Goal: Answer question/provide support

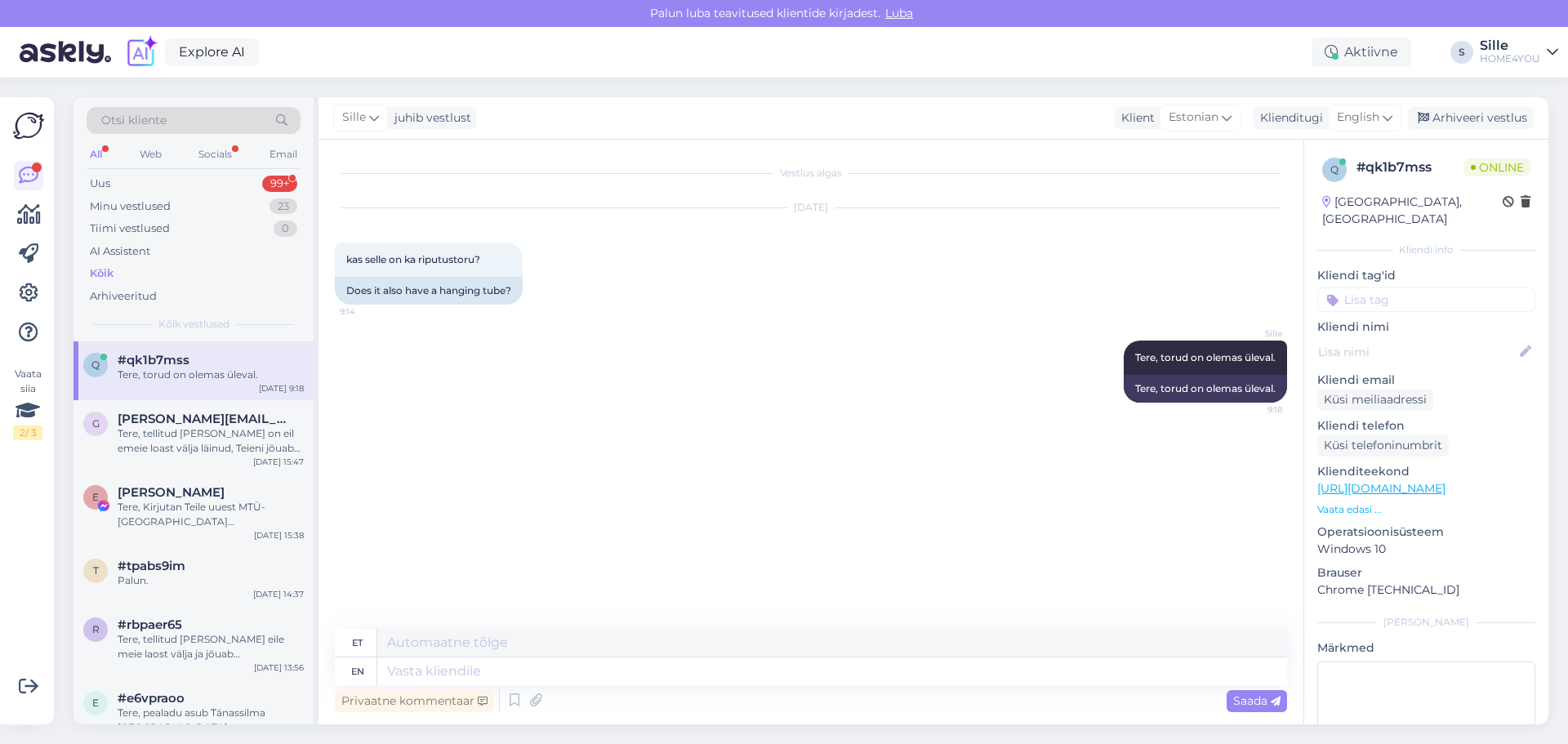
click at [118, 274] on div "Kõik" at bounding box center [193, 273] width 214 height 23
click at [191, 646] on div "Tere, tellitud [PERSON_NAME] eile meie laost välja ja jõuab [PERSON_NAME] või h…" at bounding box center [211, 647] width 187 height 30
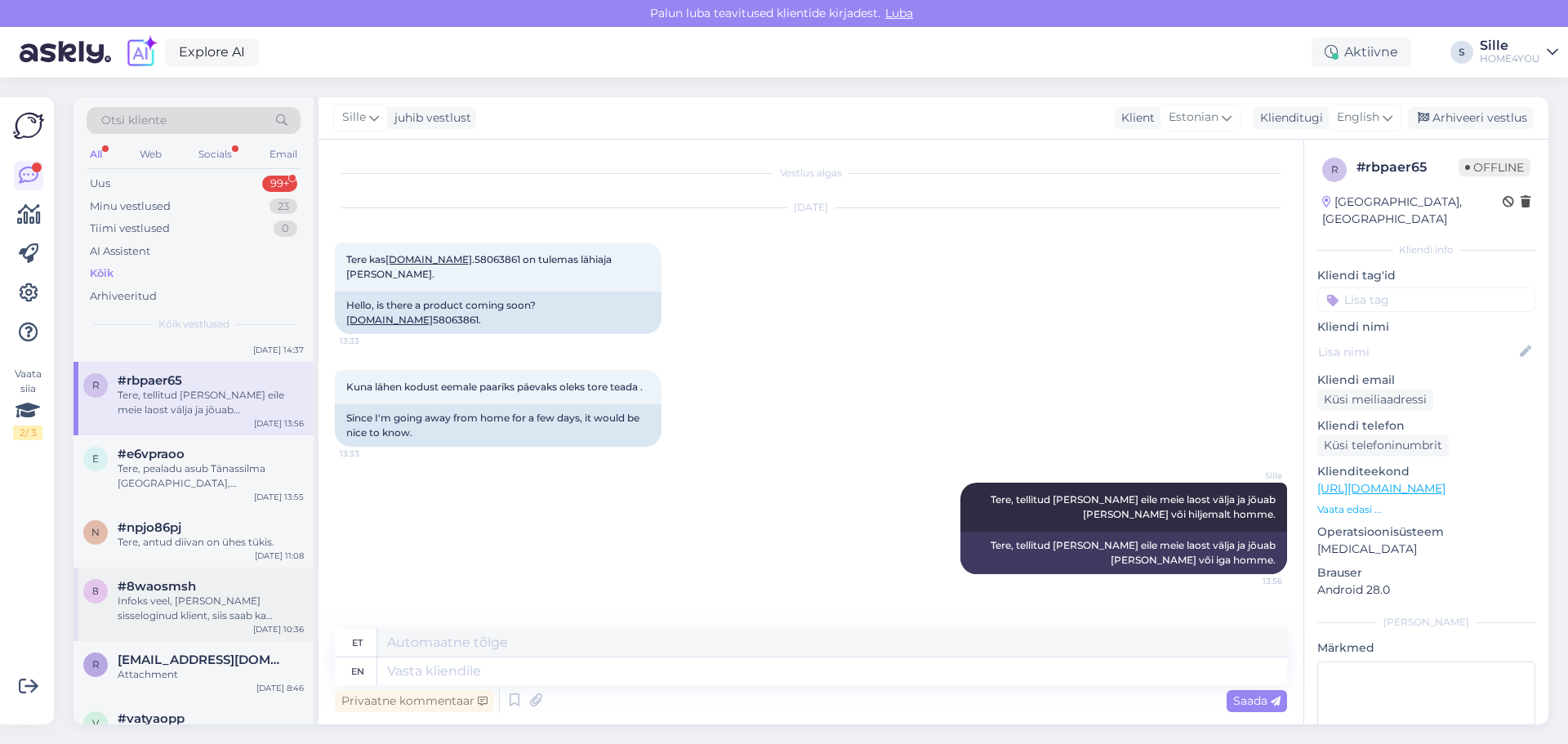
scroll to position [245, 0]
click at [212, 485] on div "Tere, pealadu asub Tänassilma [GEOGRAPHIC_DATA], [STREET_ADDRESS][PERSON_NAME]" at bounding box center [211, 476] width 187 height 30
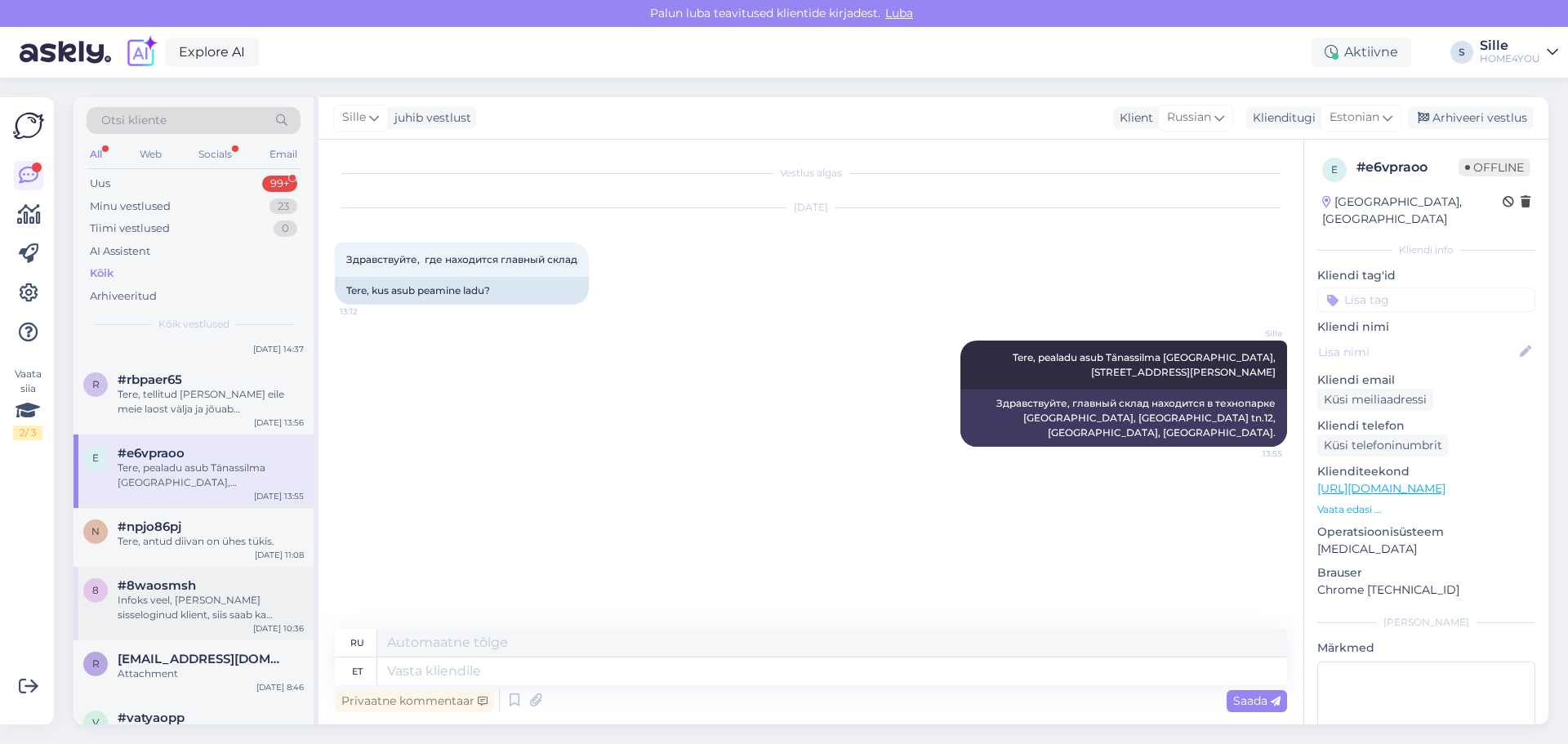
click at [205, 607] on div "Infoks veel, [PERSON_NAME] sisseloginud klient, siis saab ka tarneaadressi märk…" at bounding box center [211, 607] width 187 height 30
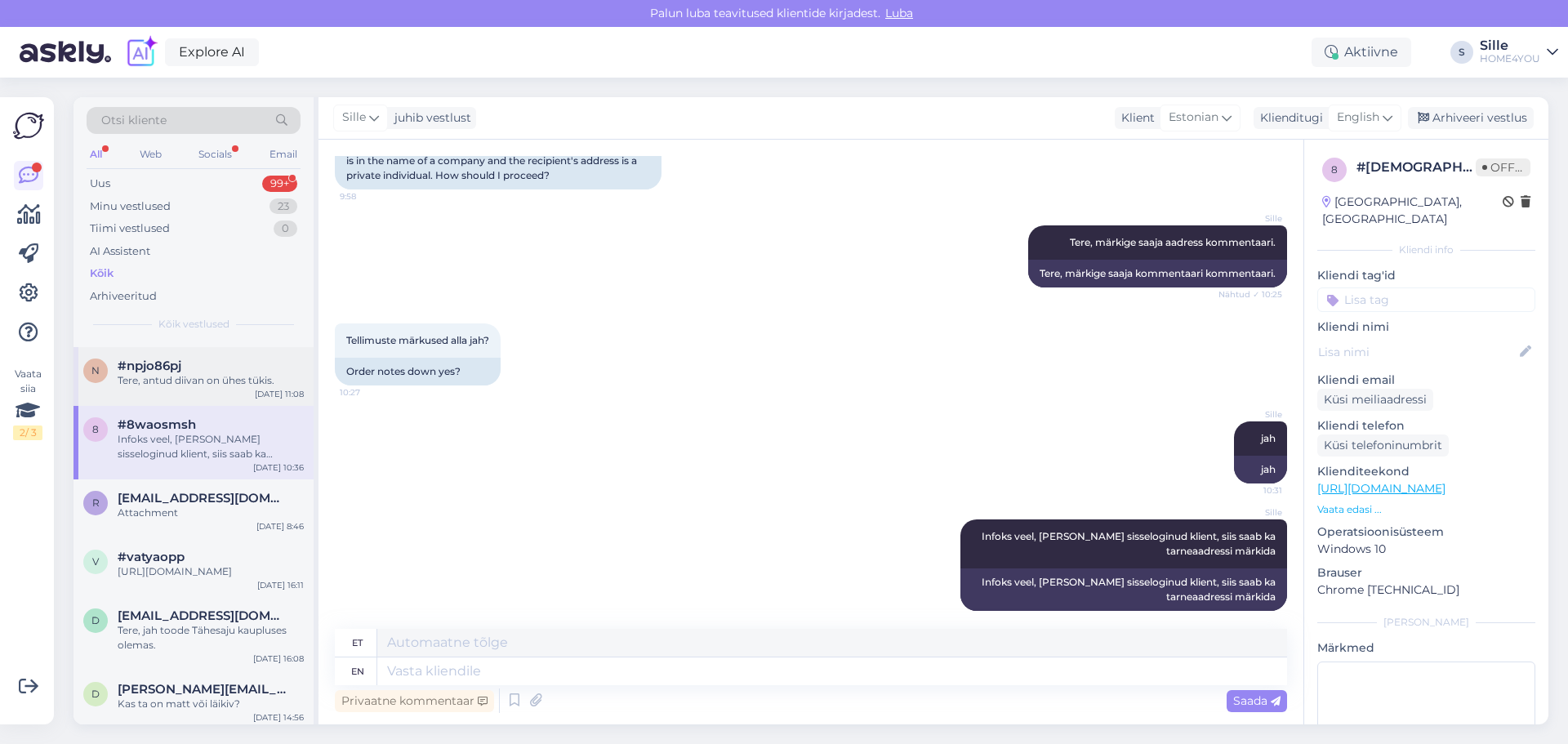
scroll to position [409, 0]
click at [228, 531] on div "R [EMAIL_ADDRESS][DOMAIN_NAME] Attachment [DATE] 8:46" at bounding box center [193, 506] width 240 height 59
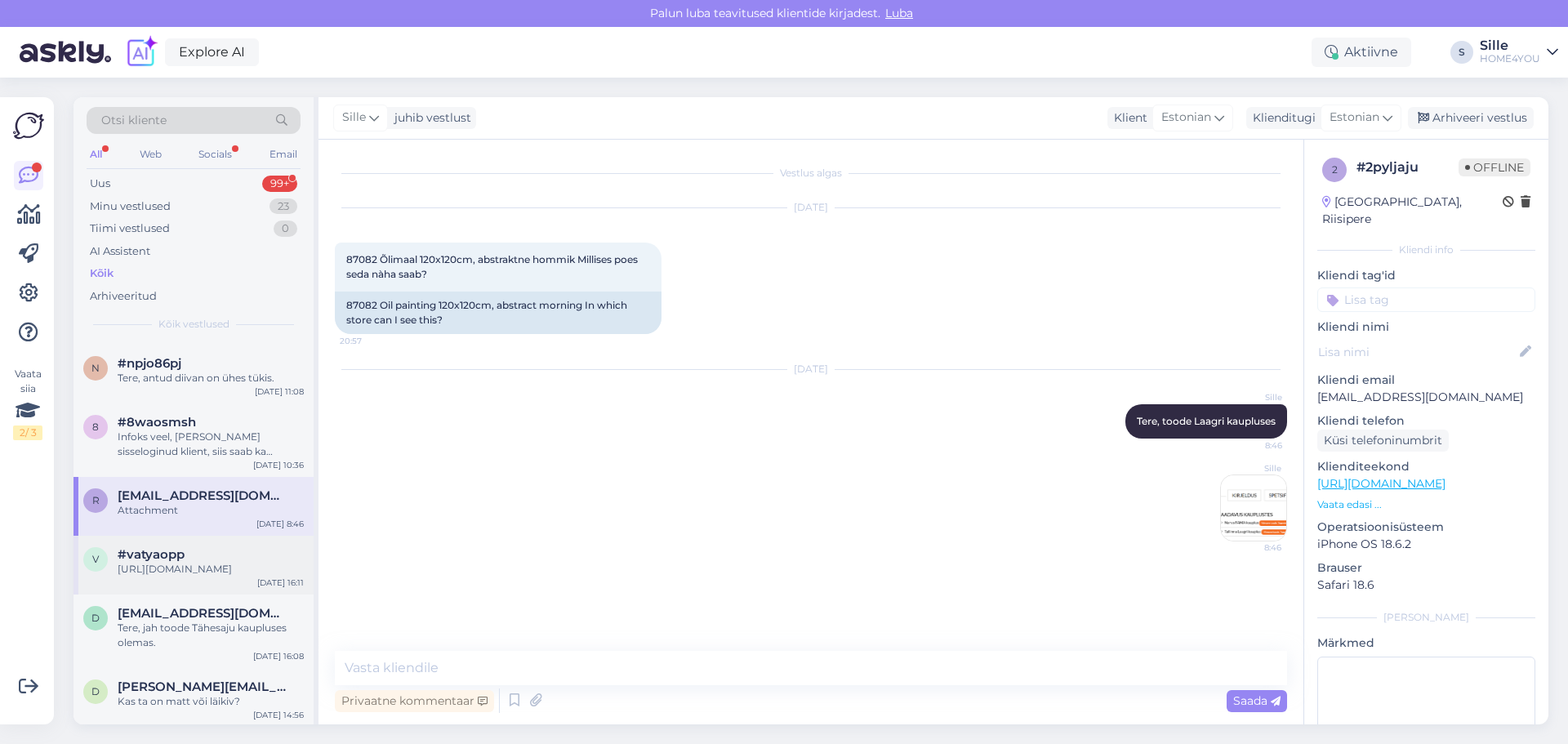
click at [214, 577] on div "[URL][DOMAIN_NAME]" at bounding box center [211, 569] width 187 height 15
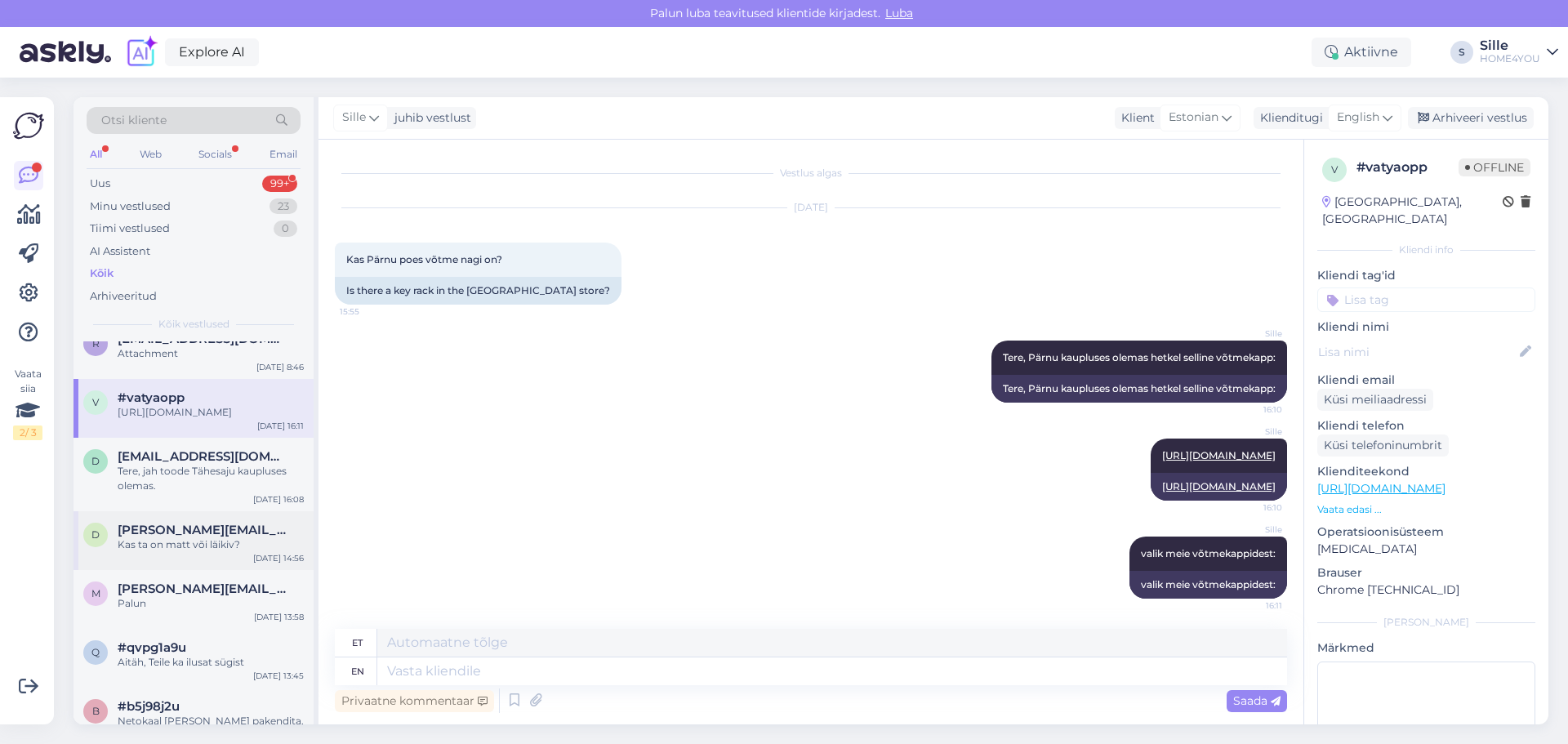
scroll to position [572, 0]
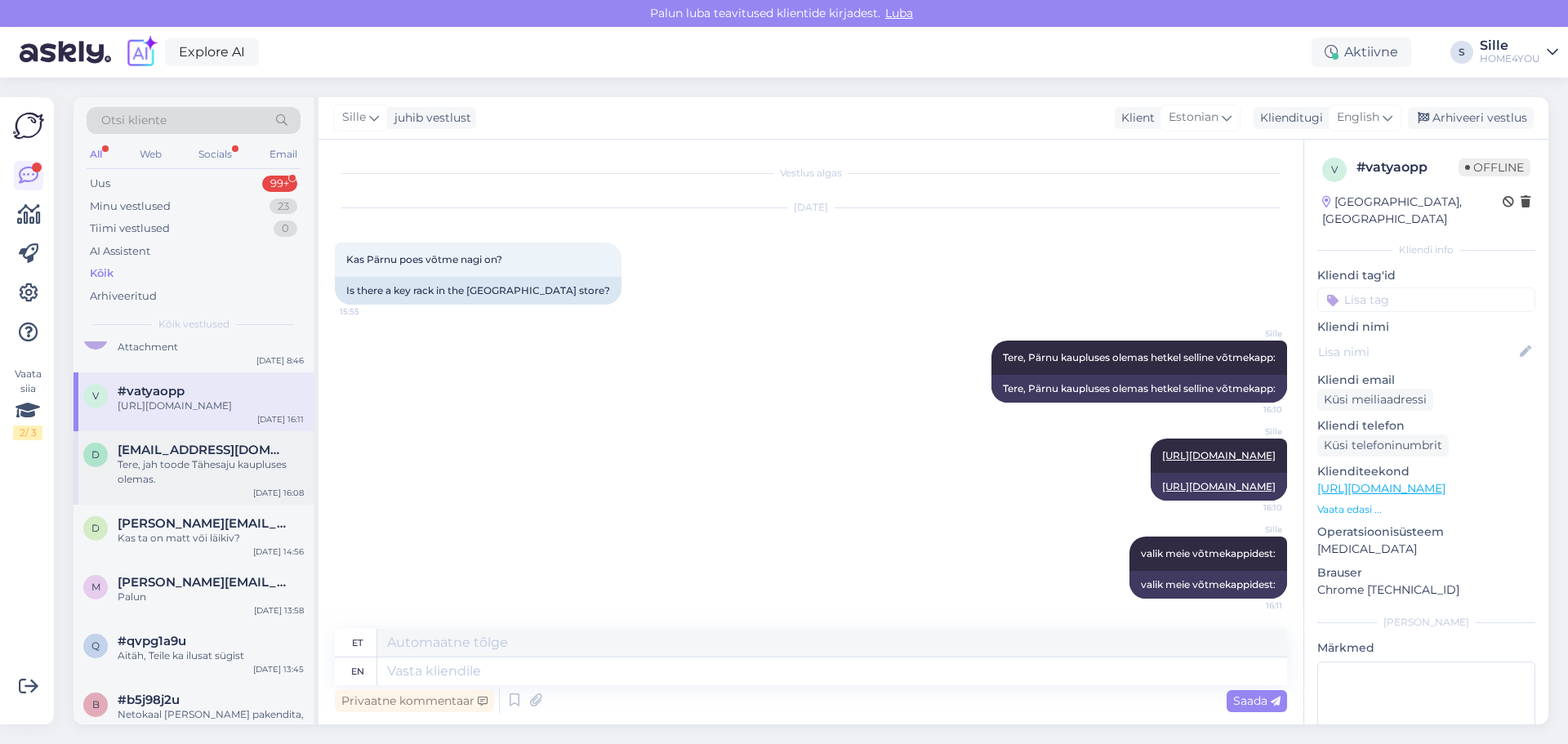
click at [170, 457] on span "[EMAIL_ADDRESS][DOMAIN_NAME]" at bounding box center [202, 450] width 170 height 15
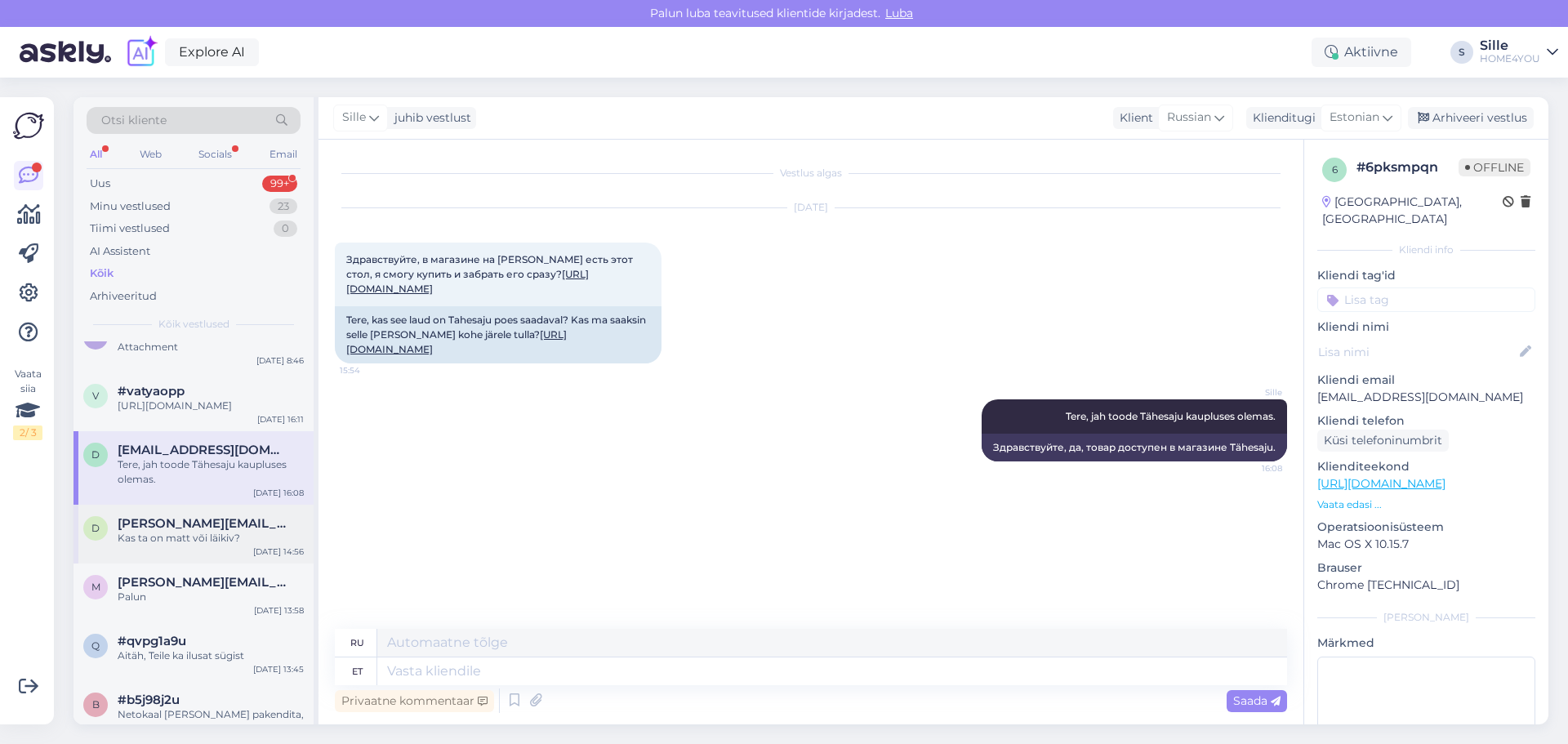
click at [177, 545] on div "Kas ta on matt või läikiv?" at bounding box center [211, 539] width 187 height 15
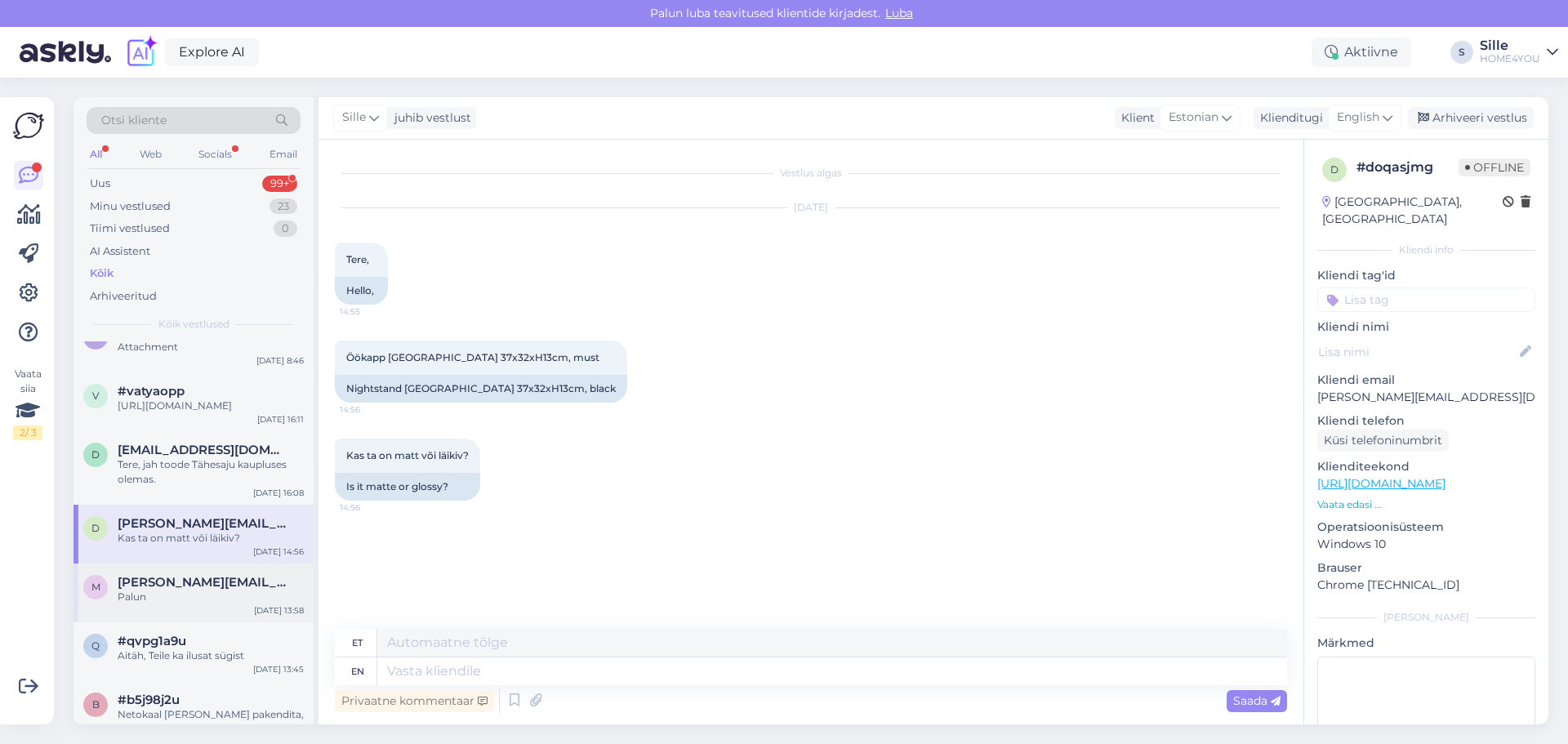
click at [184, 605] on div "Palun" at bounding box center [211, 597] width 187 height 15
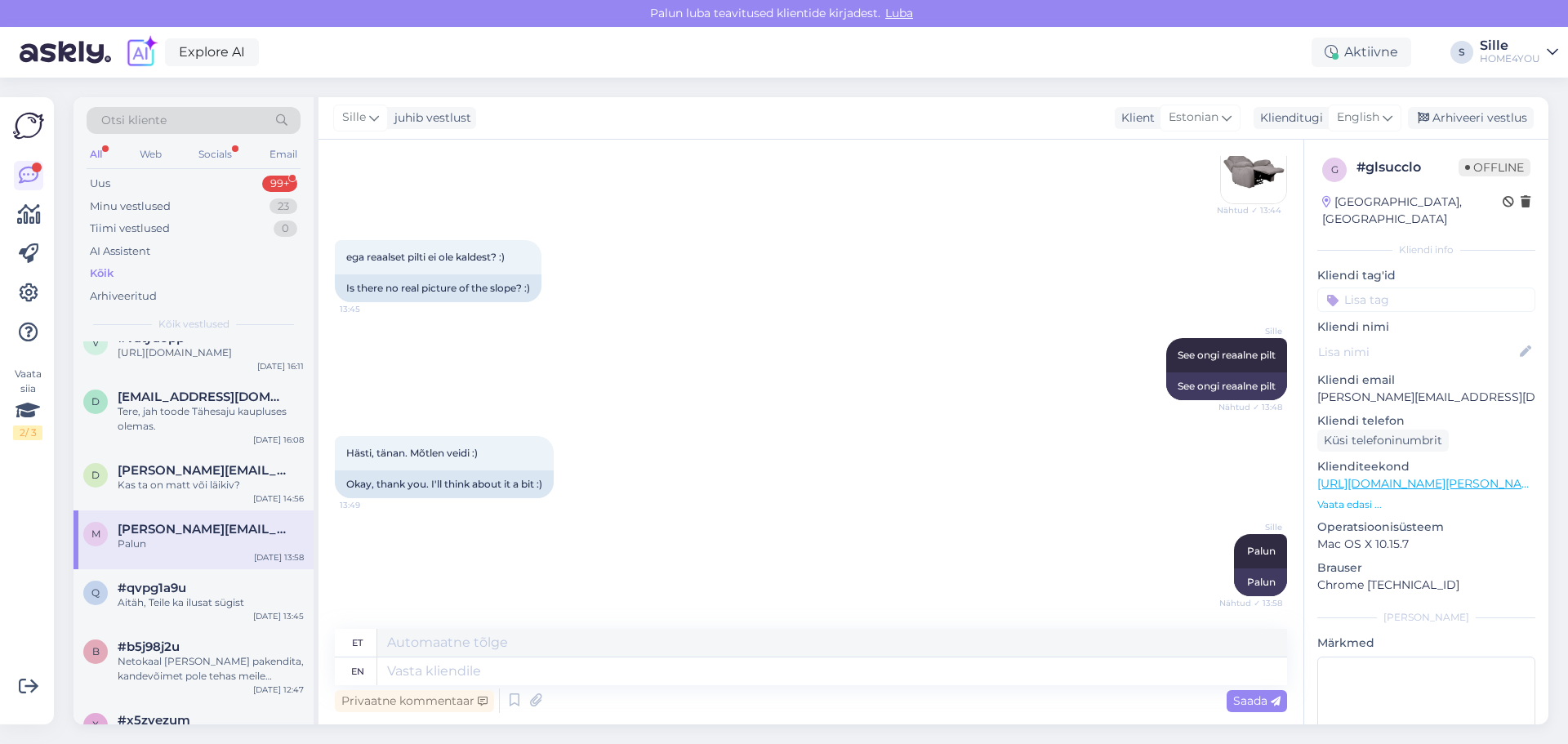
scroll to position [654, 0]
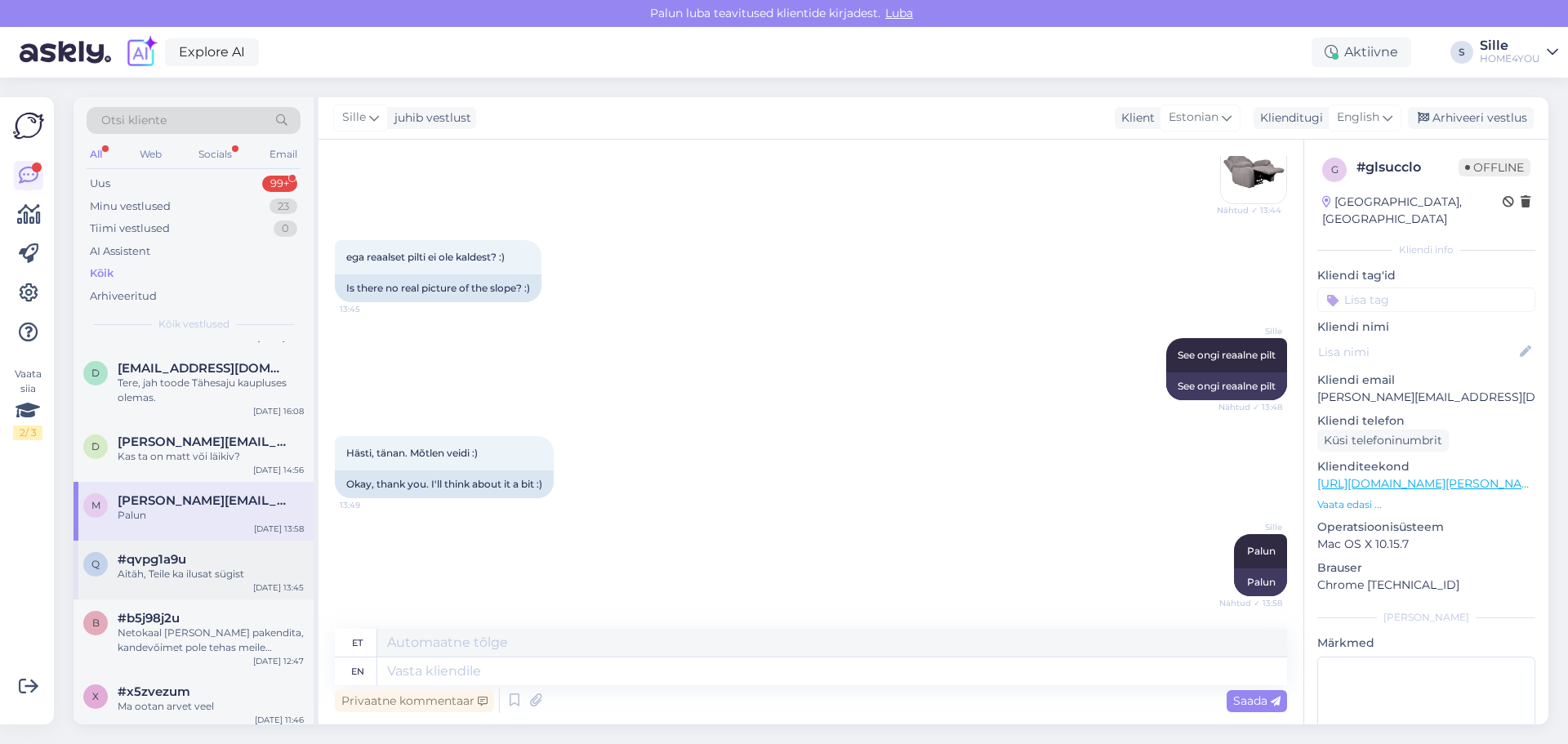
click at [189, 597] on div "q #qvpg1a9u Aitäh, Teile ka ilusat sügist [DATE] 13:45" at bounding box center [193, 569] width 240 height 59
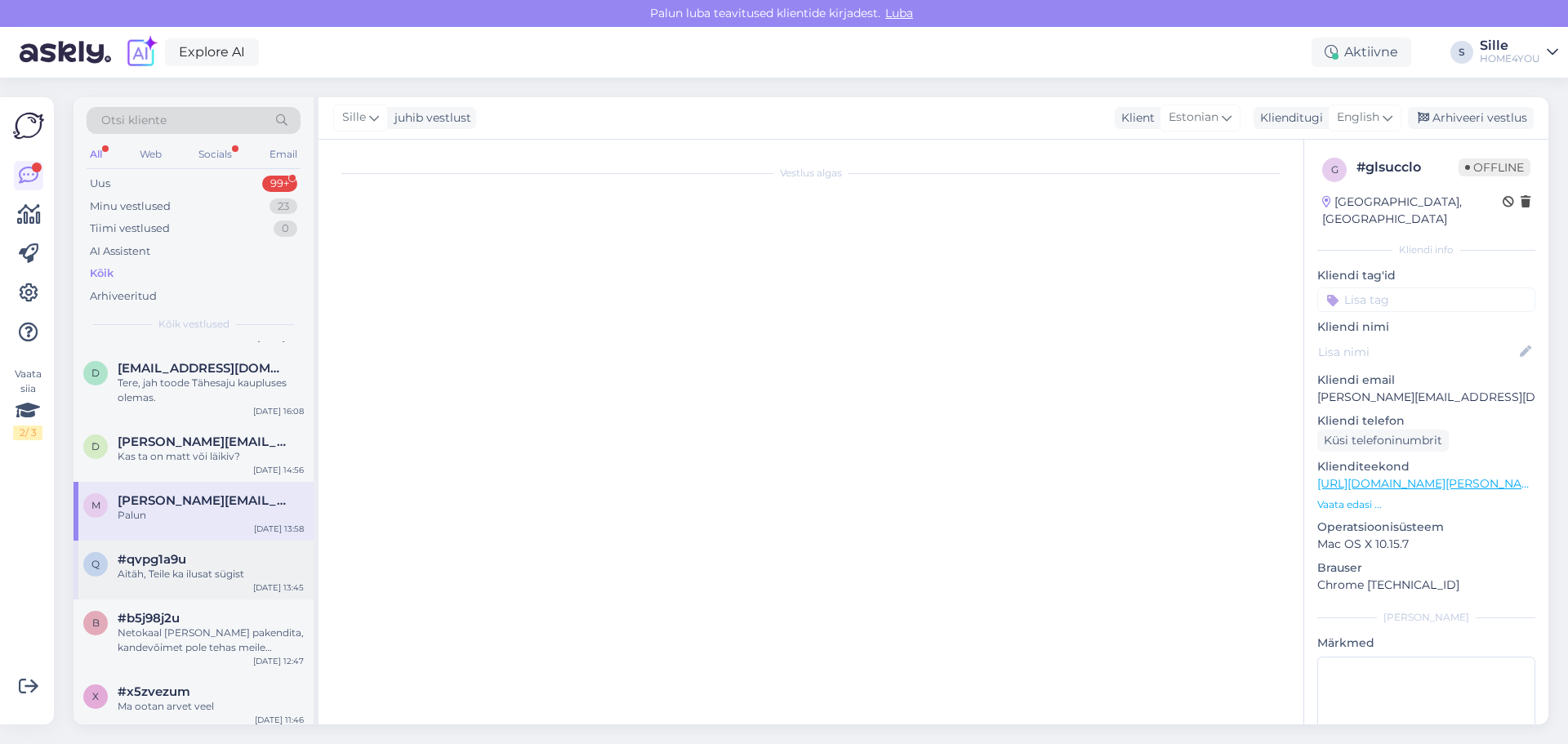
scroll to position [272, 0]
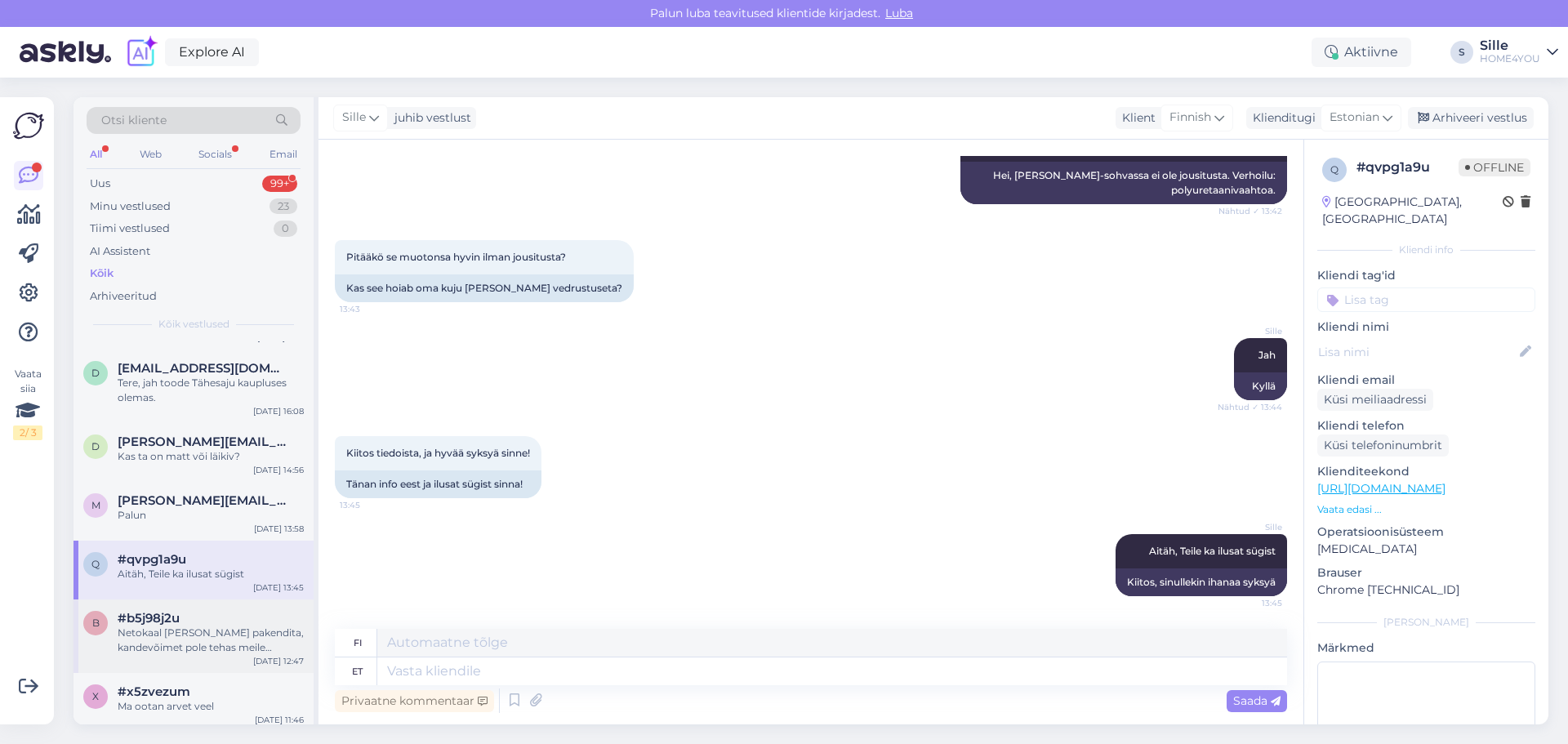
click at [220, 647] on div "Netokaal [PERSON_NAME] pakendita, kandevõimet pole tehas meile andnud, aga 10 k…" at bounding box center [211, 641] width 187 height 30
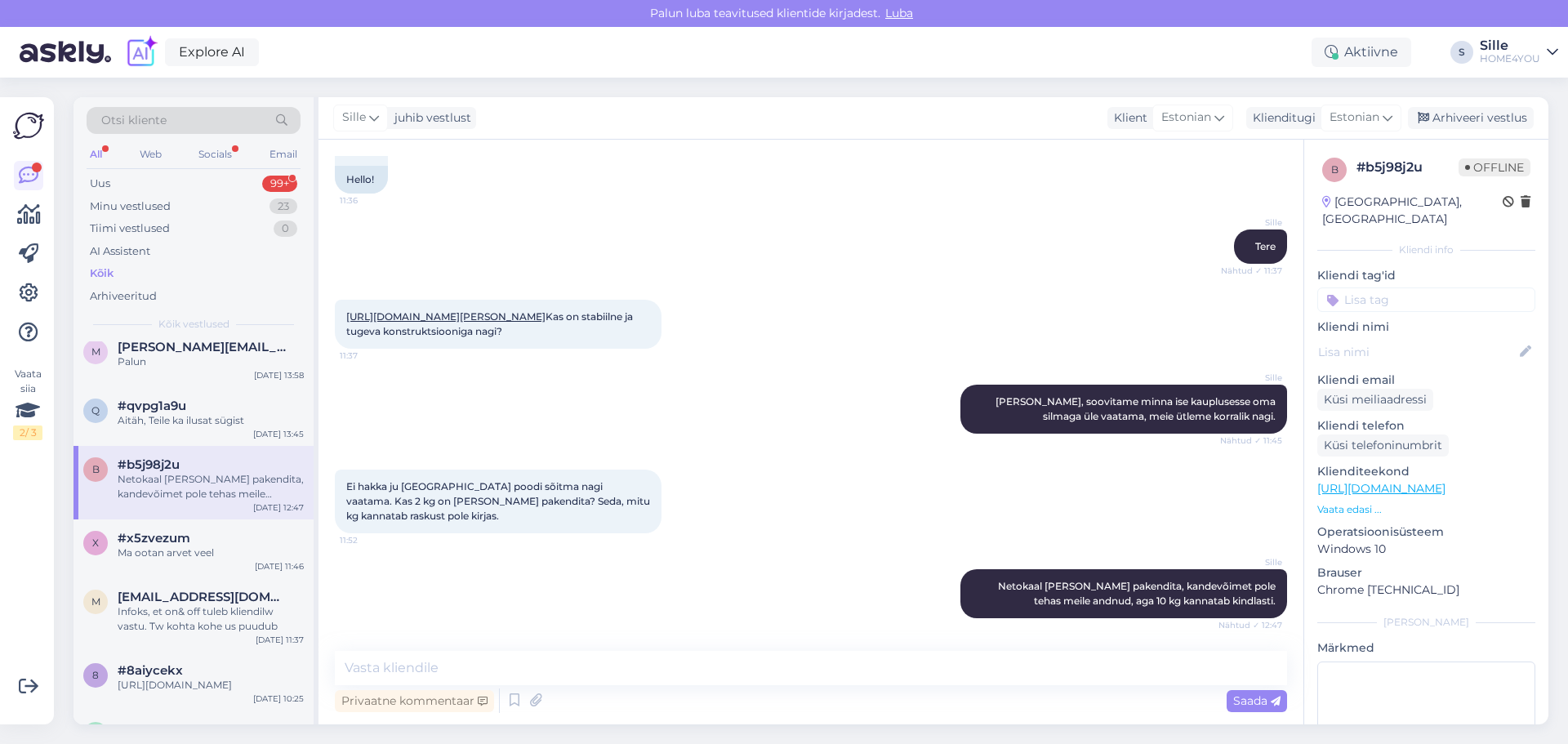
scroll to position [816, 0]
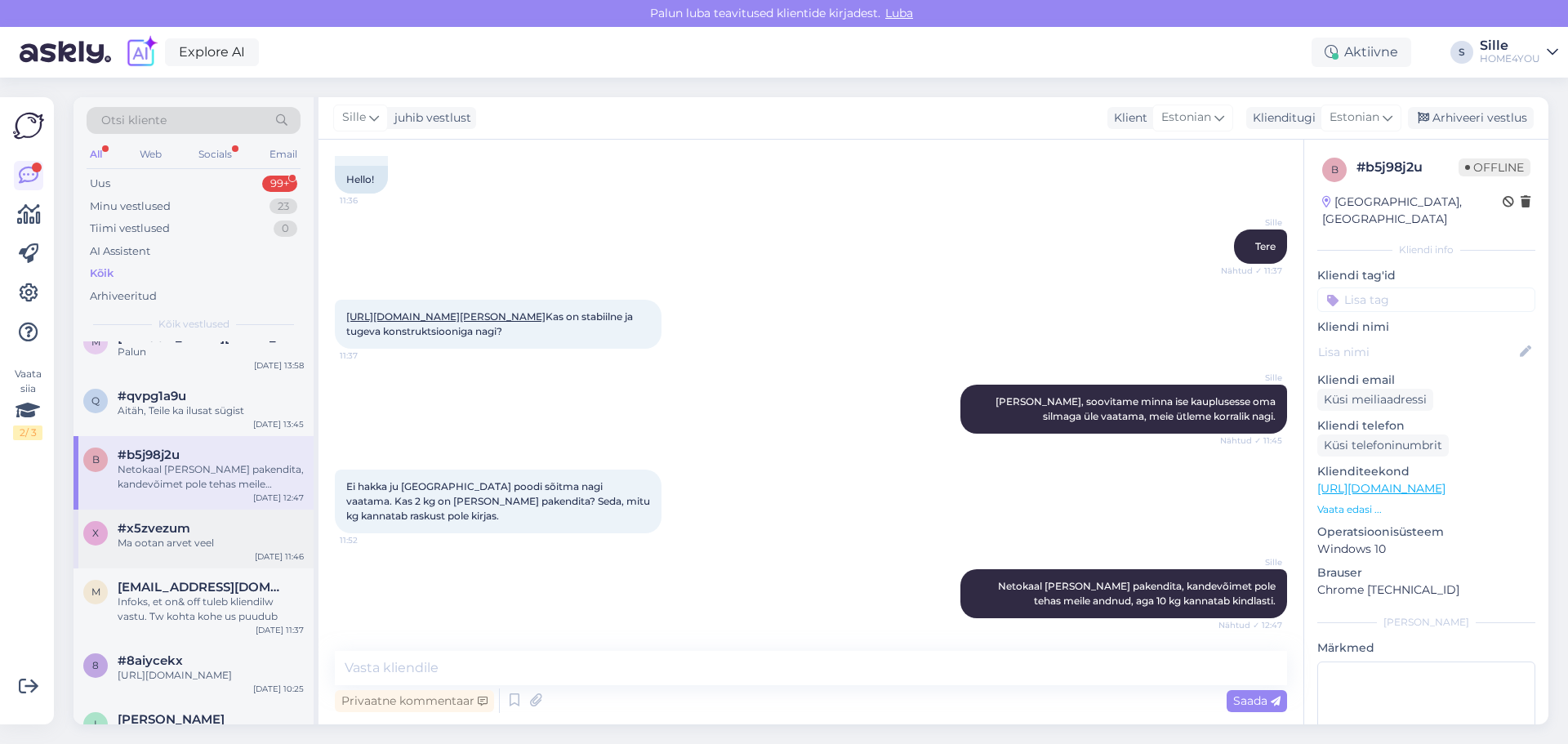
click at [200, 566] on div "x #x5zvezum Ma ootan arvet veel [DATE] 11:46" at bounding box center [193, 539] width 240 height 59
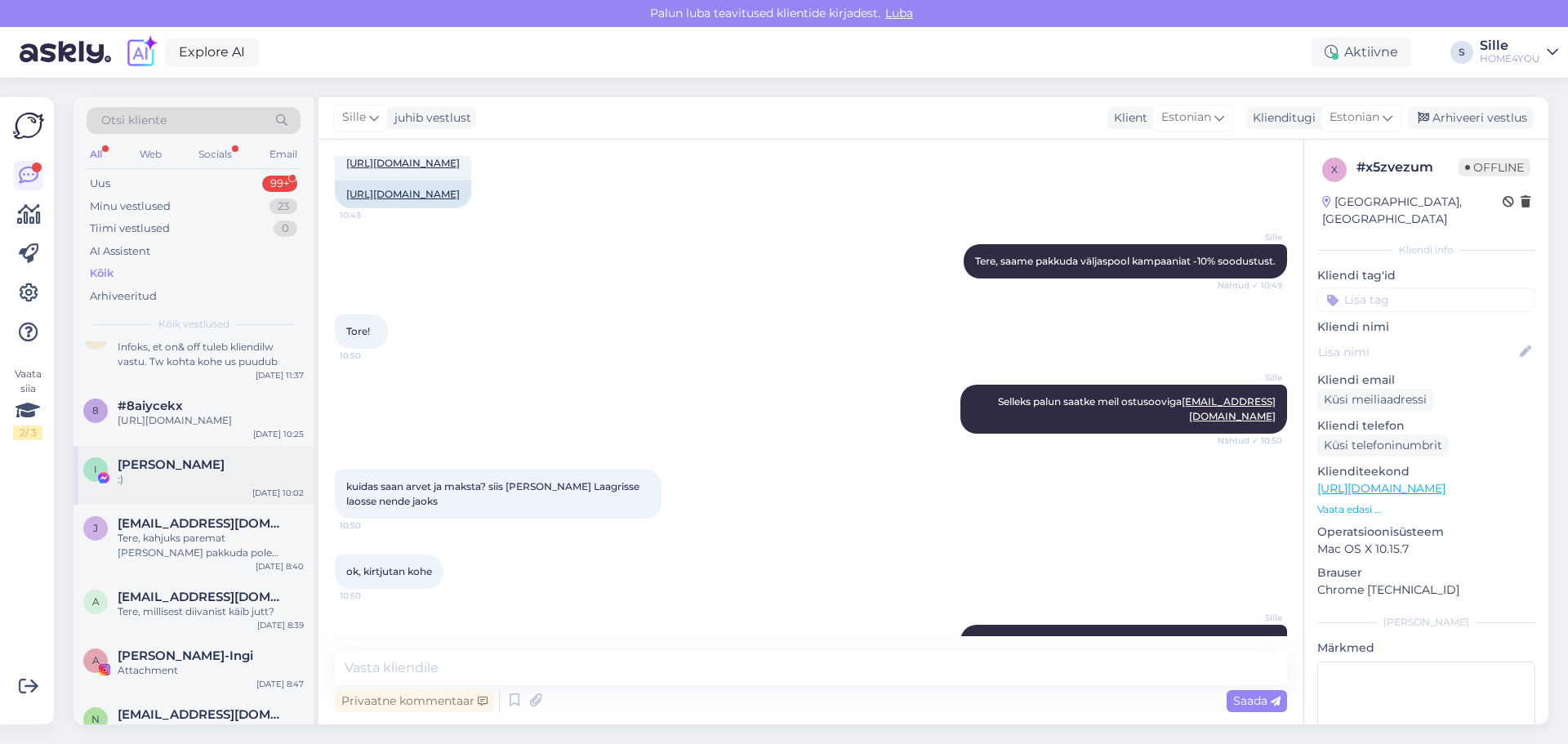
scroll to position [980, 0]
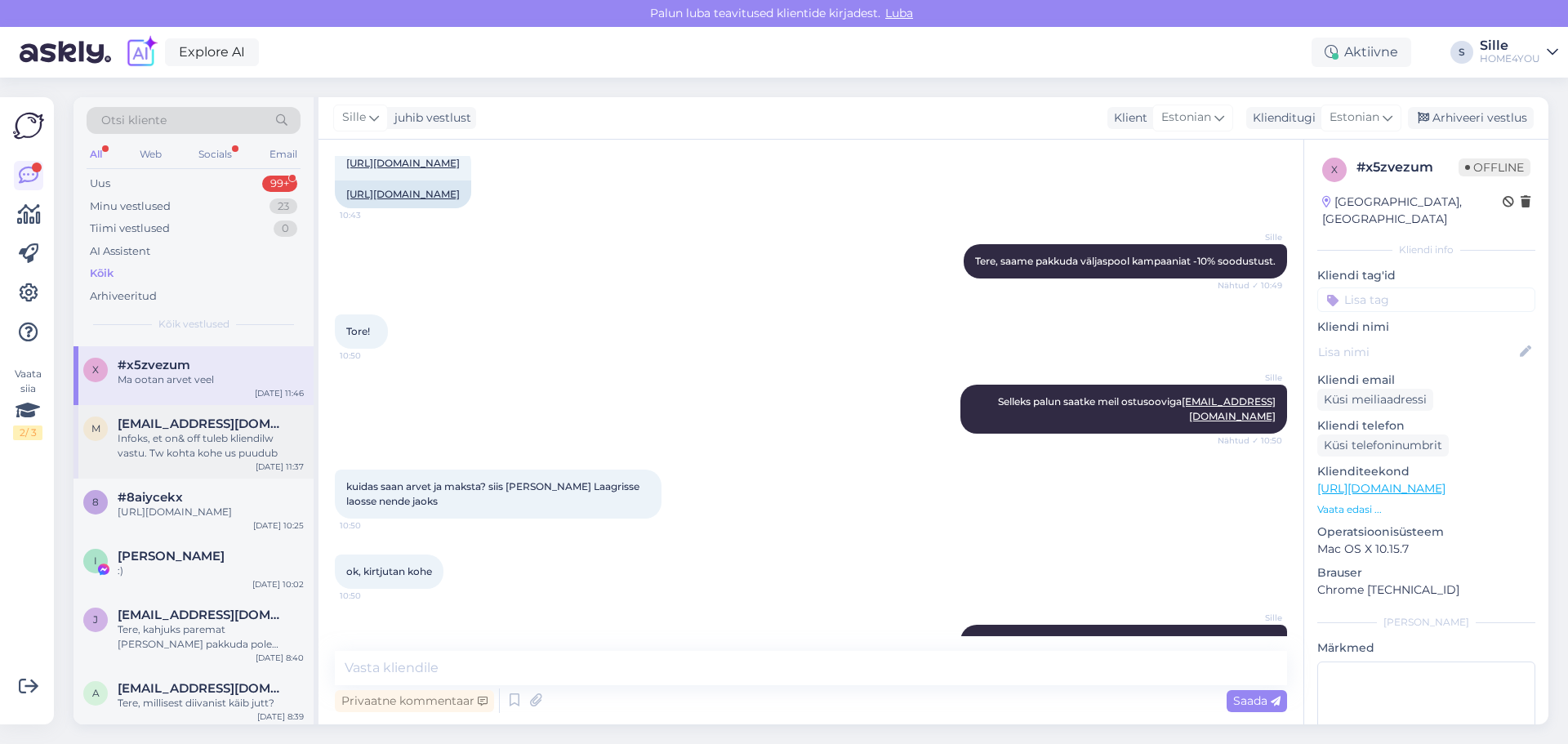
click at [210, 476] on div "m [EMAIL_ADDRESS][DOMAIN_NAME] Infoks, et on& off tuleb kliendilw vastu. Tw koh…" at bounding box center [193, 441] width 240 height 73
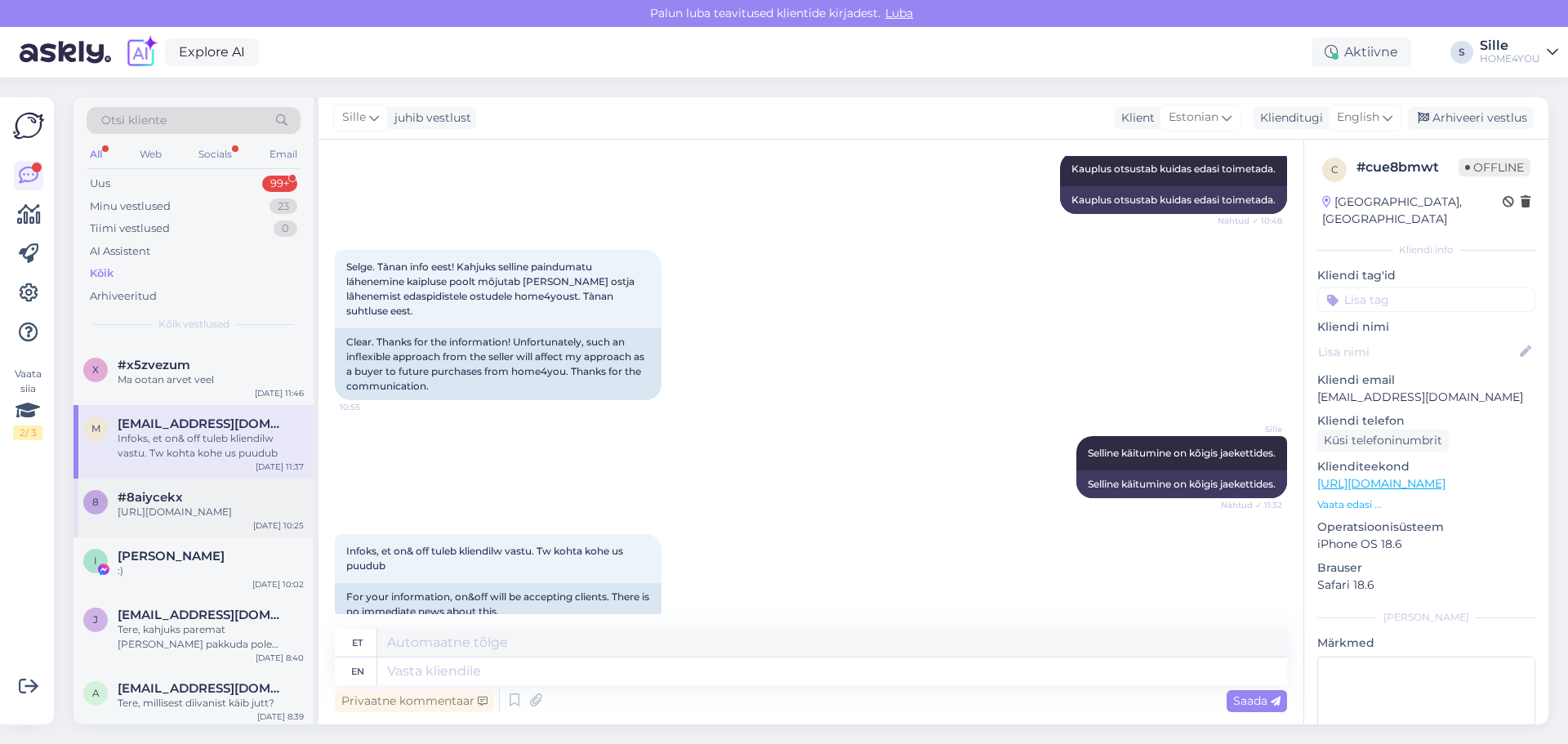
click at [201, 519] on div "[URL][DOMAIN_NAME]" at bounding box center [211, 512] width 187 height 15
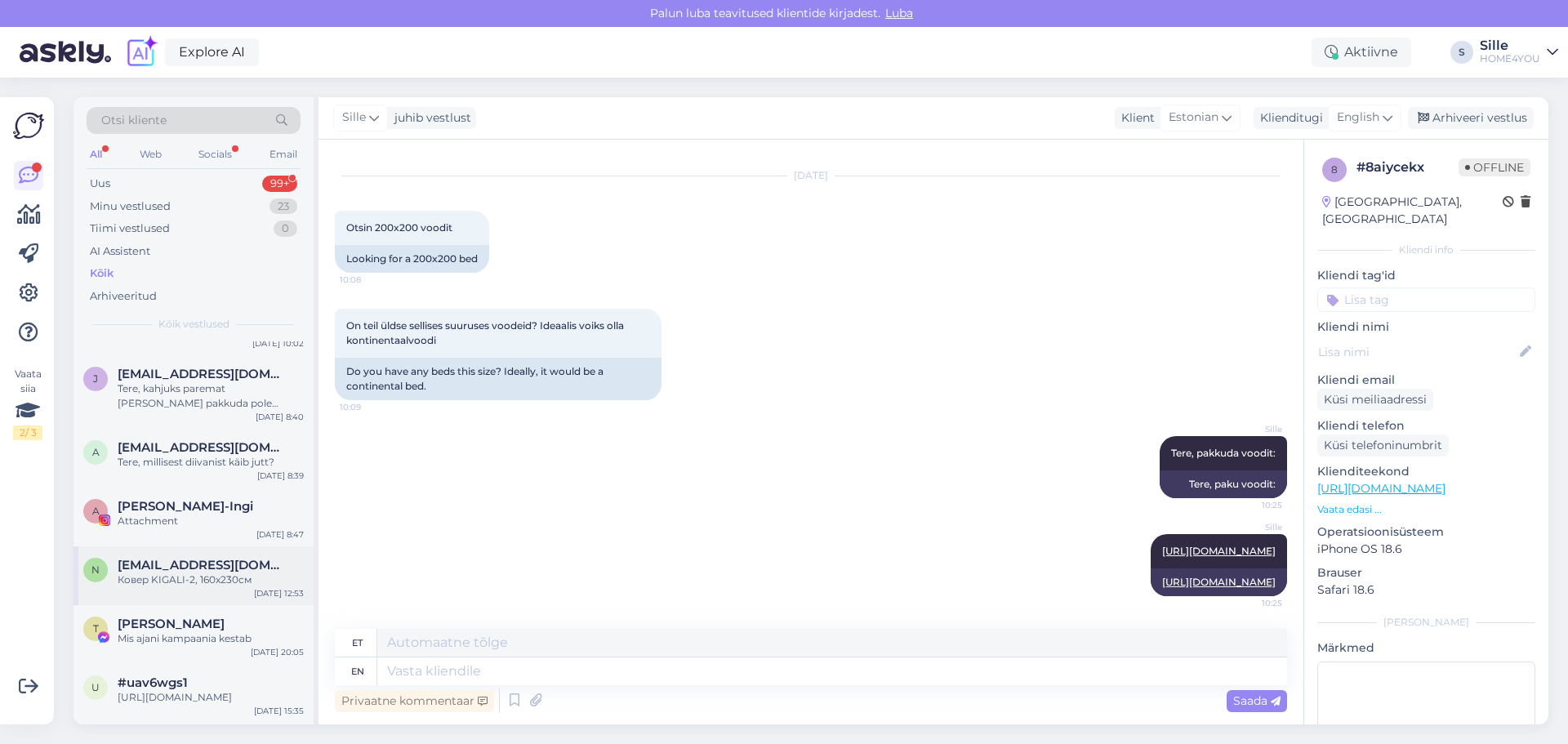
scroll to position [1225, 0]
click at [207, 407] on div "Tere, kahjuks paremat [PERSON_NAME] pakkuda pole võimalik." at bounding box center [211, 392] width 187 height 30
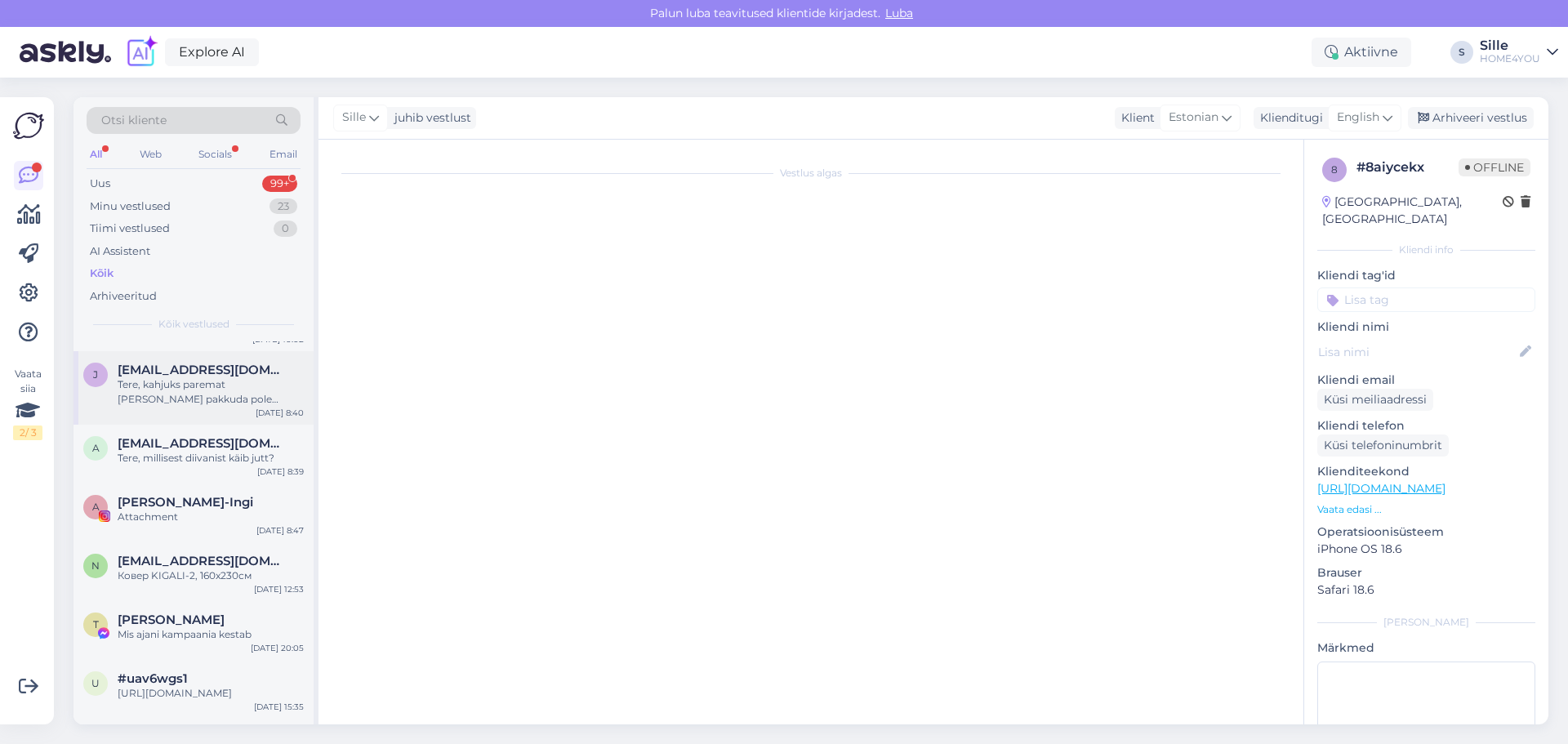
scroll to position [218, 0]
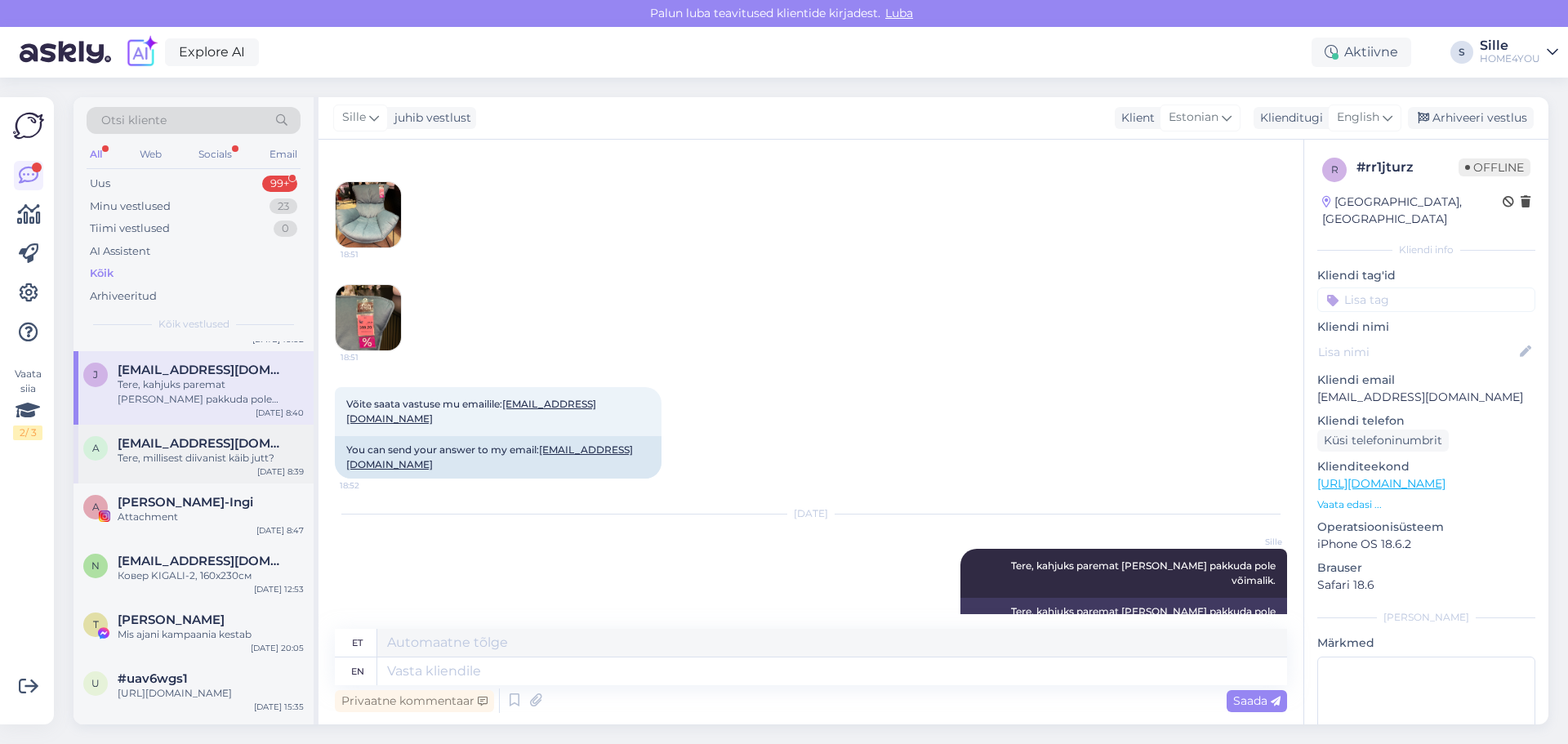
click at [209, 484] on div "a [EMAIL_ADDRESS][DOMAIN_NAME] Tere, millisest diivanist käib jutt? [DATE] 8:39" at bounding box center [193, 453] width 240 height 59
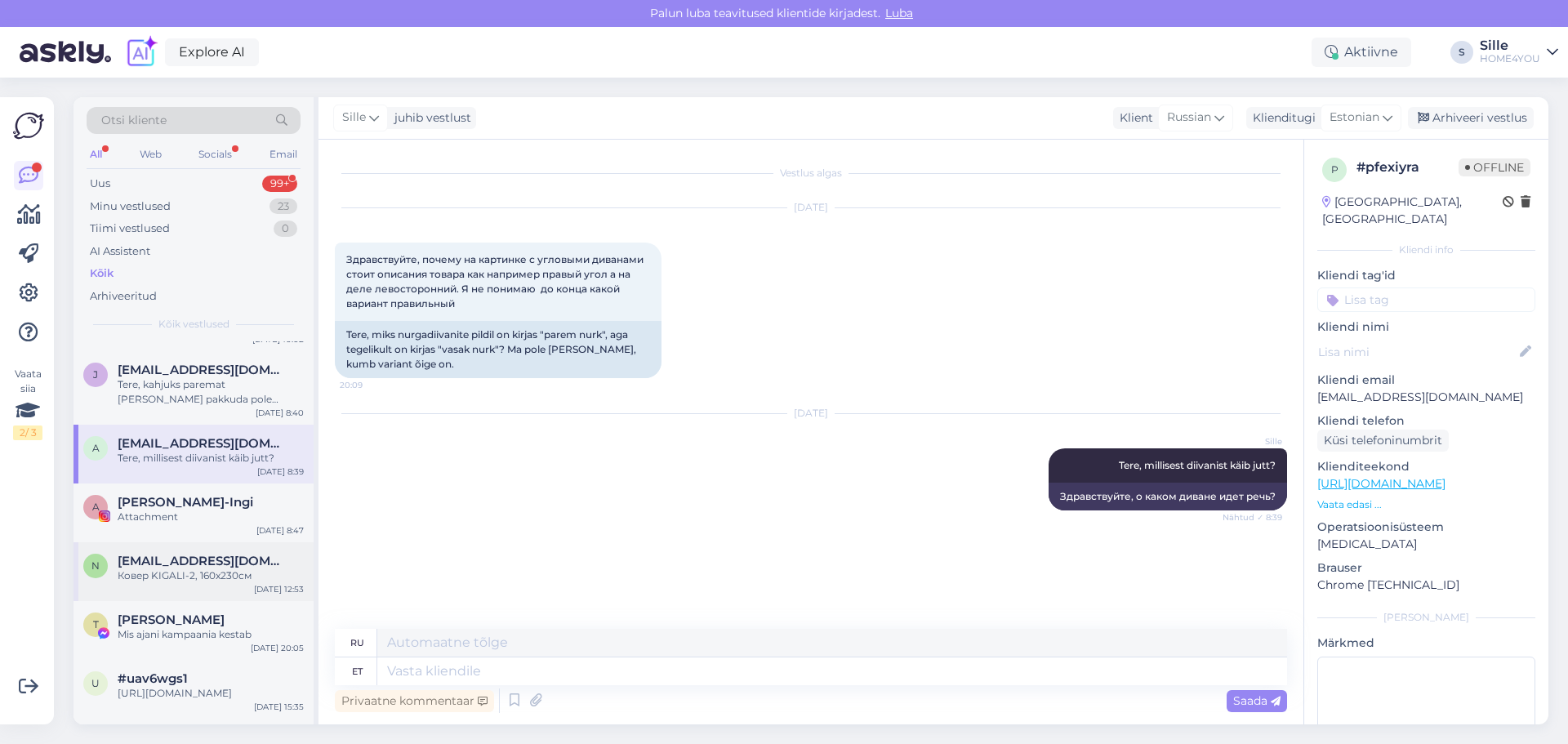
click at [211, 583] on div "Ковер KIGALI-2, 160x230см" at bounding box center [211, 576] width 187 height 15
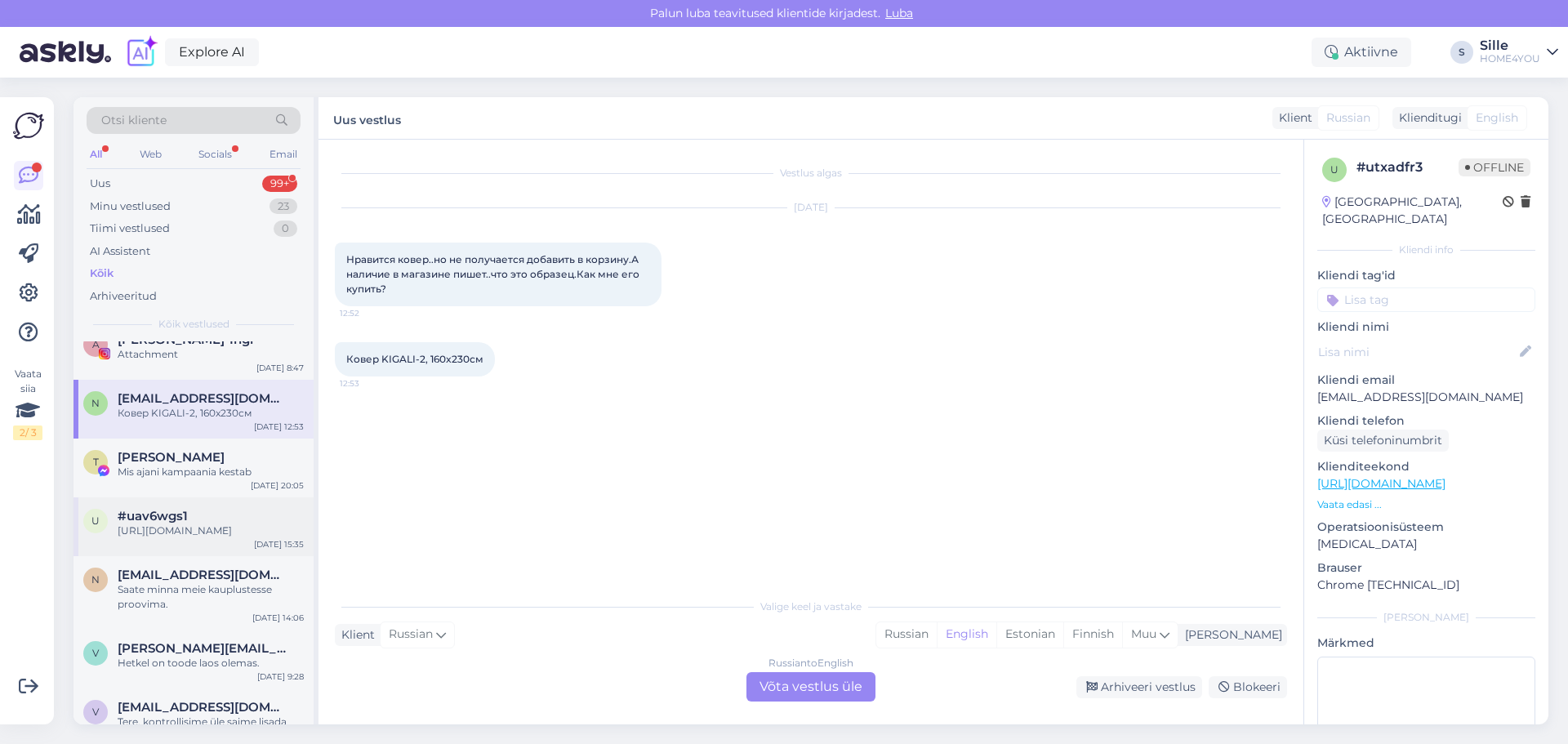
scroll to position [1389, 0]
click at [198, 538] on div "[URL][DOMAIN_NAME]" at bounding box center [211, 530] width 187 height 15
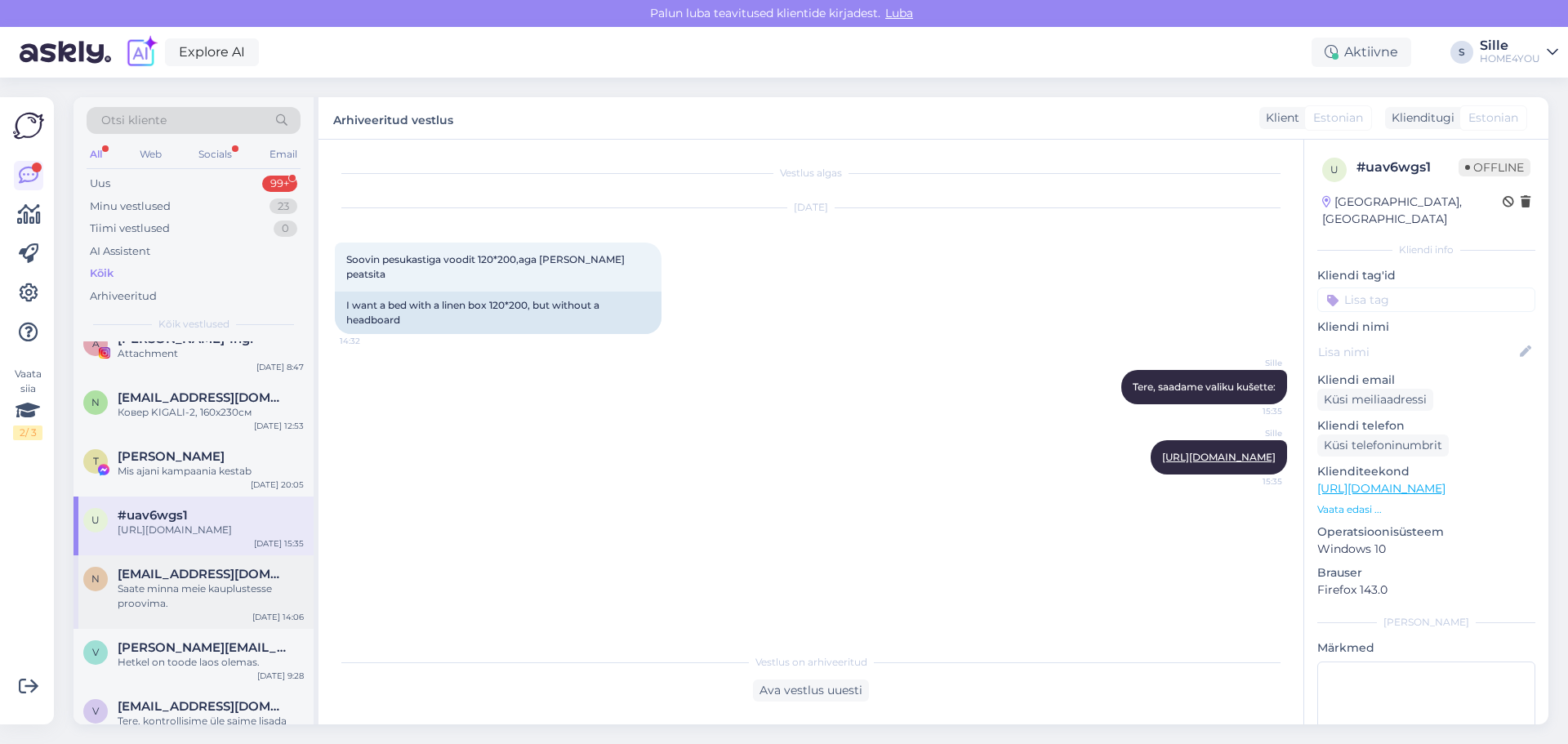
click at [202, 611] on div "Saate minna meie kauplustesse proovima." at bounding box center [211, 596] width 187 height 30
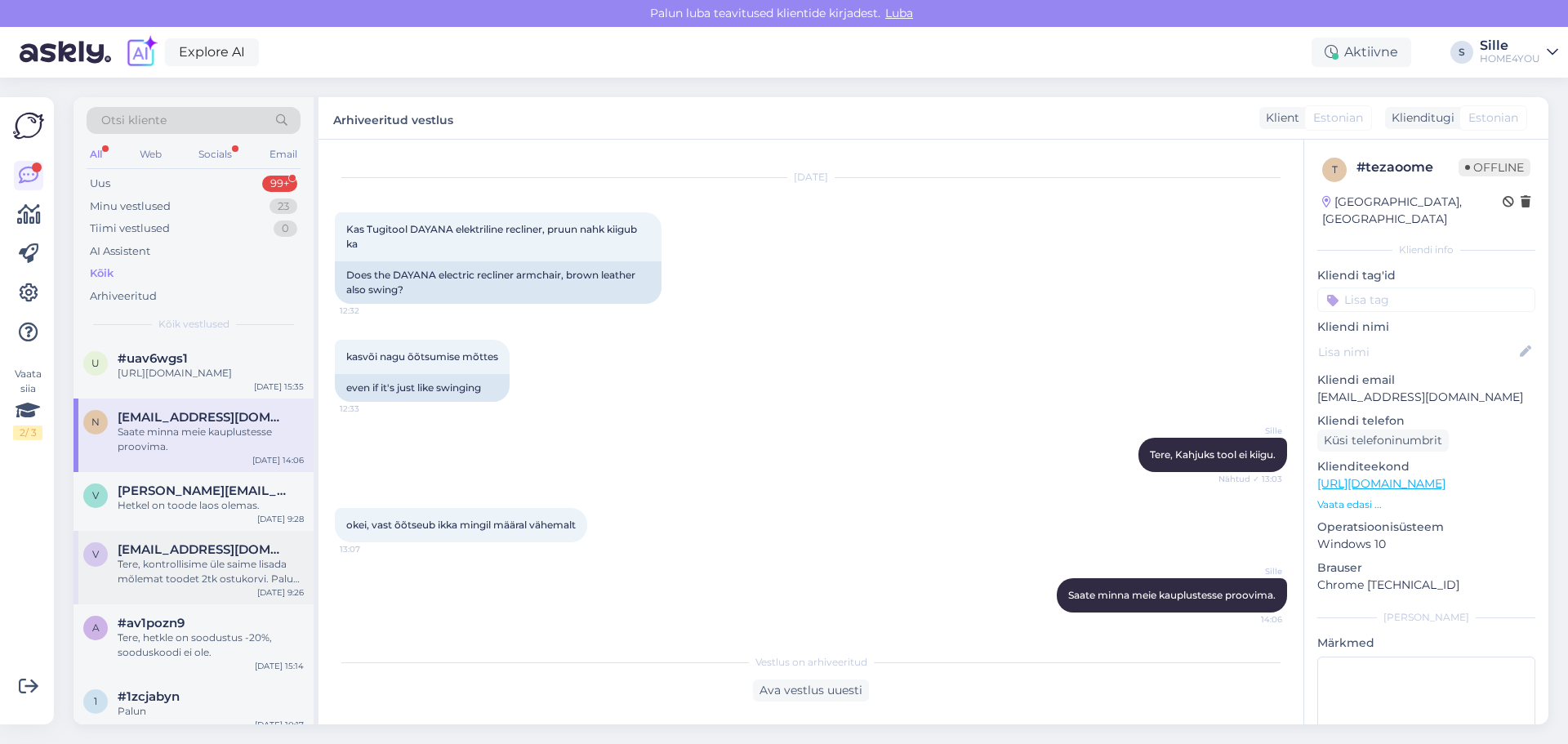
scroll to position [1552, 0]
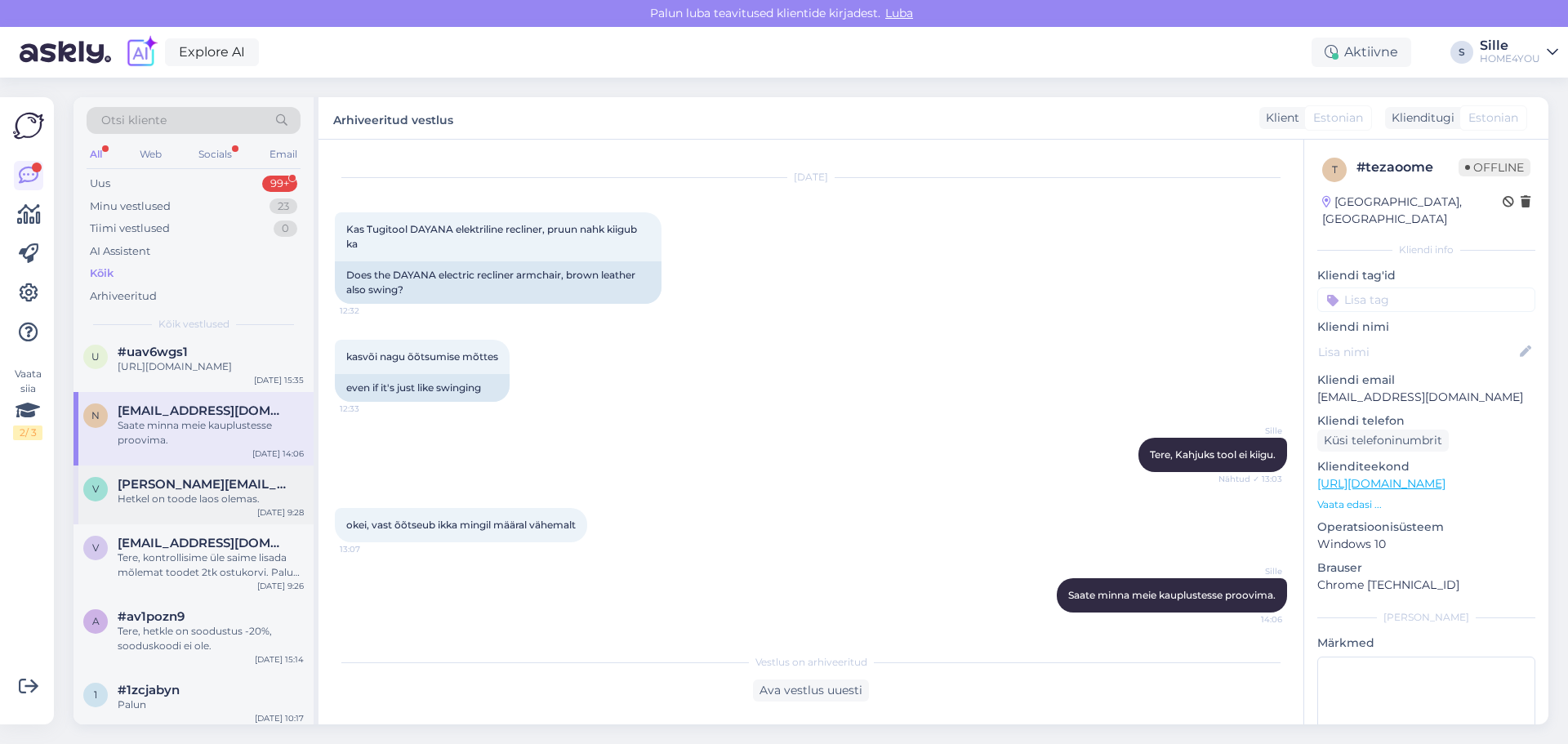
click at [189, 525] on div "v [PERSON_NAME][EMAIL_ADDRESS][DOMAIN_NAME] [PERSON_NAME] on toode laos olemas.…" at bounding box center [193, 494] width 240 height 59
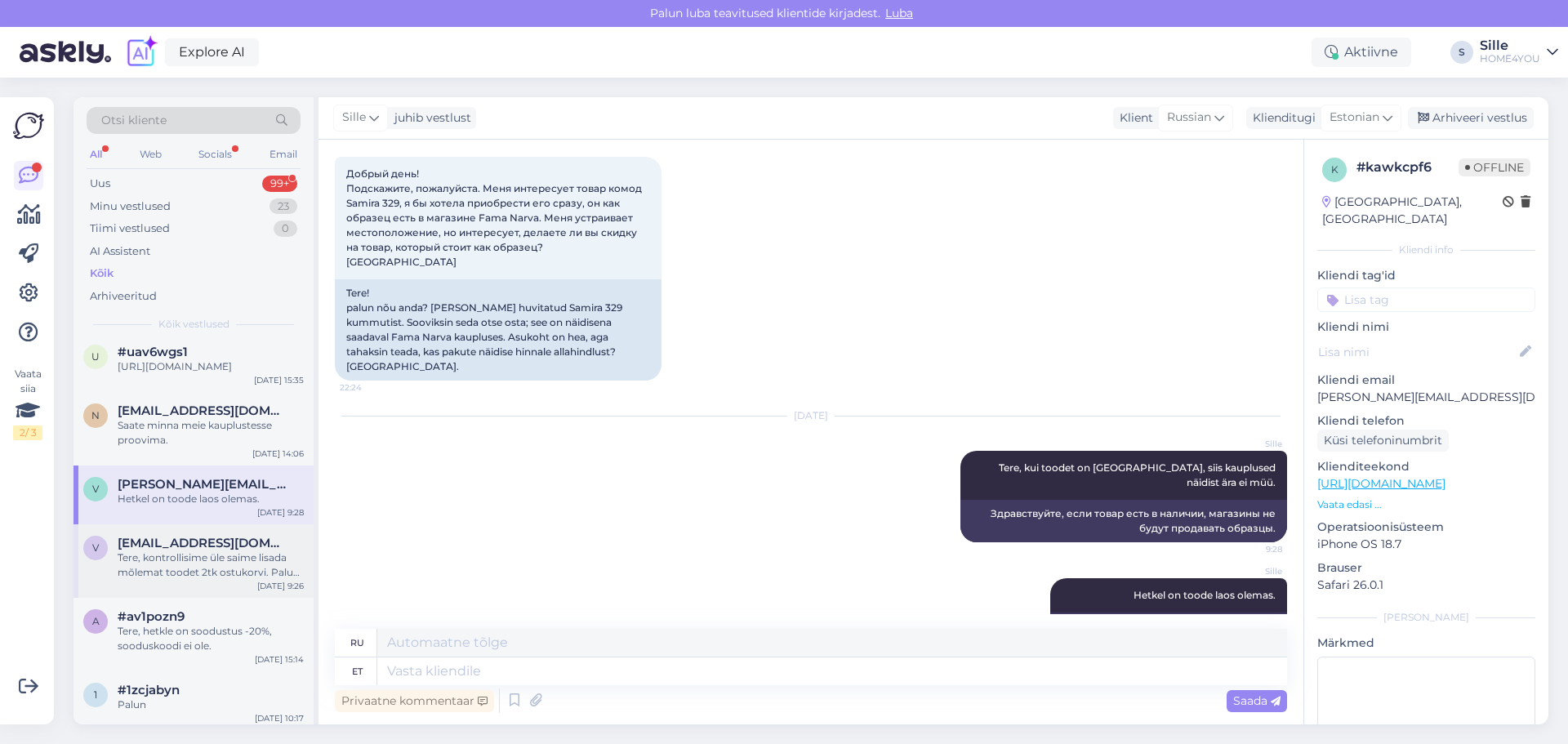
click at [201, 580] on div "Tere, kontrollisime üle saime lisada mõlemat toodet 2tk ostukorvi. Palun tehke …" at bounding box center [211, 566] width 187 height 30
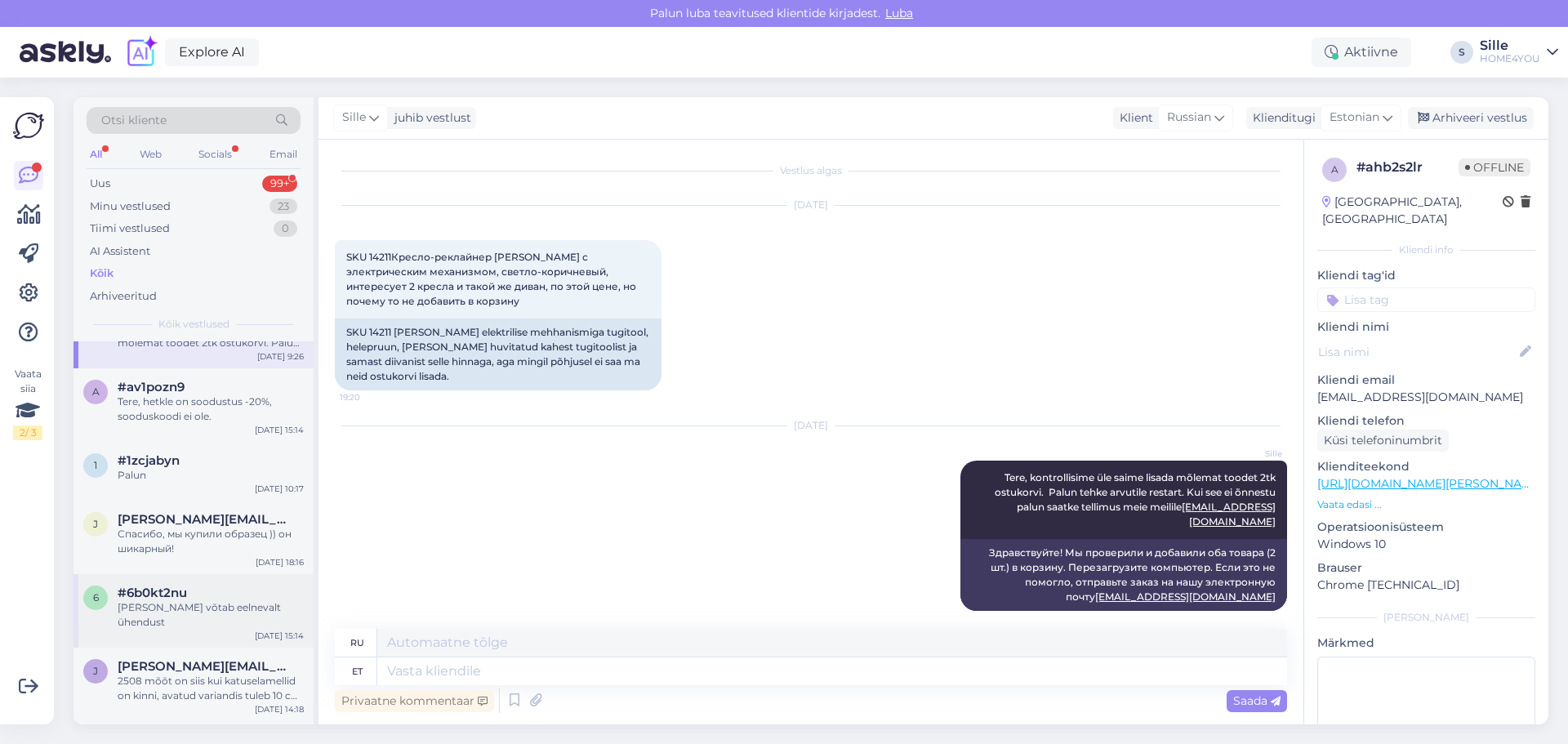
scroll to position [1797, 0]
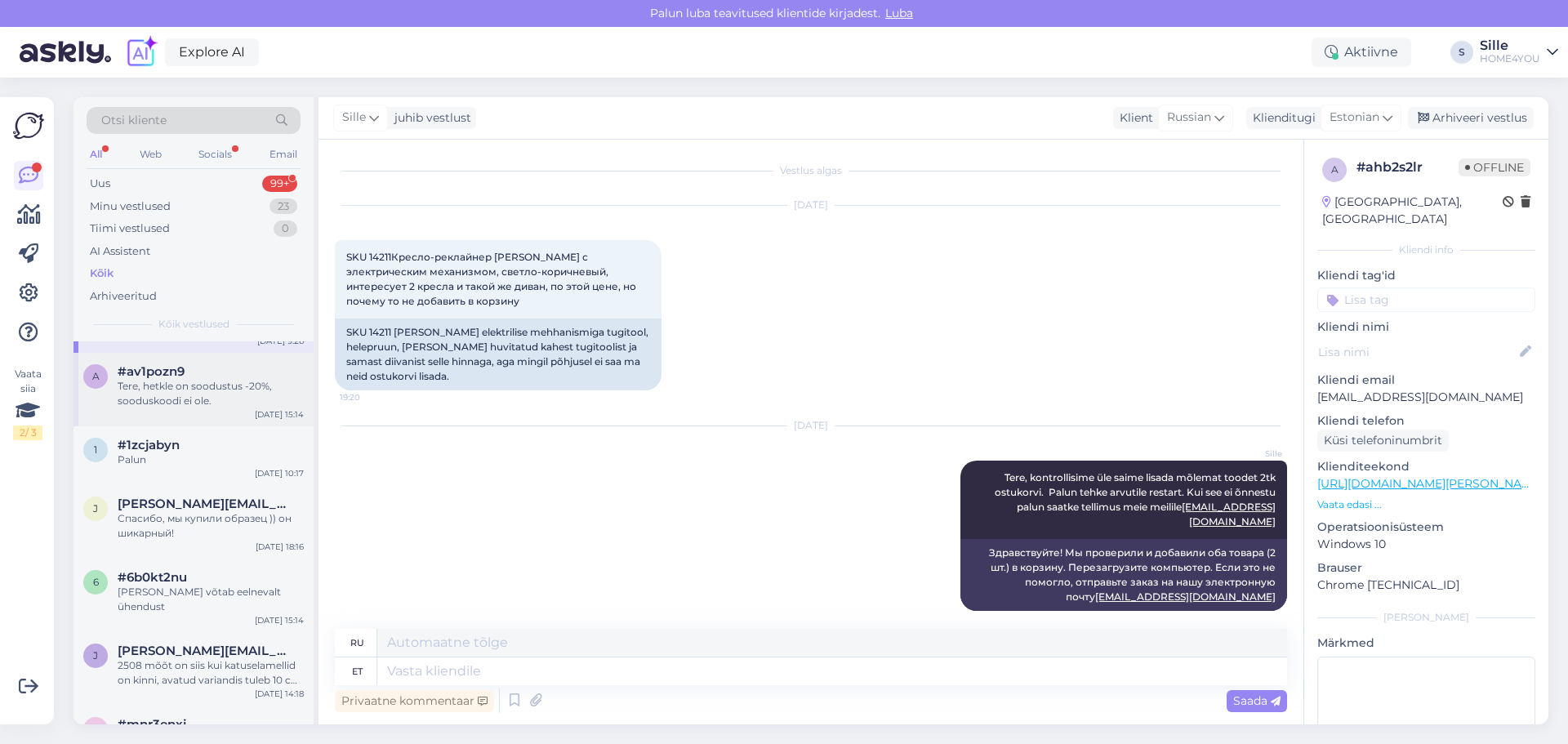
click at [191, 409] on div "Tere, hetkle on soodustus -20%, sooduskoodi ei ole." at bounding box center [211, 394] width 187 height 30
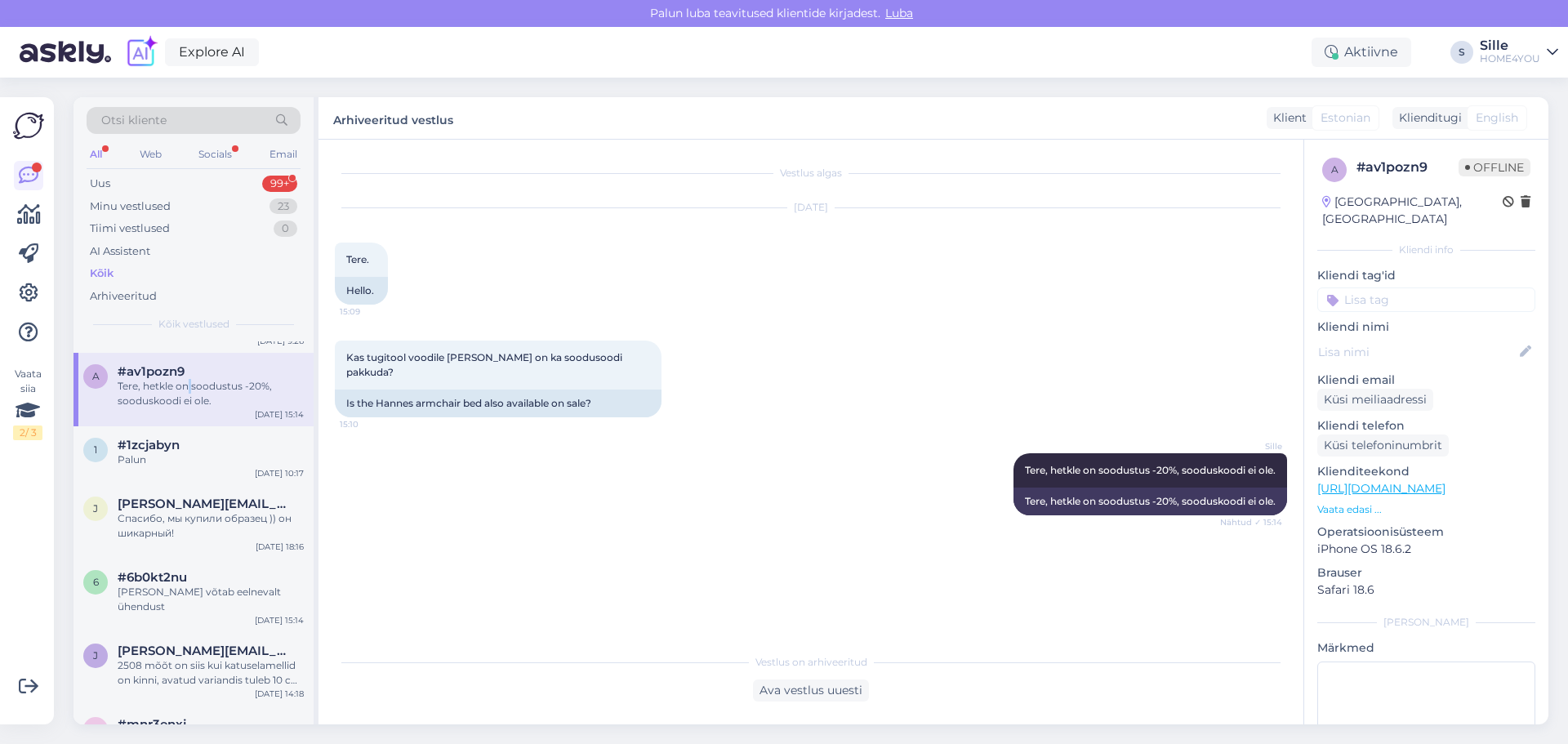
scroll to position [0, 0]
click at [171, 452] on span "#1zcjabyn" at bounding box center [149, 445] width 62 height 15
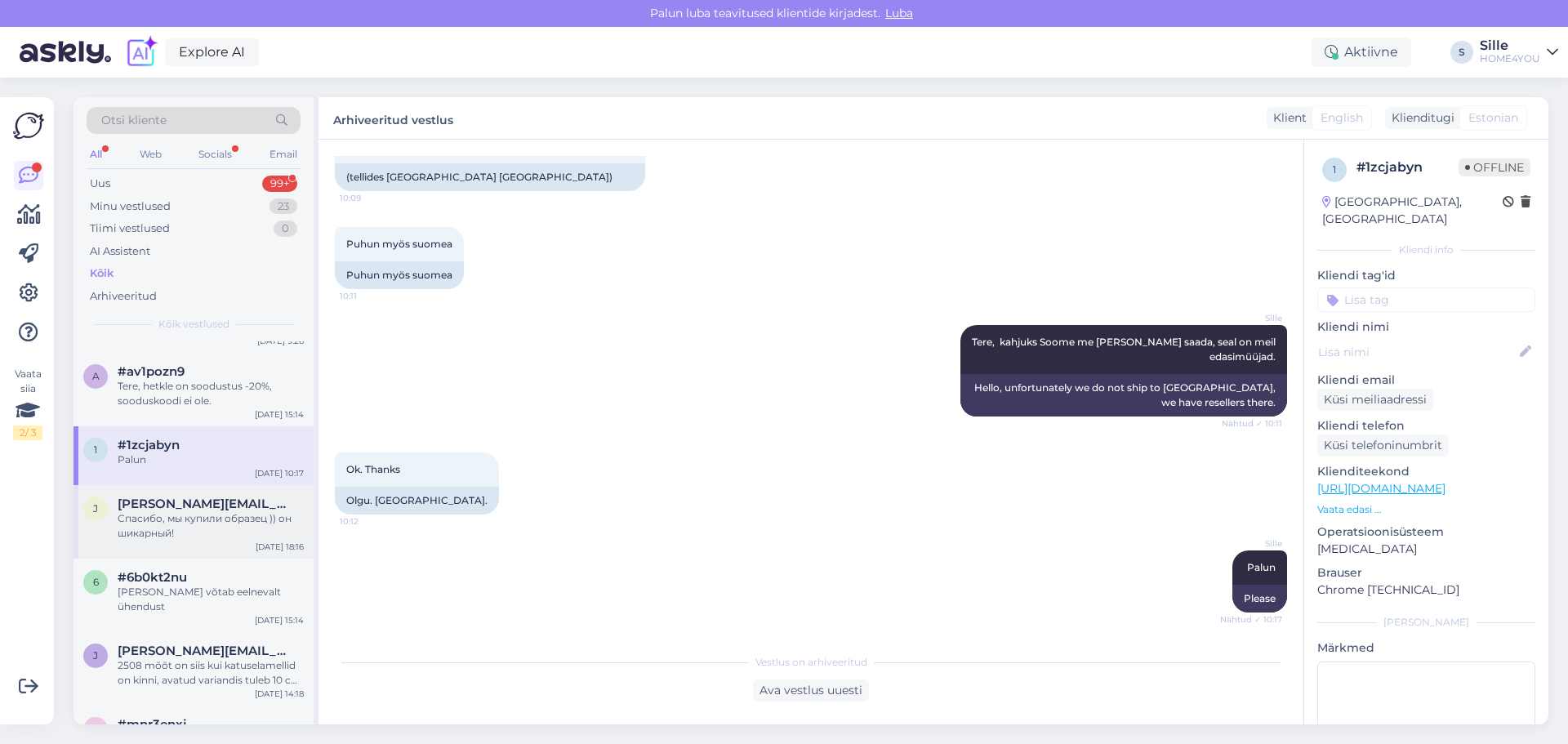
click at [193, 541] on div "Спасибо, мы купили образец )) он шикарный!" at bounding box center [211, 527] width 187 height 30
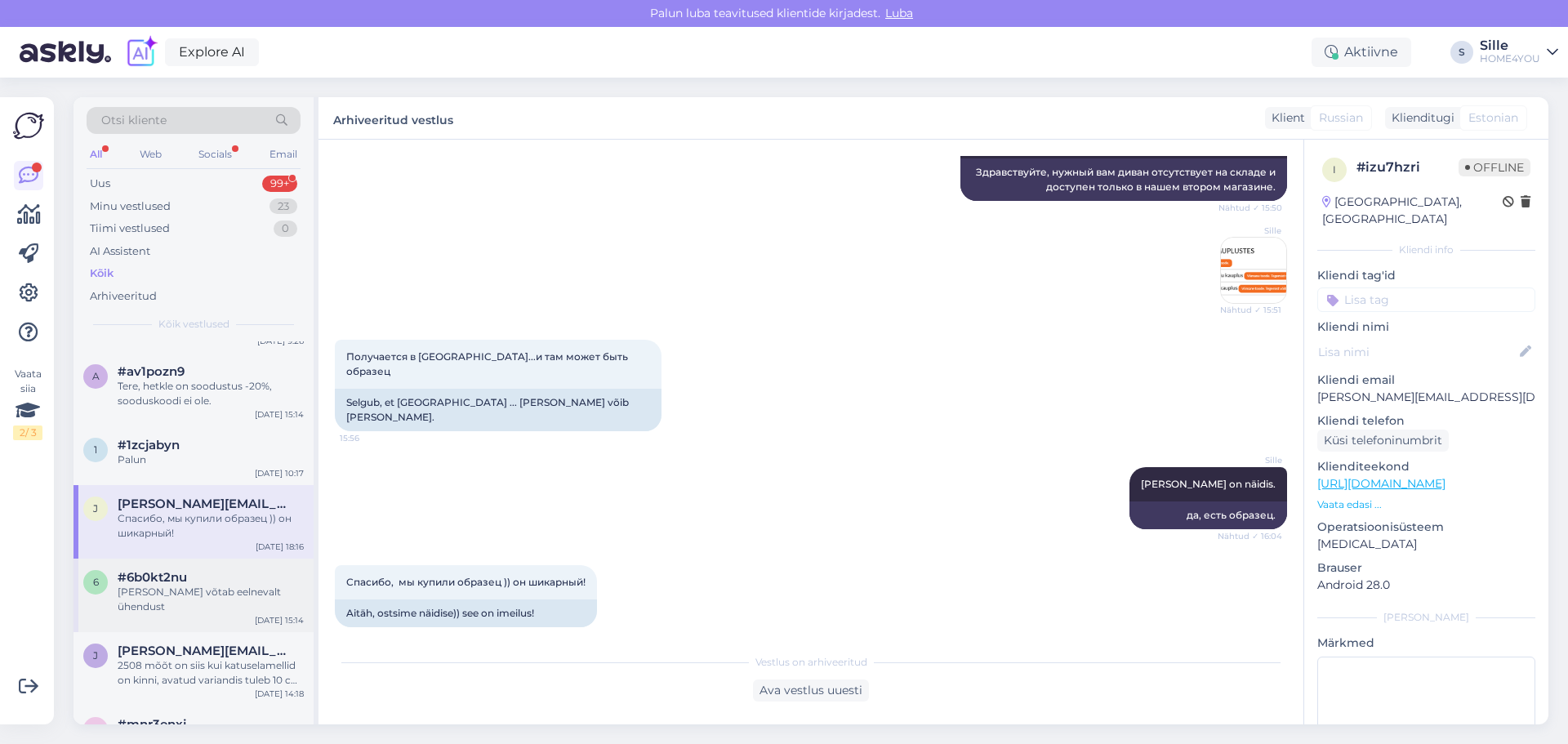
click at [155, 585] on span "#6b0kt2nu" at bounding box center [152, 578] width 70 height 15
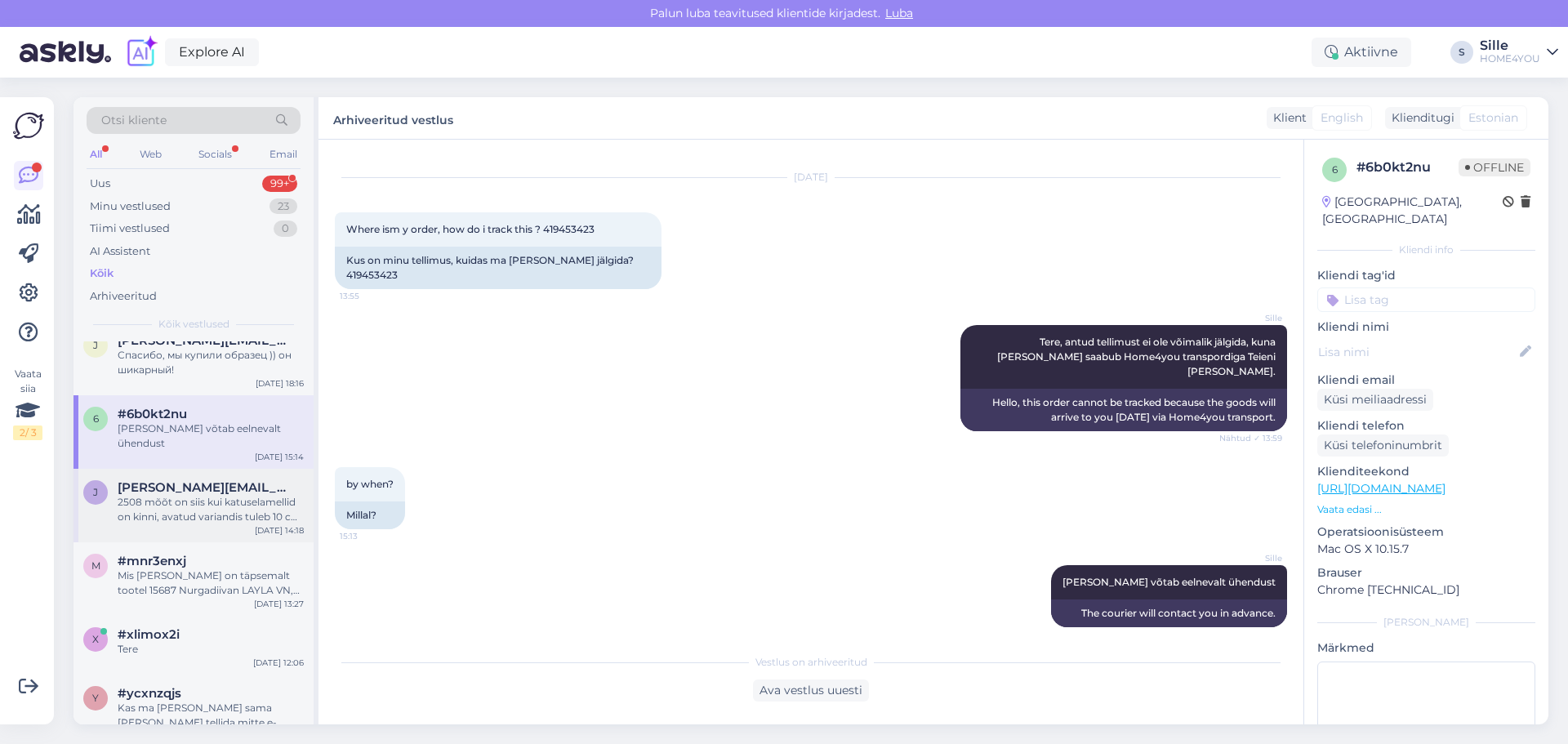
click at [154, 525] on div "2508 mõõt on siis kui katuselamellid on kinni, avatud variandis tuleb 10 cm juu…" at bounding box center [211, 510] width 187 height 30
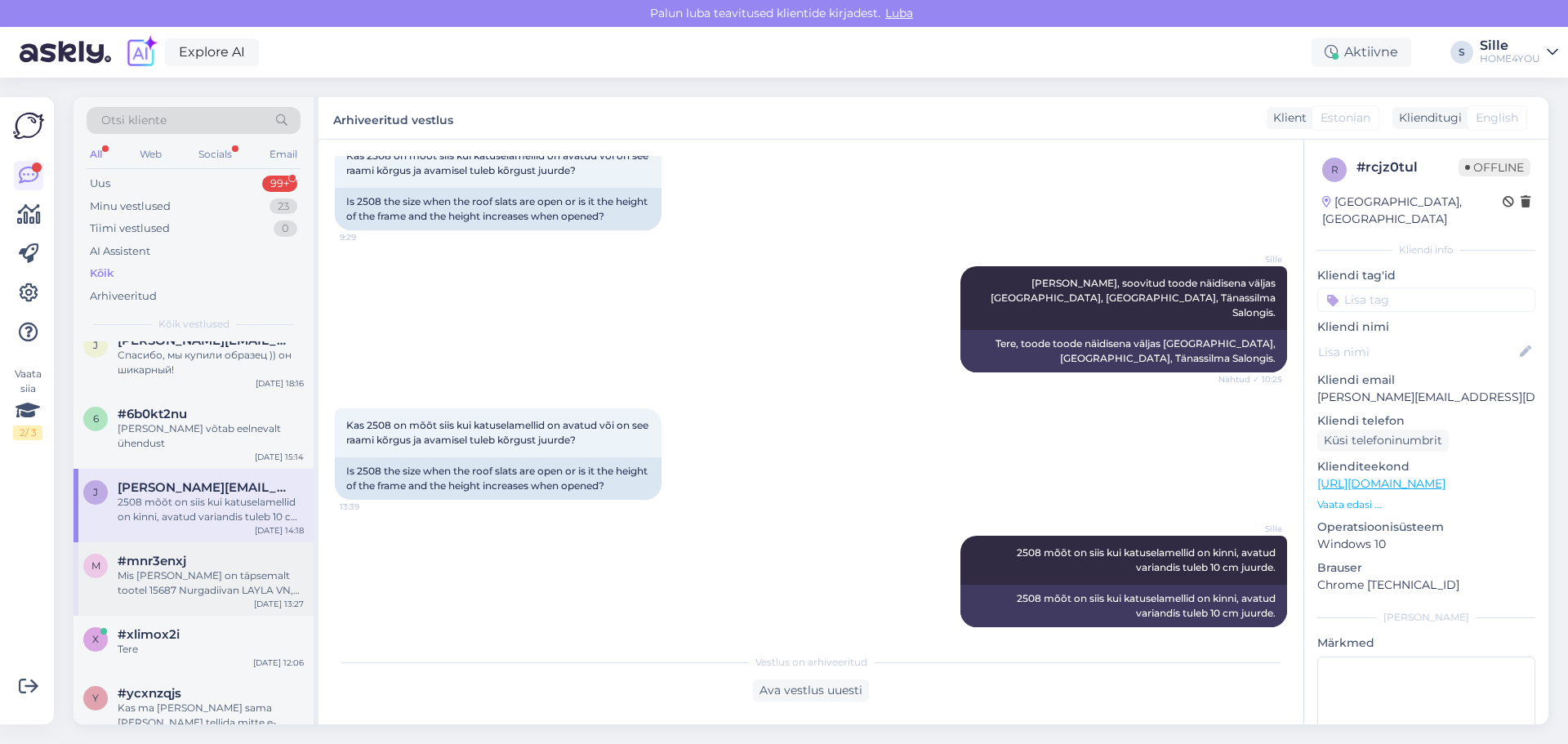
click at [180, 598] on div "Mis [PERSON_NAME] on täpsemalt tootel 15687 Nurgadiivan LAYLA VN, hallikasroosa?" at bounding box center [211, 583] width 187 height 30
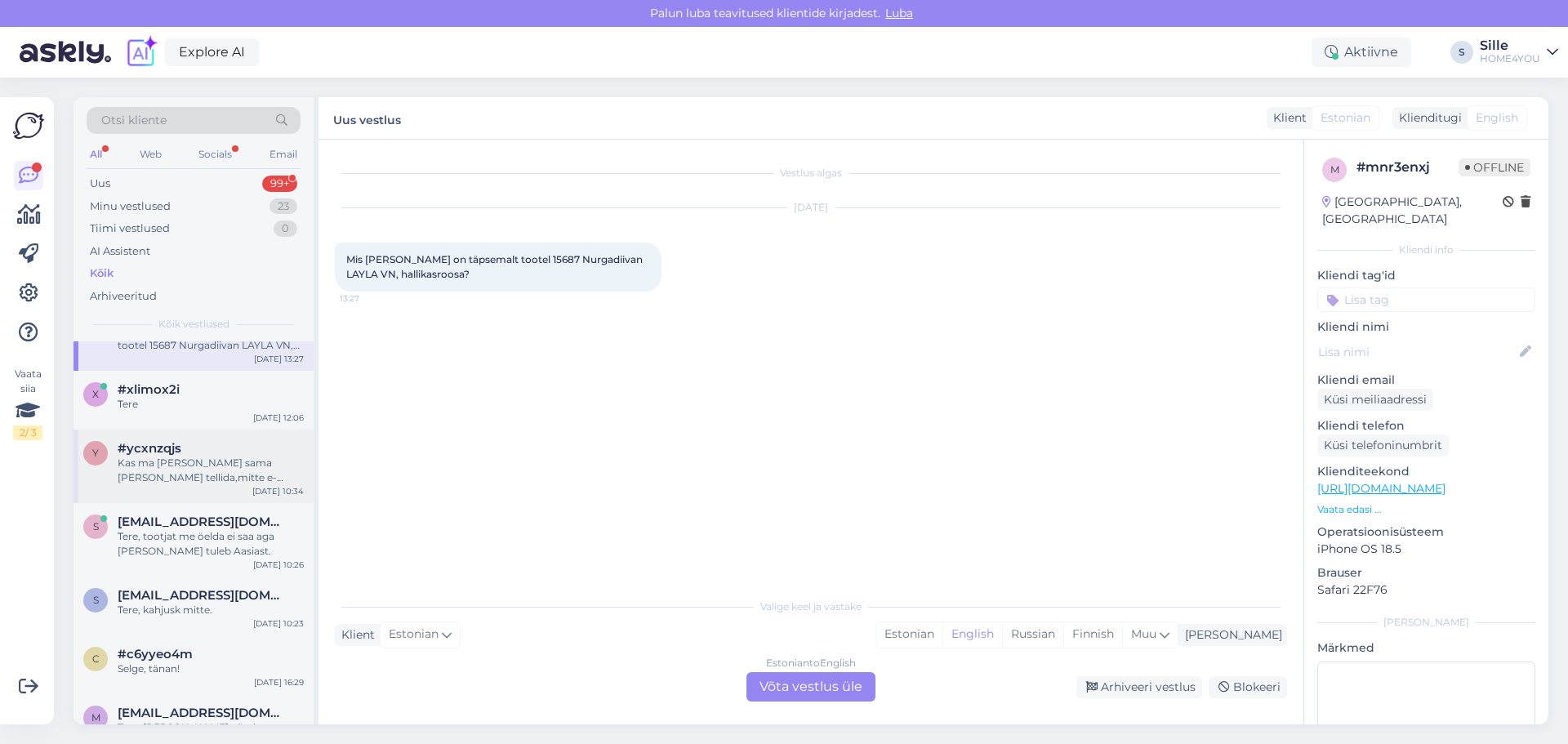
click at [166, 485] on div "Kas ma [PERSON_NAME] sama [PERSON_NAME] tellida,mitte e-poest?" at bounding box center [211, 471] width 187 height 30
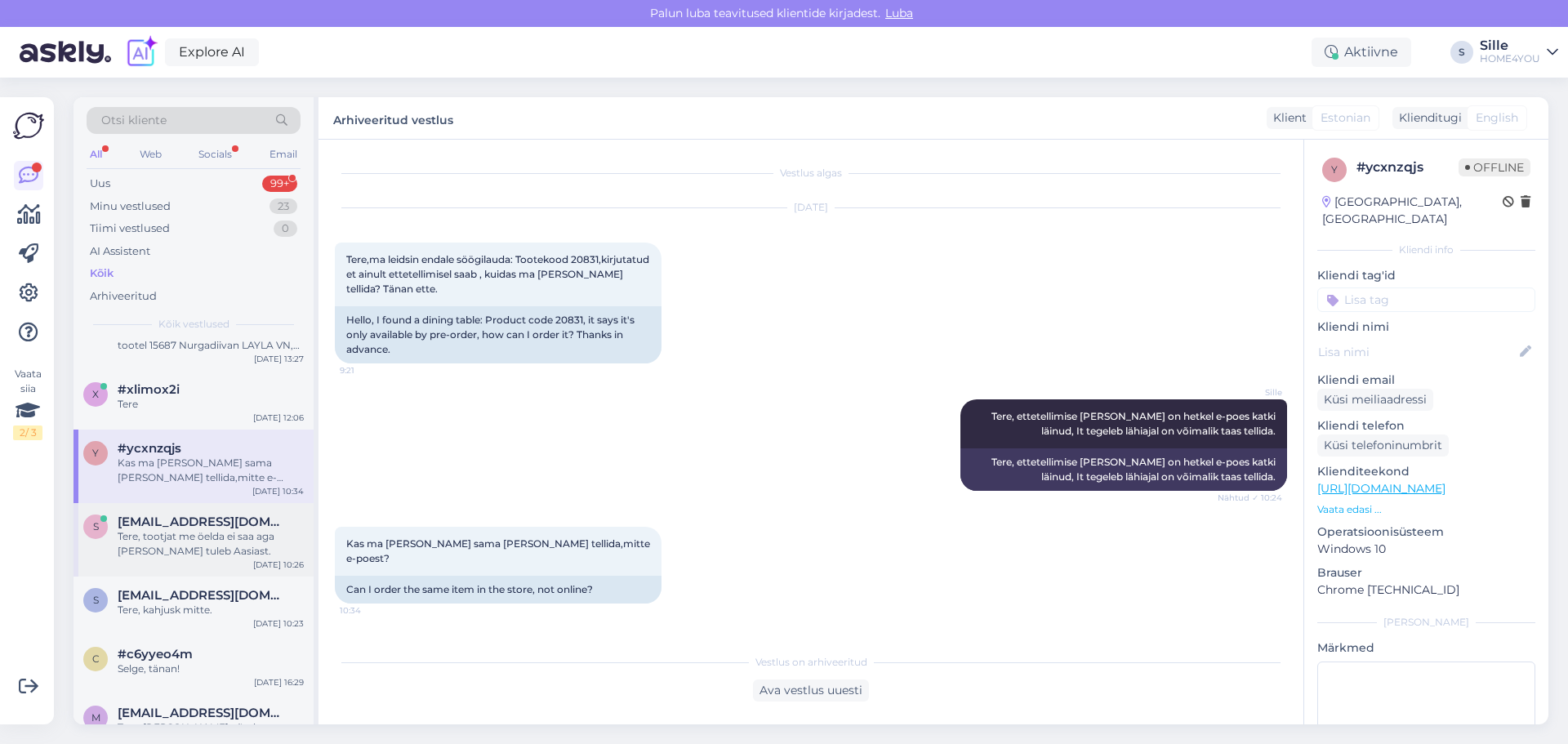
click at [180, 559] on div "Tere, tootjat me öelda ei saa aga [PERSON_NAME] tuleb Aasiast." at bounding box center [211, 544] width 187 height 30
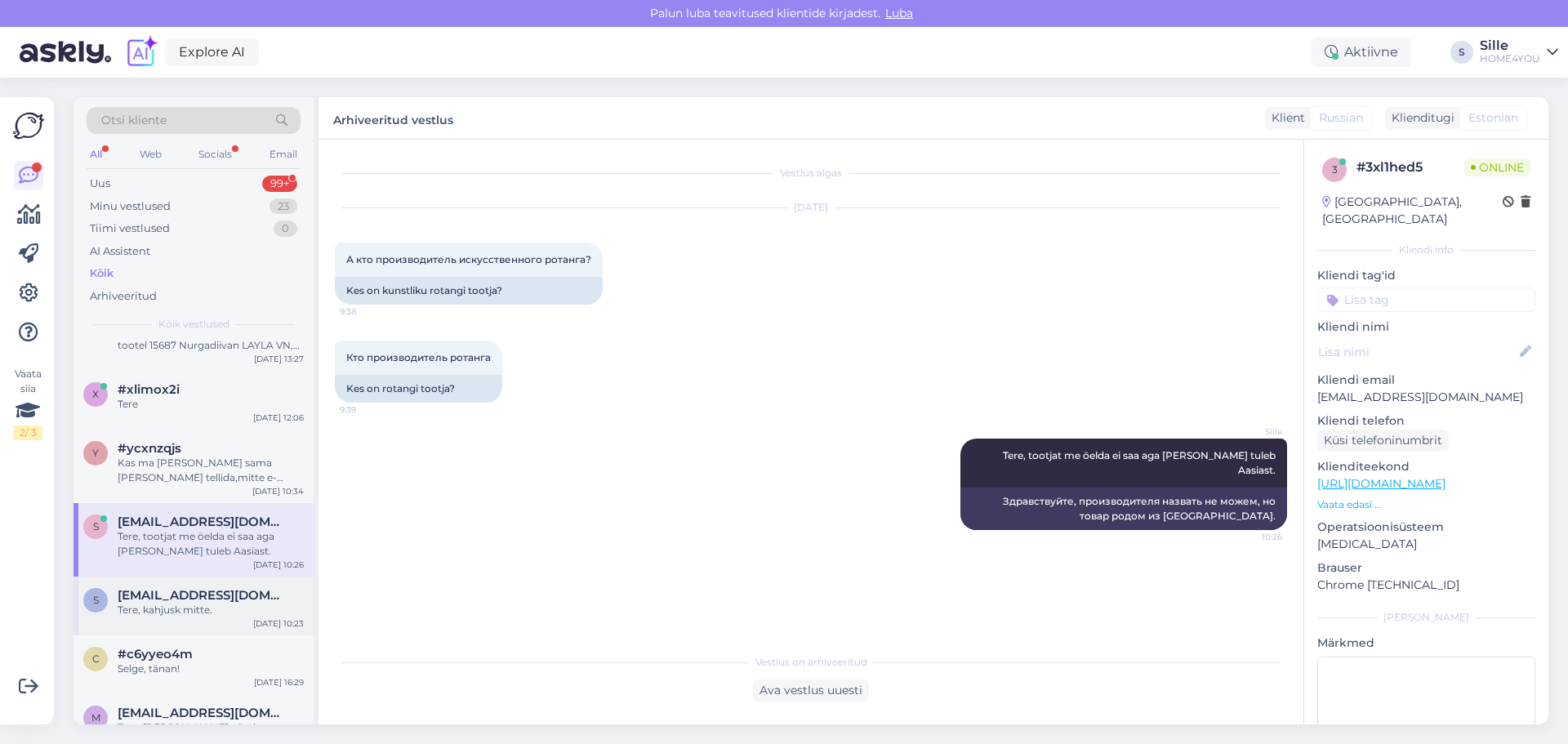
click at [180, 618] on div "Tere, kahjusk mitte." at bounding box center [211, 610] width 187 height 15
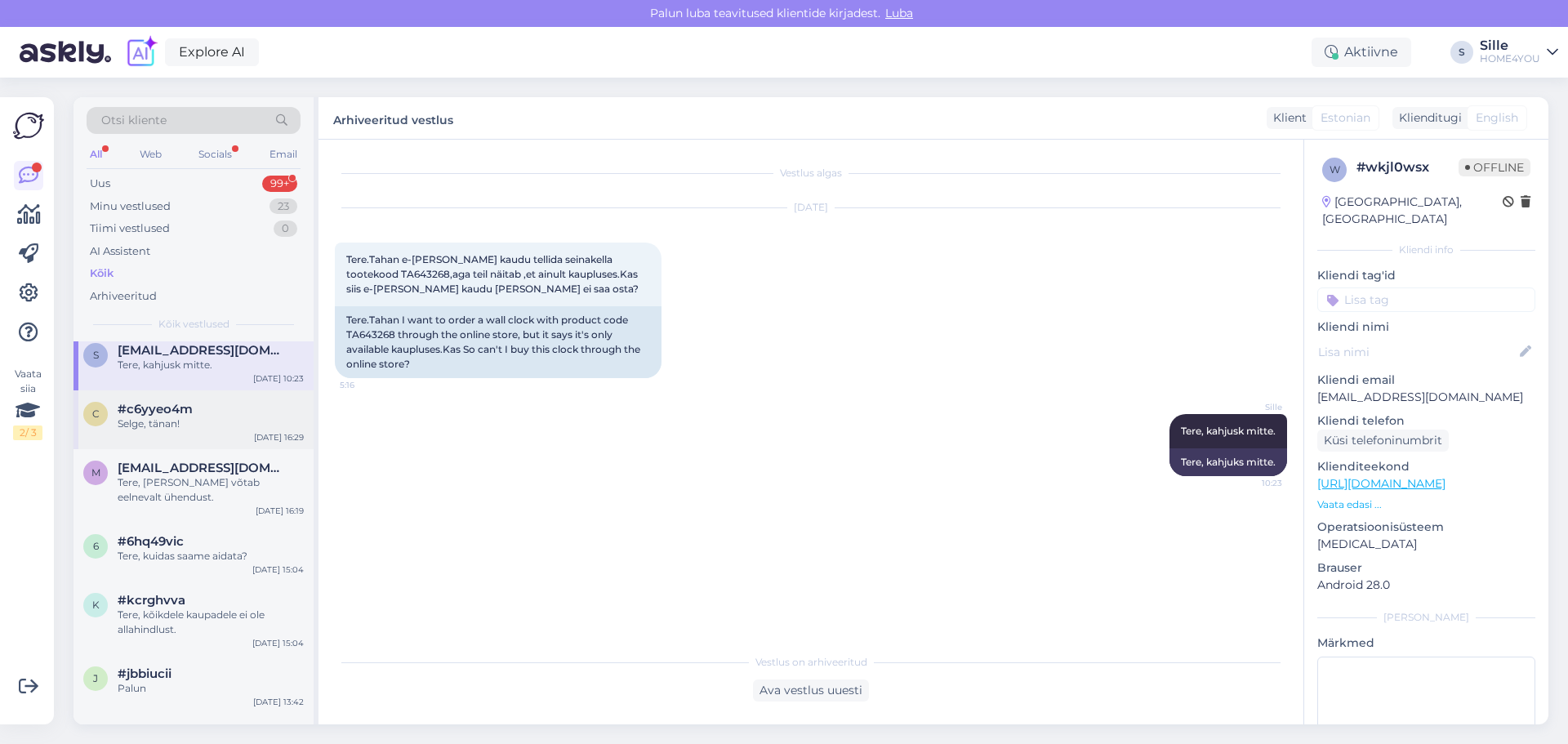
click at [152, 431] on div "Selge, tänan!" at bounding box center [211, 424] width 187 height 15
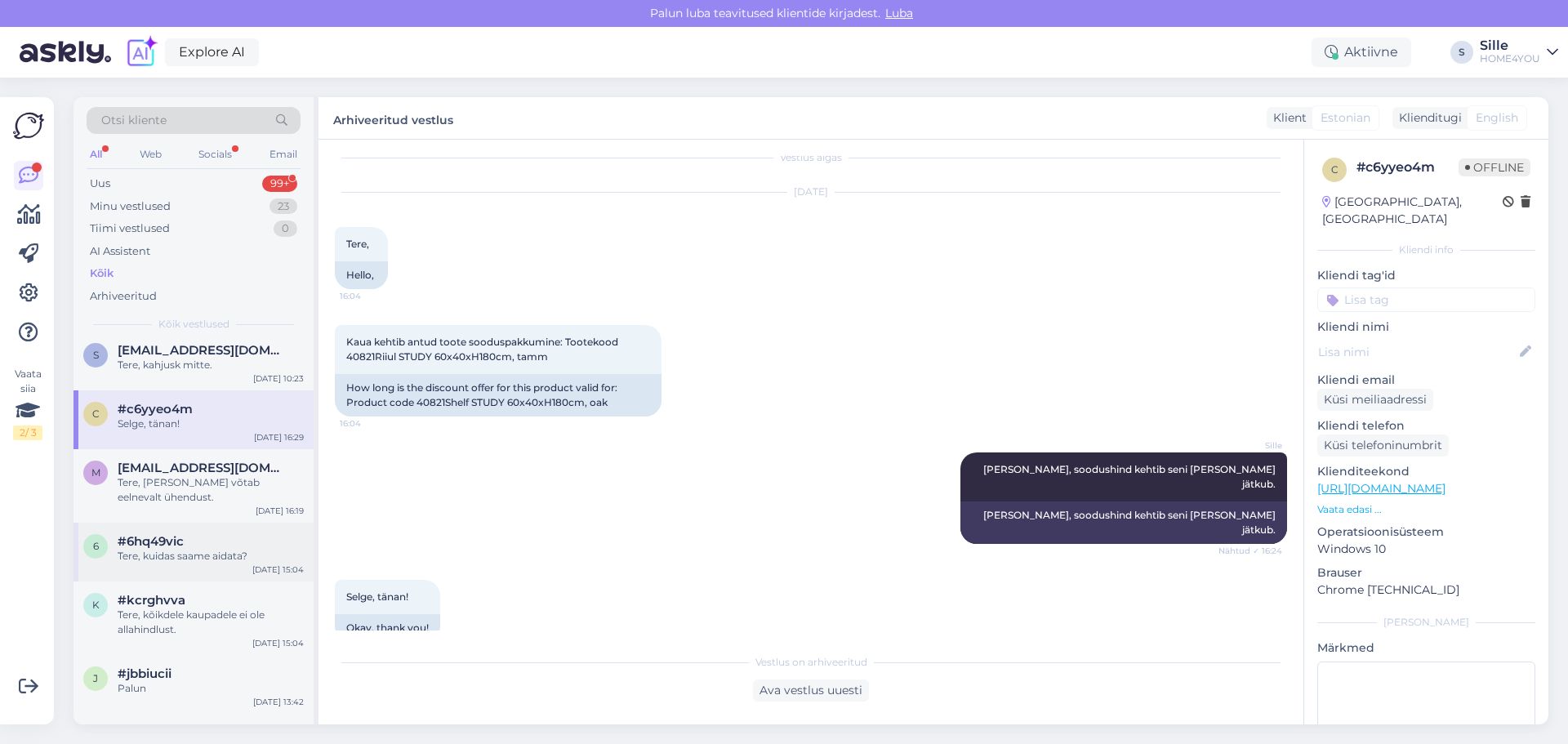
click at [184, 549] on span "#6hq49vic" at bounding box center [150, 542] width 66 height 15
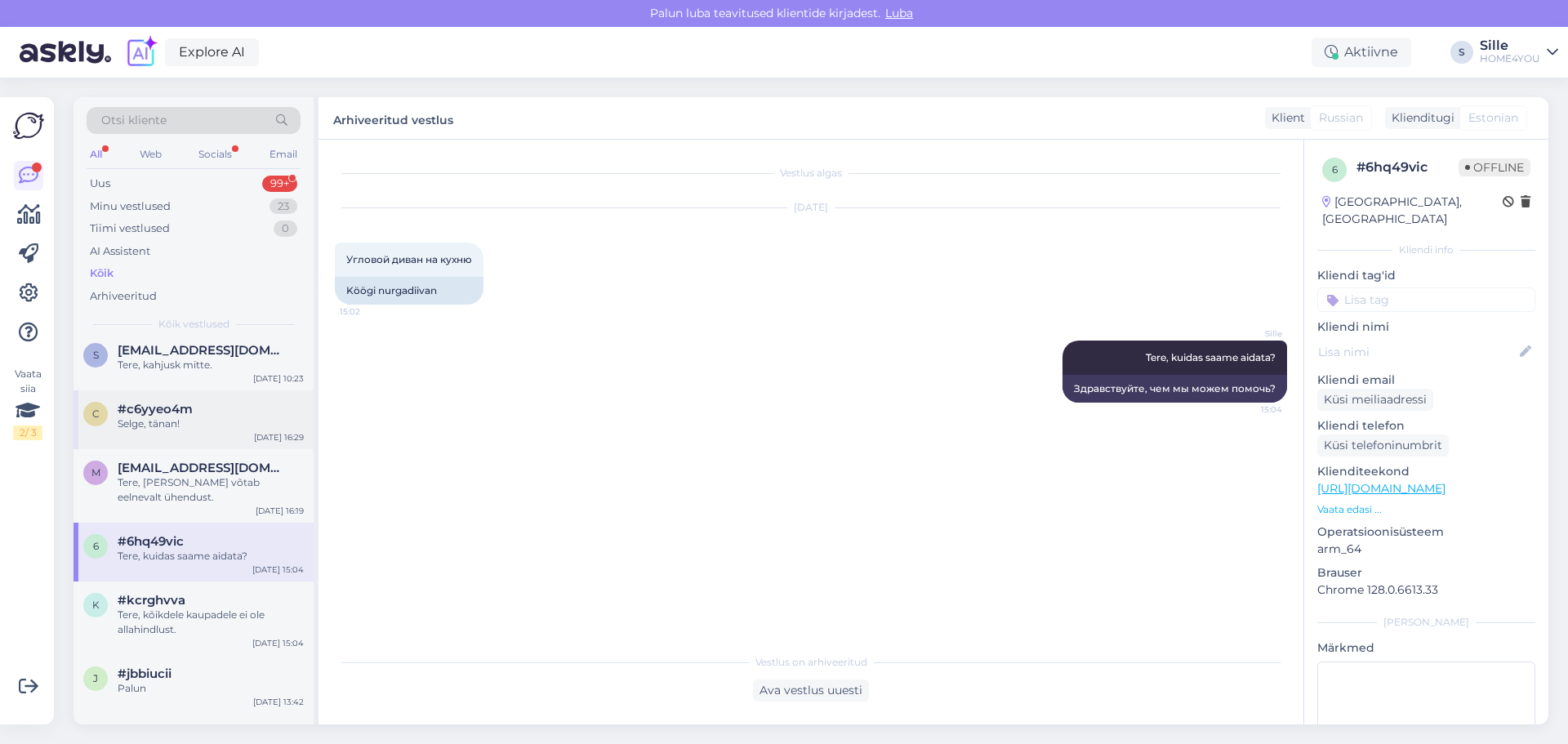
click at [179, 431] on div "Selge, tänan!" at bounding box center [211, 424] width 187 height 15
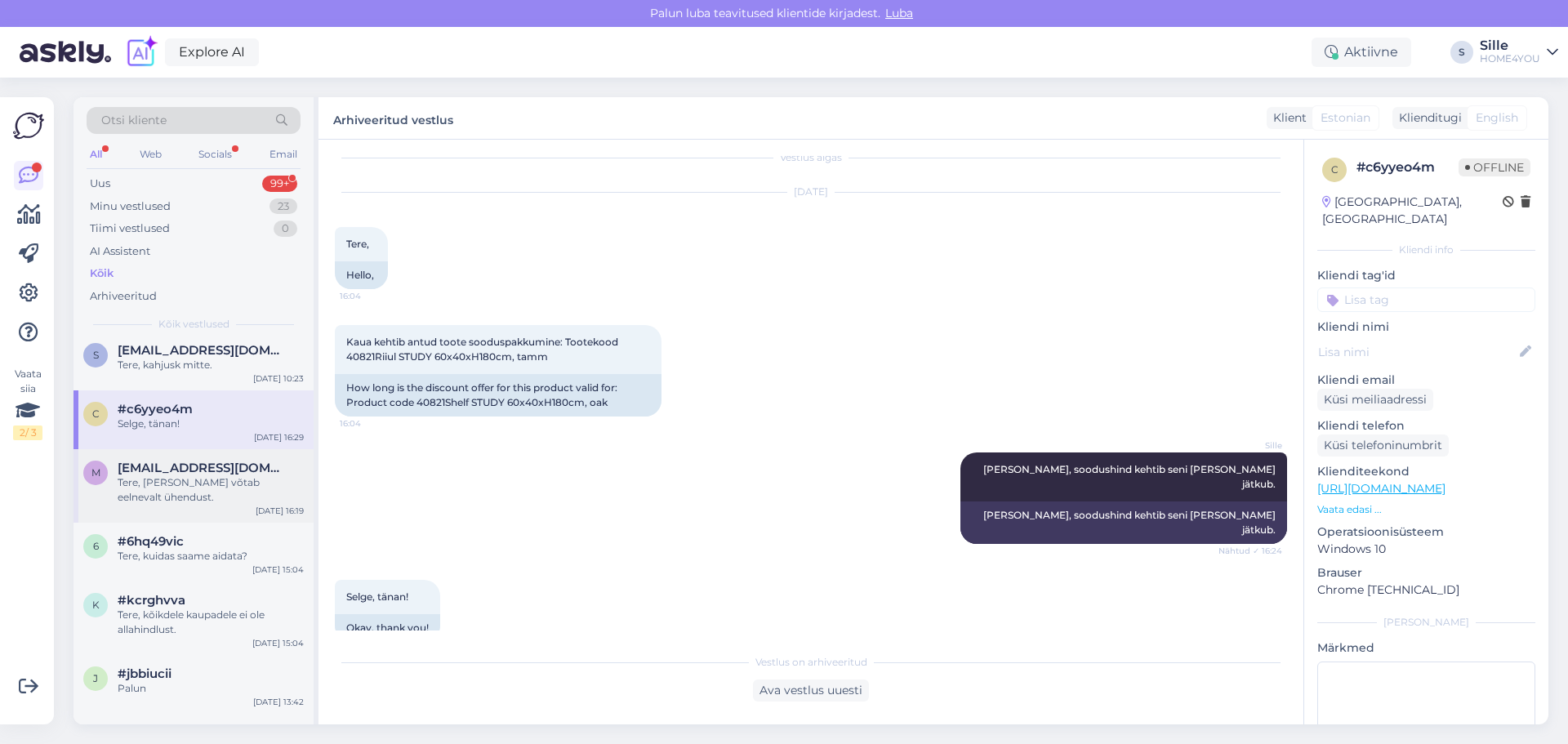
click at [193, 476] on span "[EMAIL_ADDRESS][DOMAIN_NAME]" at bounding box center [202, 468] width 170 height 15
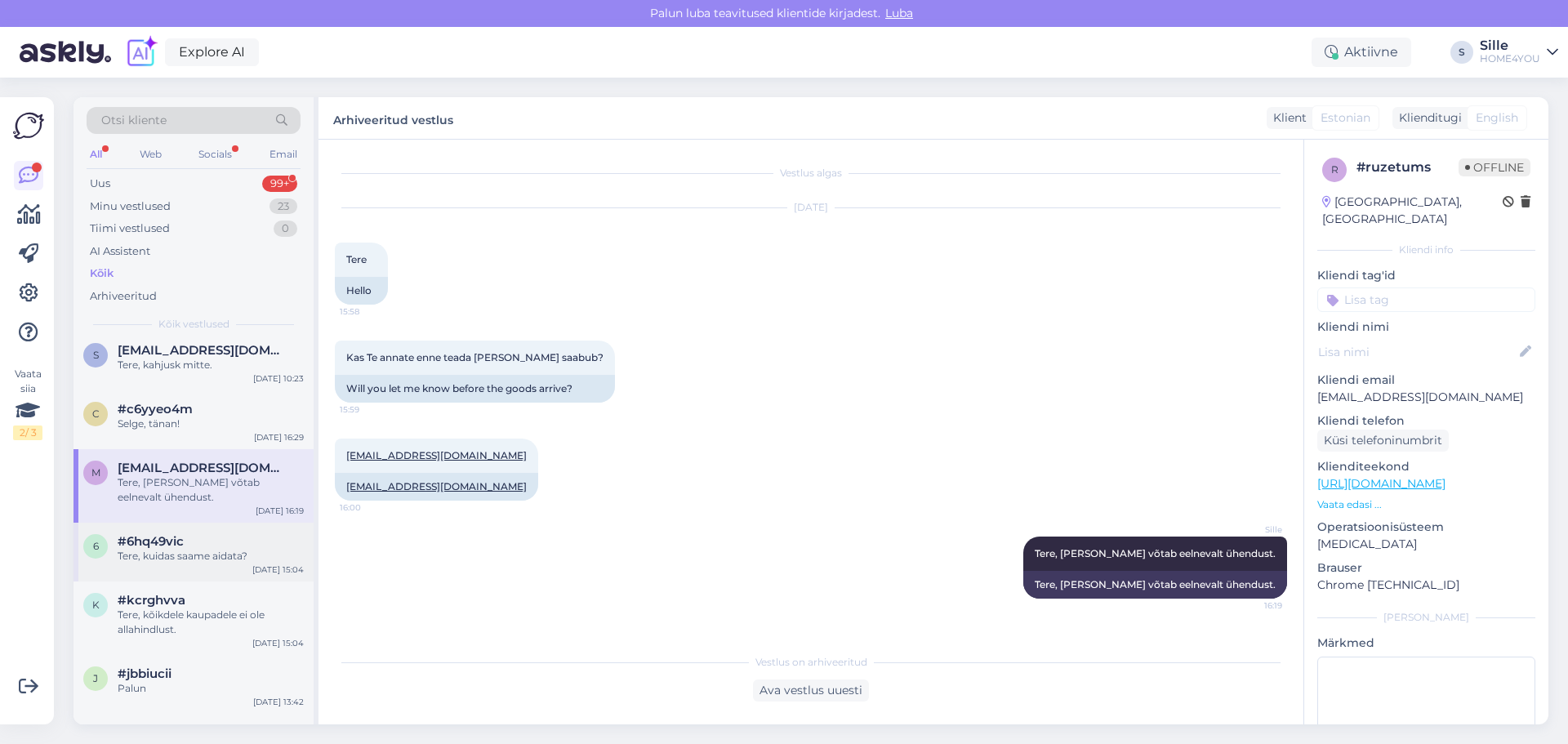
click at [222, 564] on div "Tere, kuidas saame aidata?" at bounding box center [211, 556] width 187 height 15
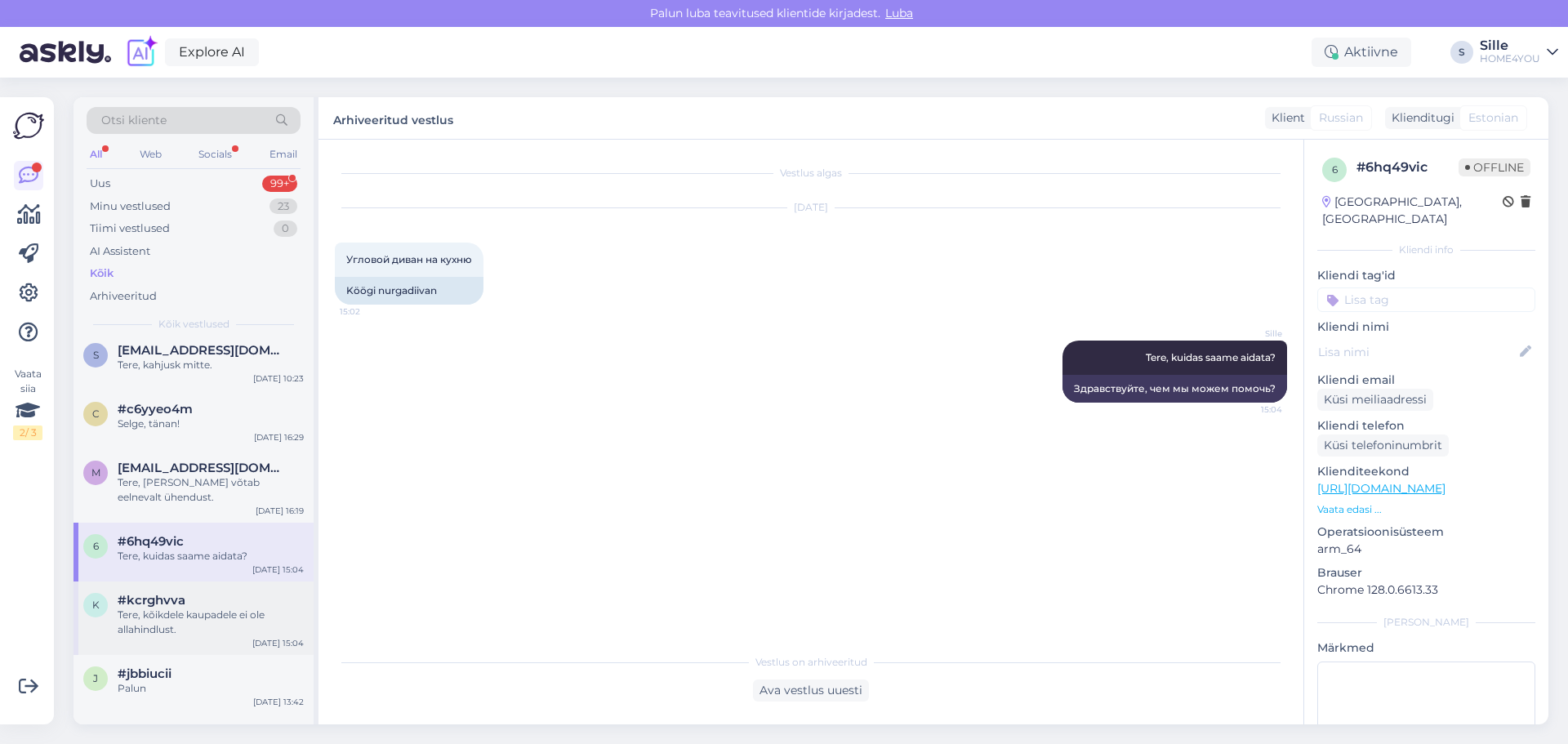
click at [202, 622] on div "Tere, kõikdele kaupadele ei ole allahindlust." at bounding box center [211, 622] width 187 height 30
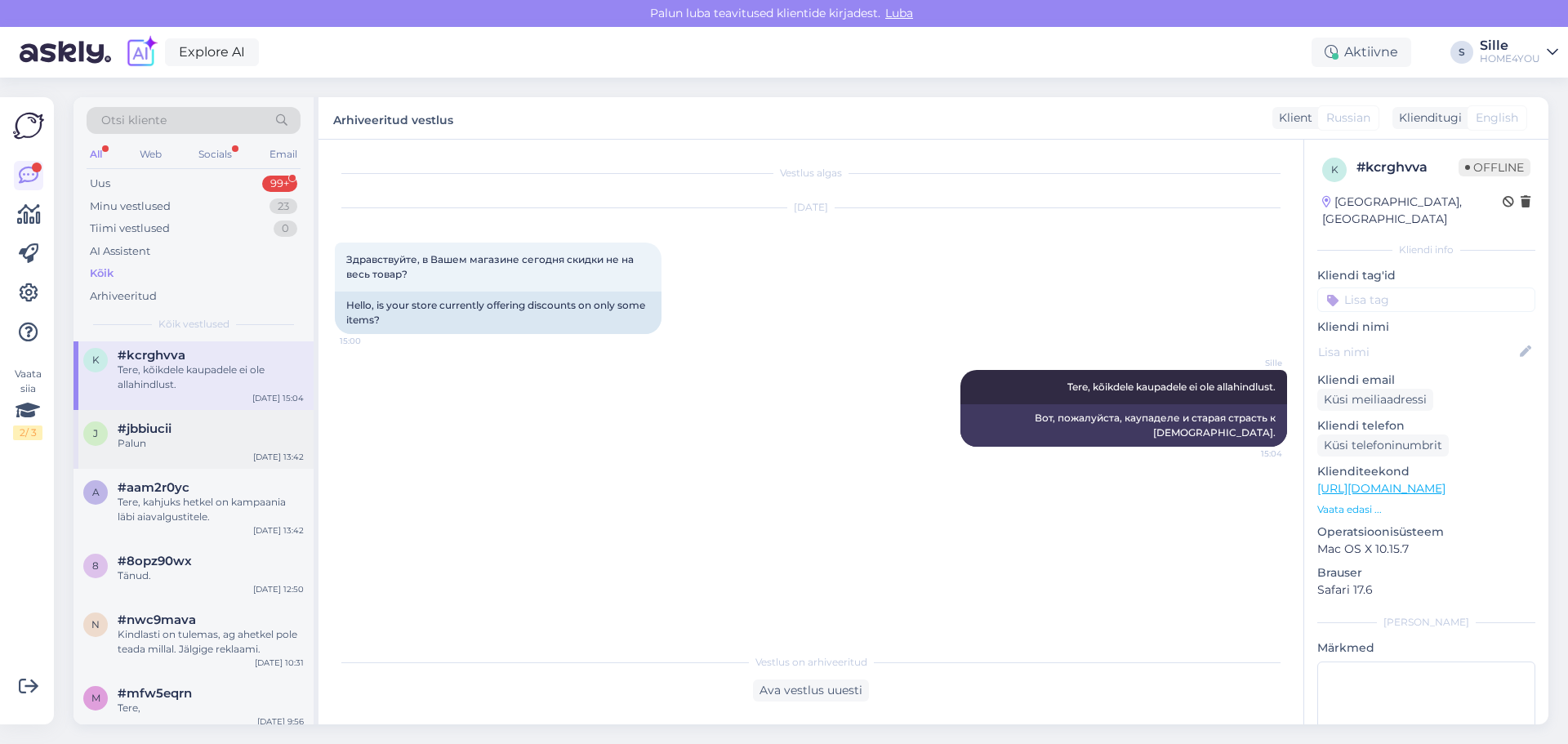
click at [187, 450] on div "Palun" at bounding box center [211, 444] width 187 height 15
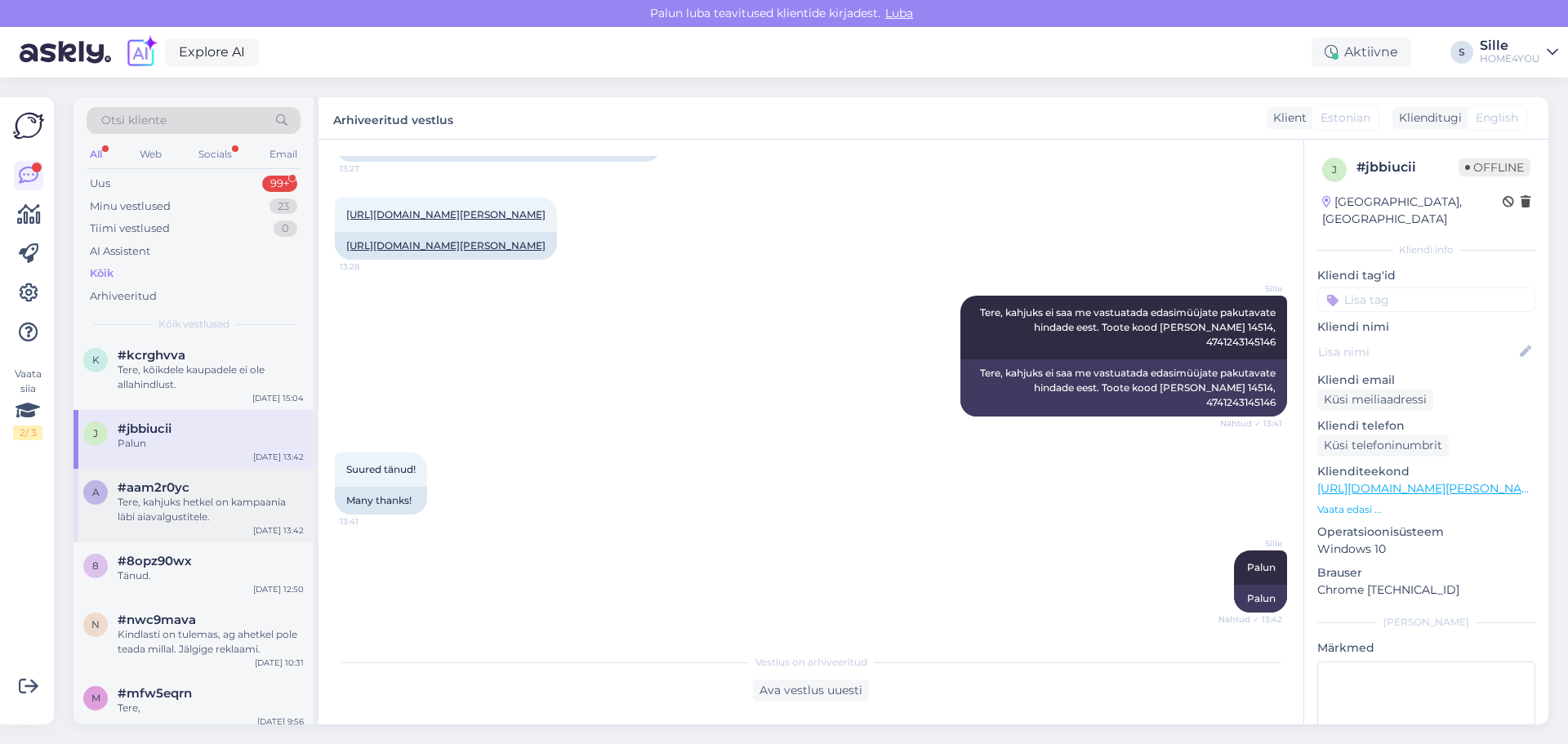
click at [175, 525] on div "Tere, kahjuks hetkel on kampaania läbi aiavalgustitele." at bounding box center [211, 510] width 187 height 30
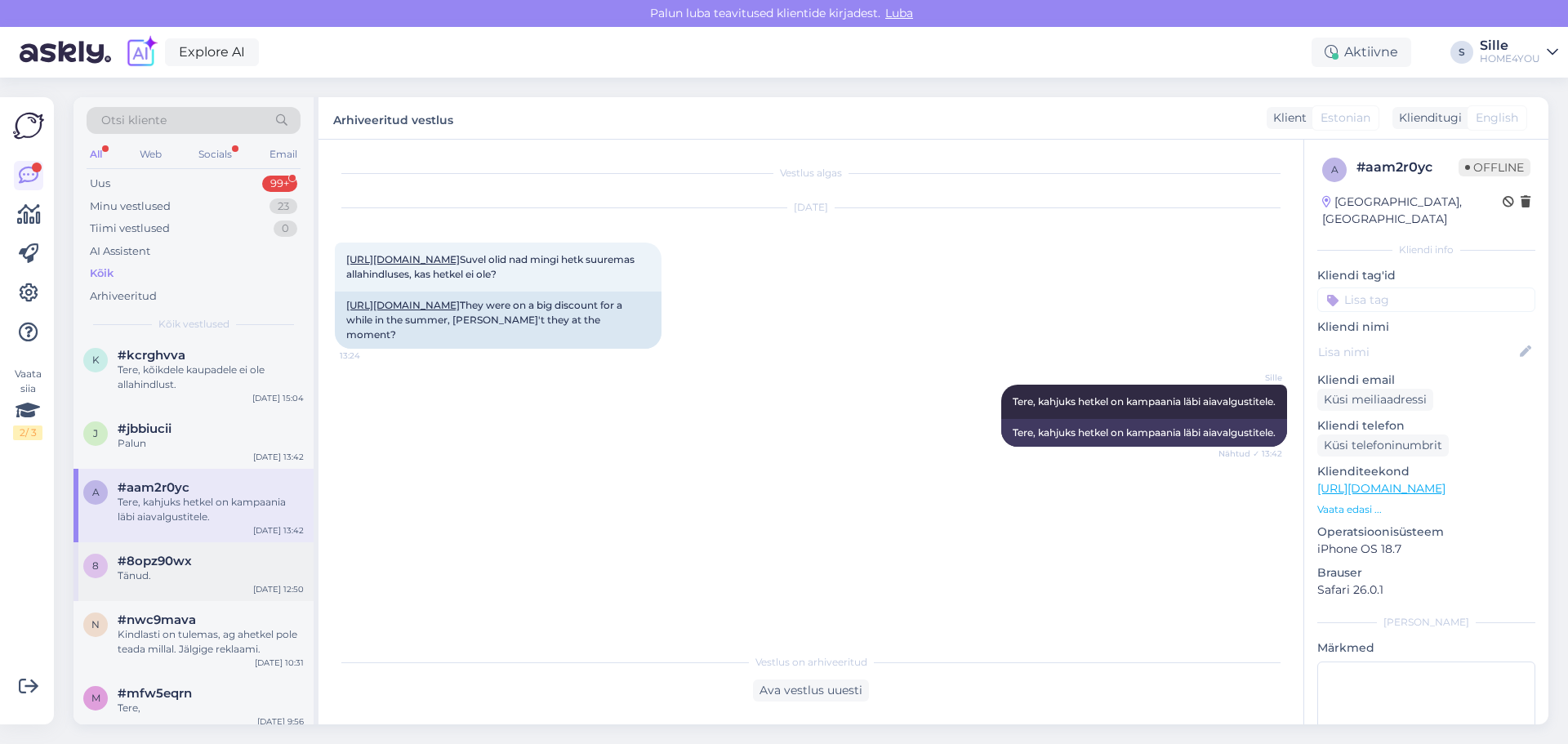
click at [163, 583] on div "Tänud." at bounding box center [211, 576] width 187 height 15
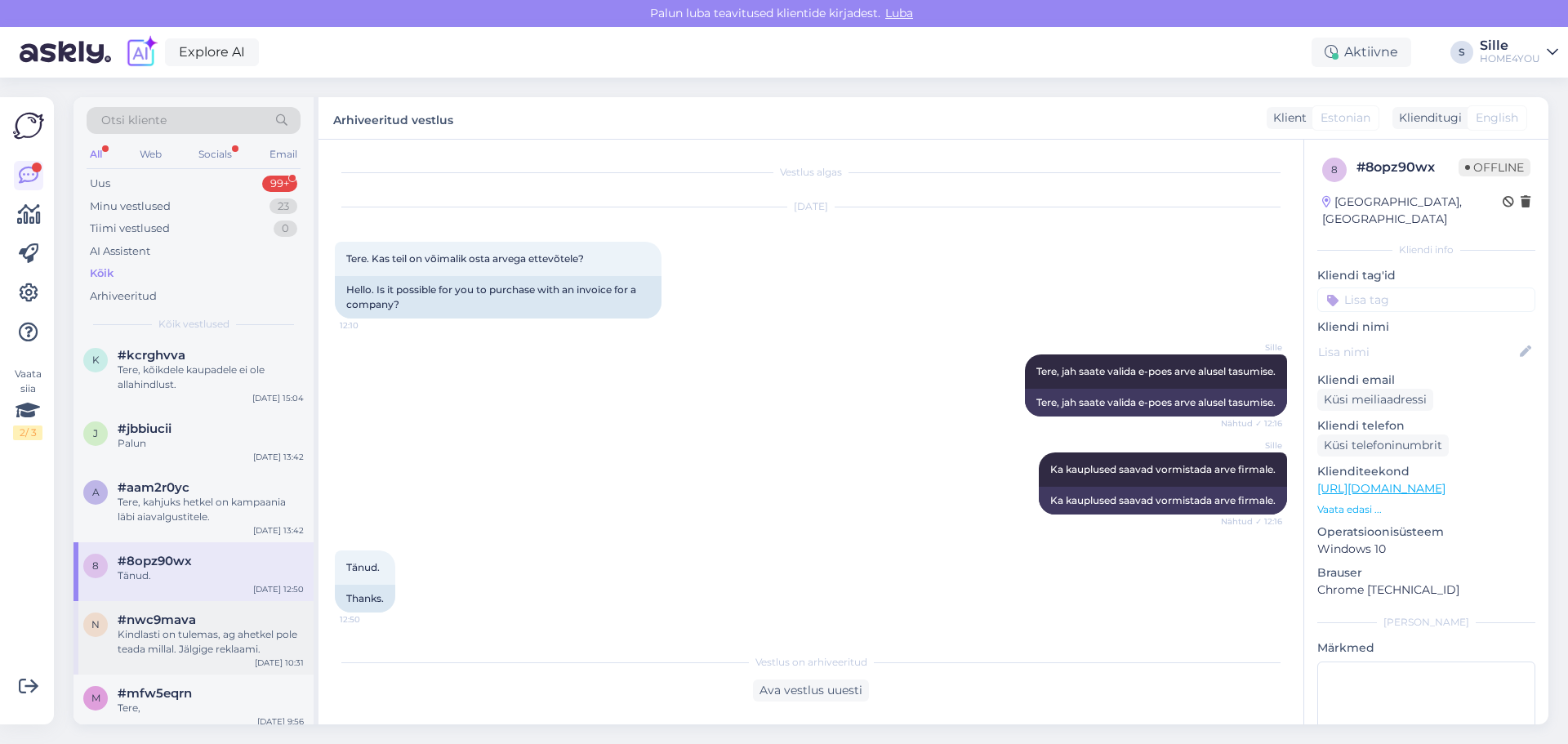
click at [162, 627] on span "#nwc9mava" at bounding box center [157, 620] width 78 height 15
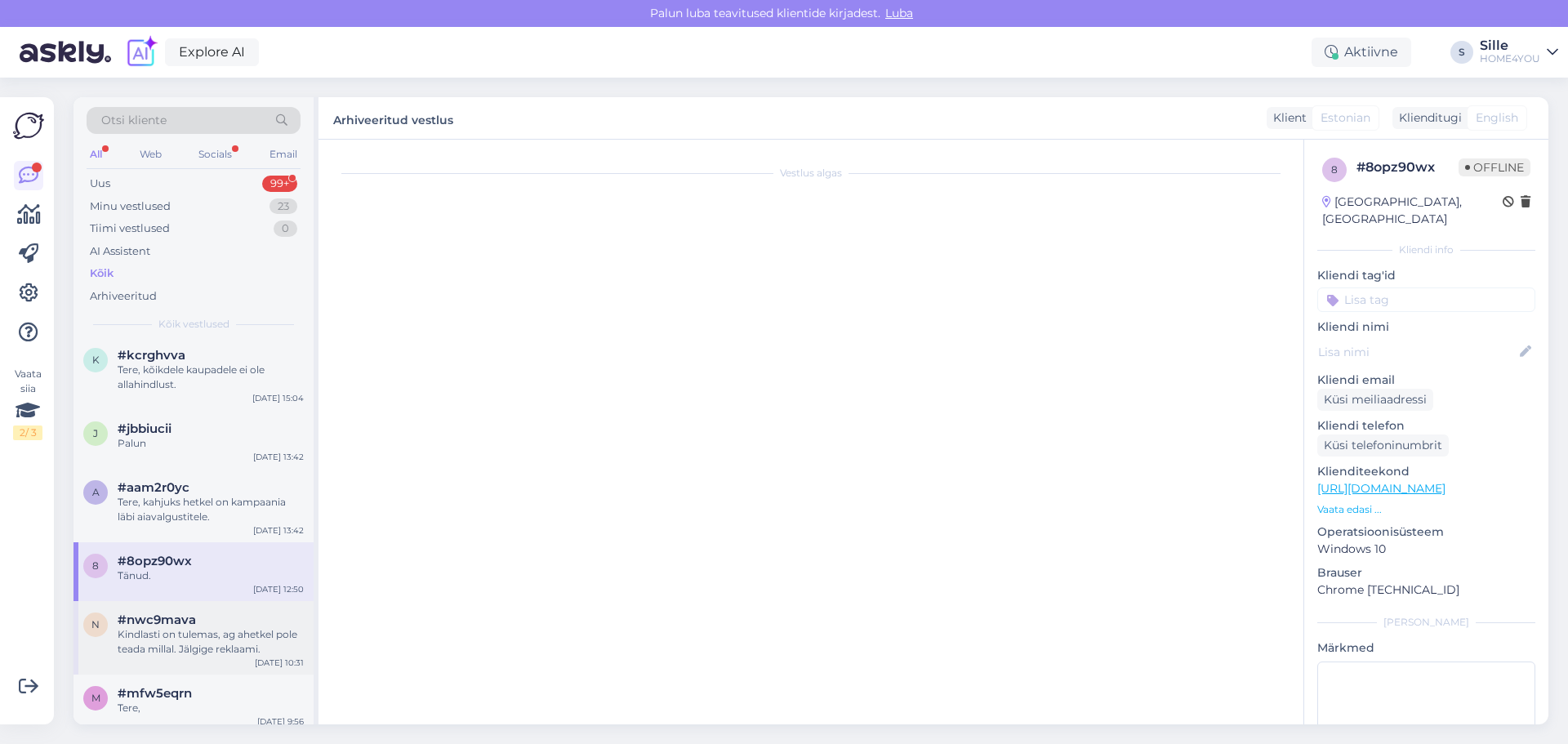
scroll to position [350, 0]
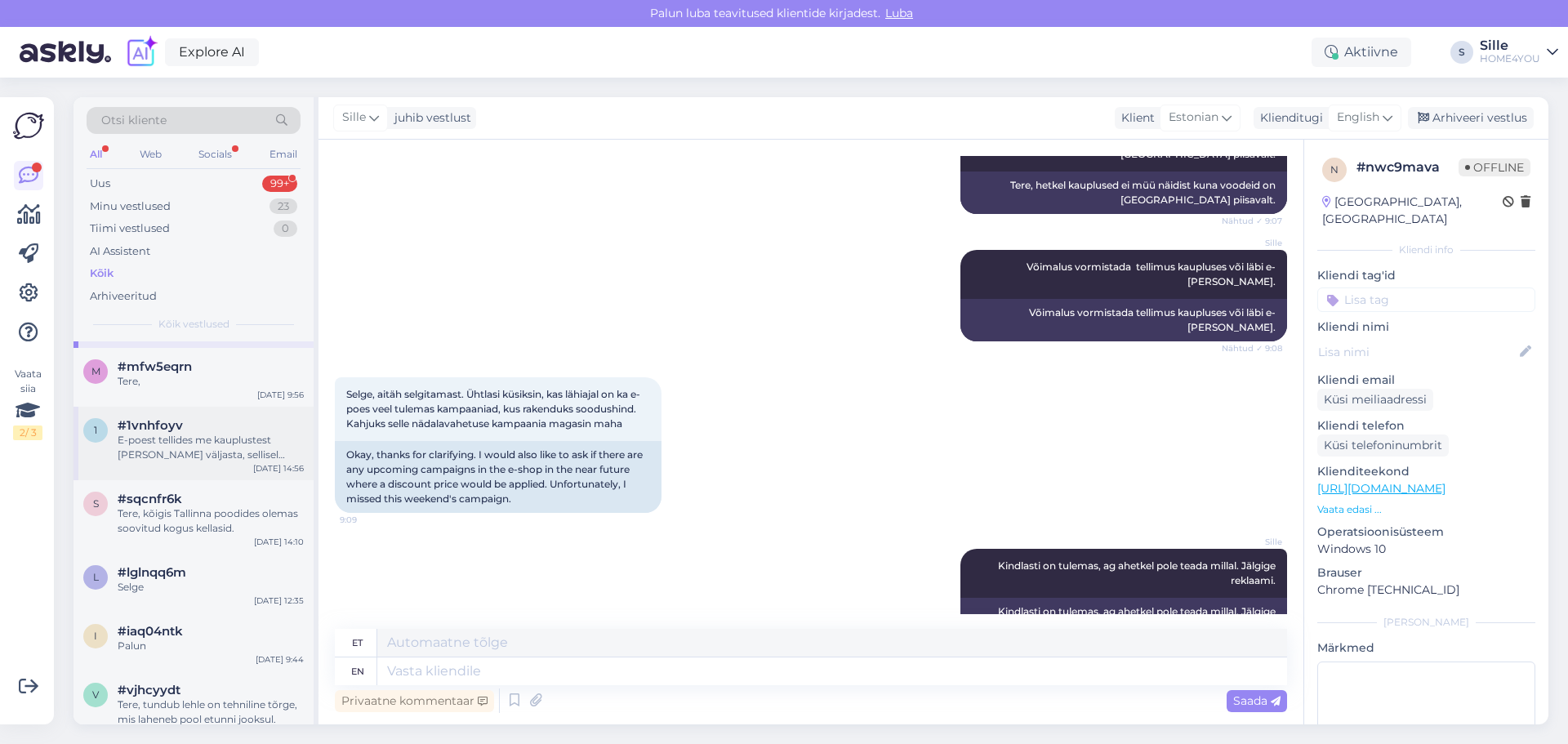
click at [161, 453] on div "E-poest tellides me kauplustest [PERSON_NAME] väljasta, sellisel juhul minge os…" at bounding box center [211, 448] width 187 height 30
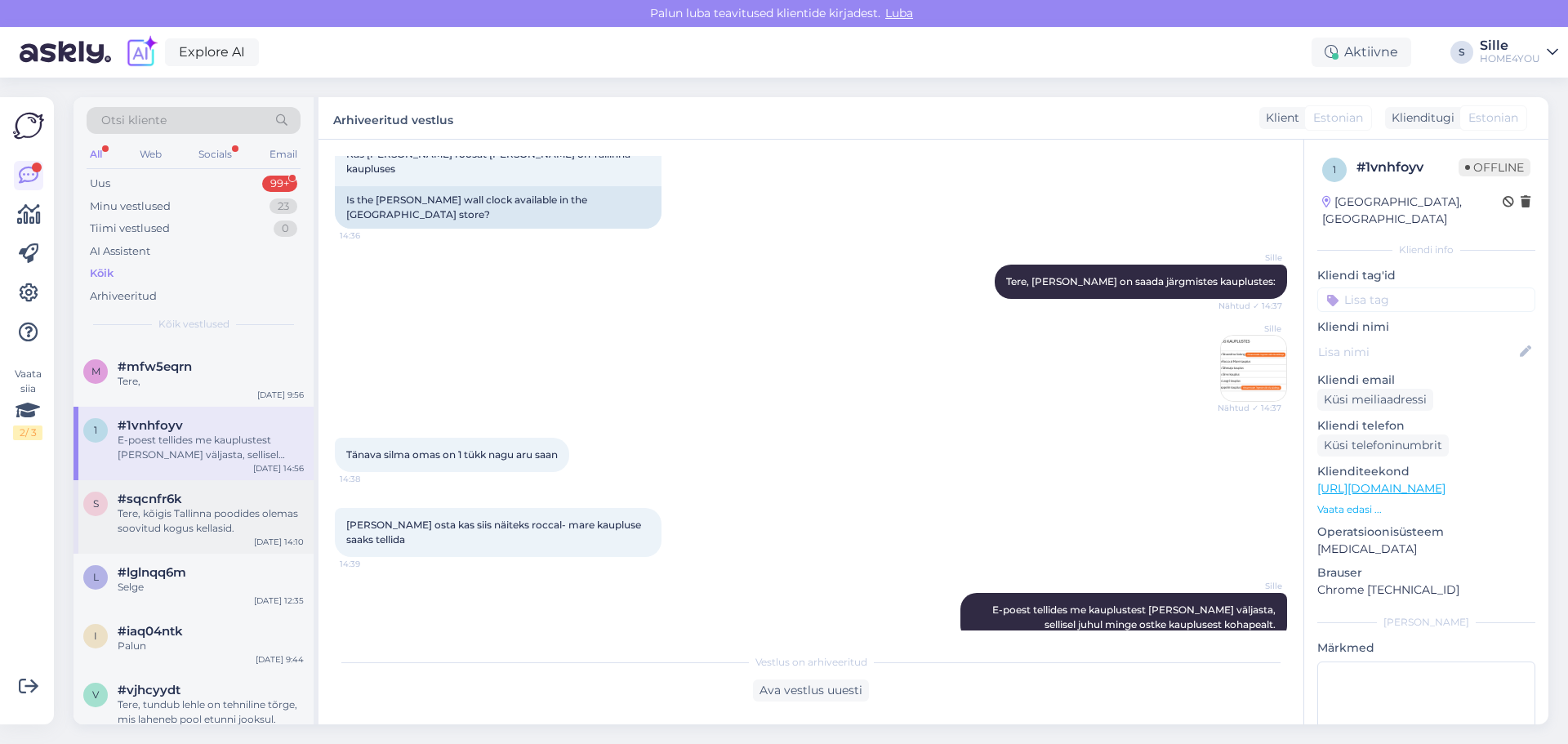
click at [199, 528] on div "Tere, kõigis Tallinna poodides olemas soovitud kogus kellasid." at bounding box center [211, 521] width 187 height 30
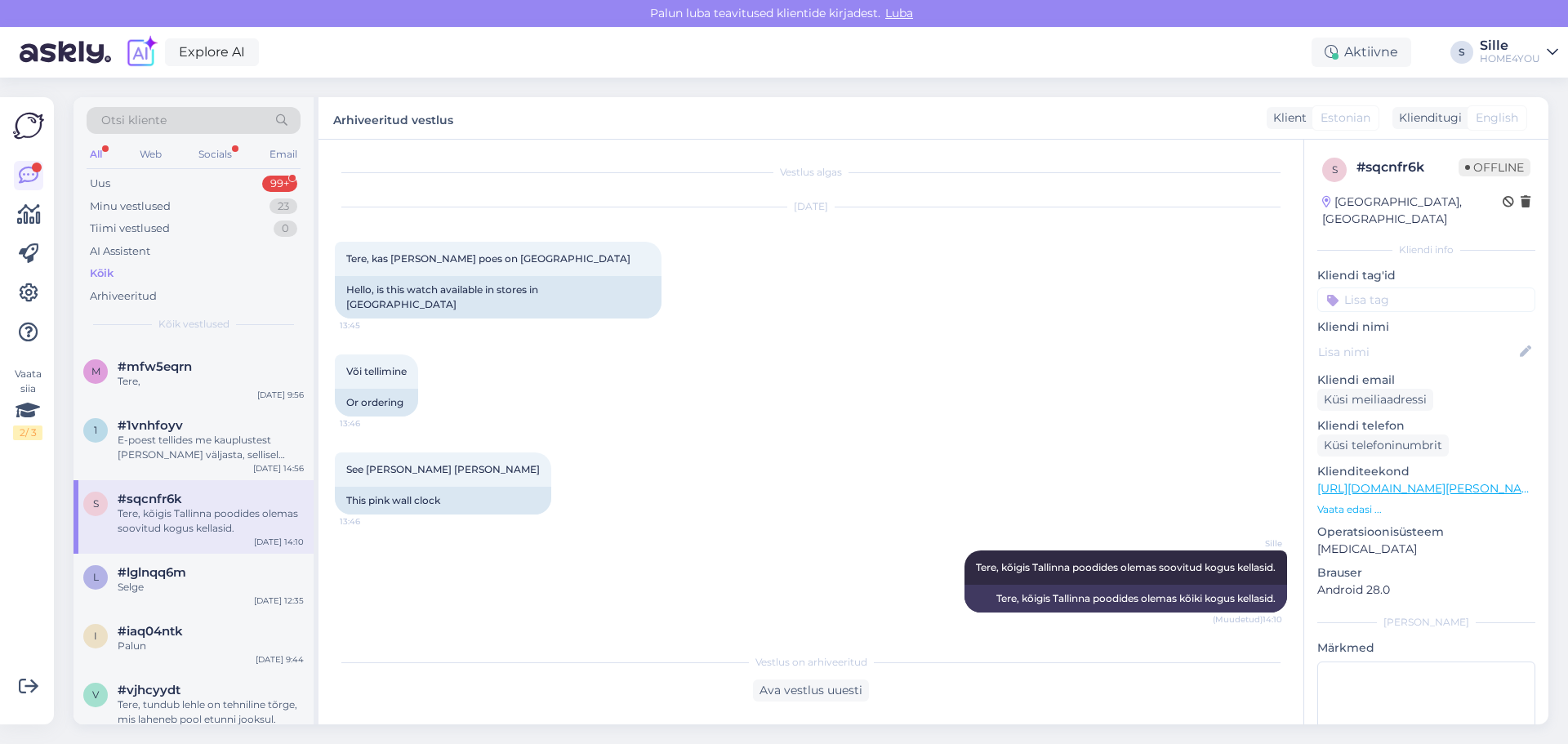
scroll to position [1, 0]
click at [207, 594] on div "Selge" at bounding box center [211, 587] width 187 height 15
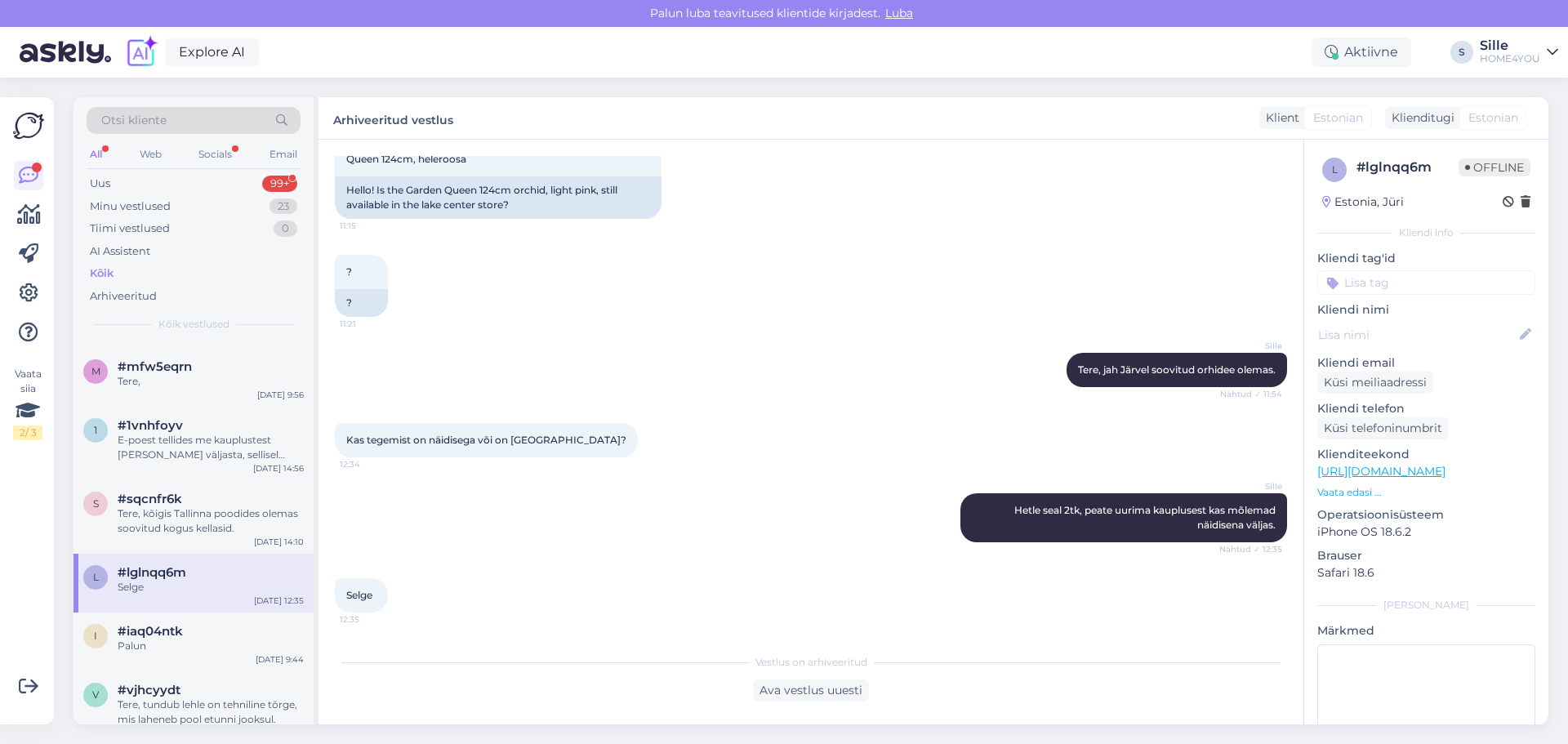
scroll to position [53, 0]
click at [173, 639] on span "#iaq04ntk" at bounding box center [150, 632] width 65 height 15
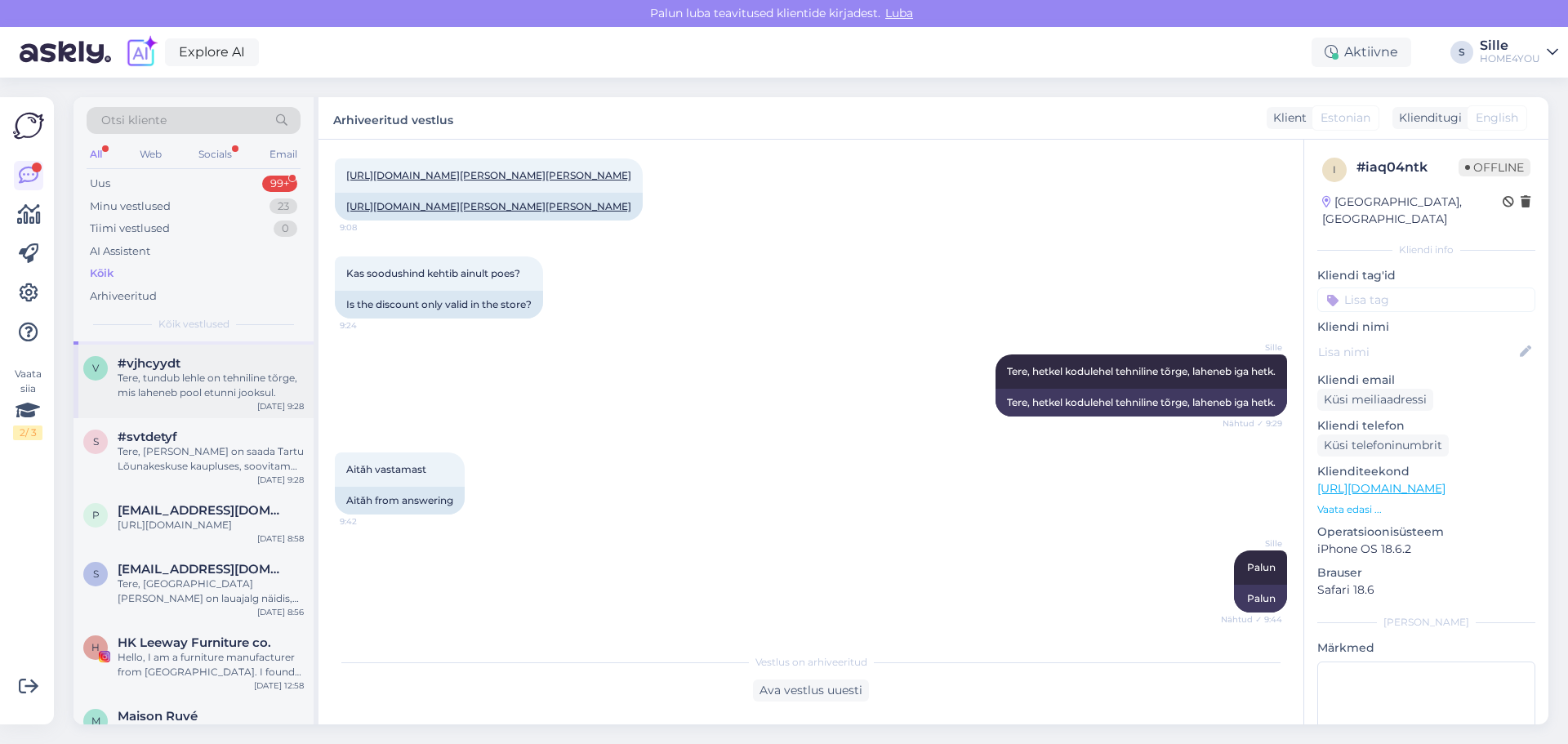
click at [166, 400] on div "Tere, tundub lehle on tehniline tõrge, mis laheneb pool etunni jooksul." at bounding box center [211, 385] width 187 height 30
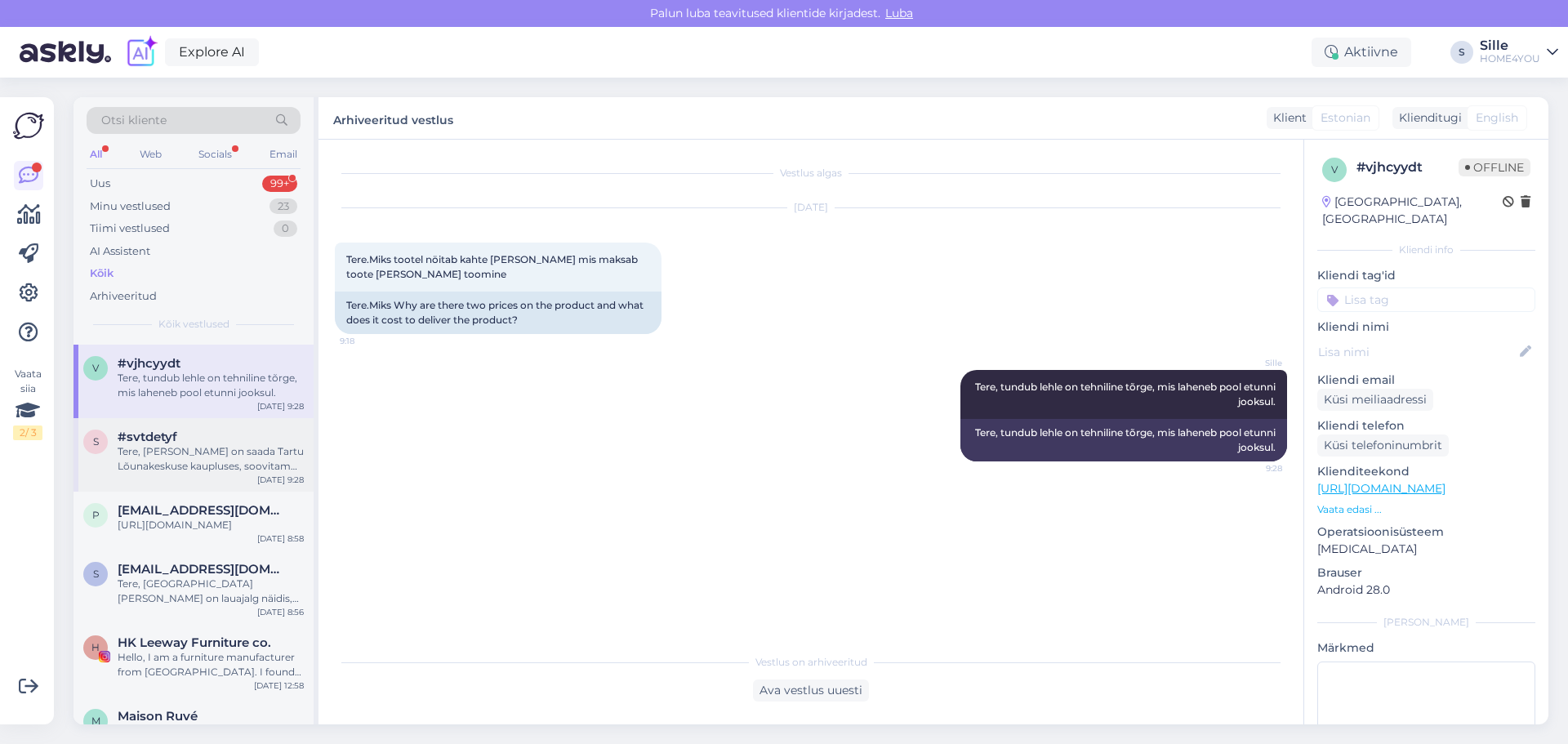
click at [227, 491] on div "s #svtdetyf Tere, [PERSON_NAME] on saada Tartu Lõunakeskuse kaupluses, soovitam…" at bounding box center [193, 454] width 240 height 73
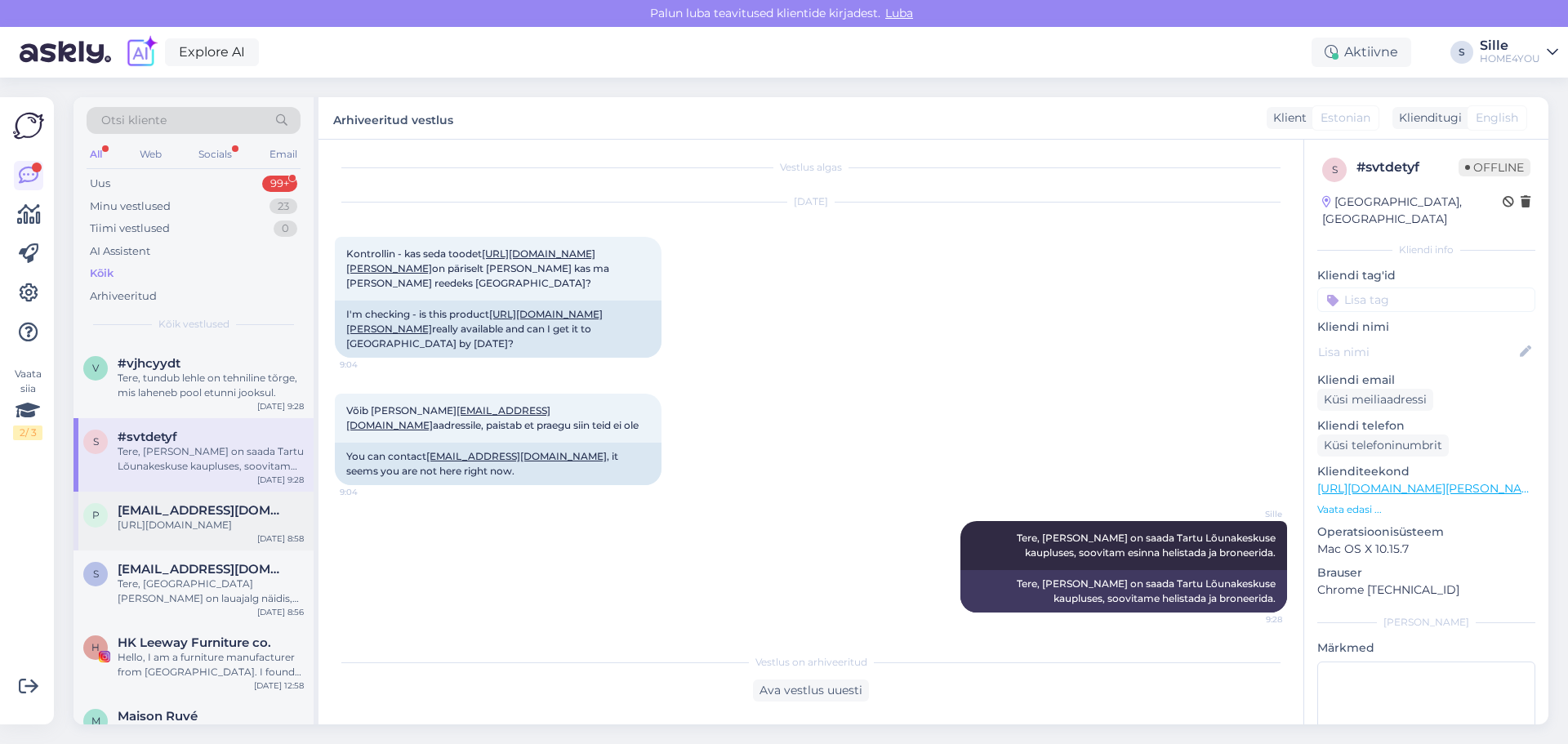
click at [234, 551] on div "p [EMAIL_ADDRESS][DOMAIN_NAME] [URL][DOMAIN_NAME] [DATE] 8:58" at bounding box center [193, 520] width 240 height 59
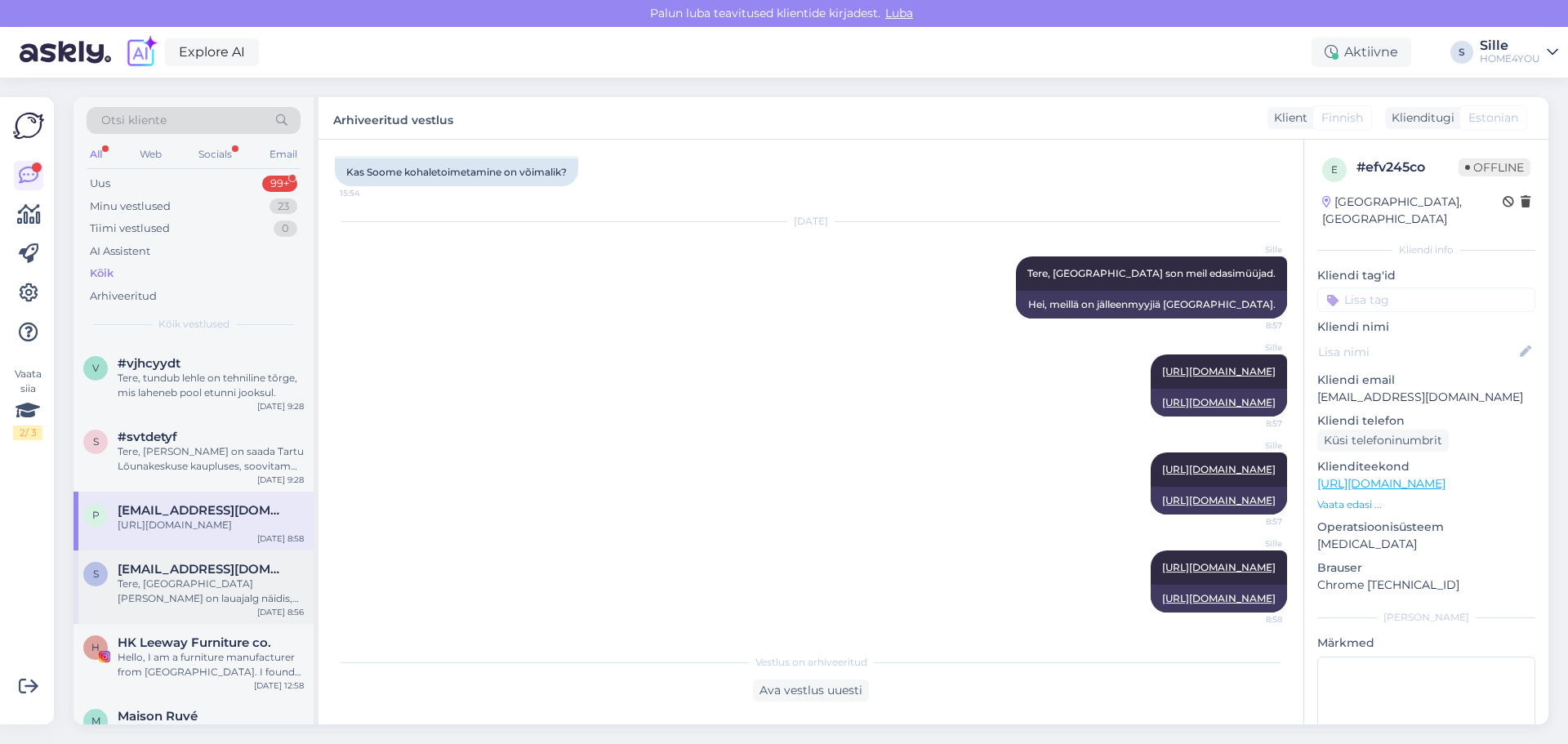
click at [225, 597] on div "Tere, [GEOGRAPHIC_DATA][PERSON_NAME] on lauajalg näidis, jkui sees obib saate s…" at bounding box center [211, 592] width 187 height 30
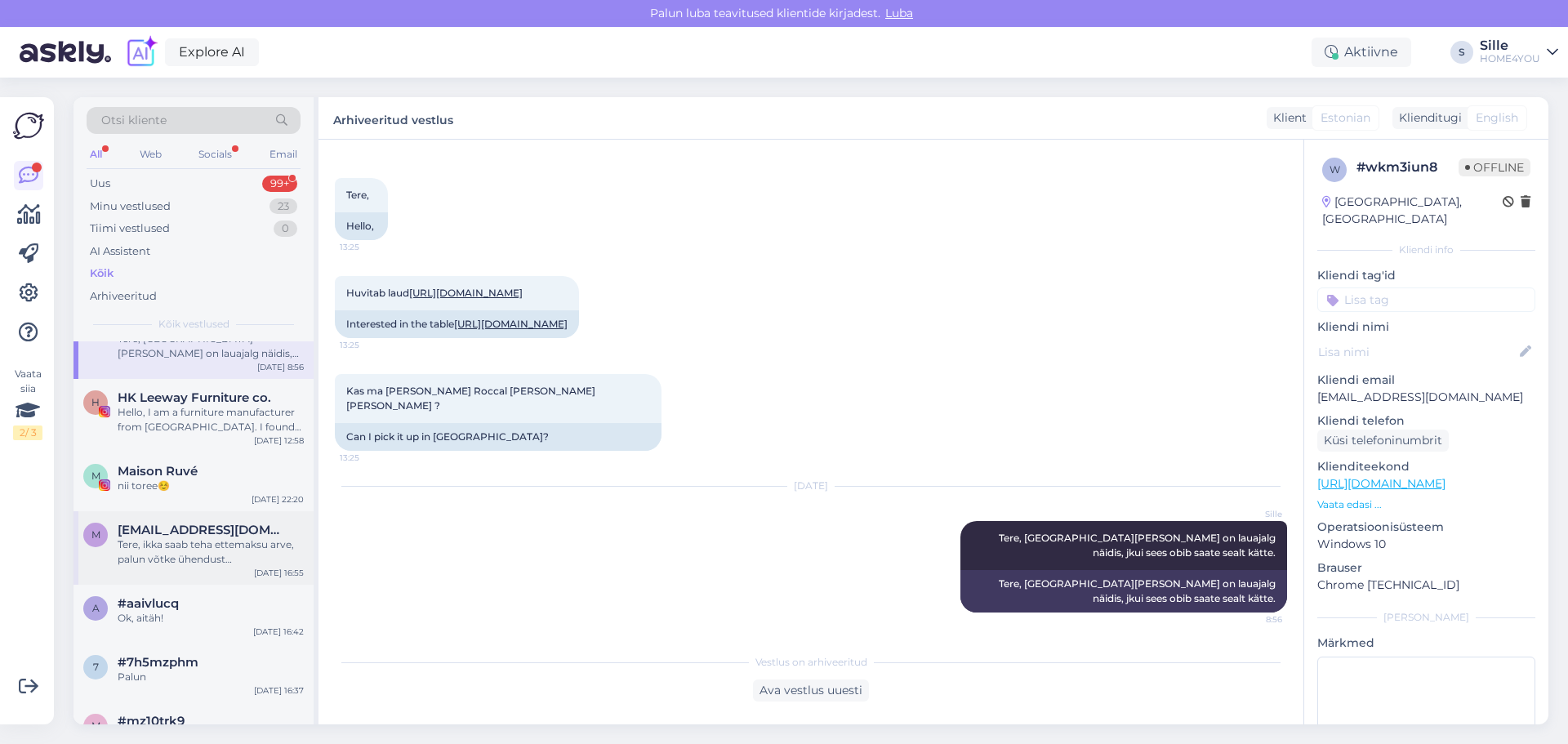
click at [220, 585] on div "m [EMAIL_ADDRESS][DOMAIN_NAME] Tere, ikka saab teha ettemaksu arve, palun võtke…" at bounding box center [193, 548] width 240 height 73
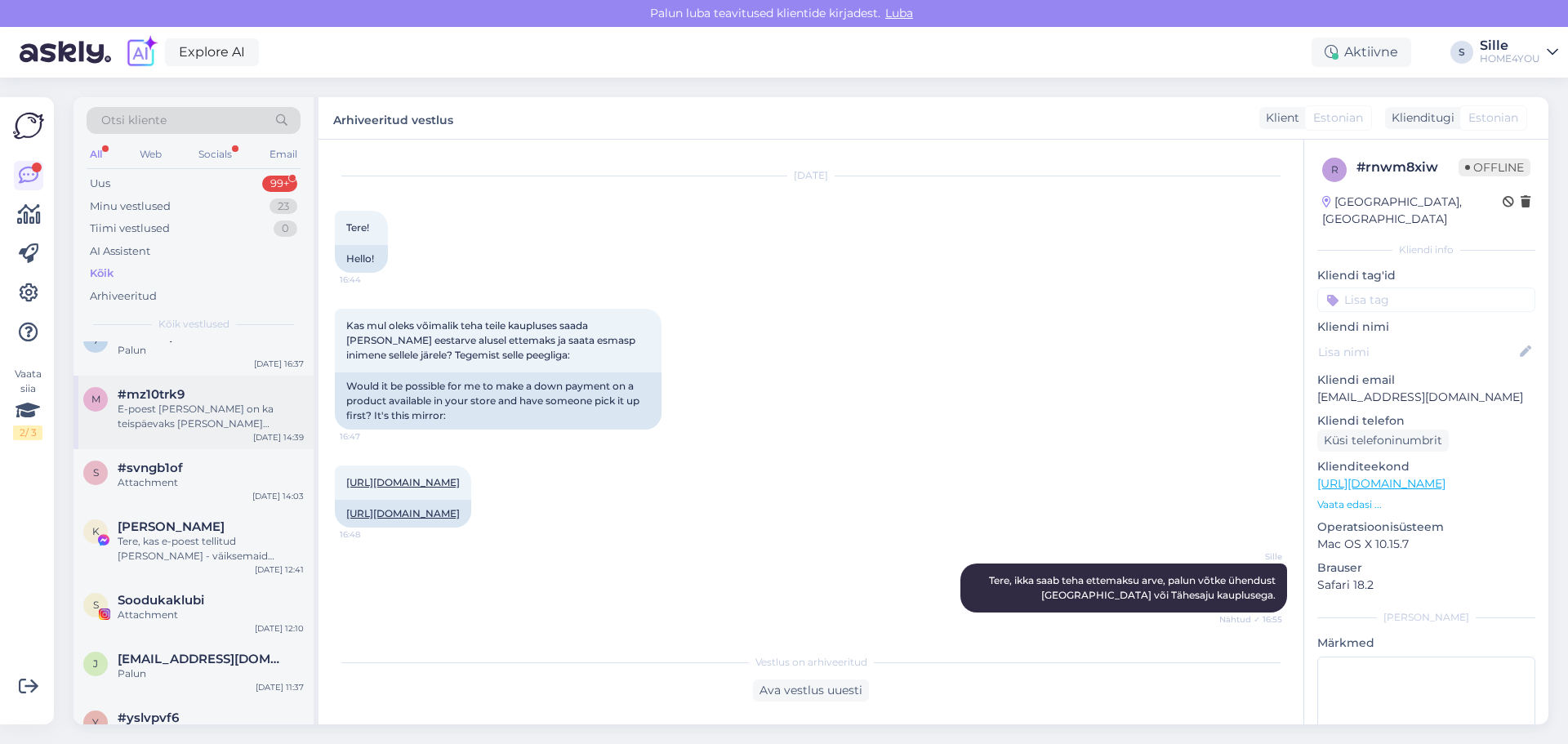
click at [164, 421] on div "E-poest [PERSON_NAME] on ka teispäevaks [PERSON_NAME] [PERSON_NAME]." at bounding box center [211, 417] width 187 height 30
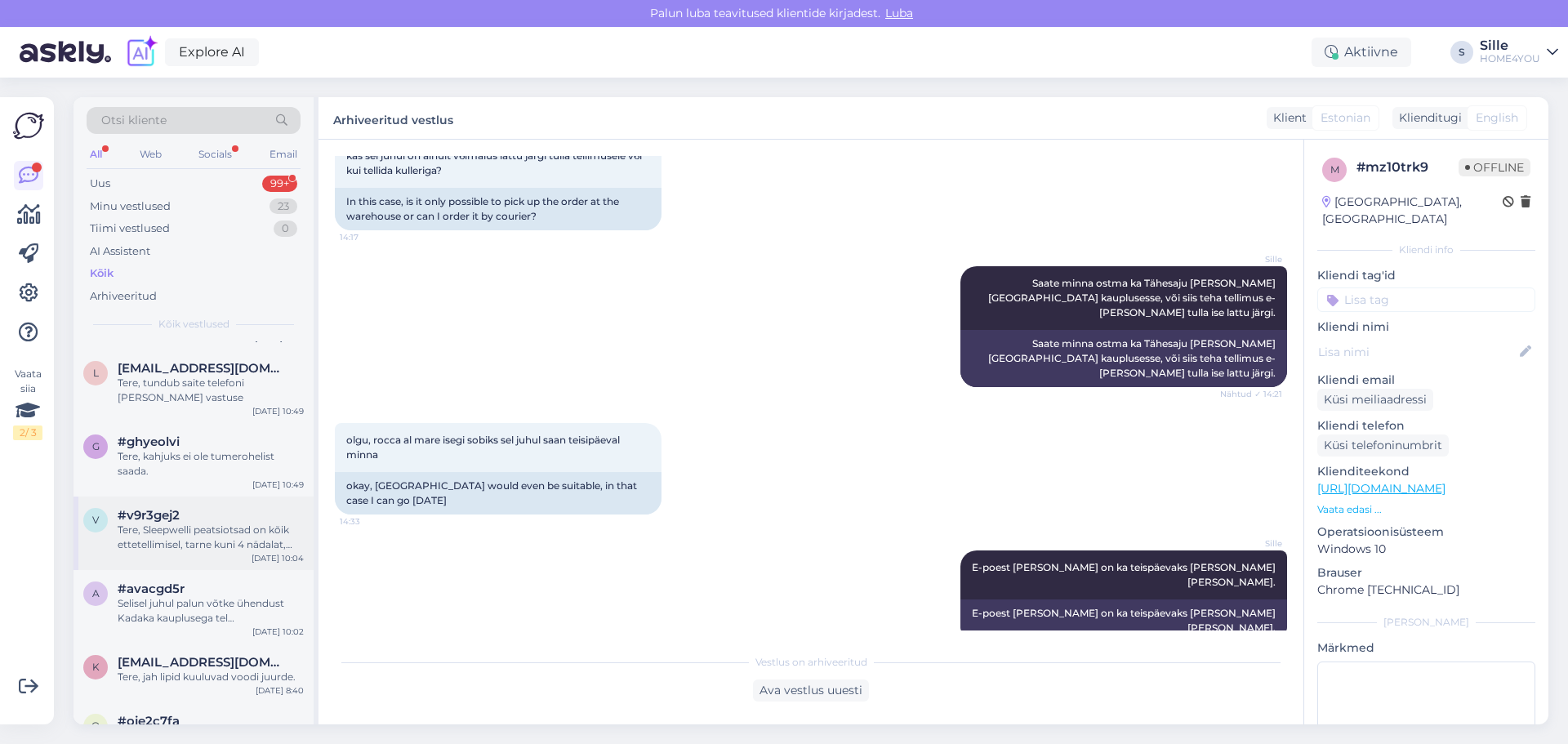
click at [170, 544] on div "Tere, Sleepwelli peatsiotsad on kõik ettetellimisel, tarne kuni 4 nädalat, tell…" at bounding box center [211, 538] width 187 height 30
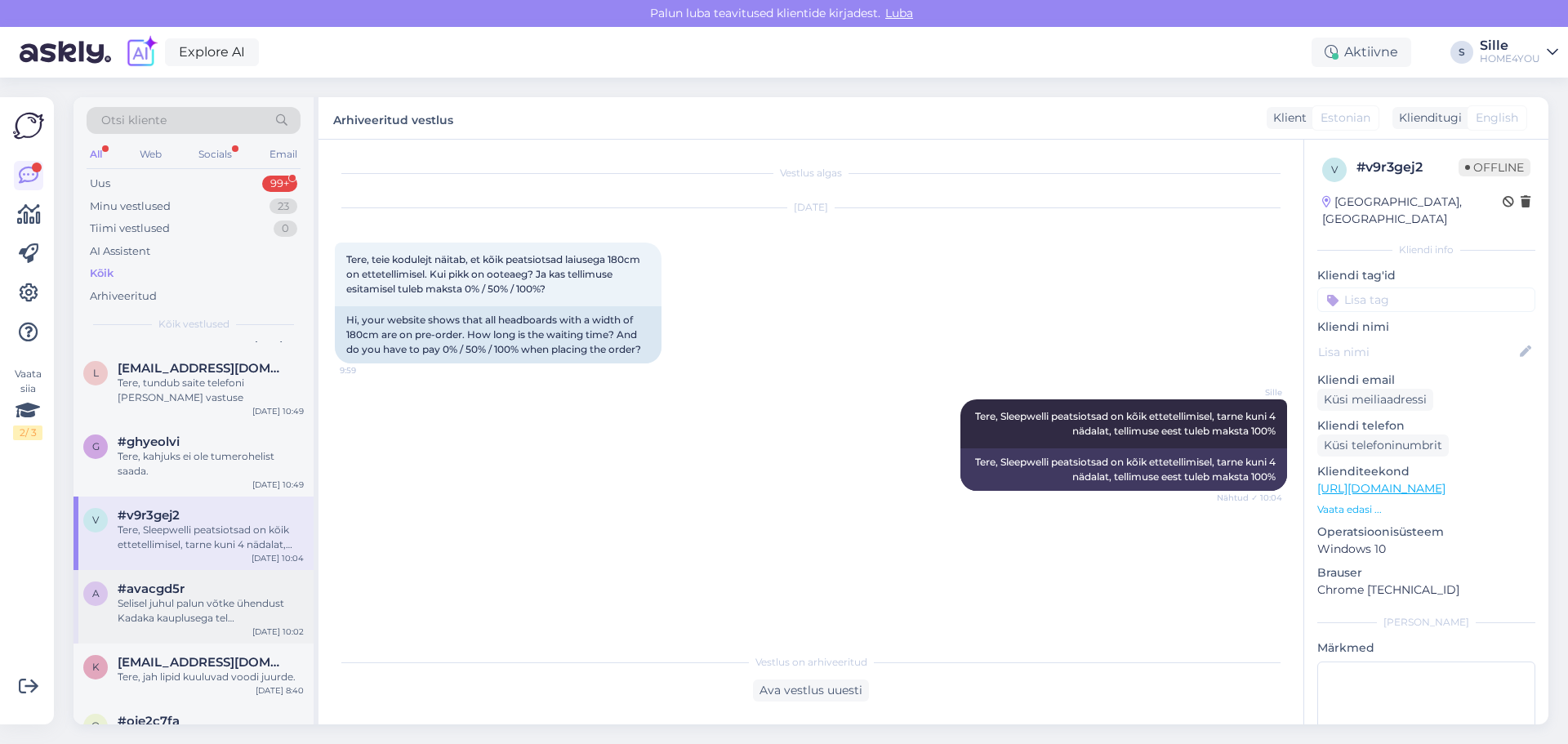
click at [187, 626] on div "Selisel juhul palun võtke ühendust Kadaka kauplusega tel [PHONE_NUMBER]" at bounding box center [211, 611] width 187 height 30
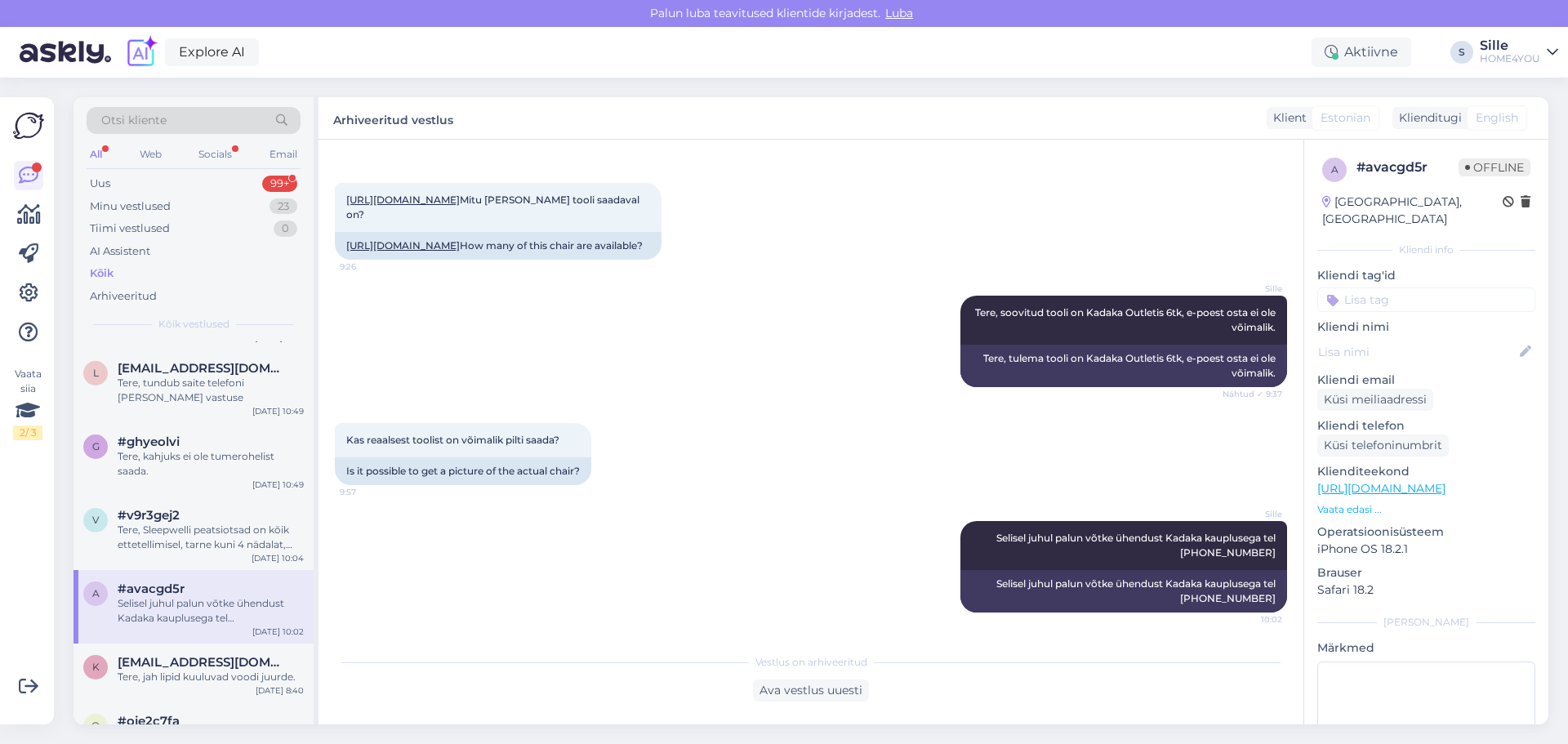
click at [116, 269] on div "Kõik" at bounding box center [193, 273] width 214 height 23
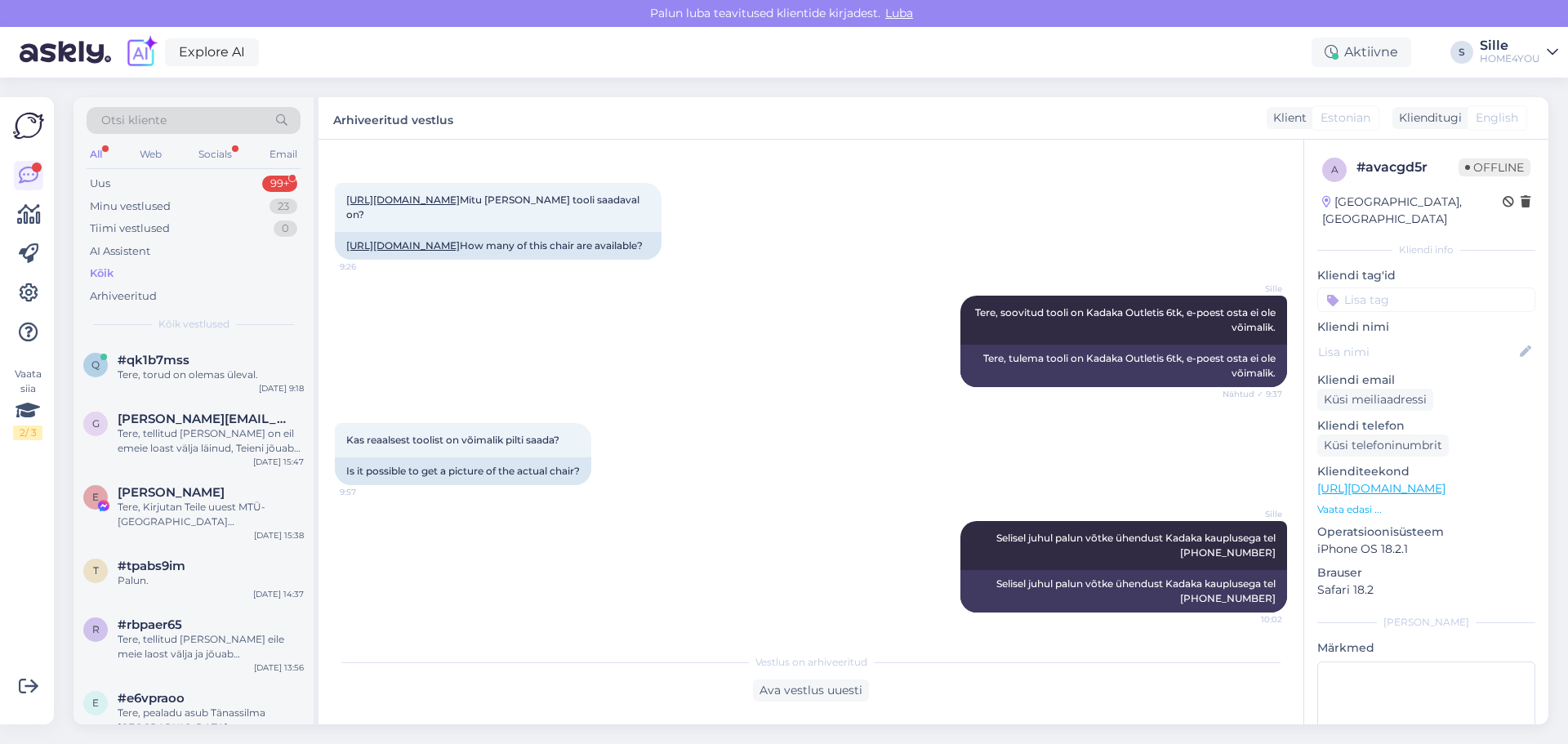
click at [98, 320] on div "Kõik vestlused" at bounding box center [193, 324] width 214 height 15
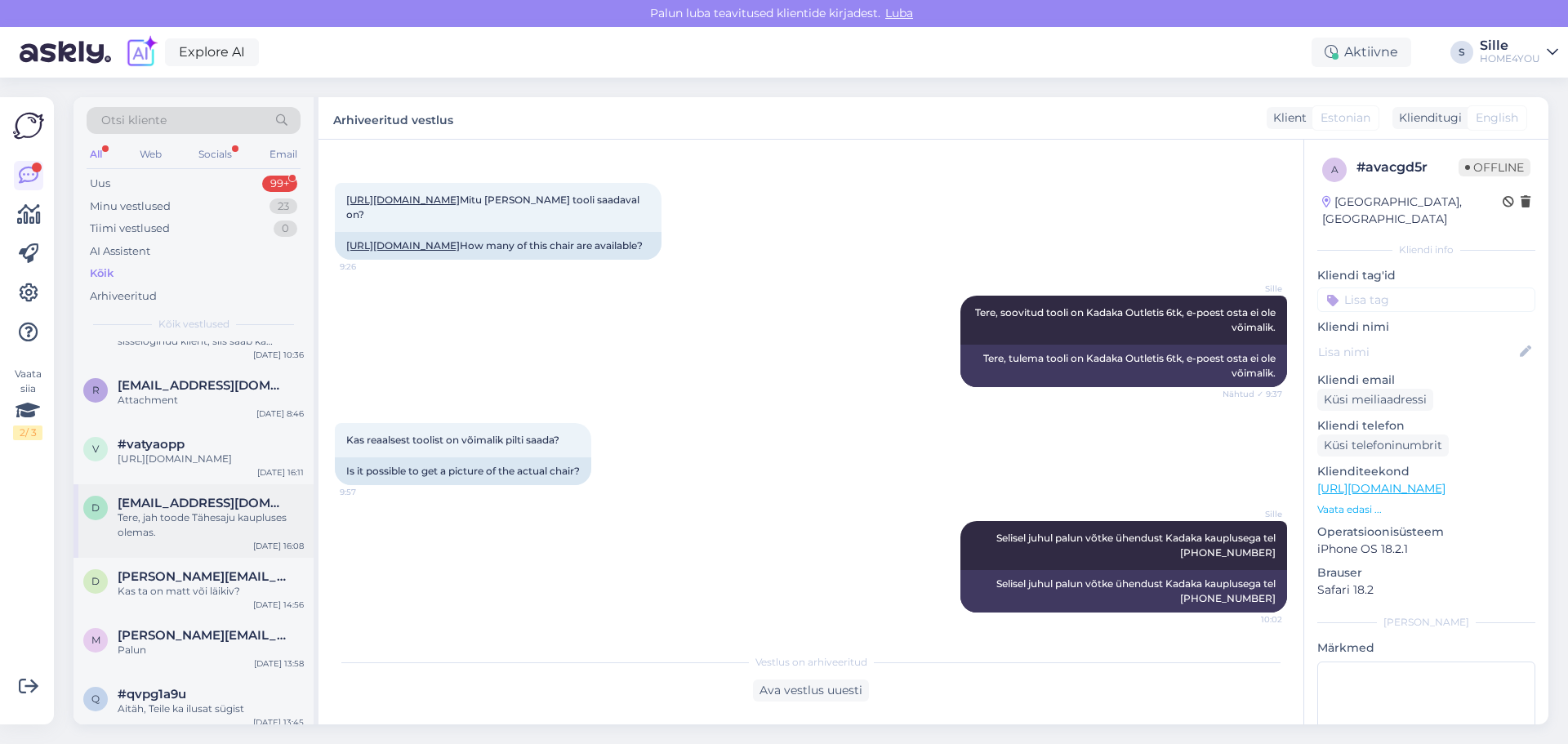
scroll to position [490, 0]
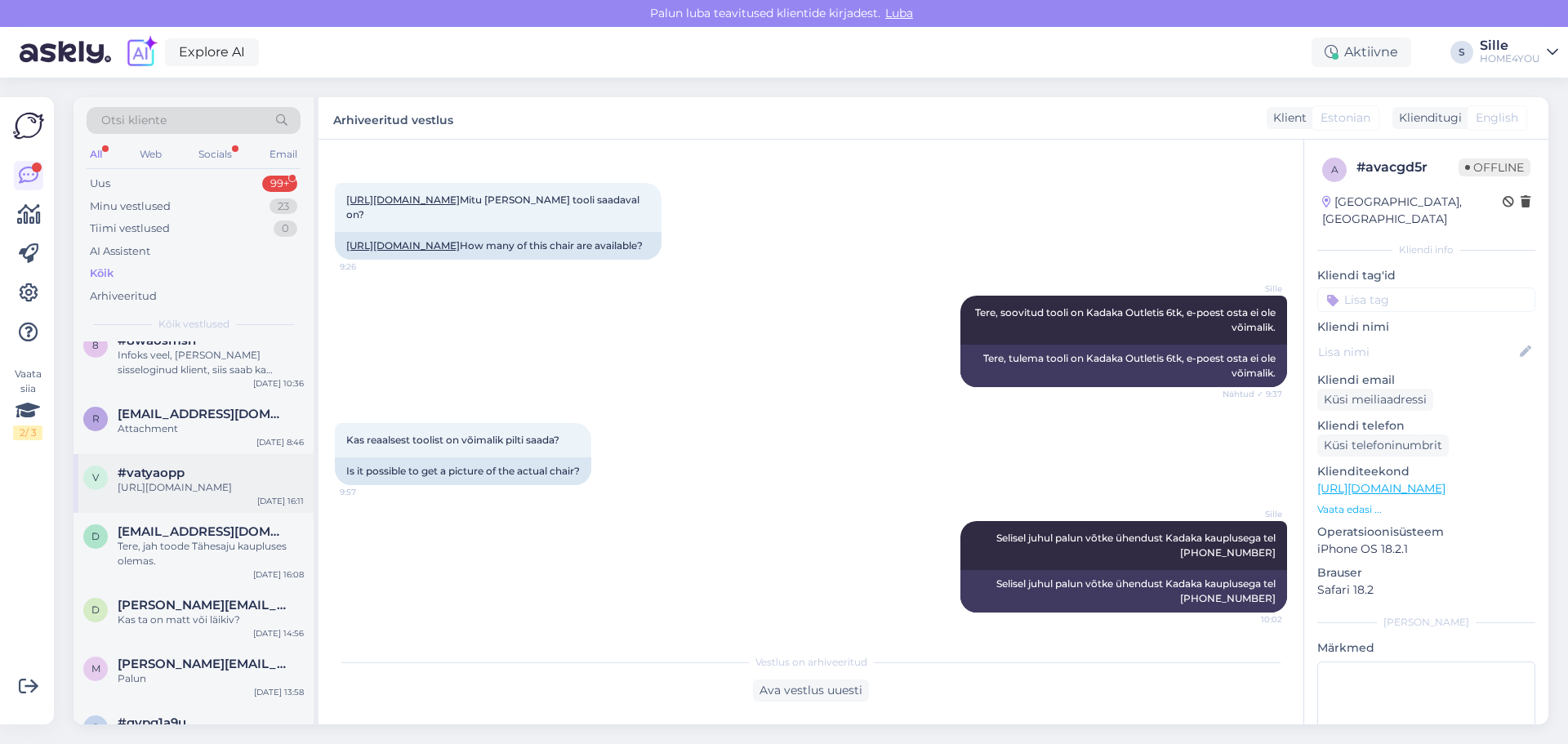
click at [242, 495] on div "[URL][DOMAIN_NAME]" at bounding box center [211, 488] width 187 height 15
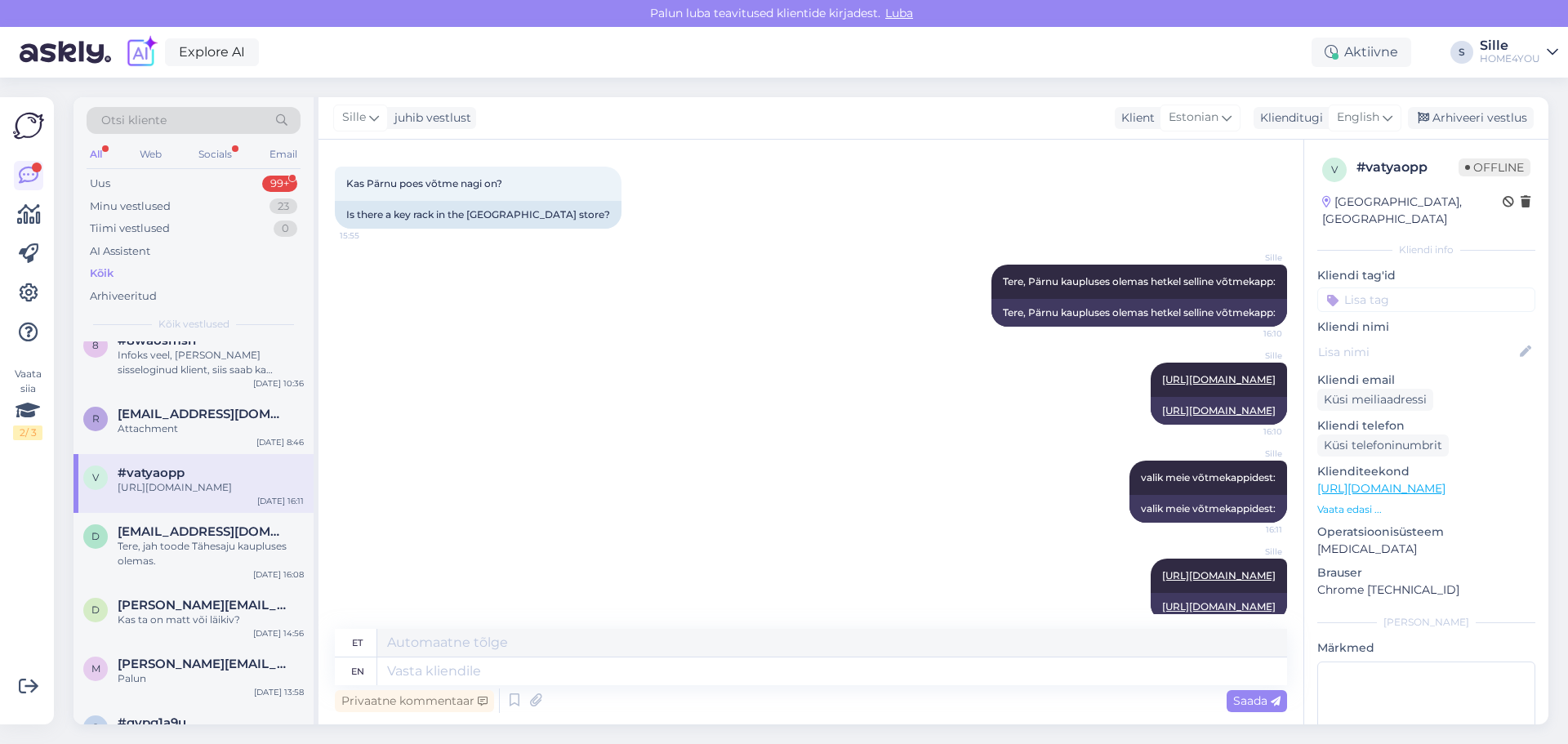
scroll to position [130, 0]
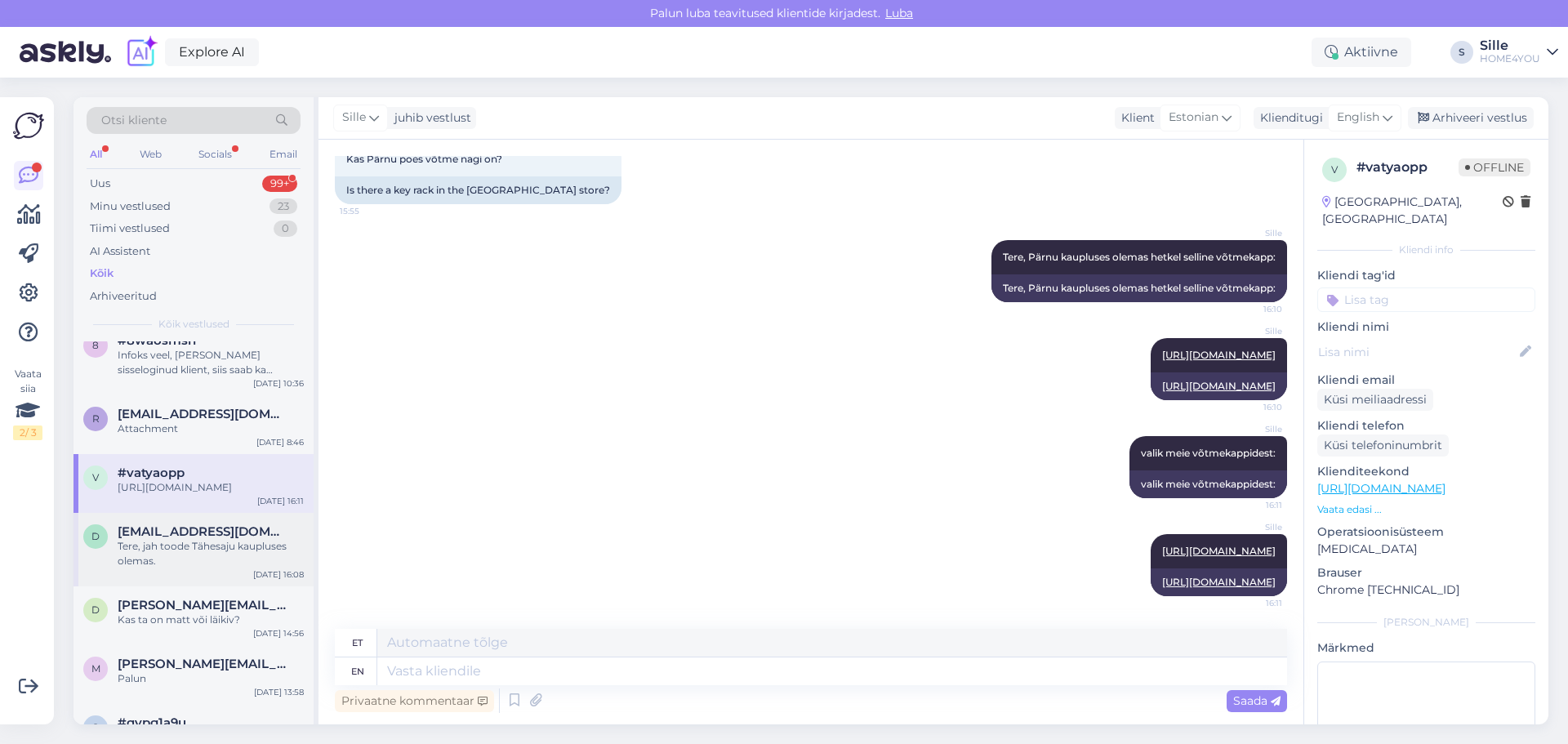
click at [227, 557] on div "Tere, jah toode Tähesaju kaupluses olemas." at bounding box center [211, 554] width 187 height 30
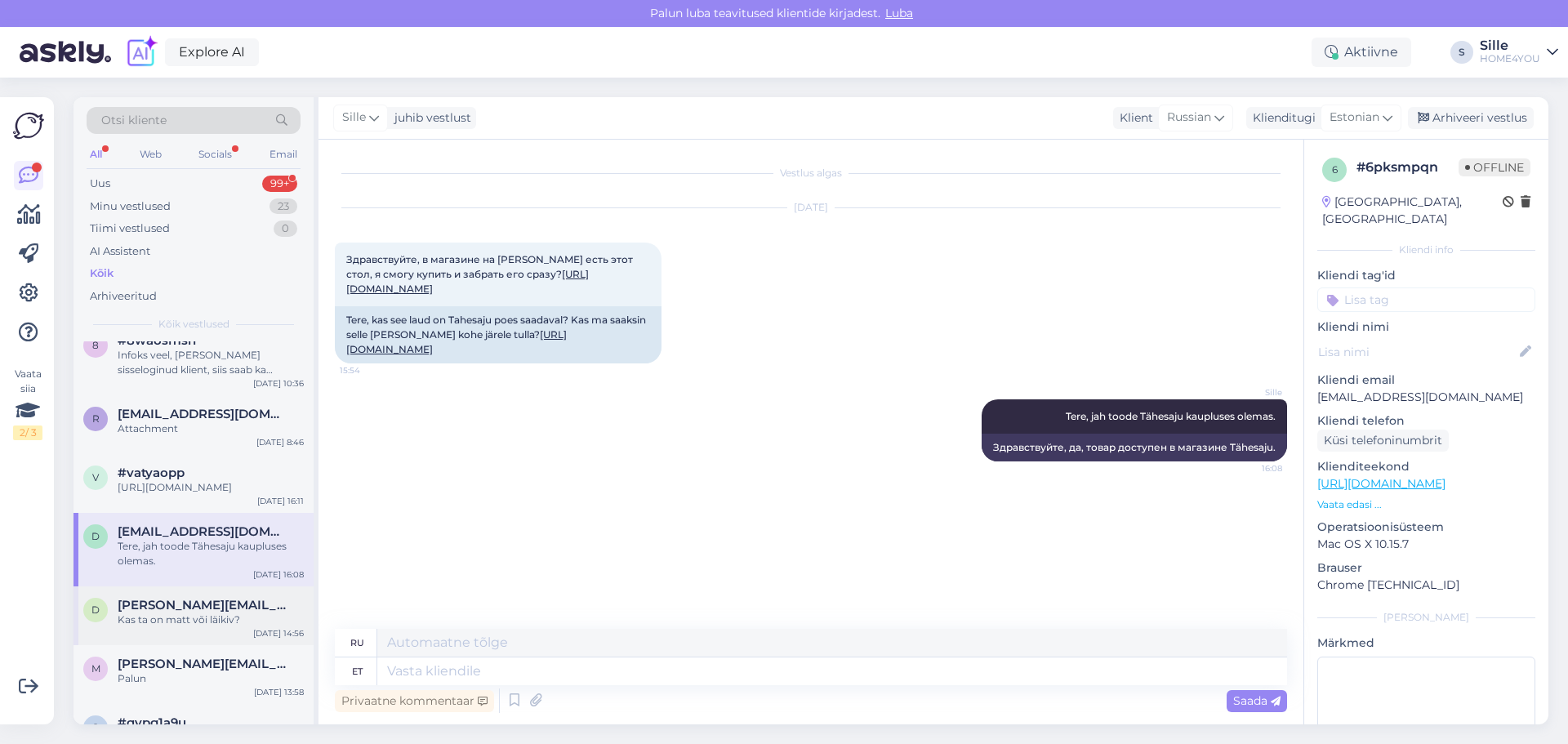
click at [241, 627] on div "Kas ta on matt või läikiv?" at bounding box center [211, 620] width 187 height 15
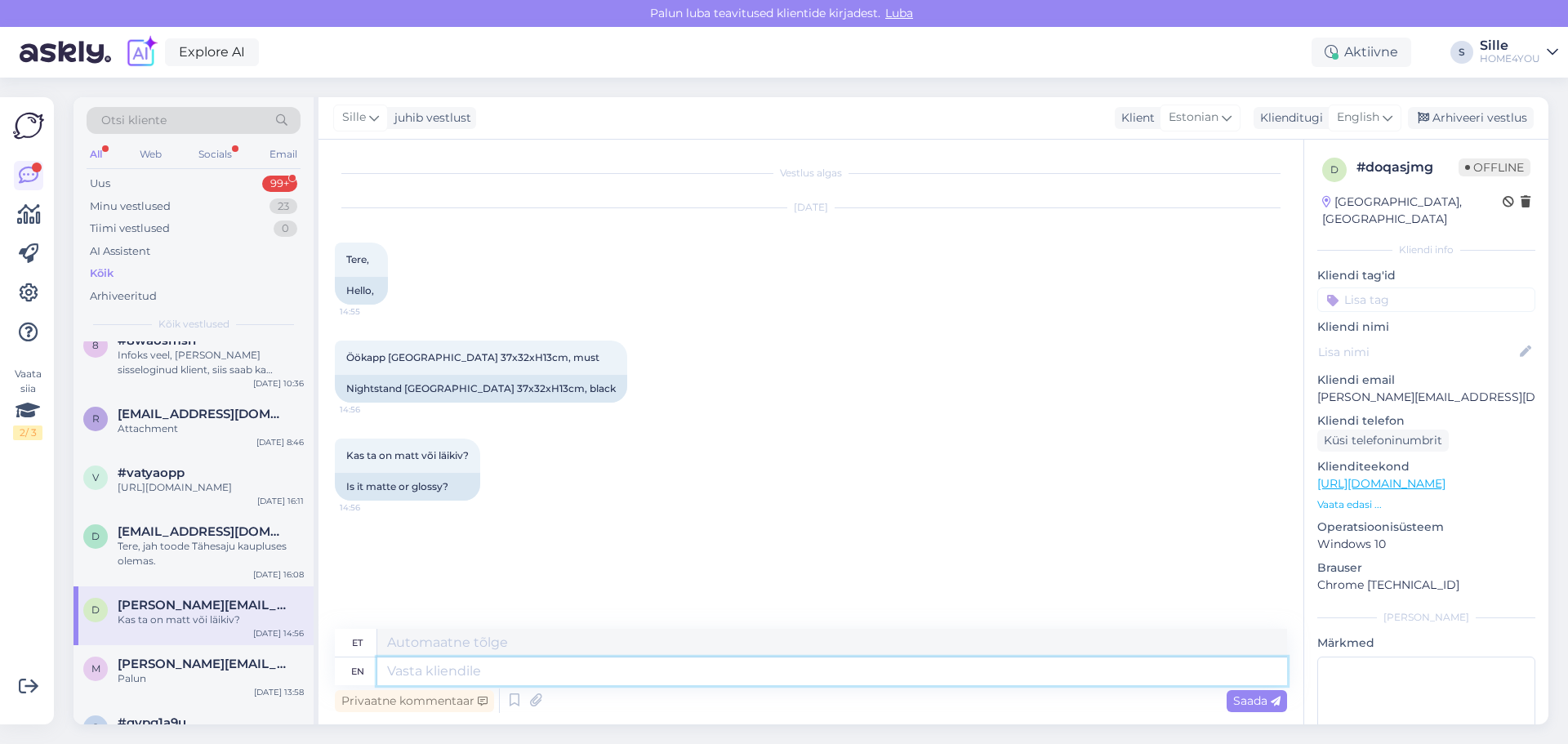
click at [606, 664] on textarea at bounding box center [832, 672] width 910 height 28
type textarea "Tere,"
type textarea "Tere, öökapp"
type textarea "Tere, öökap"
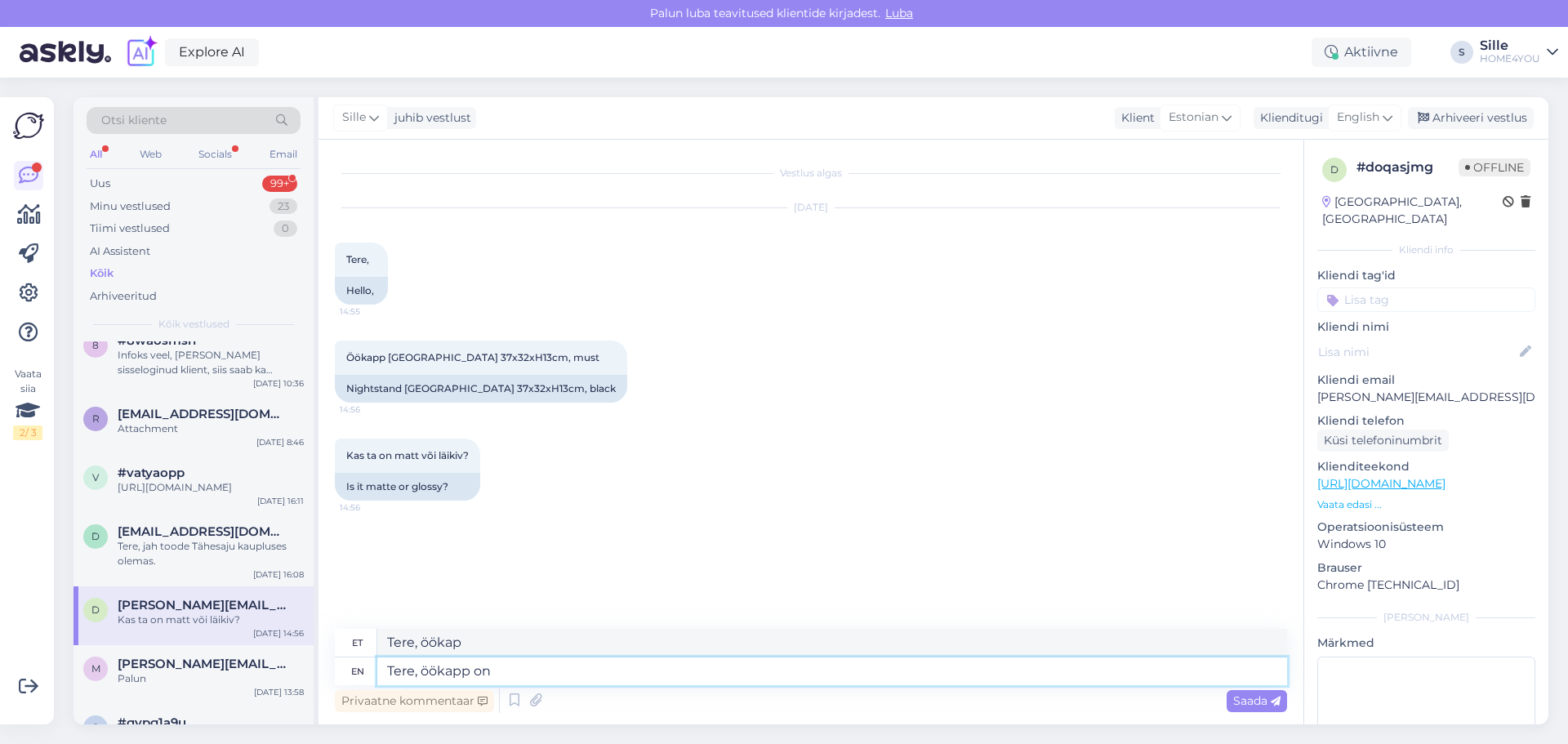
type textarea "Tere, öökapp on"
type textarea "Tere, öök"
type textarea "Tere, öökap"
type textarea "Tere,"
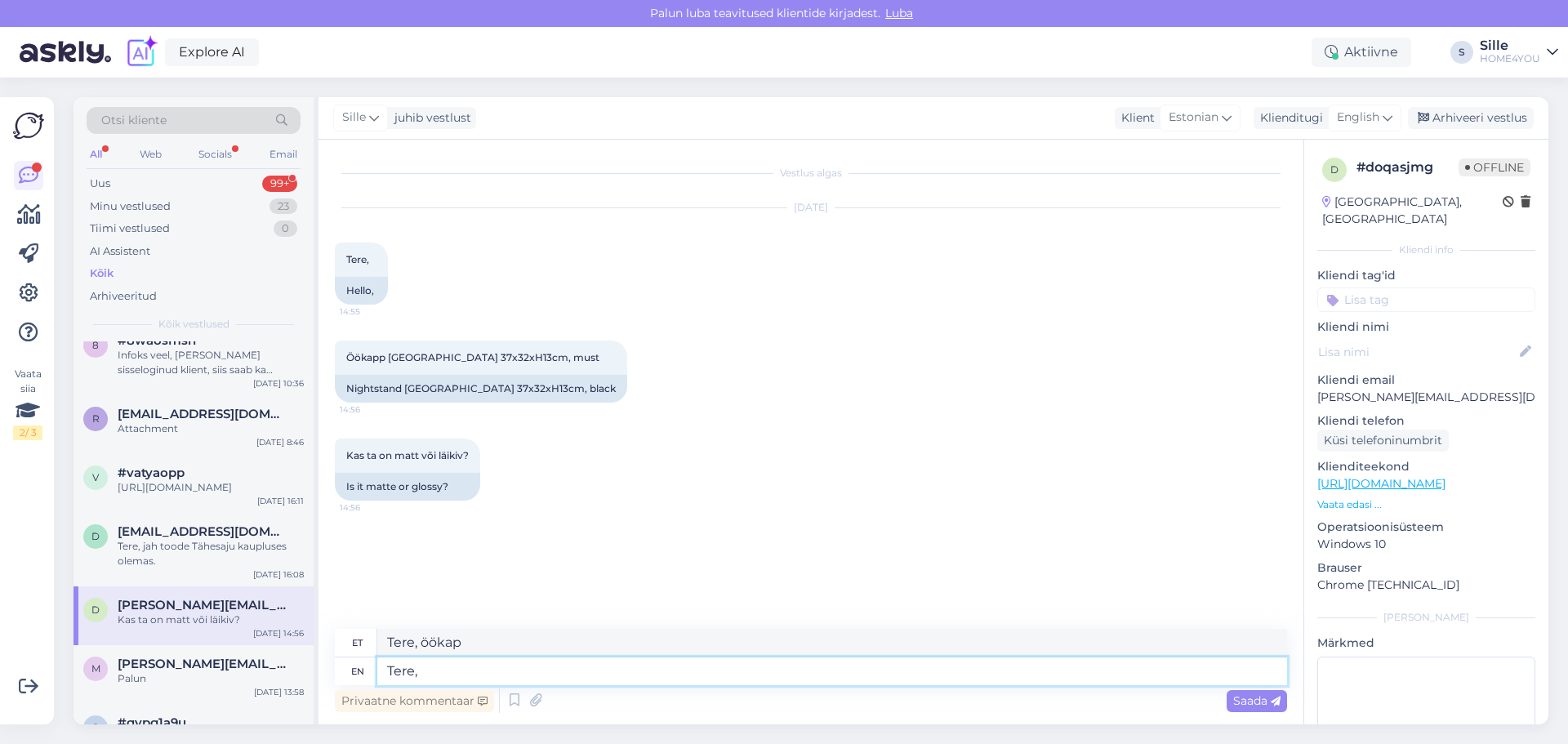
type textarea "Tere,"
type textarea "Tere, saime"
type textarea "Tere, saime tarnijalt v"
type textarea "Tere, saime teenijalt"
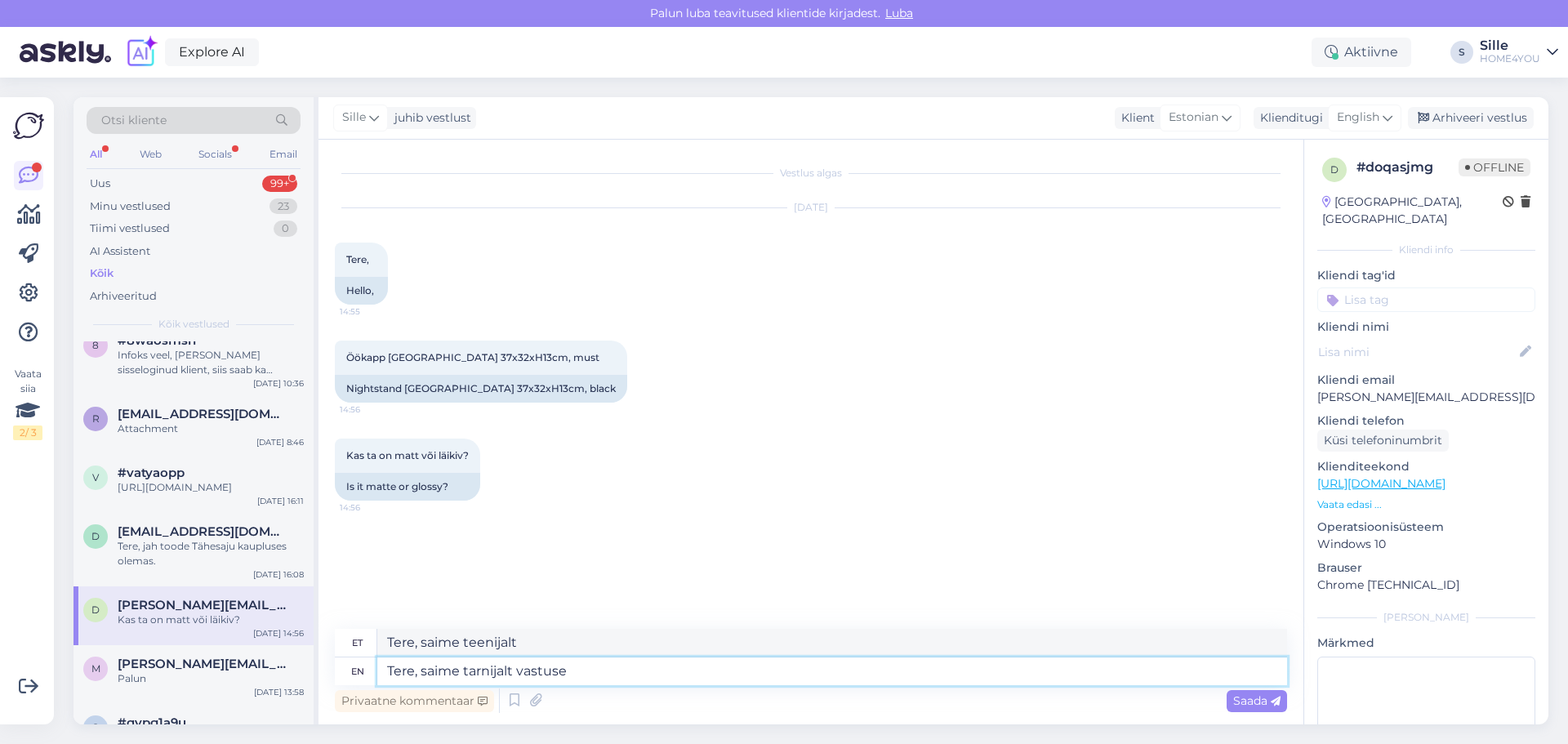
type textarea "Tere, saime tarnijalt vastuse"
type textarea "Tere, saime teenijalt vastu"
type textarea "Tere, saime tarnijalt vastuse ,"
type textarea "Tere, saime tarnijalt vastuse , toiode p"
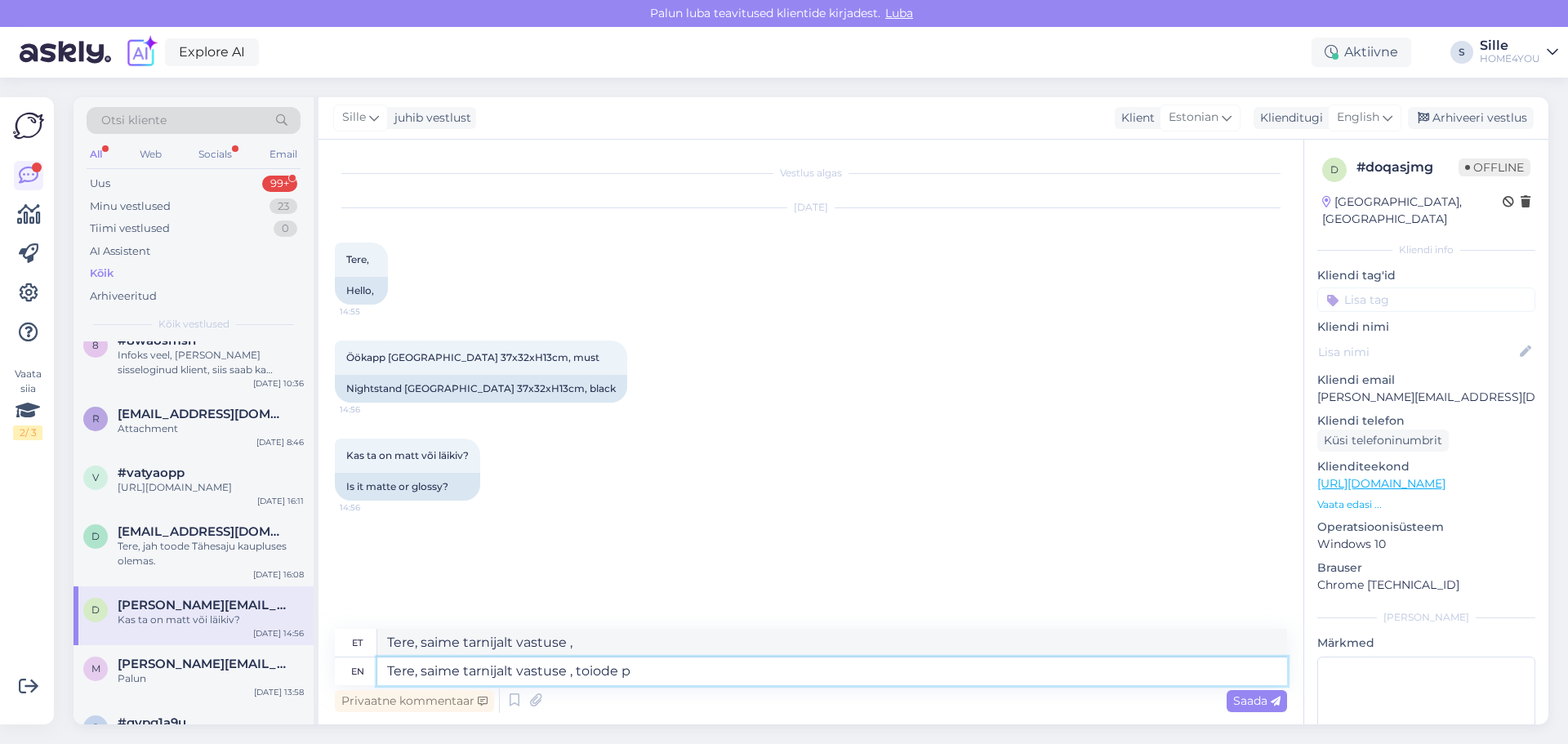
type textarea "Tere, saime tarnijalt vastuse , toiode"
type textarea "Tere, saime tarnijalt vastuse , toode"
type textarea "Tere, saime tarnijalt vastuse , toode on"
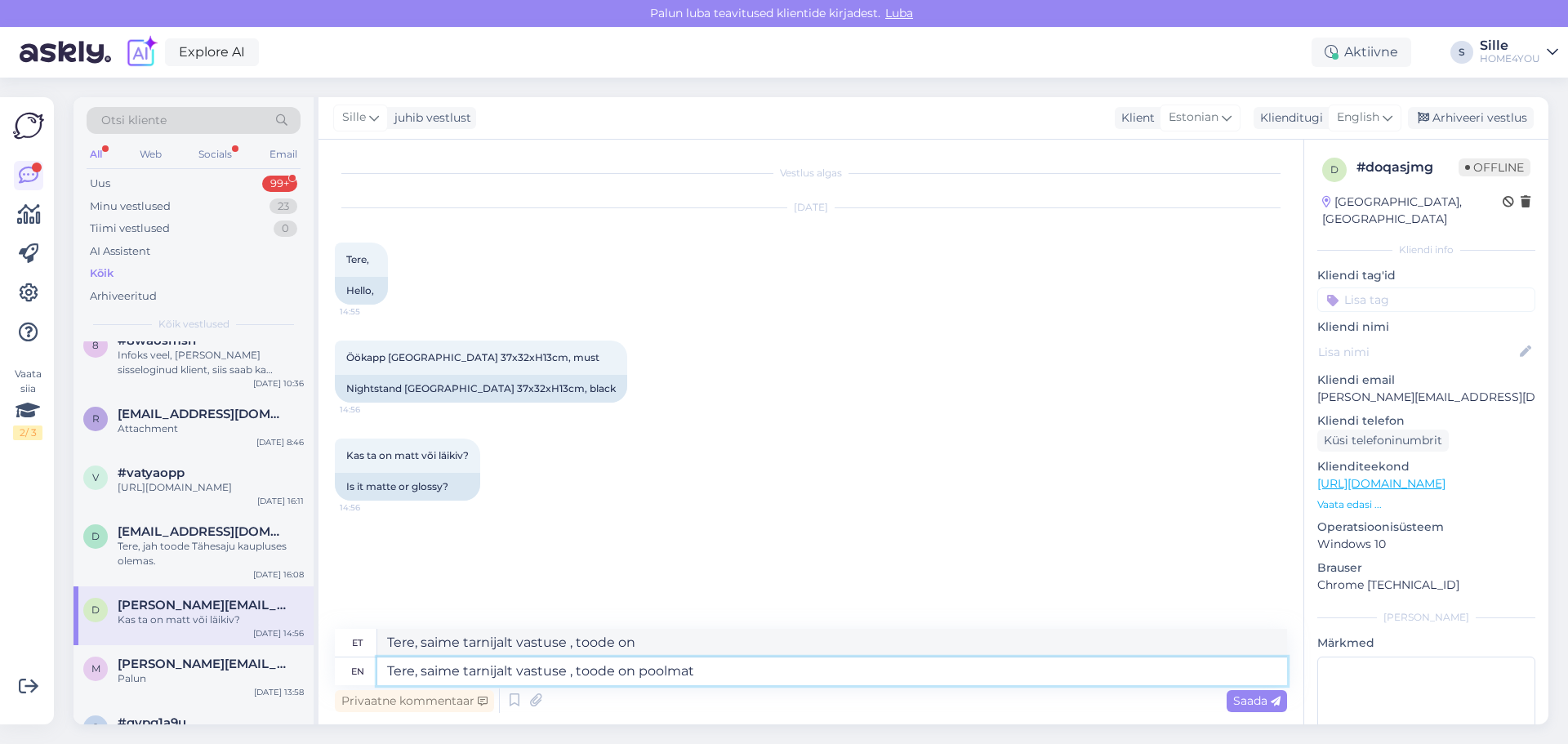
type textarea "Tere, saime tarnijalt vastuse , toode on poolmatt"
type textarea "Tere, saime tarnijalt vastuse , toode on pooll"
type textarea "Tere, saime tarnijalt vastuse , toode on pool"
type textarea "Tere, saime tarnijalt vastuse , toode on poolläikiv"
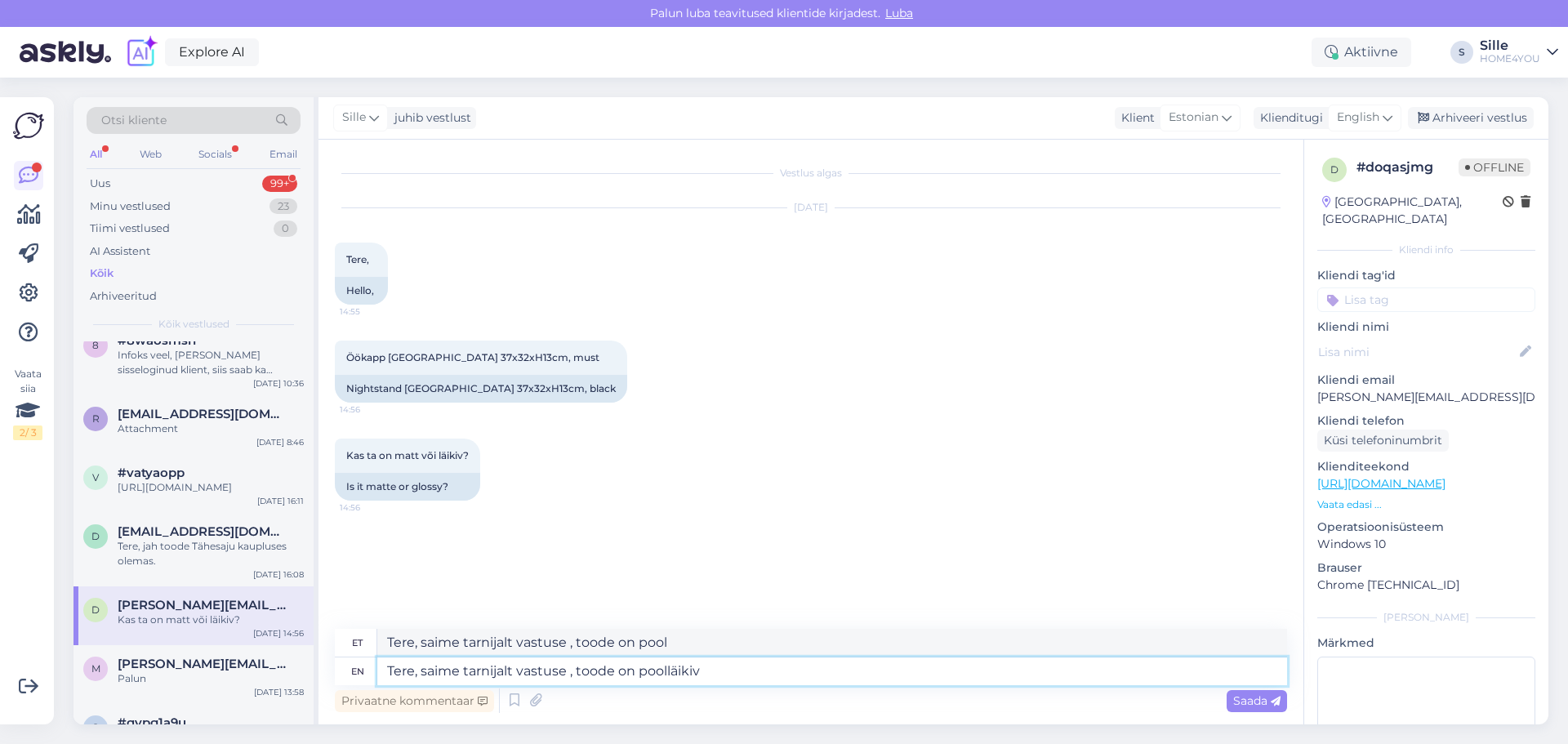
type textarea "Tere, saime tarnijalt vastuse , toode on poolläikiv"
type textarea "Tere, saime tarnijalt vastuse , toode on poolläikiv."
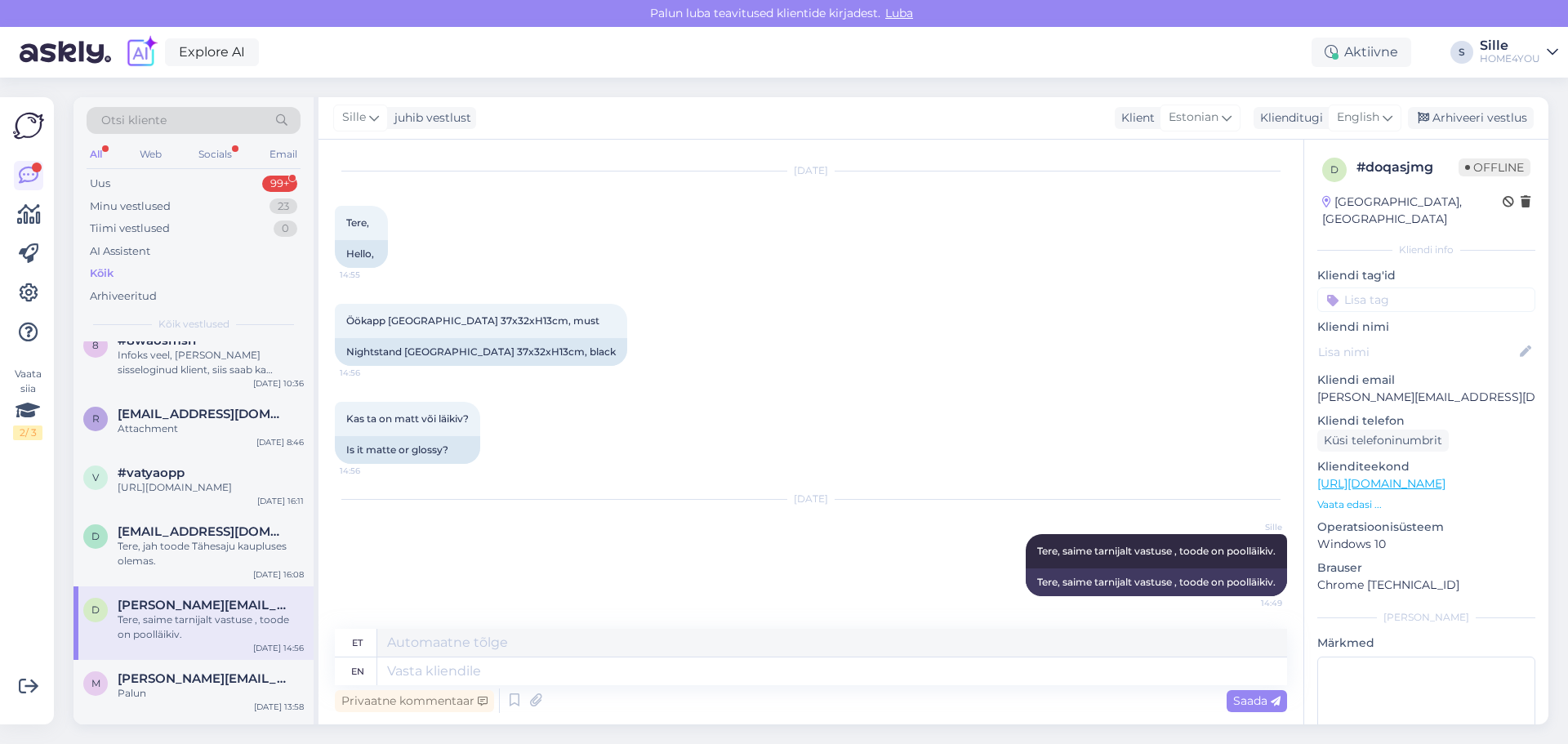
click at [100, 278] on div "Kõik" at bounding box center [102, 274] width 24 height 17
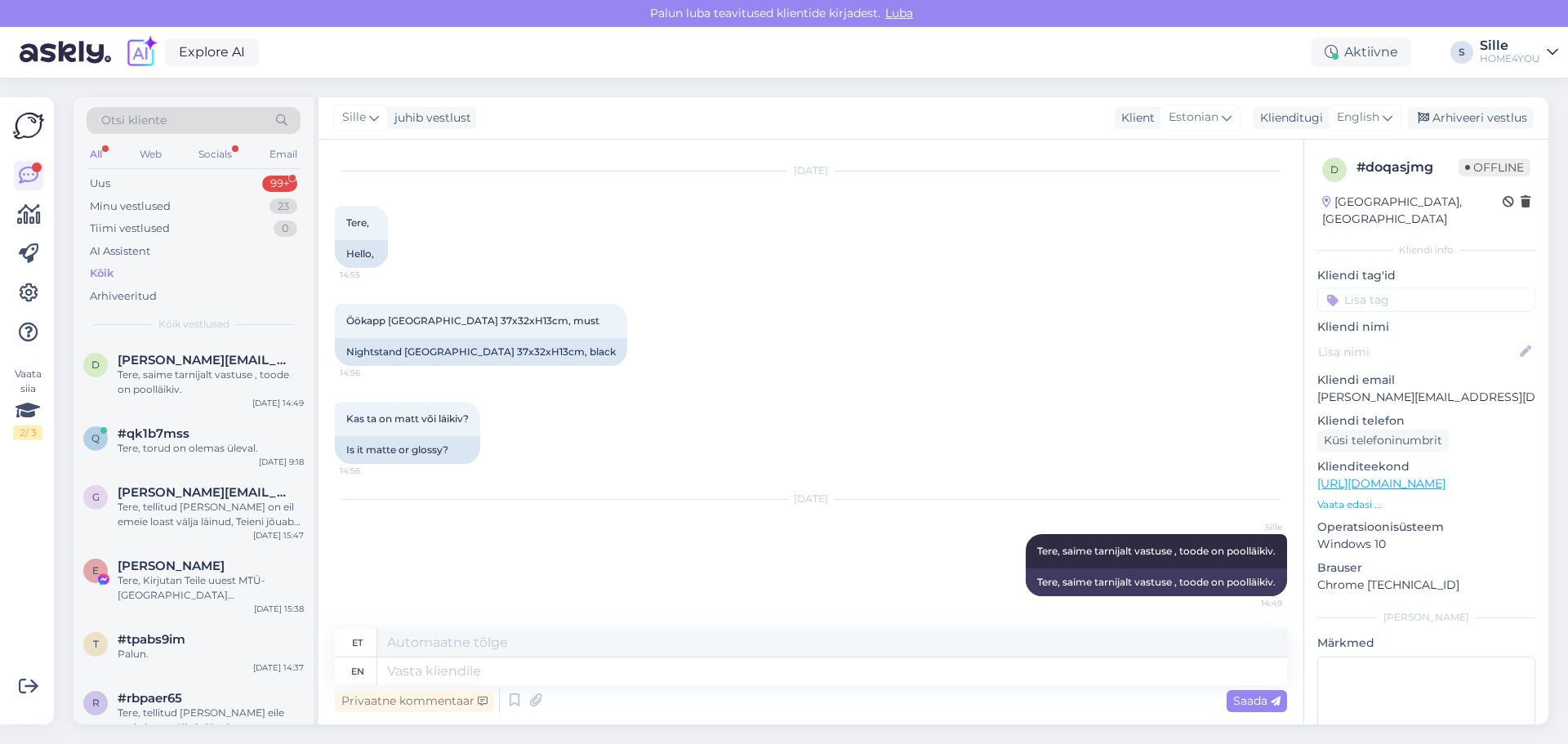
click at [122, 274] on div "Kõik" at bounding box center [193, 273] width 214 height 23
click at [98, 278] on div "Kõik" at bounding box center [102, 274] width 24 height 17
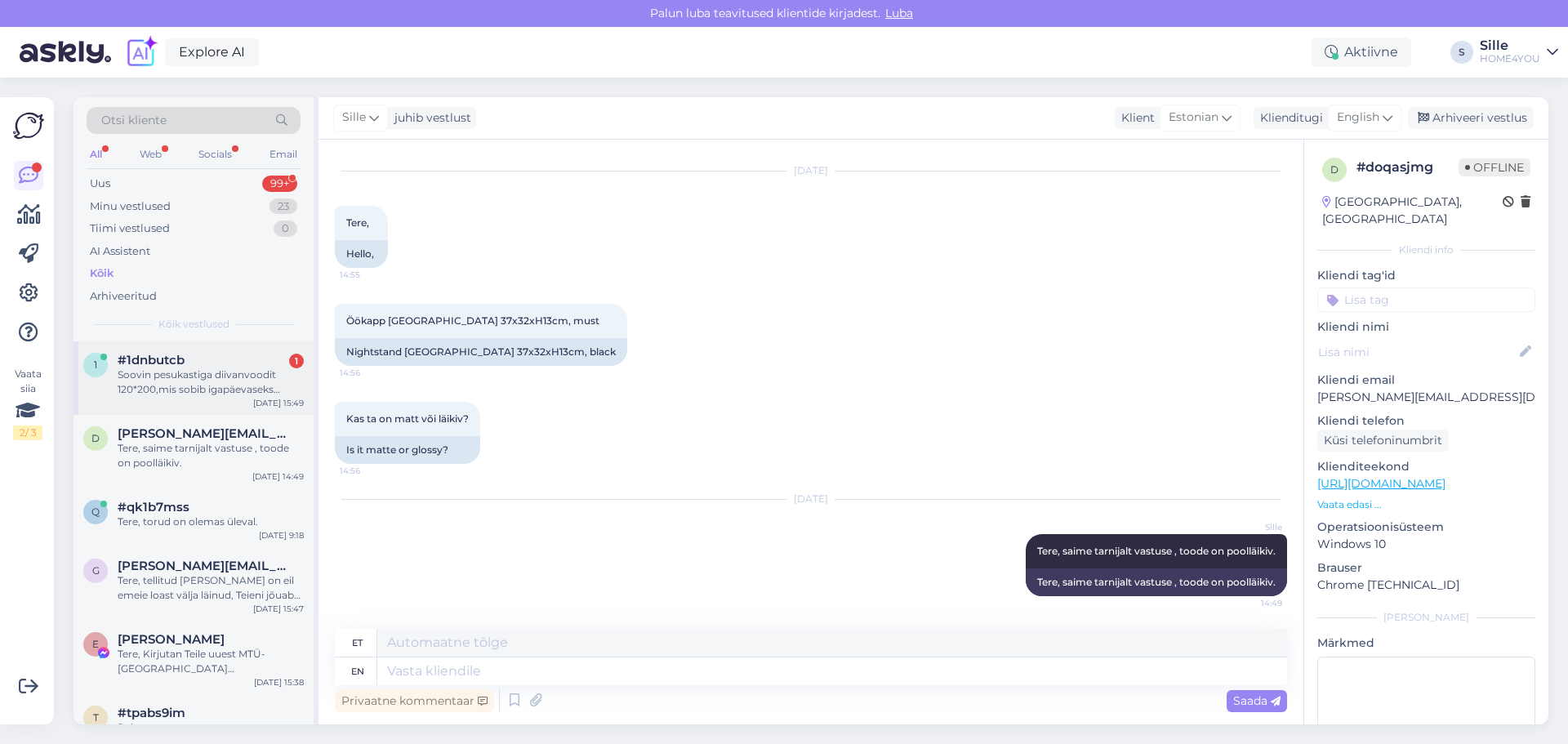
click at [193, 365] on div "#1dnbutcb 1" at bounding box center [211, 360] width 187 height 15
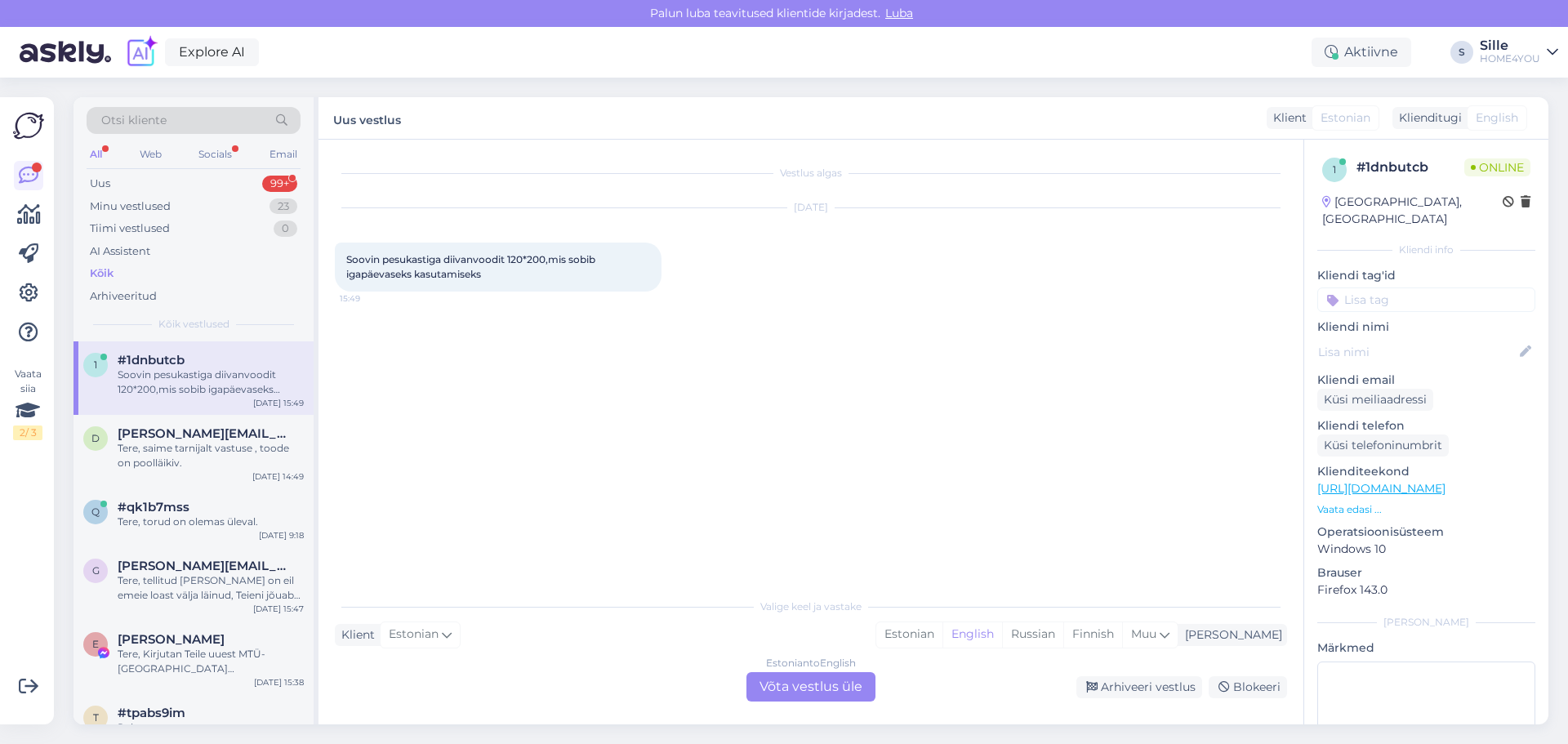
click at [768, 685] on div "Estonian to English Võta vestlus üle" at bounding box center [810, 687] width 129 height 30
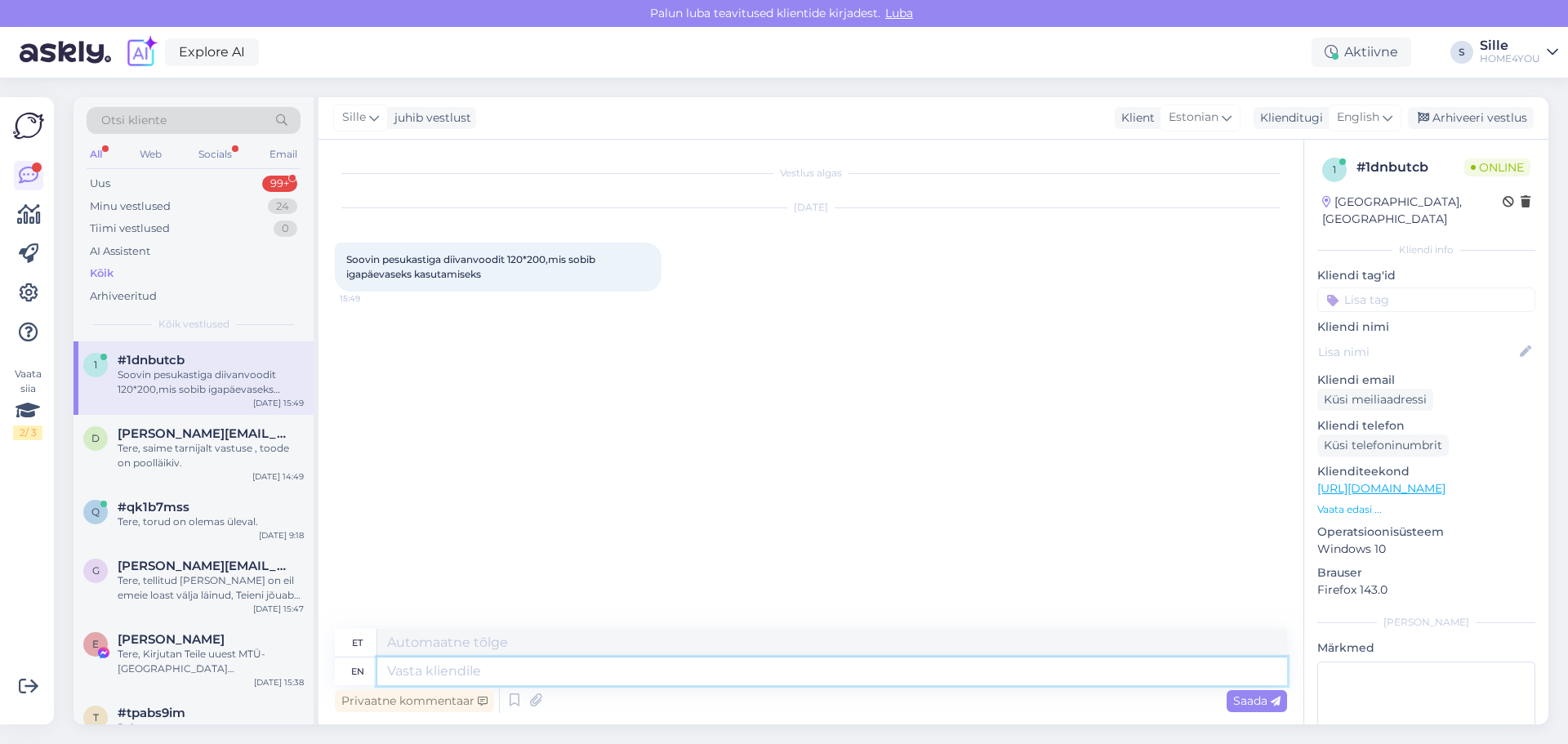
click at [518, 668] on textarea at bounding box center [832, 672] width 910 height 28
type textarea "Diivanv"
type textarea "Diivanvoodeid"
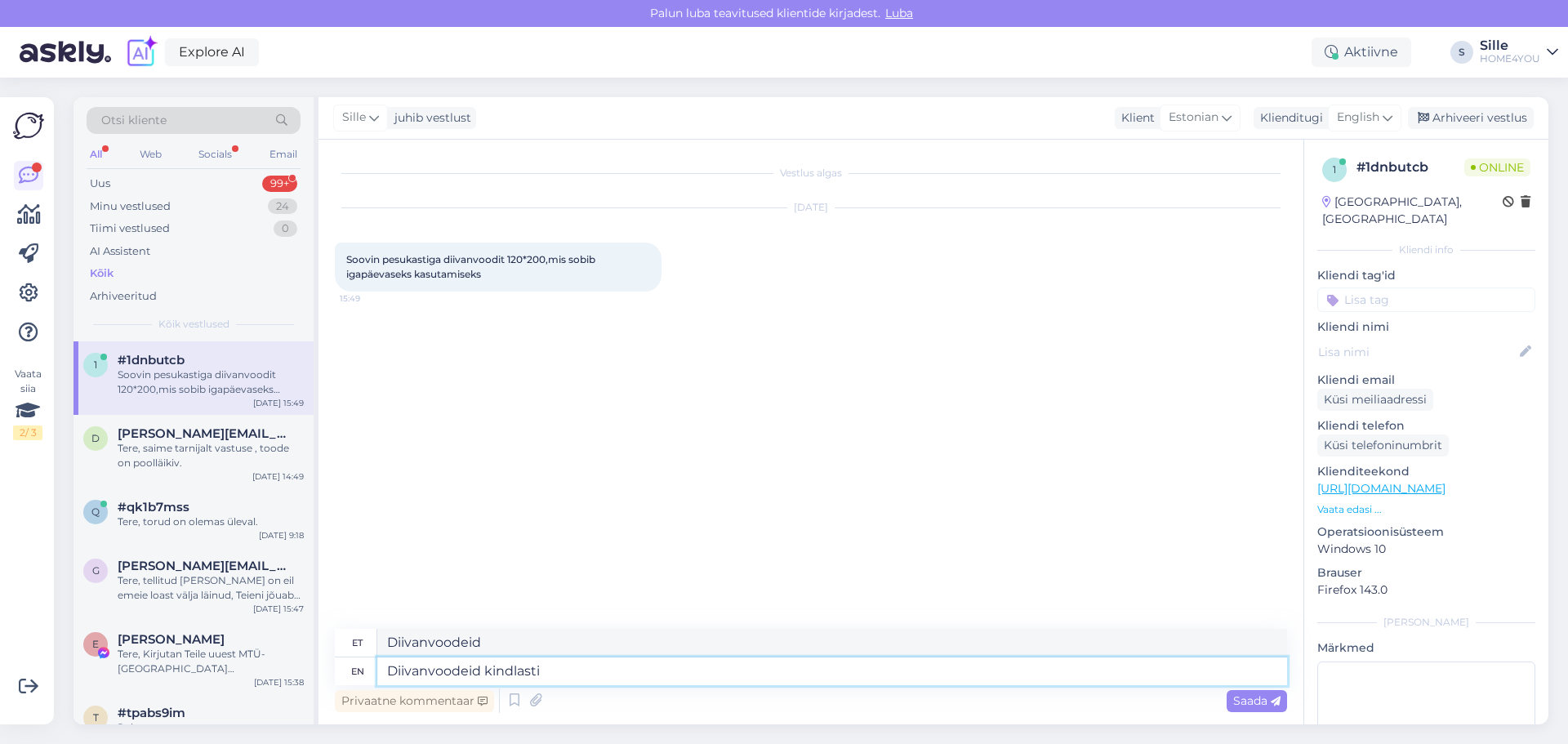
type textarea "Diivanvoodeid kindlasti"
type textarea "Diivanvoodeid kindlati"
type textarea "Diivanvoodeid kindlasti ei s"
type textarea "Diivanvoodeid [PERSON_NAME]"
type textarea "Diivanvoodeid kindlasti ei soovita"
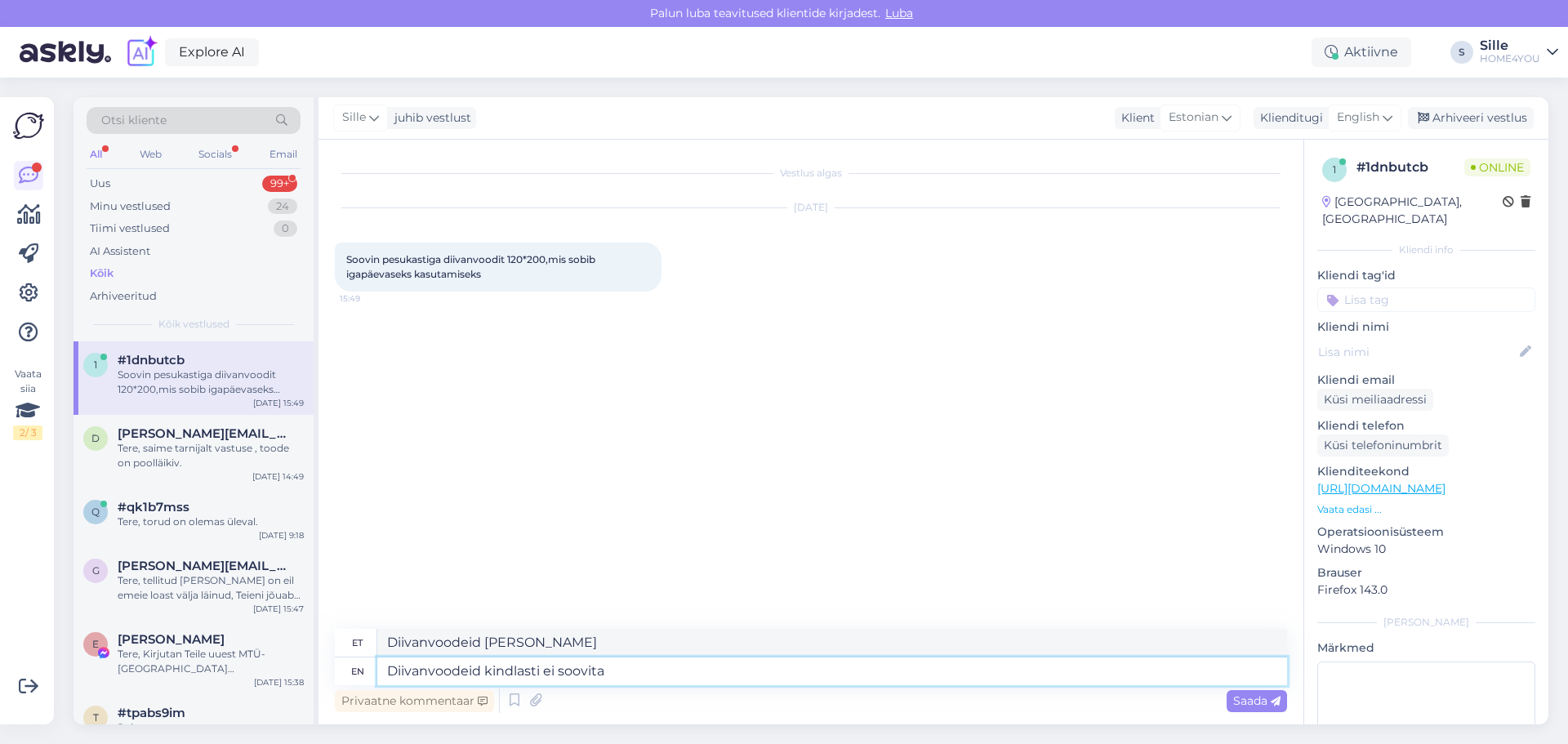
type textarea "Diivanvoodeid kindlasti ei soovita"
type textarea "Diivanvoodeid kindlast"
type textarea "Diivanvoodeid kindlalt ei"
type textarea "Diivanvoodeid k"
type textarea "Diivanvoodeid kindlati"
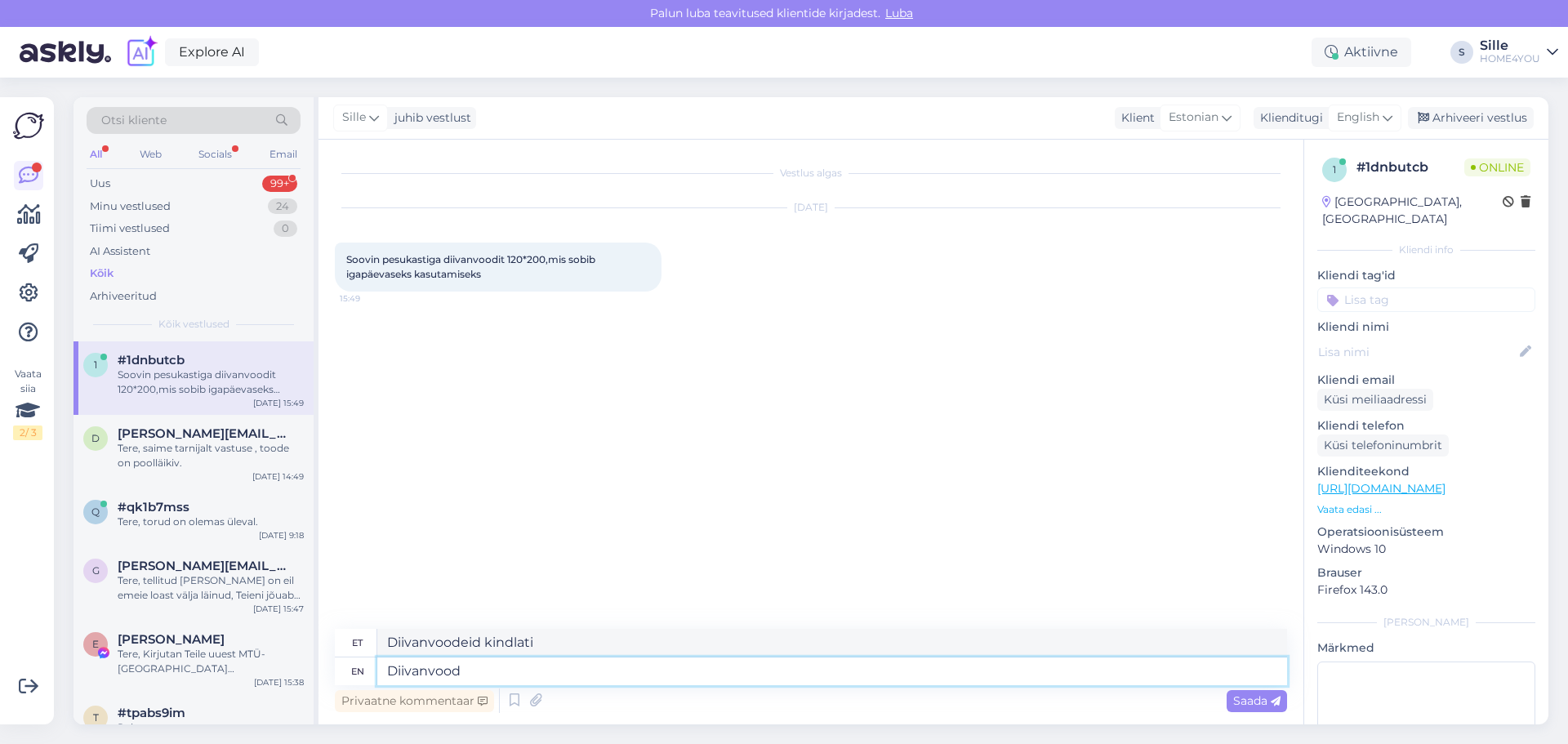
type textarea "Diivanvoo"
type textarea "Diivanvoodeid"
type textarea "D"
click at [531, 674] on textarea at bounding box center [832, 672] width 910 height 28
type textarea "Tere"
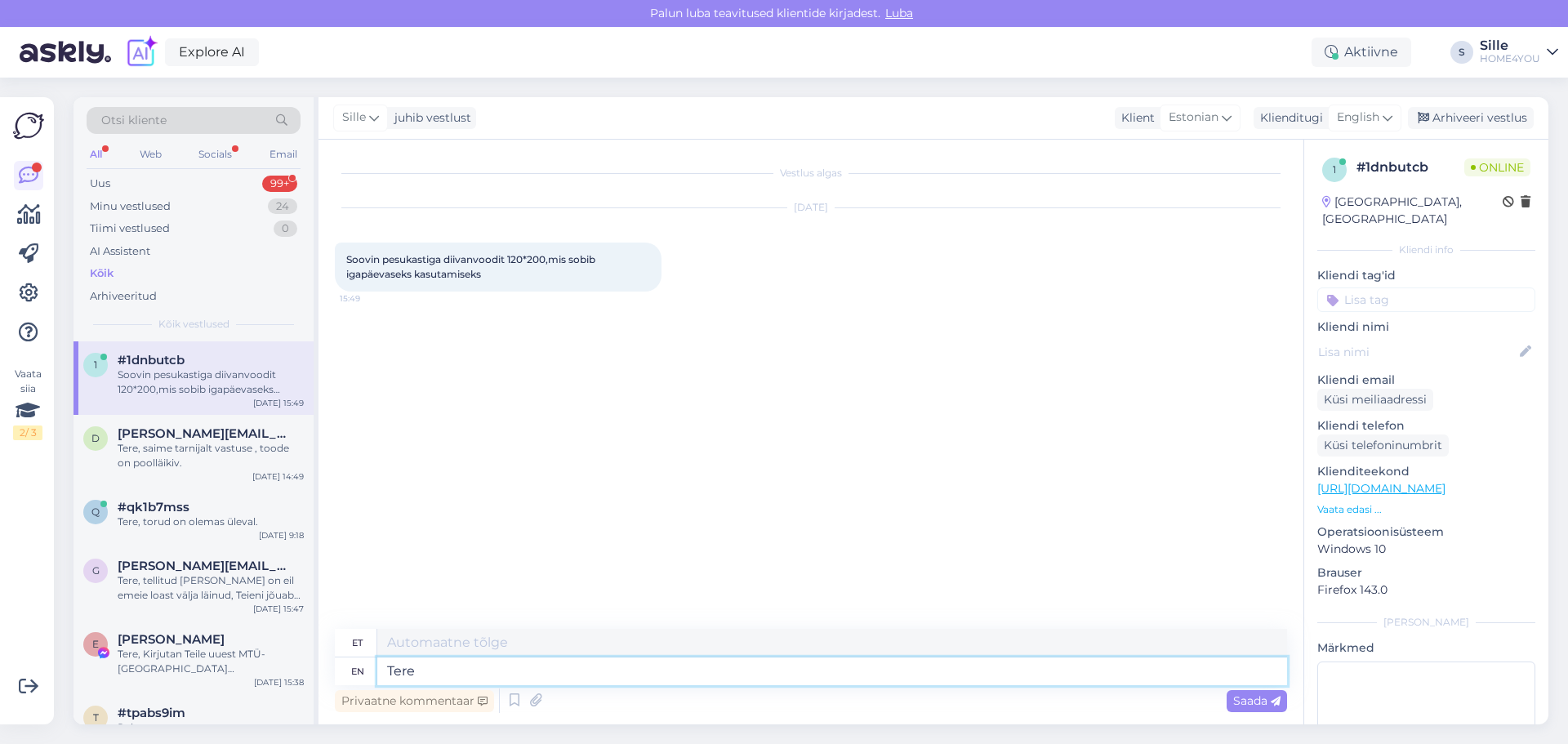
type textarea "Tere"
type textarea "Tere,"
type textarea "Tere, pesukastiga"
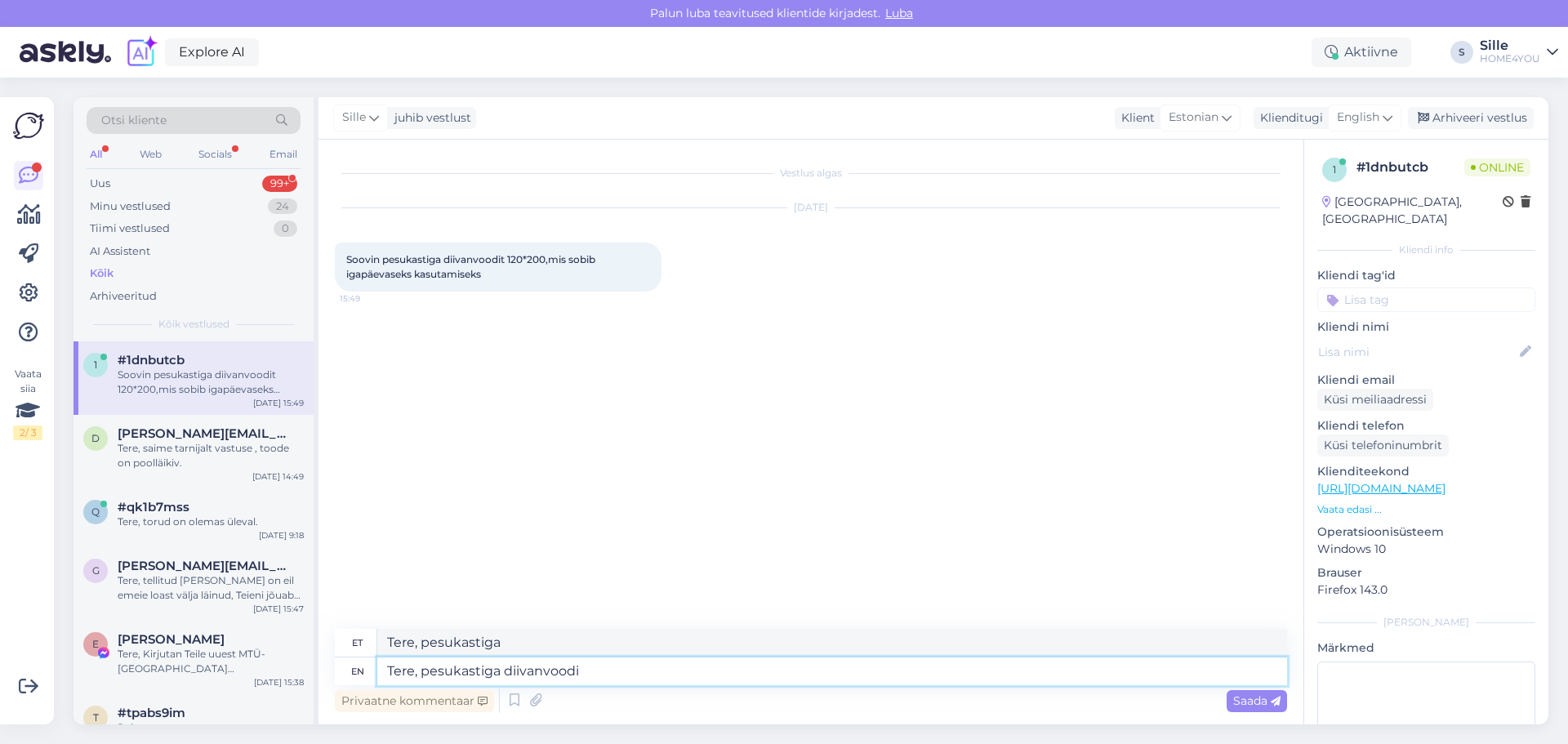
type textarea "Tere, pesukastiga diivanvoodid"
type textarea "Tere, pesukastiga diivanvoodid:"
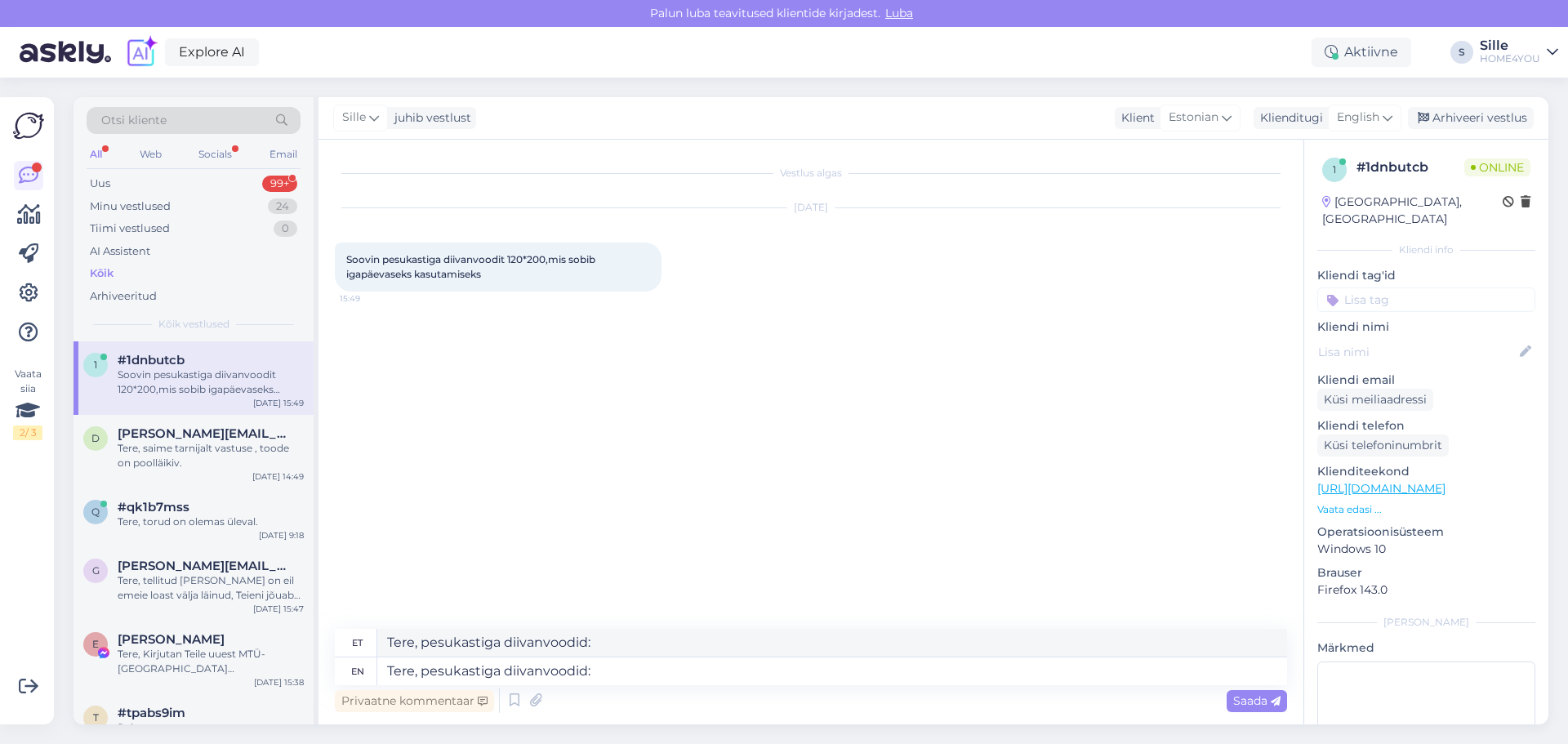
click at [1253, 698] on span "Saada" at bounding box center [1256, 701] width 47 height 15
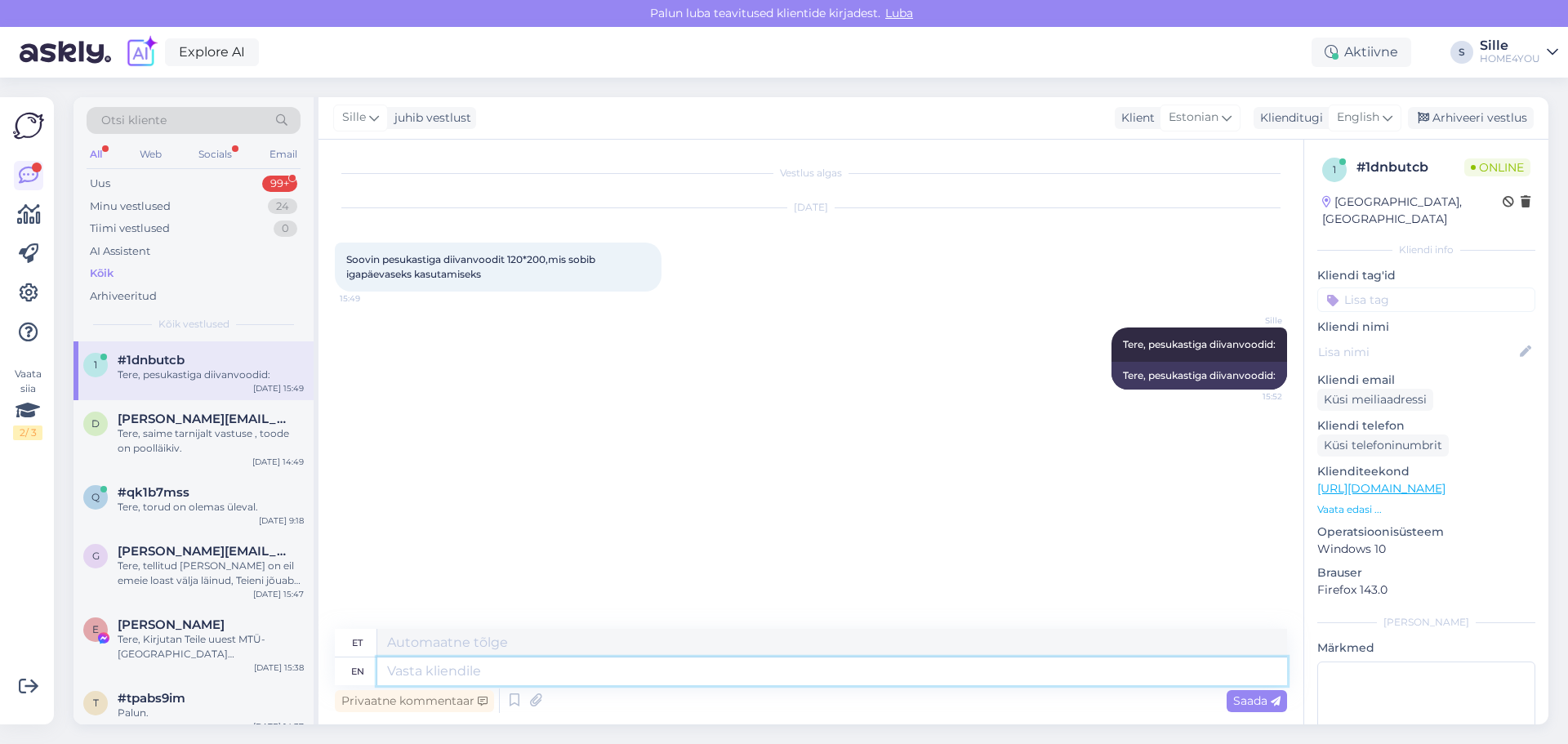
paste textarea "[URL][DOMAIN_NAME]"
type textarea "[URL][DOMAIN_NAME]"
paste textarea "[URL][DOMAIN_NAME][PERSON_NAME]"
type textarea "[URL][DOMAIN_NAME][PERSON_NAME]"
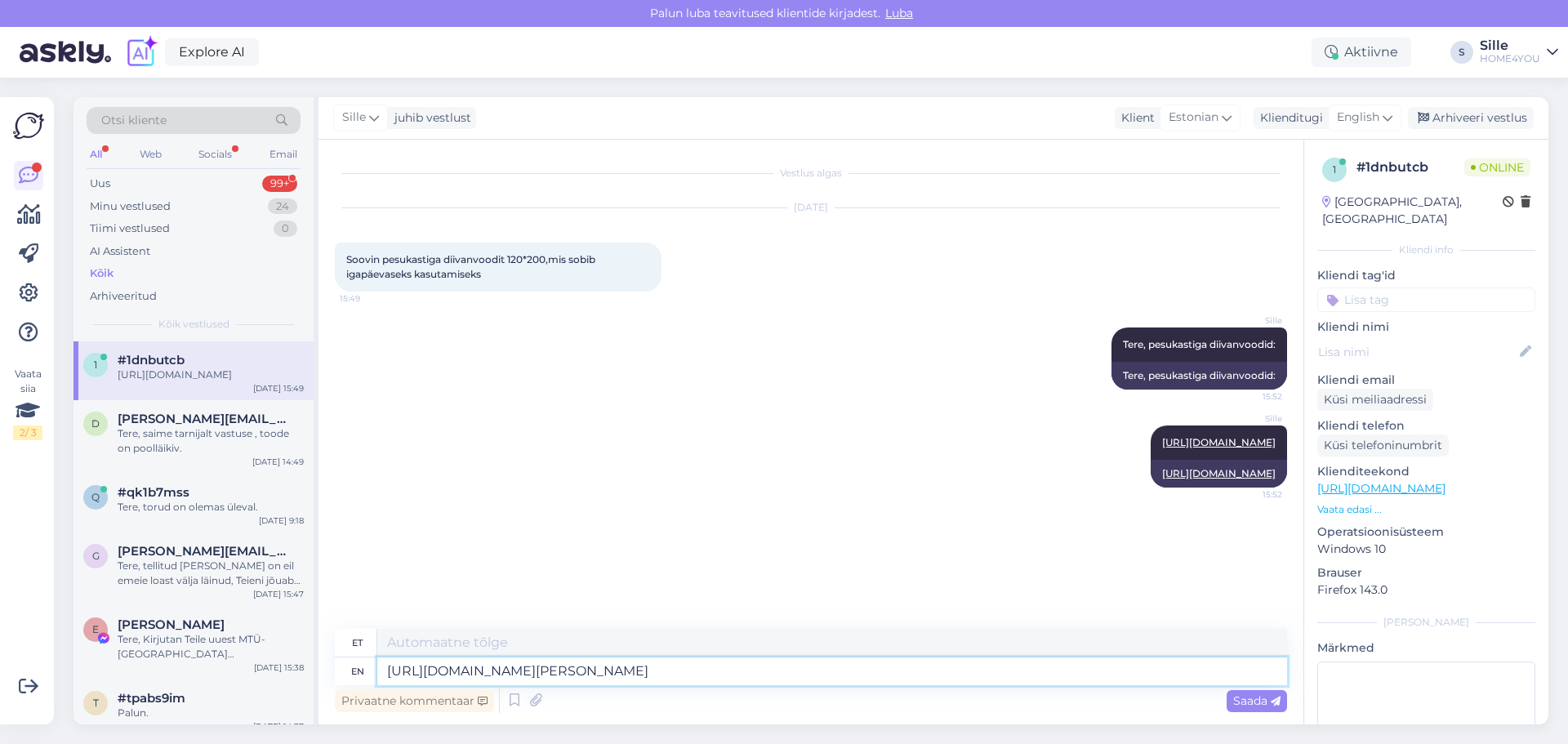
type textarea "[URL][DOMAIN_NAME][PERSON_NAME]"
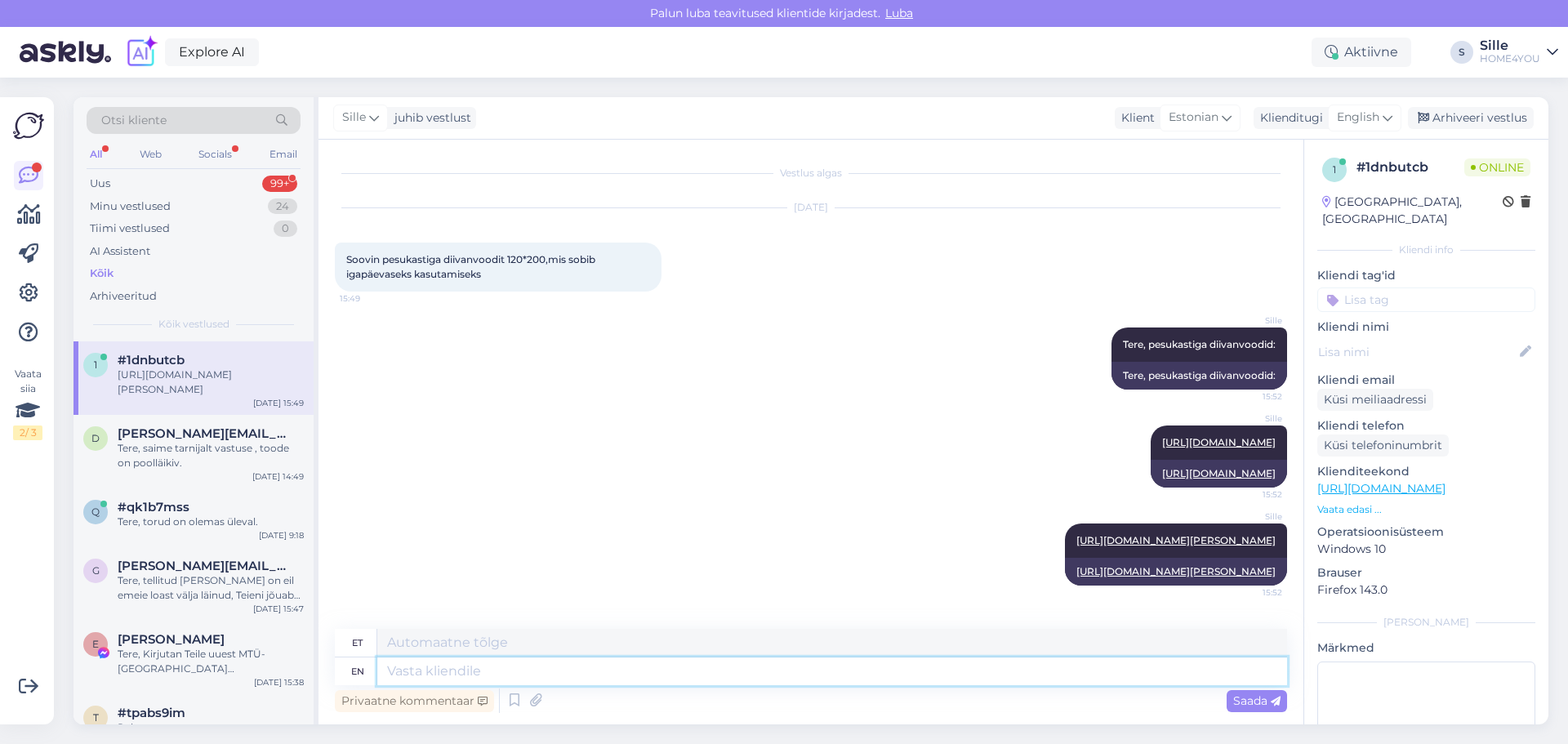
scroll to position [19, 0]
click at [566, 665] on textarea at bounding box center [832, 672] width 910 height 28
type textarea "Kindalst"
type textarea "Kindalsti"
type textarea "Kindalasti"
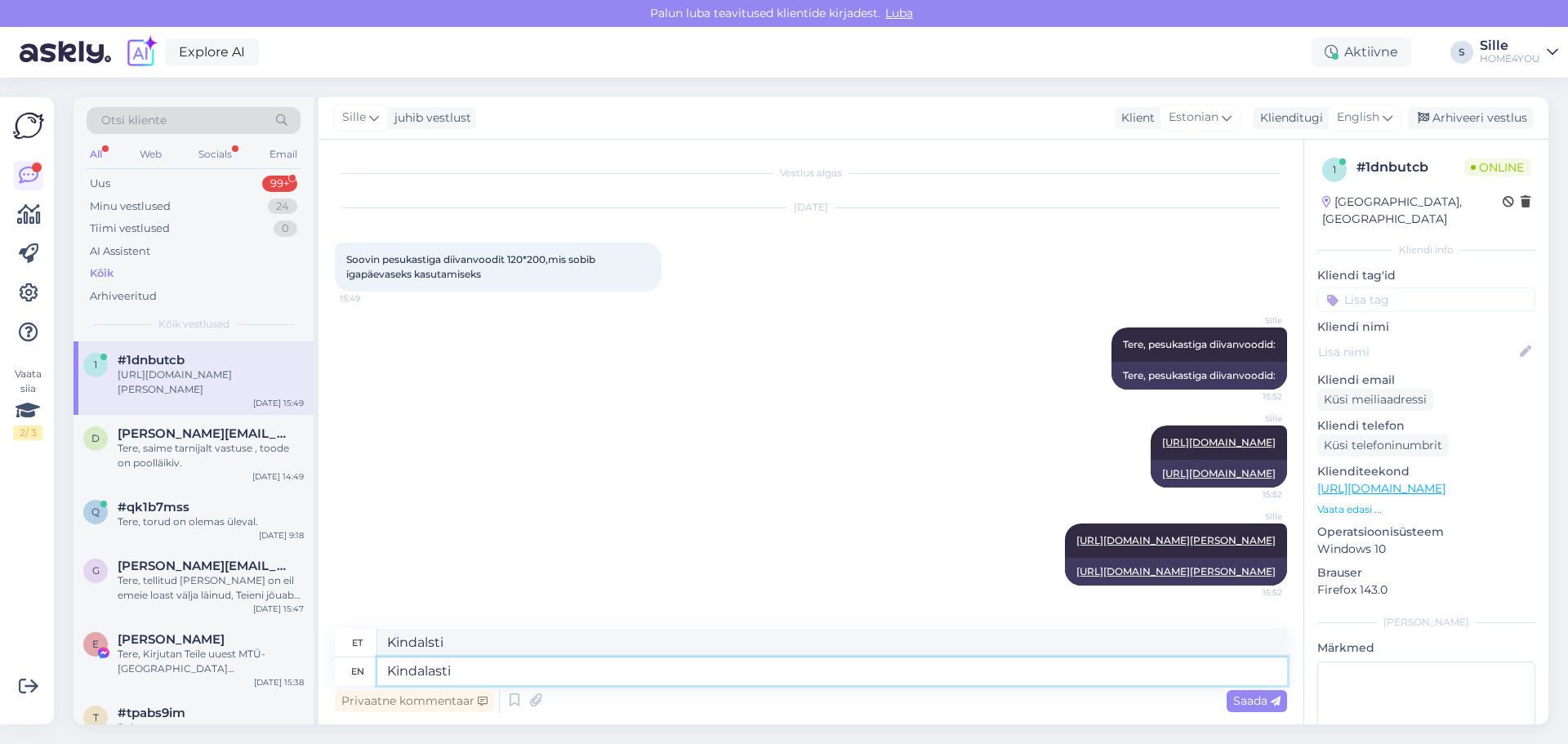
type textarea "Kindalasti"
type textarea "Kindalasti ei"
type textarea "Kindalasti ei ole"
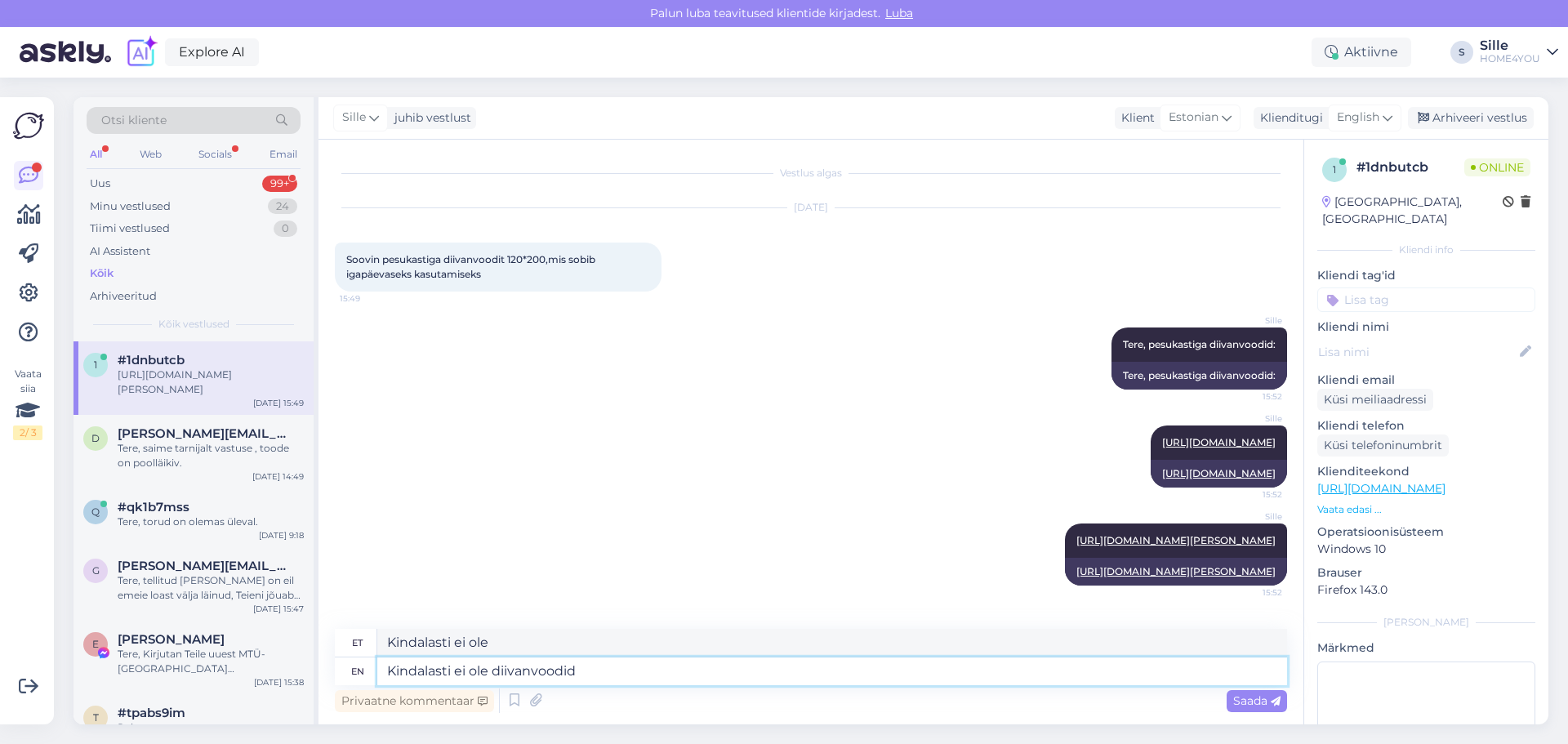
type textarea "Kindalasti ei ole diivanvoodid m"
type textarea "Kindalasti ei ole diivanvoodid"
type textarea "Kindalasti ei ole diivanvoodid mõeldud"
type textarea "Kindalasti ei ole diivanvoodid mõeldud igapäevaseks"
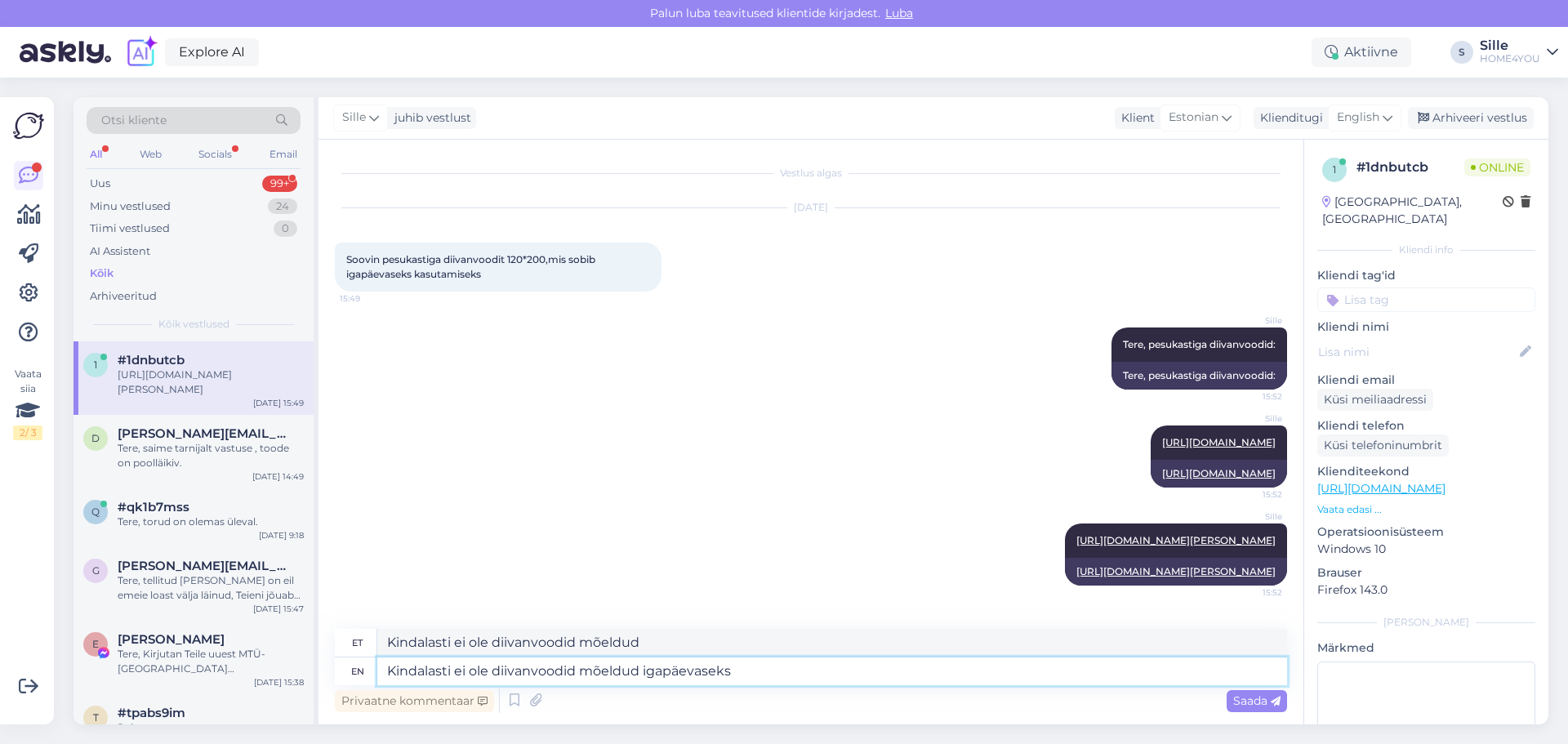
type textarea "Kindalasti ei ole diivanvoodid mõeldud igapäevaseks"
type textarea "Kindalasti ei ole diivanvoodid mõeldud igapäevaseks magamiseks."
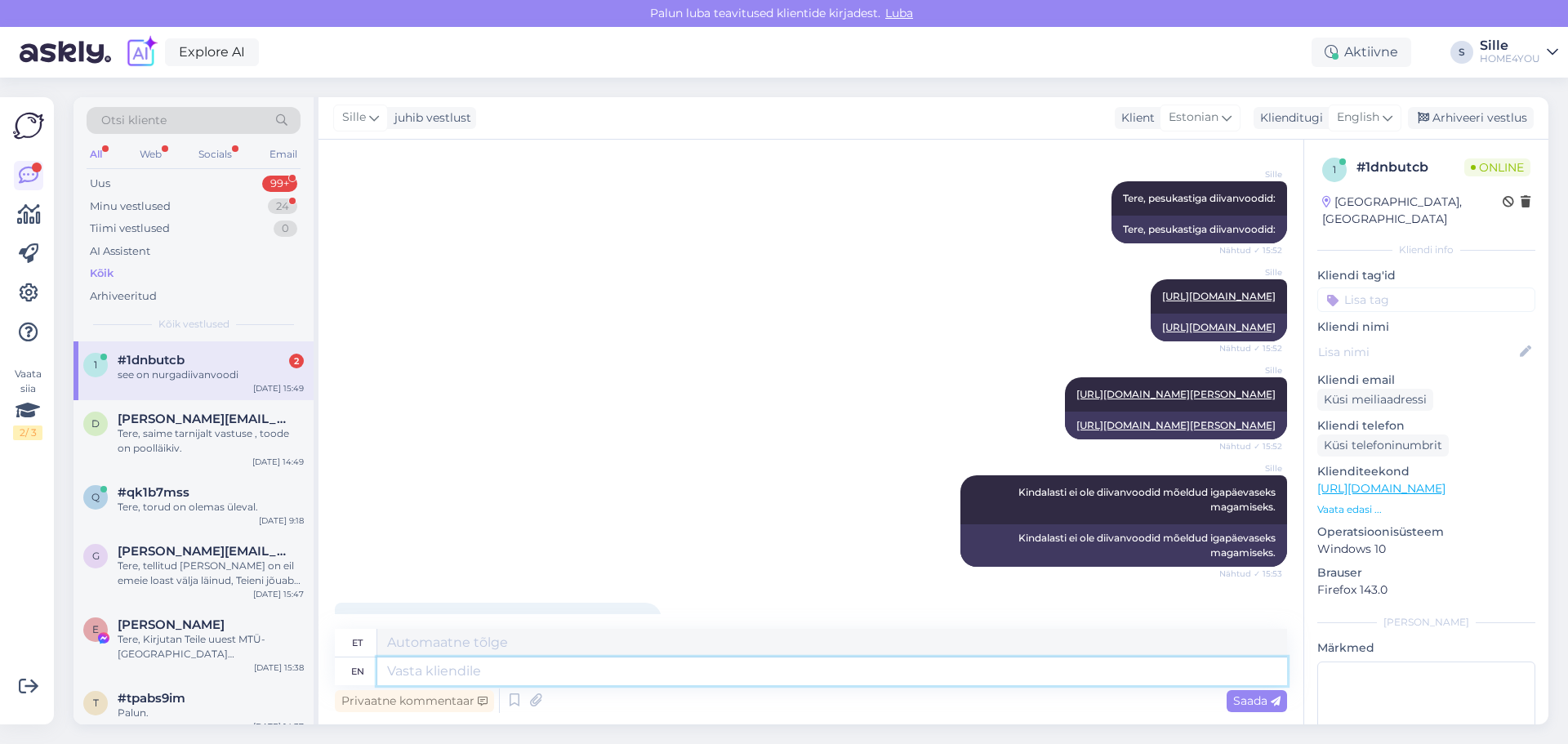
scroll to position [357, 0]
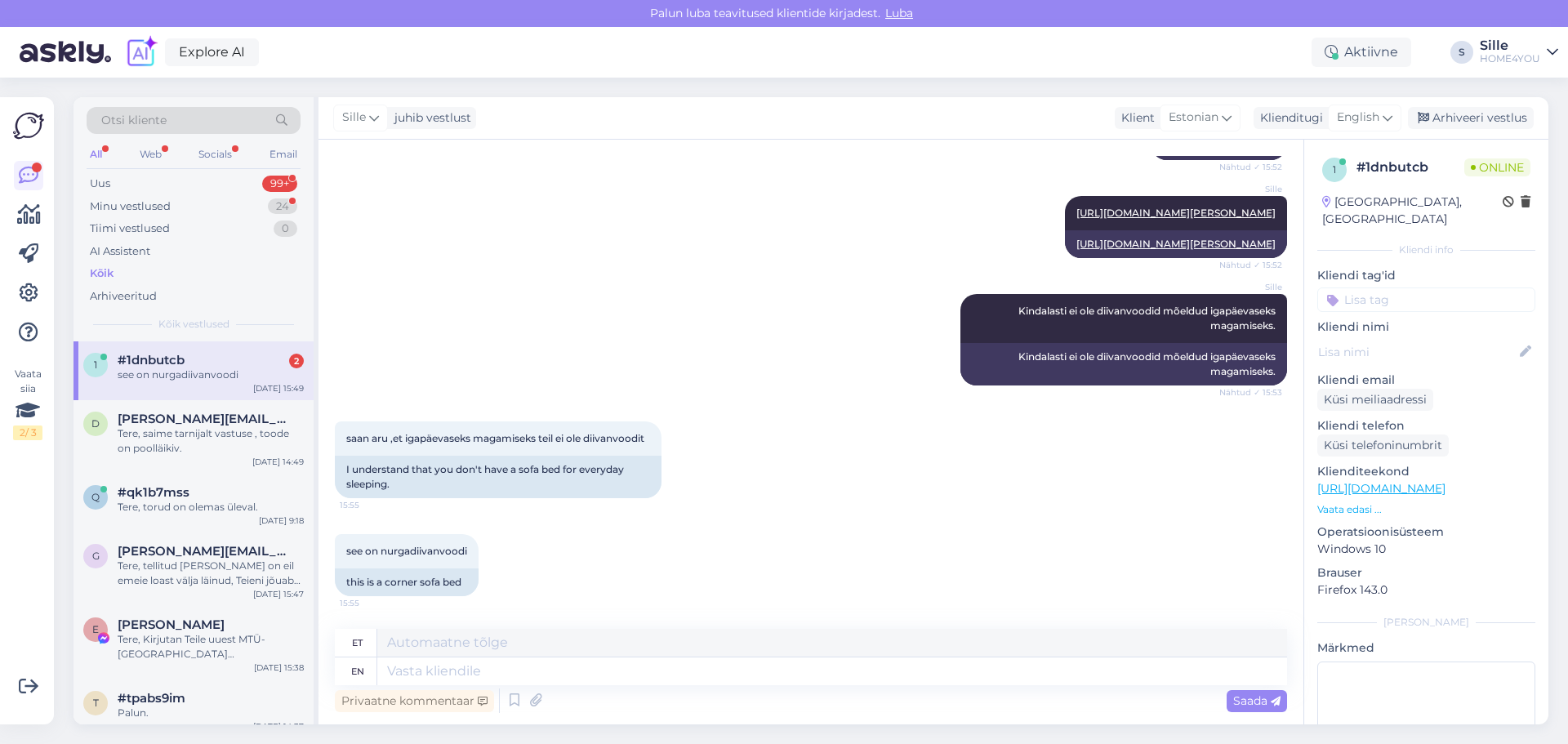
click at [229, 377] on div "see on nurgadiivanvoodi" at bounding box center [211, 375] width 187 height 15
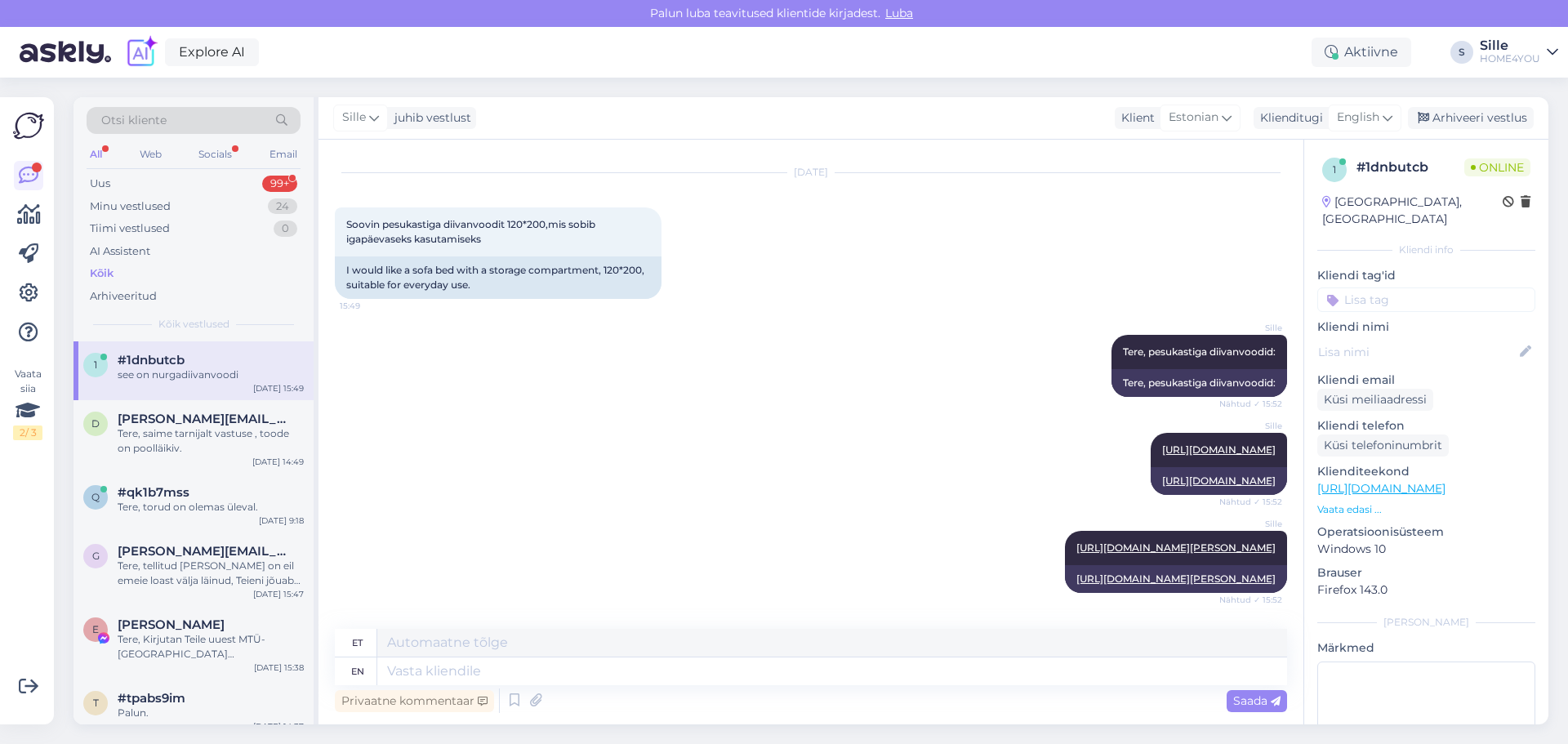
scroll to position [0, 0]
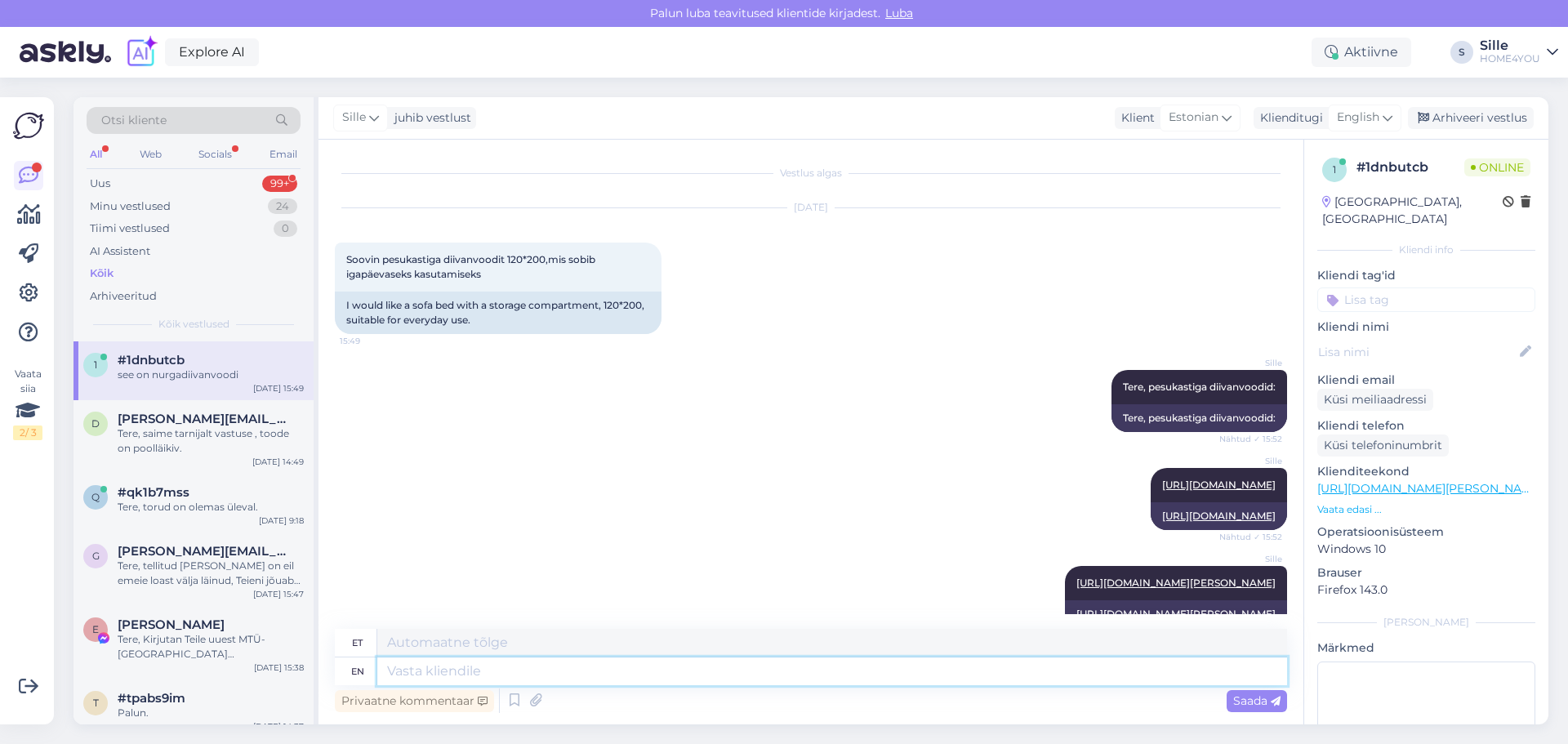
paste textarea "[URL][DOMAIN_NAME]"
type textarea "[URL][DOMAIN_NAME]"
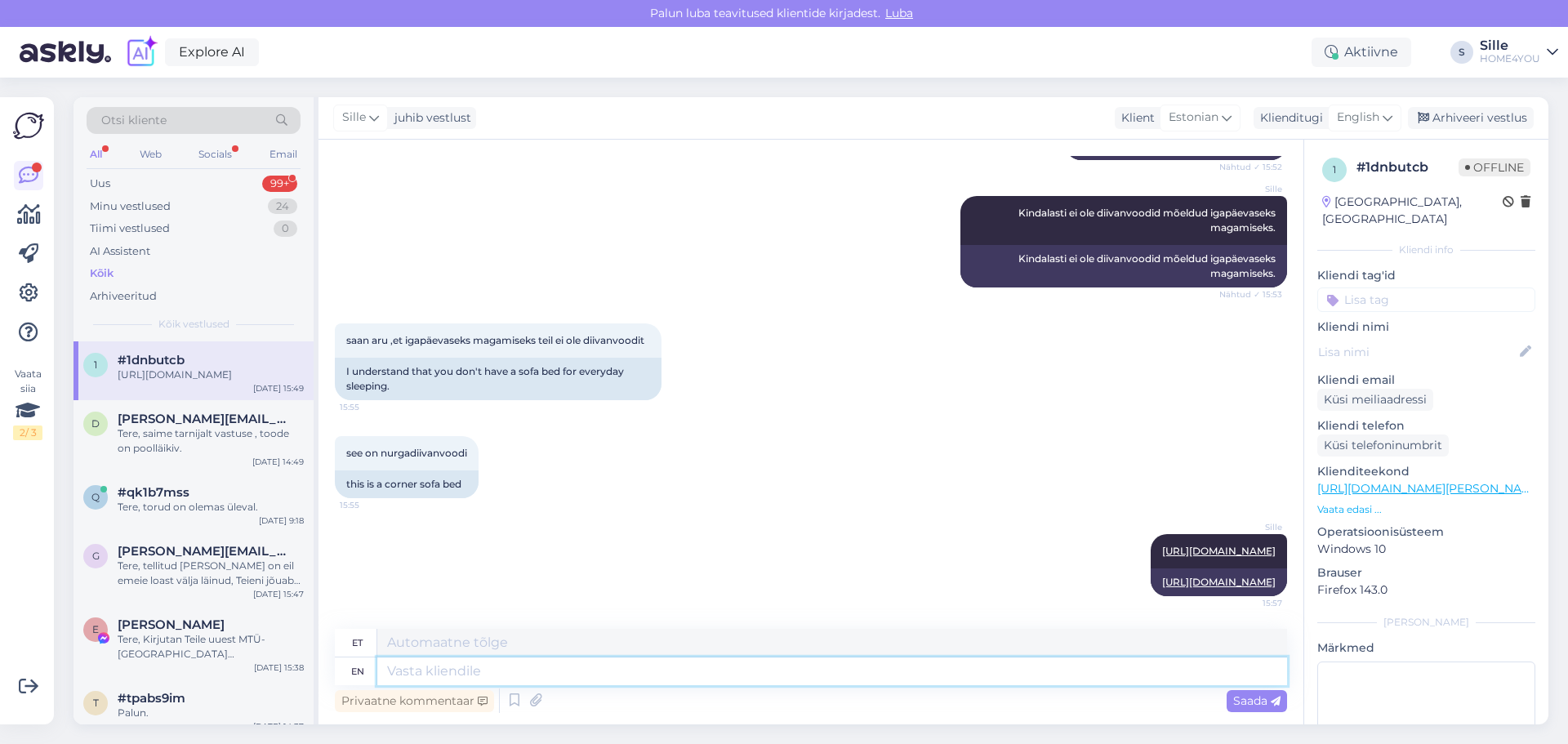
click at [579, 668] on textarea at bounding box center [832, 672] width 910 height 28
type textarea "Võite"
type textarea "Võit"
type textarea "[PERSON_NAME]"
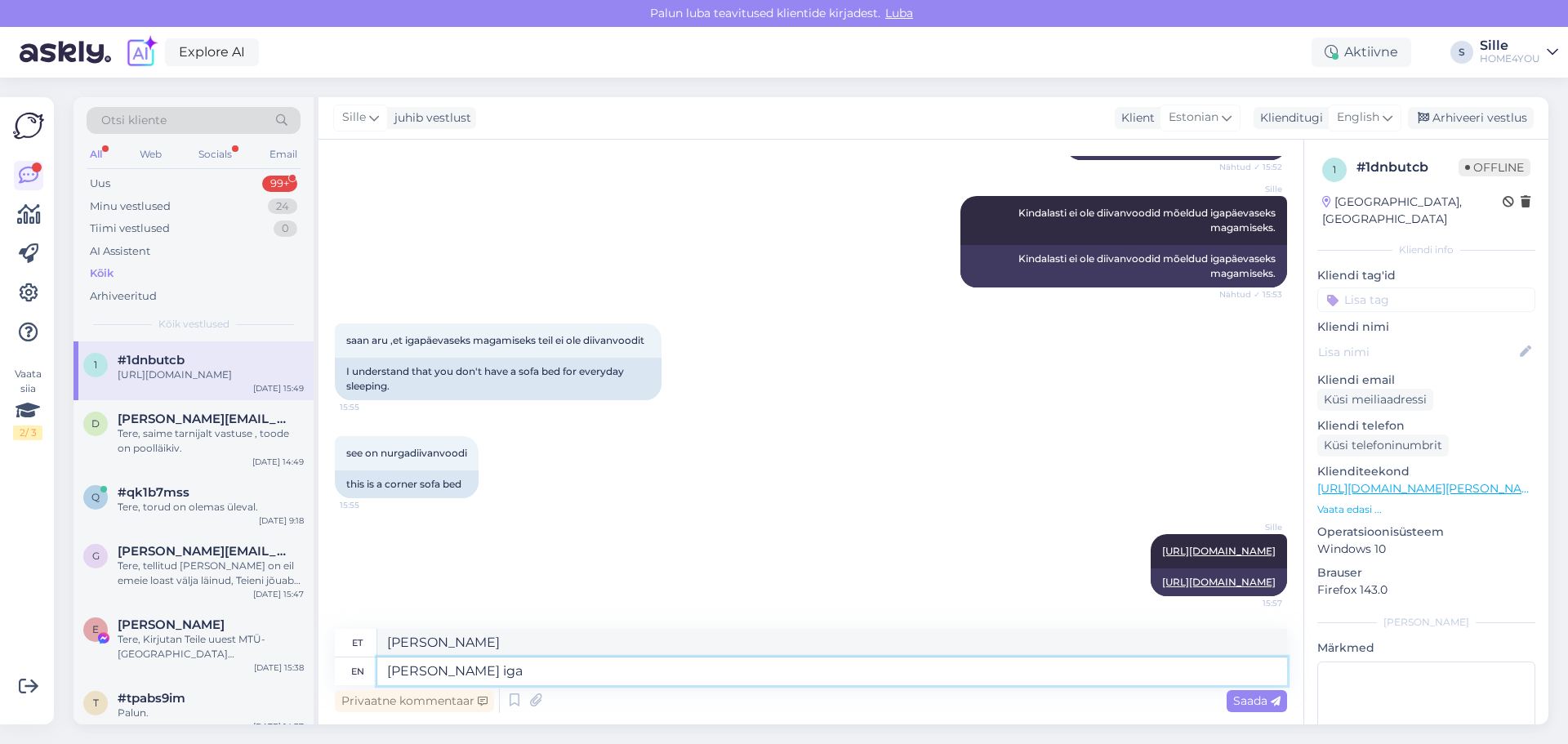
type textarea "[PERSON_NAME] iga"
type textarea "[PERSON_NAME] iga päev"
type textarea "Võida iga päev"
type textarea "[PERSON_NAME] iga päev aga"
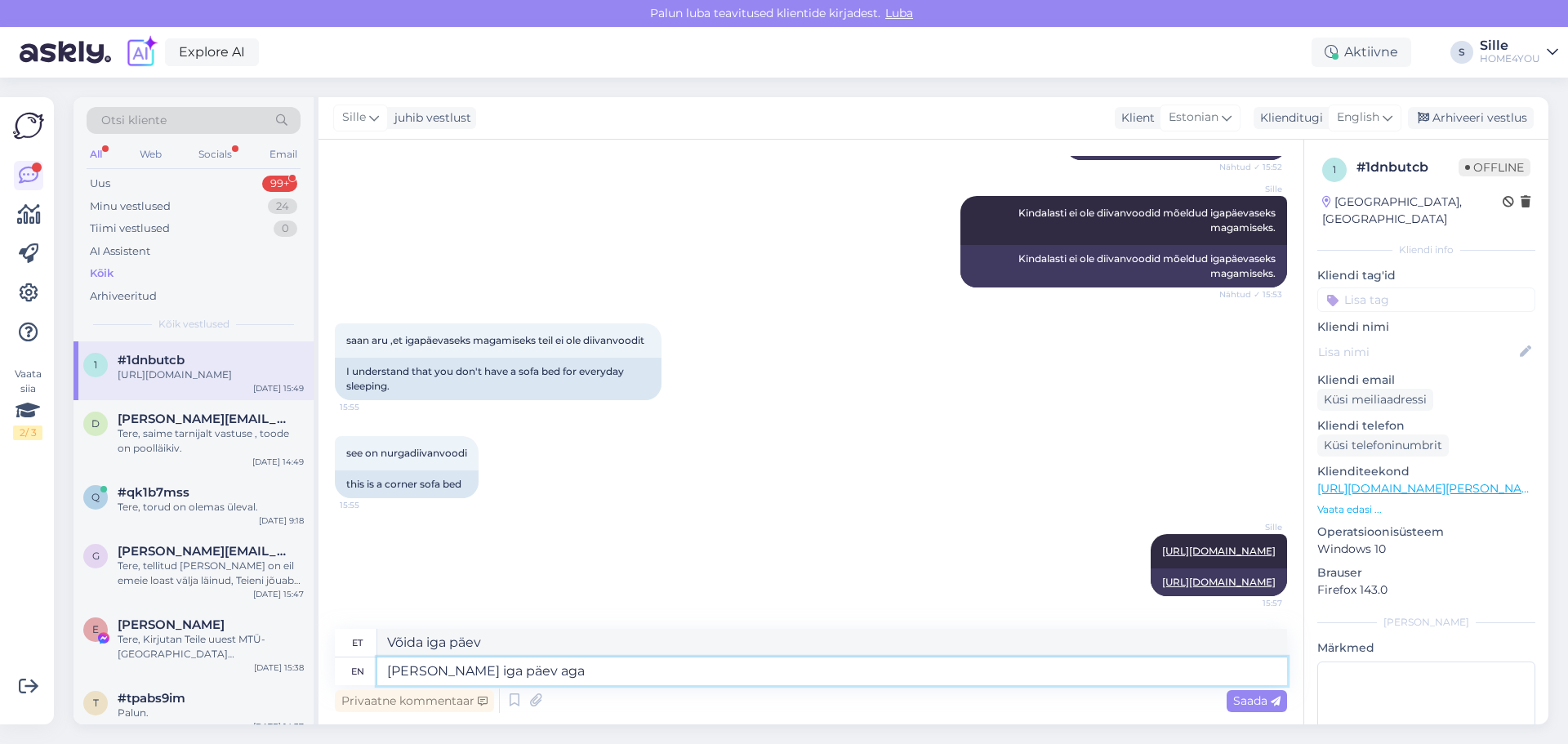
type textarea "[PERSON_NAME] iga päev aga"
type textarea "[PERSON_NAME] iga päev aga kindlasti"
type textarea "[PERSON_NAME] iga päev aga kindlasti ei"
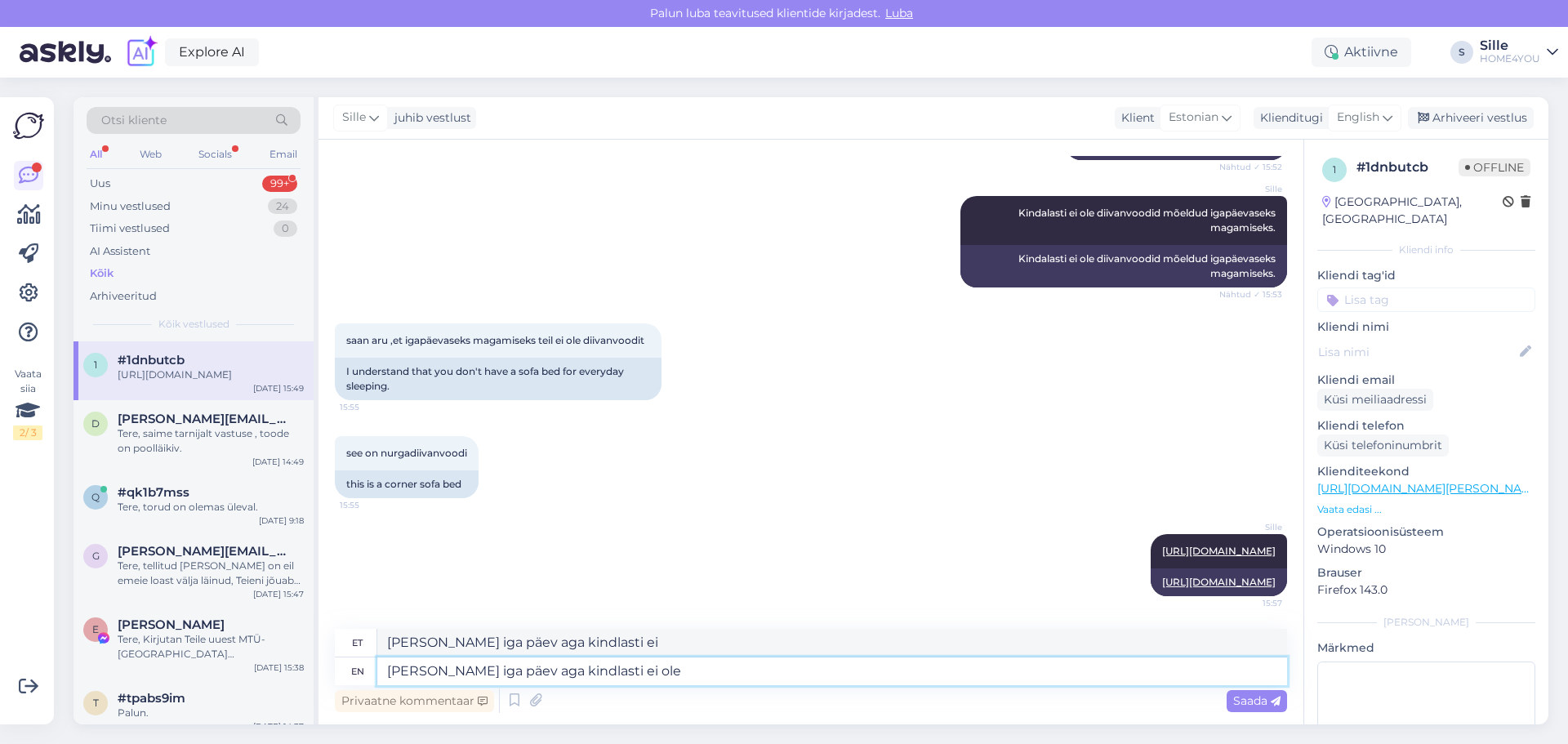
type textarea "[PERSON_NAME] iga päev aga kindlasti ei ole"
type textarea "[PERSON_NAME] iga päev aga kindlast"
type textarea "[PERSON_NAME] iga päev aga kindlasti ei"
type textarea "[PERSON_NAME] iga päev aga k"
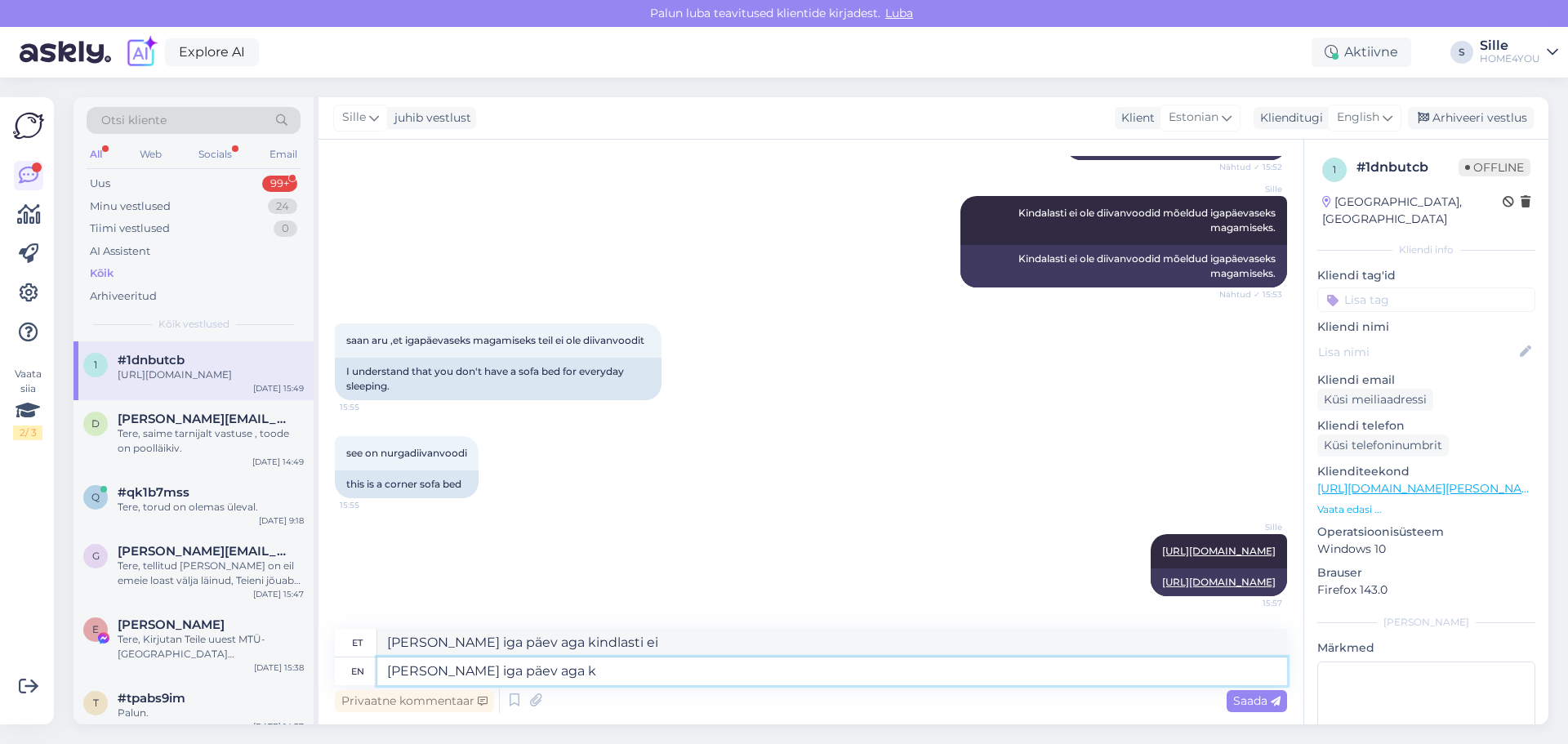
type textarea "[PERSON_NAME] iga päev aga kindlasti"
type textarea "[PERSON_NAME] iga päev"
type textarea "[PERSON_NAME] iga päev aga"
type textarea "[PERSON_NAME] iga p"
type textarea "Võida iga päev"
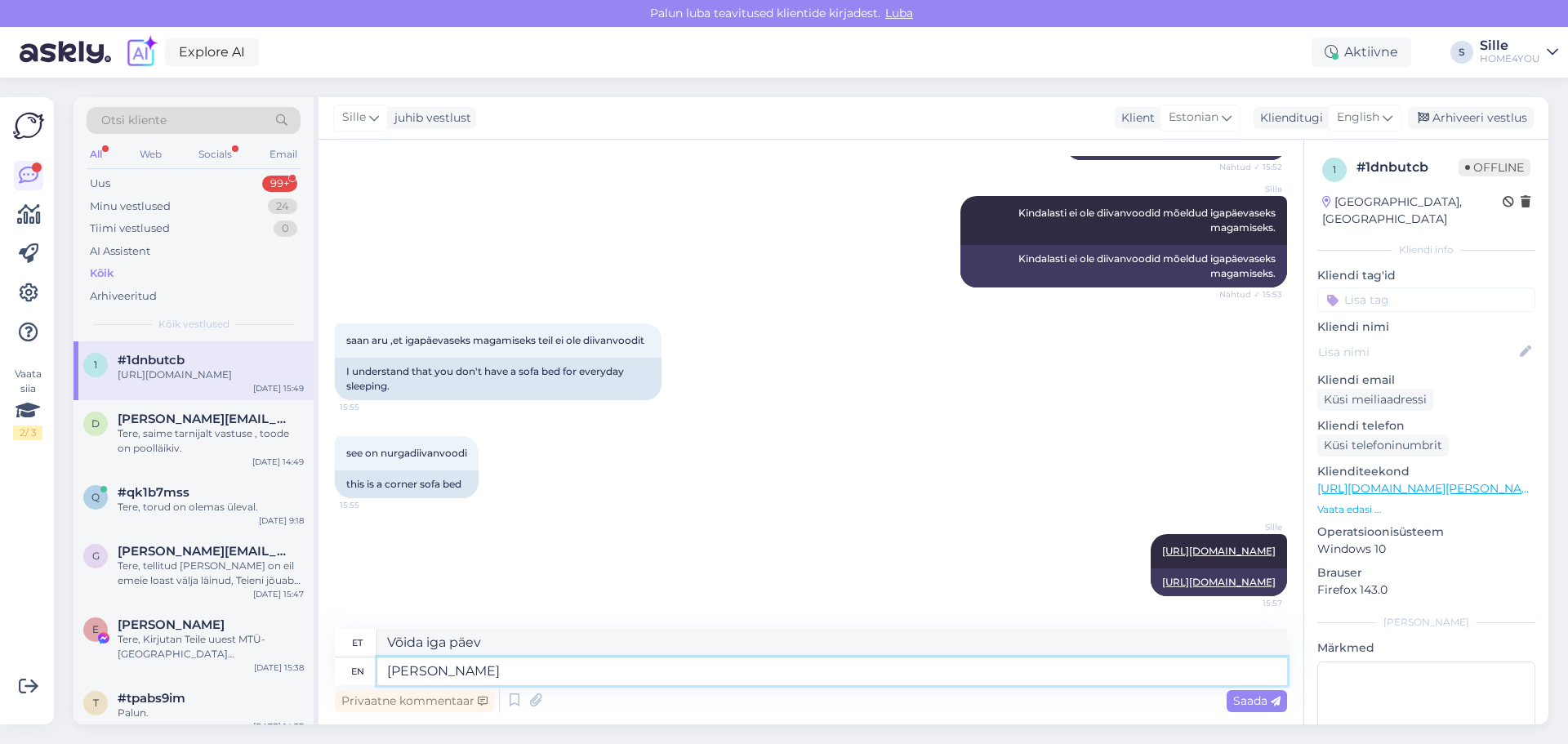
type textarea "[PERSON_NAME]"
type textarea "[PERSON_NAME] iga"
type textarea "Võite"
type textarea "Võide magada"
type textarea "Võit"
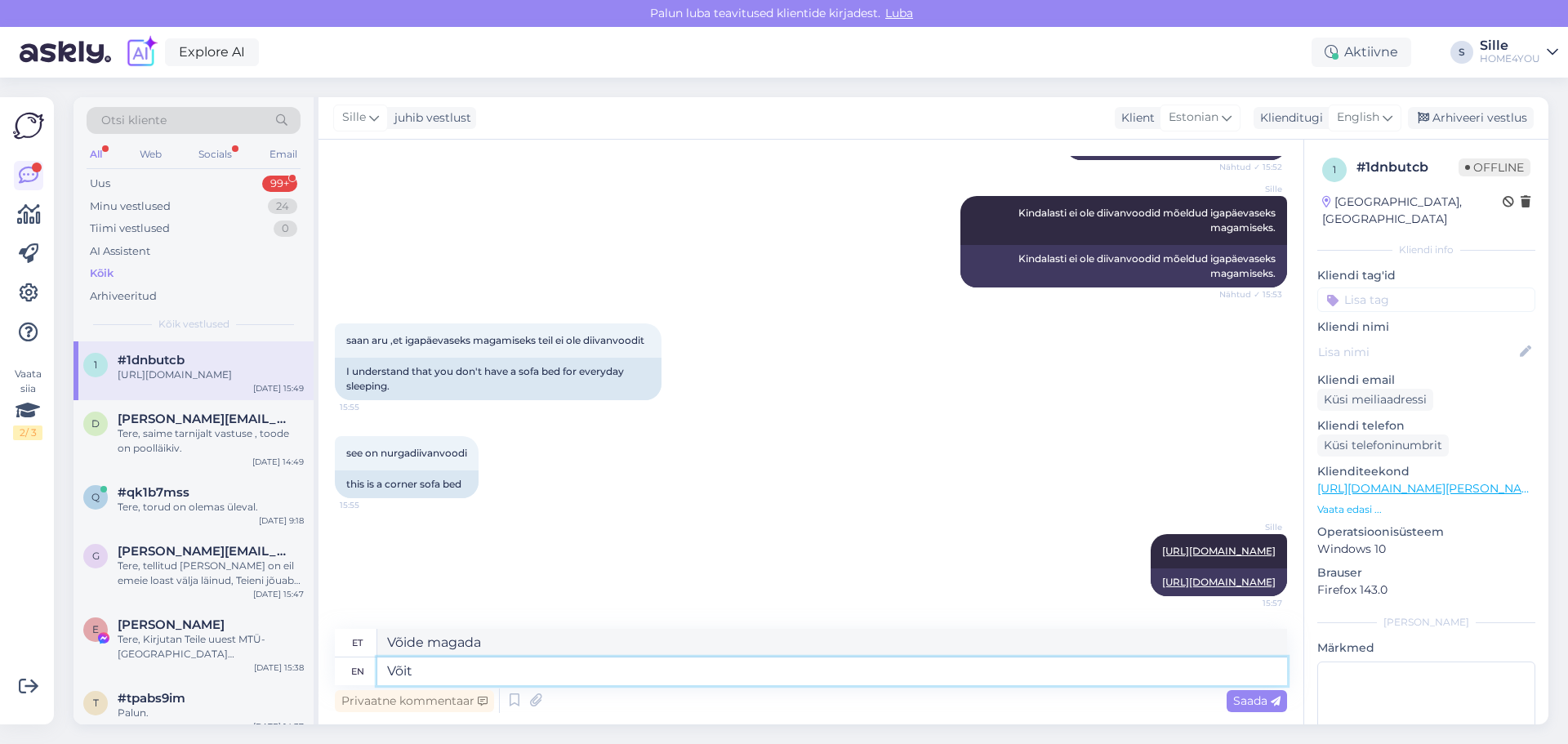
type textarea "Võit"
type textarea "V"
type textarea "Diivanvoodid"
type textarea "Diivanvoodid mõe"
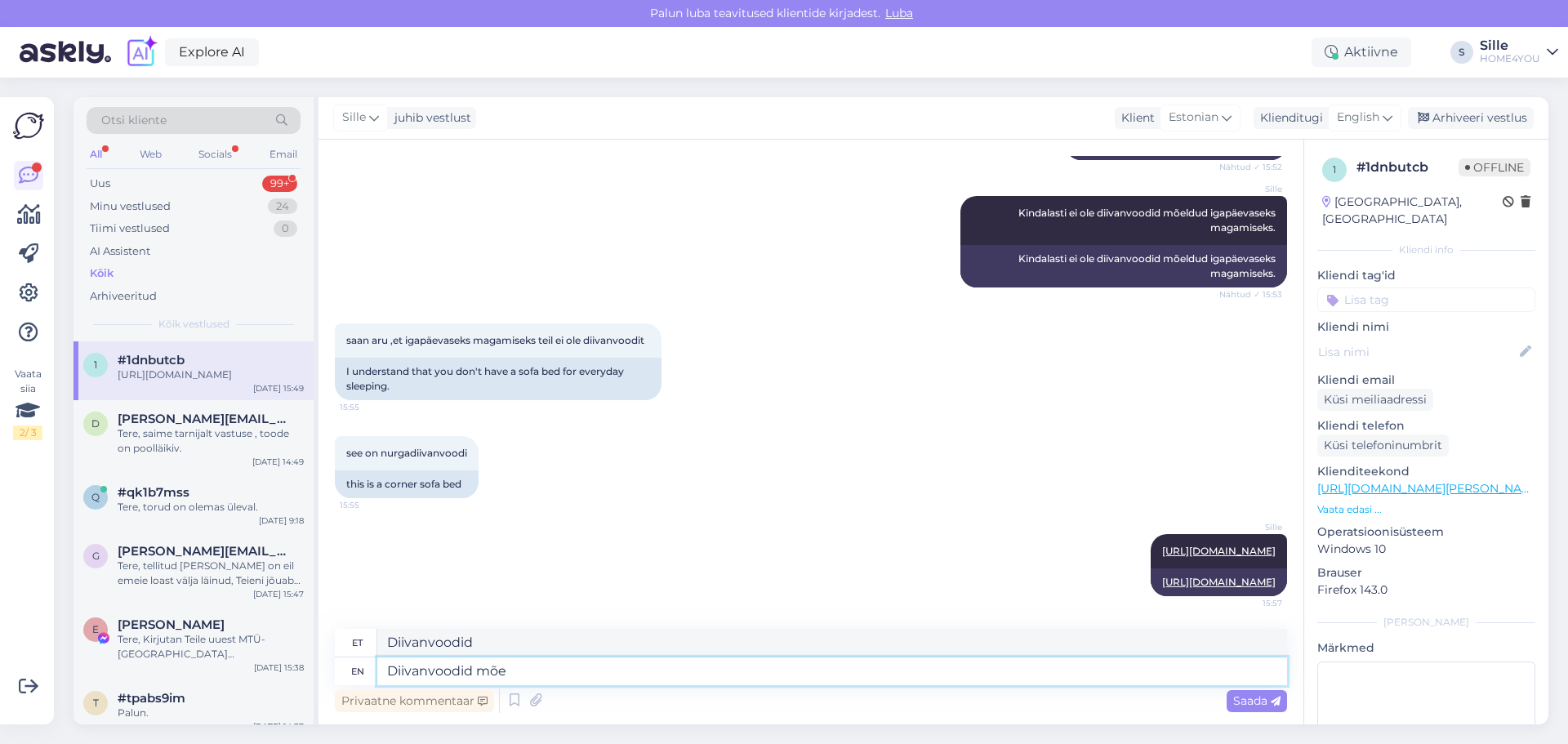
type textarea "Diivanvoodid m"
type textarea "Diivanvoodid mõeldud"
type textarea "Diivanvoodid mõeldud pigem"
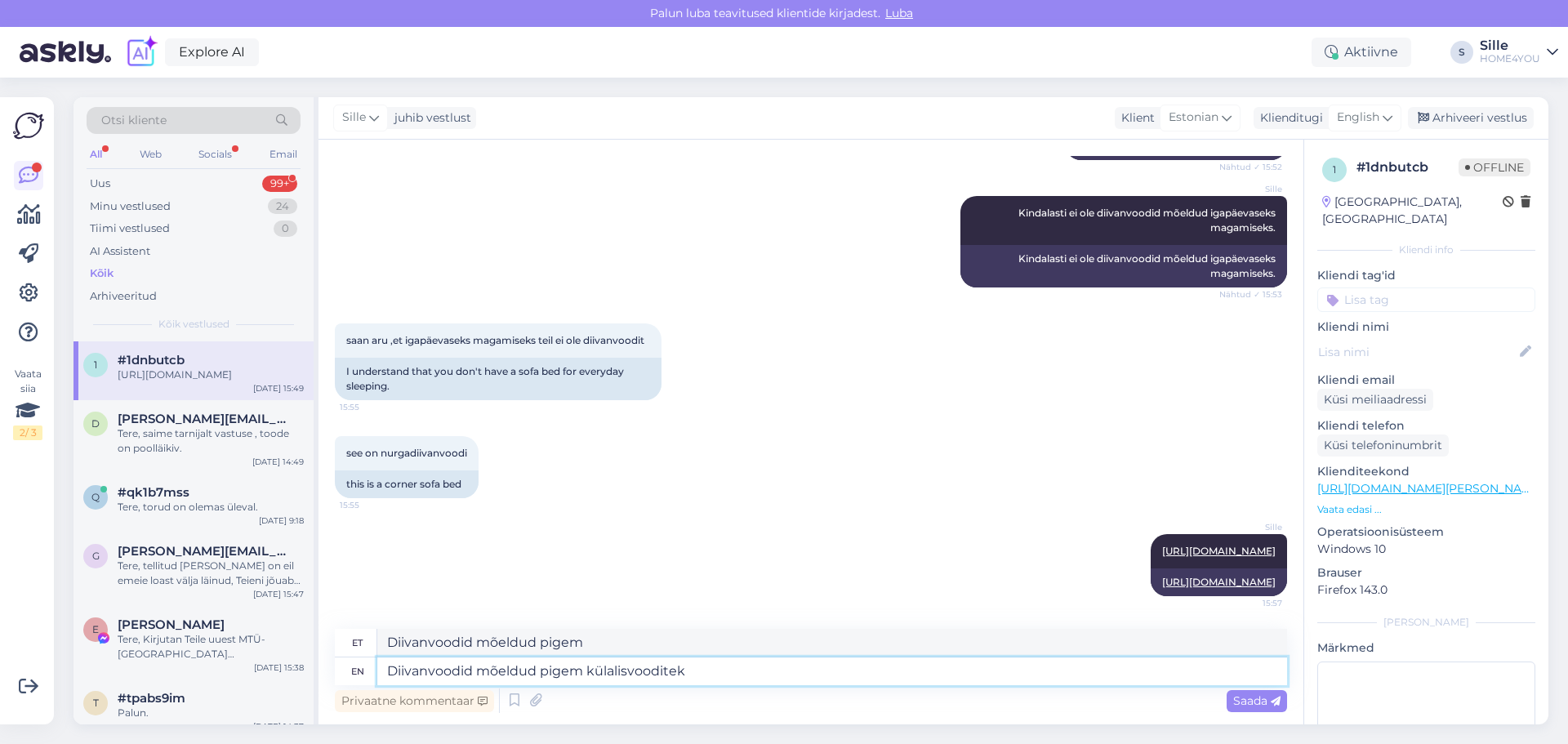
type textarea "Diivanvoodid mõeldud pigem külalisvooditeks"
type textarea "Diivanvoodid mõeldud pigem külalisvooditeks."
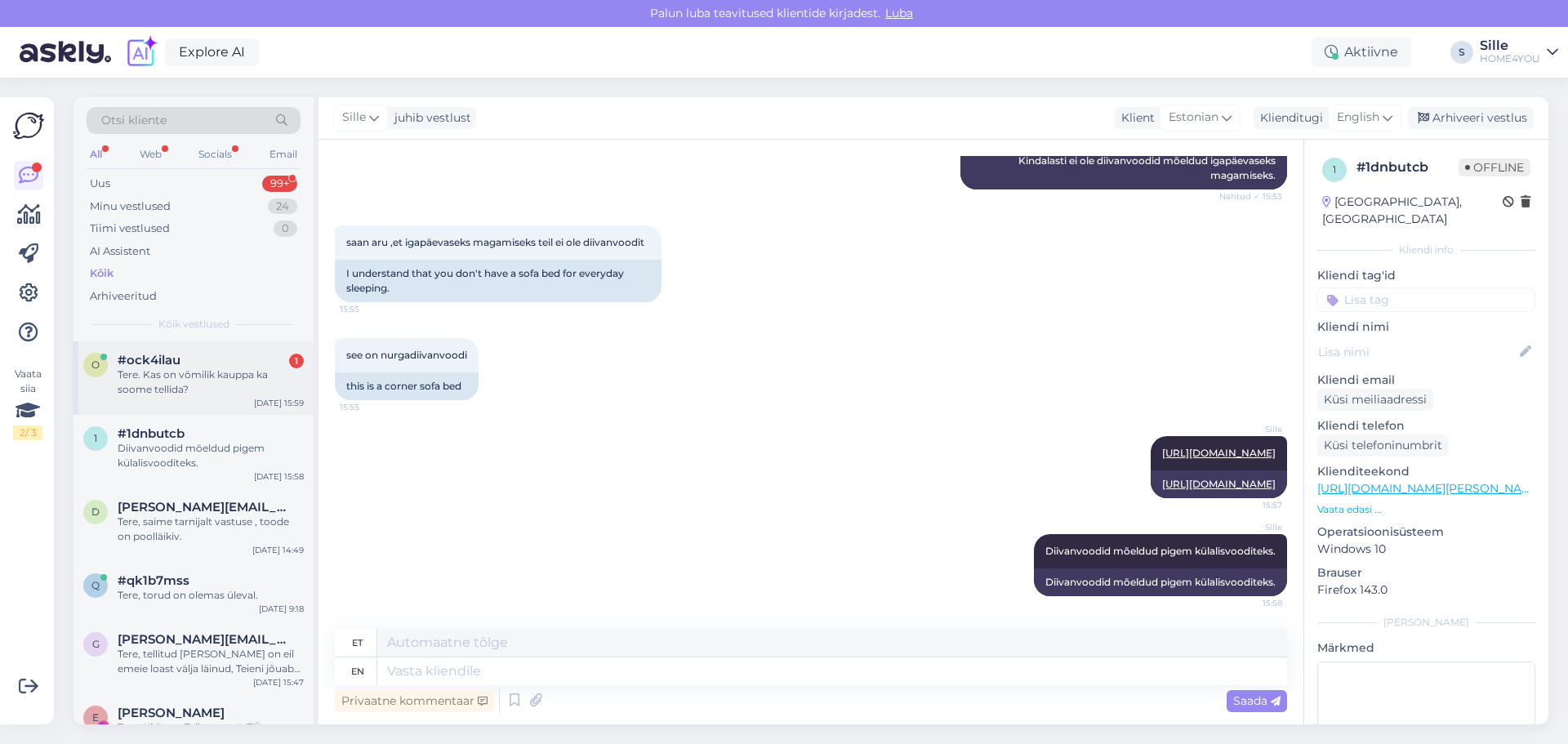
click at [153, 370] on div "Tere. Kas on võmilik kauppa ka soome tellida?" at bounding box center [211, 383] width 187 height 30
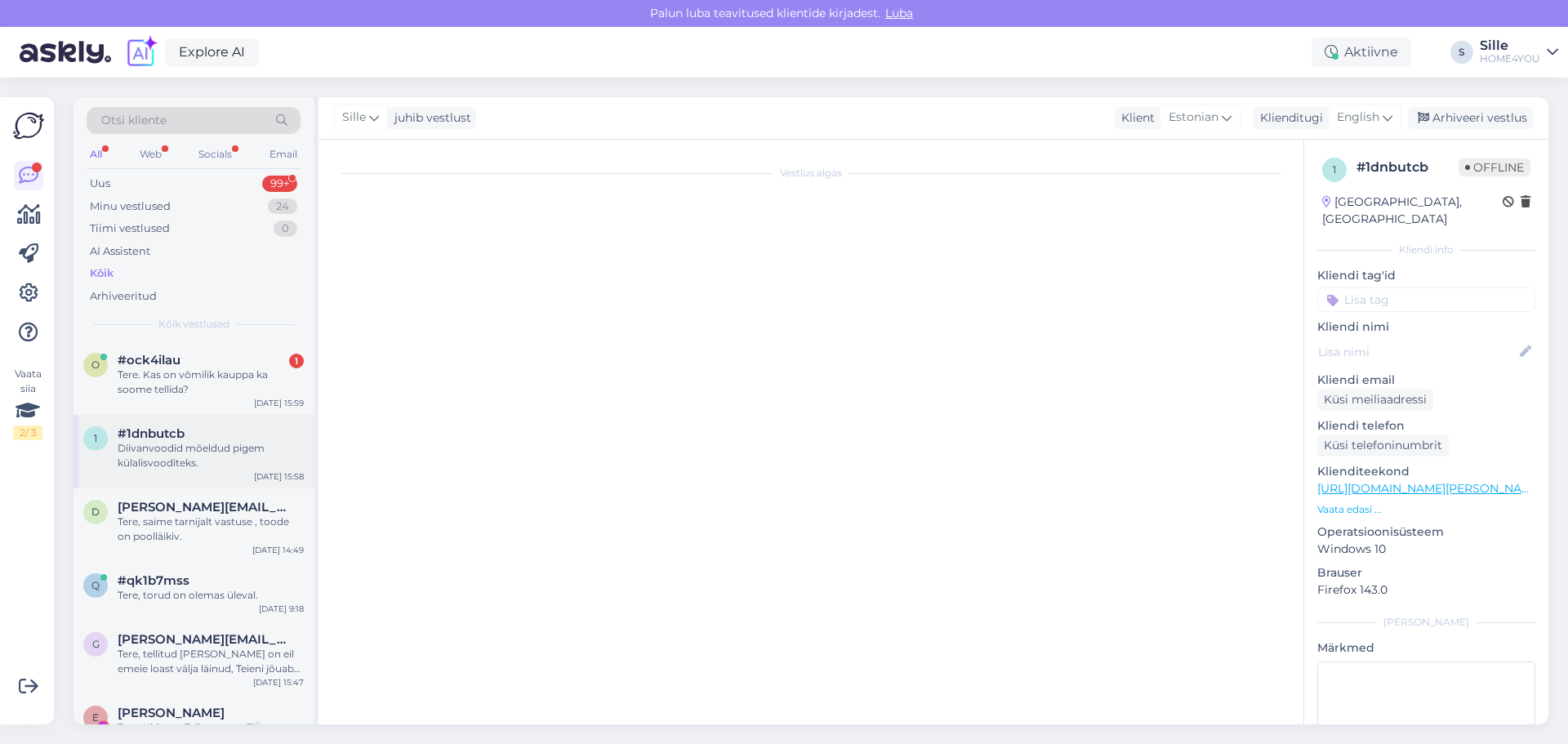
scroll to position [0, 0]
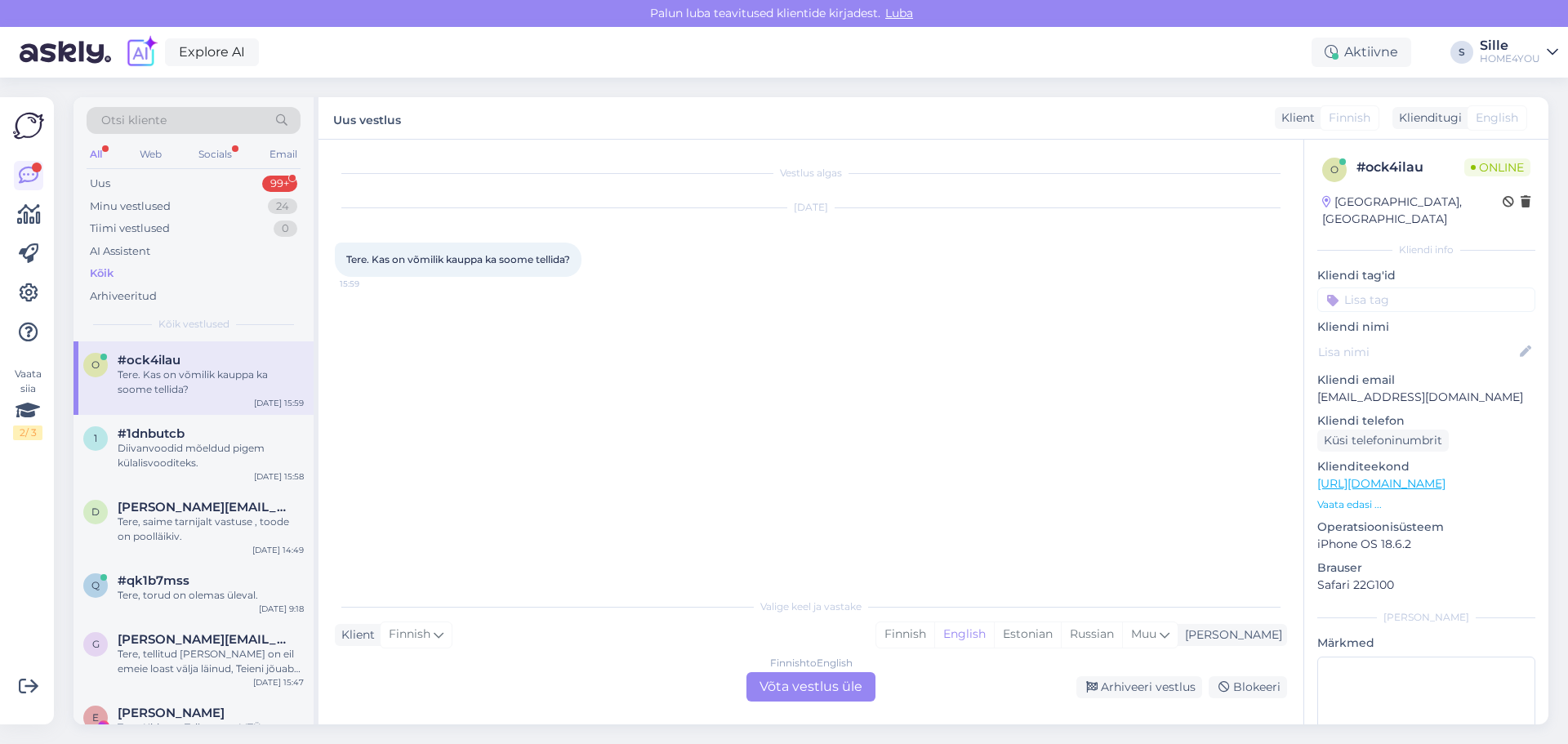
click at [773, 689] on div "Finnish to English Võta vestlus üle" at bounding box center [810, 687] width 129 height 30
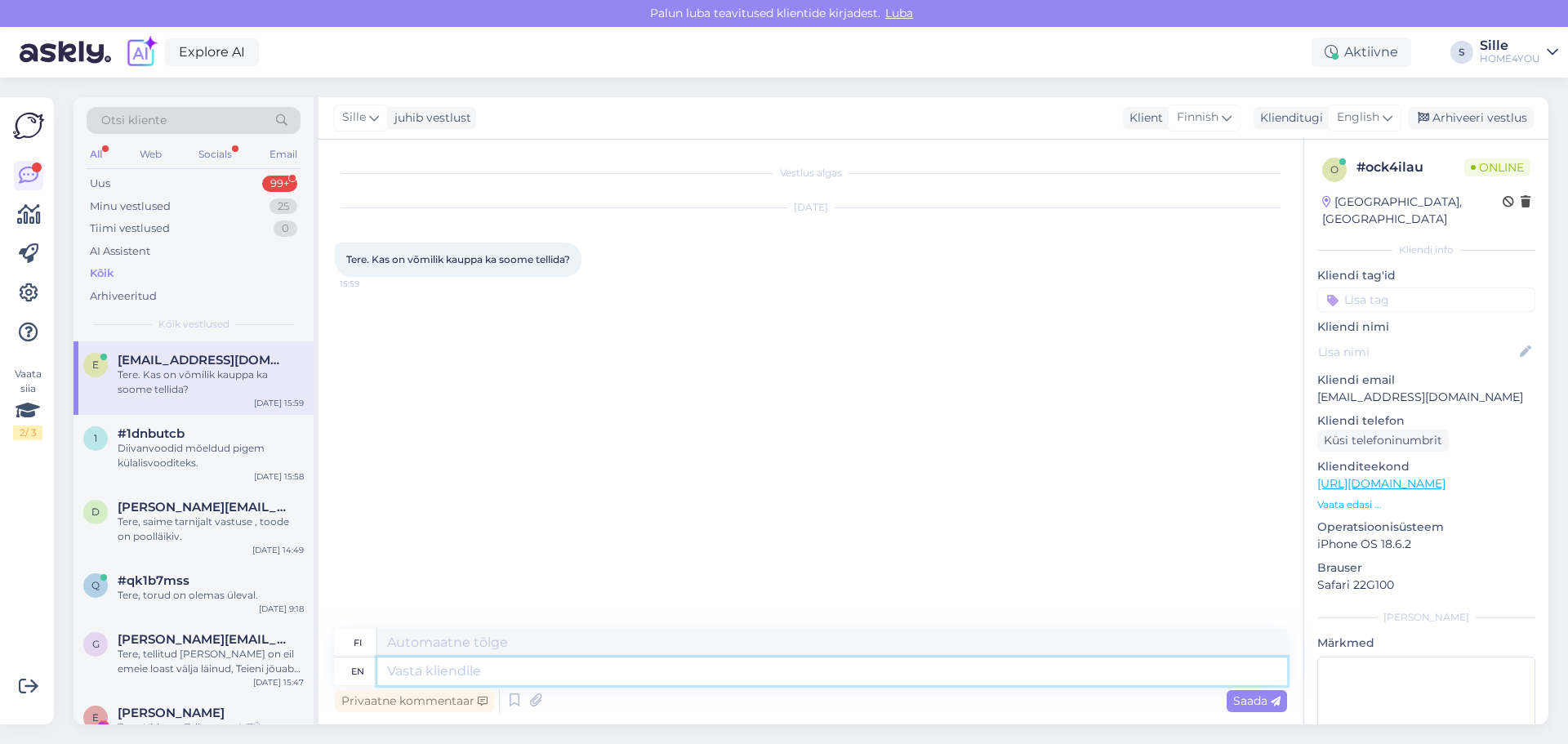
click at [572, 672] on textarea at bounding box center [832, 672] width 910 height 28
click at [1362, 119] on span "English" at bounding box center [1358, 117] width 43 height 18
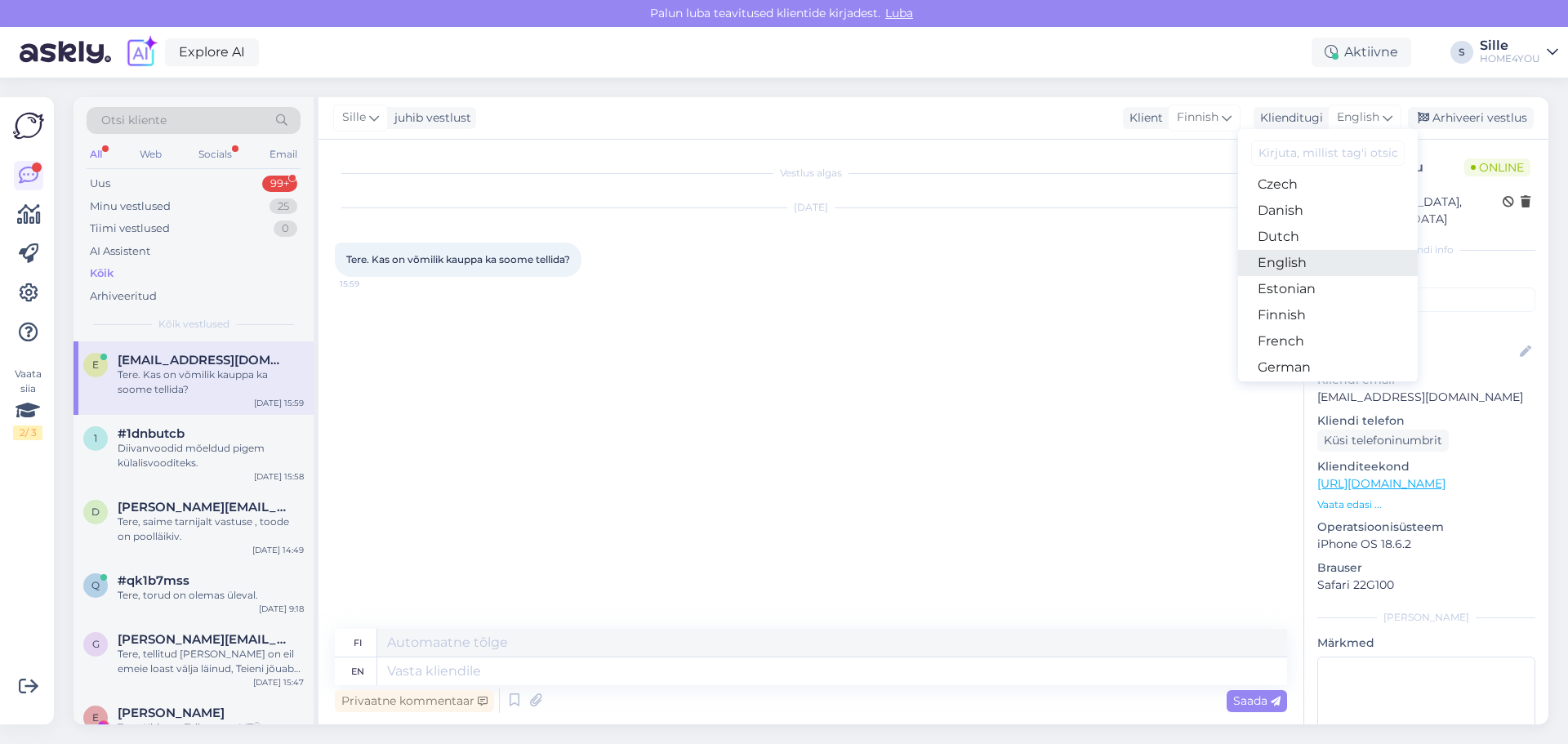
scroll to position [82, 0]
click at [1276, 309] on link "Estonian" at bounding box center [1327, 318] width 179 height 26
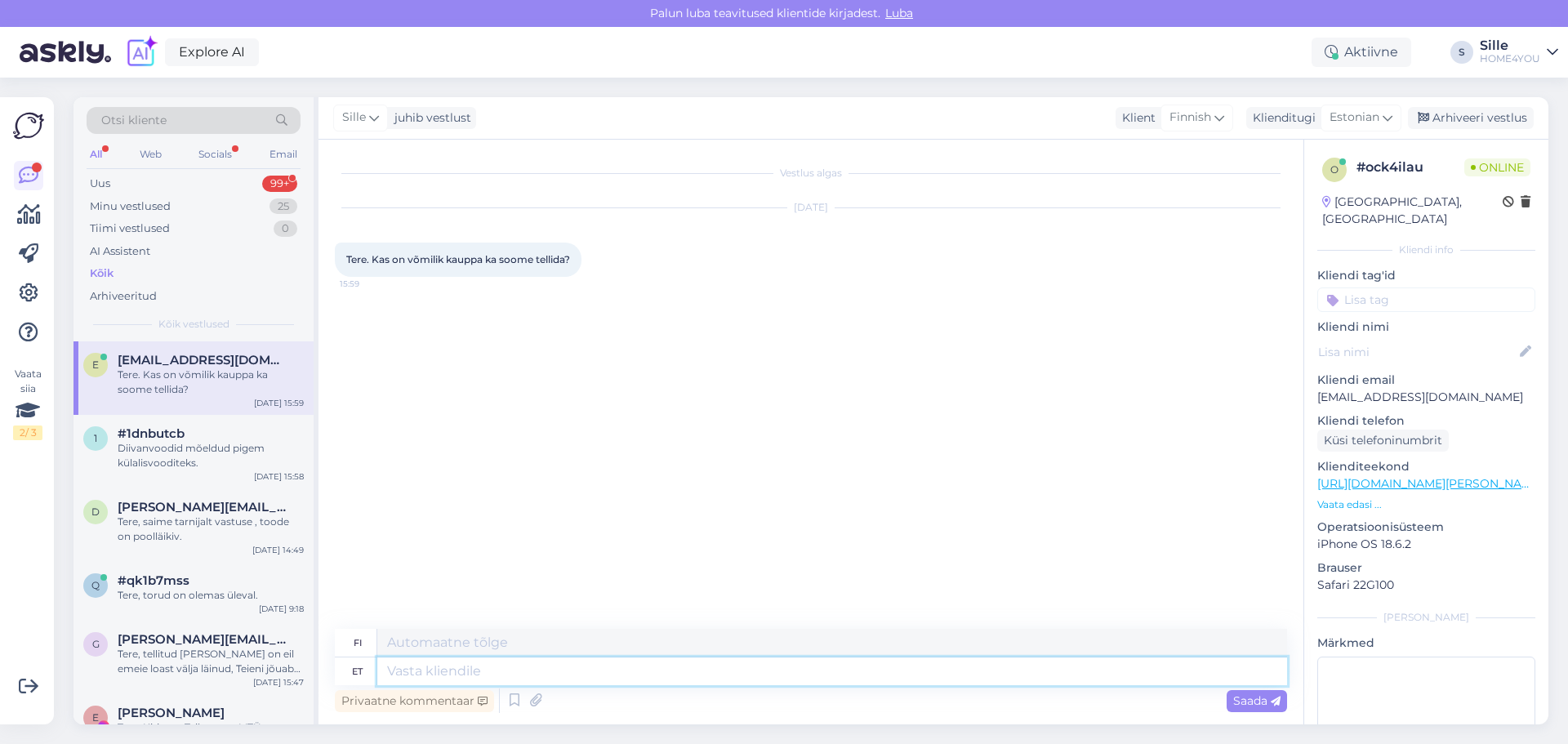
click at [704, 670] on textarea at bounding box center [832, 672] width 910 height 28
type textarea "Tere, k"
type textarea "Hei,"
type textarea "Tere, [PERSON_NAME] m"
type textarea "Hei, tavarat"
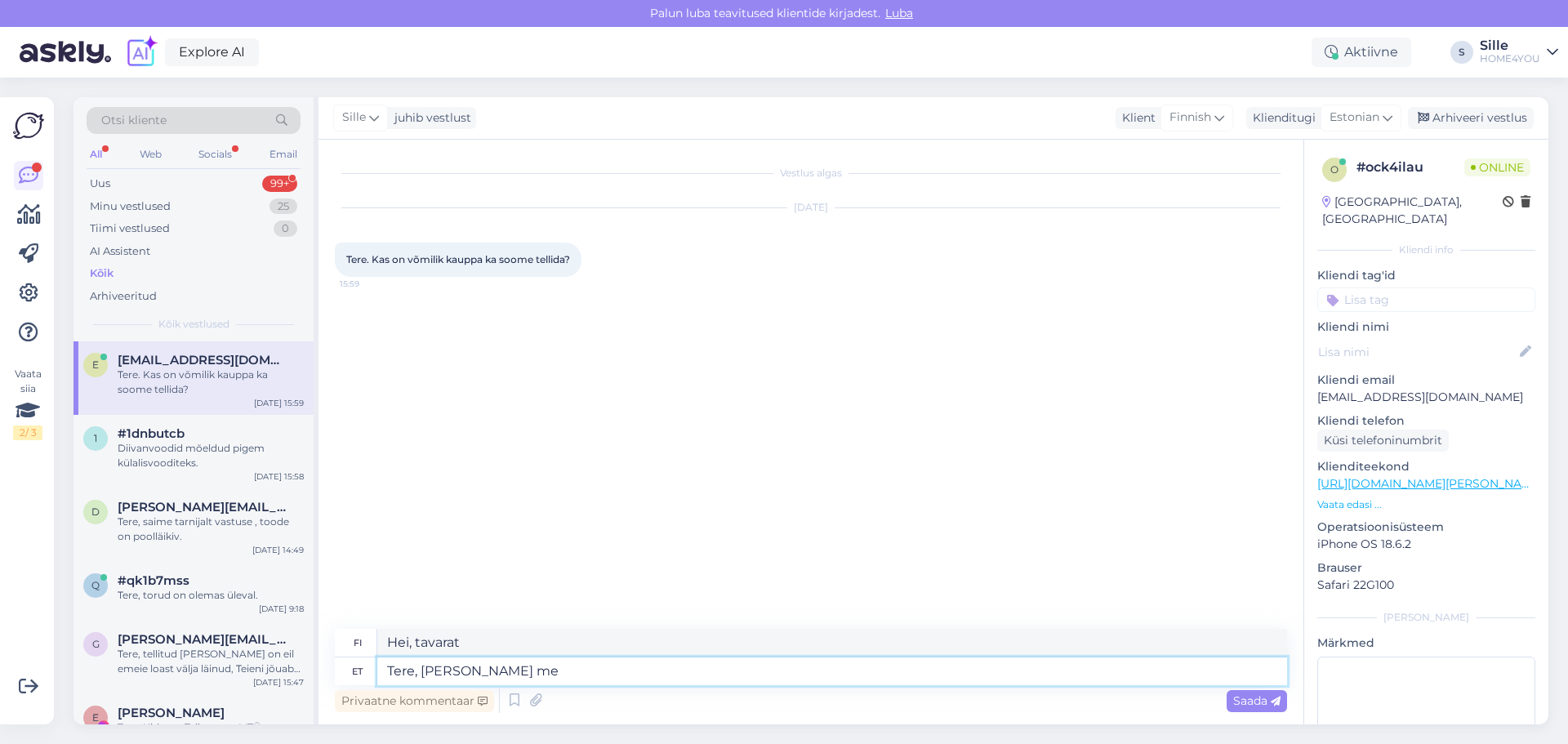
type textarea "Tere, [PERSON_NAME] me s"
type textarea "Hei, me olemme"
type textarea "Tere, [PERSON_NAME] me Soome e"
type textarea "Hei, toimitamme [GEOGRAPHIC_DATA]."
type textarea "Tere, [PERSON_NAME] me Soome ei t"
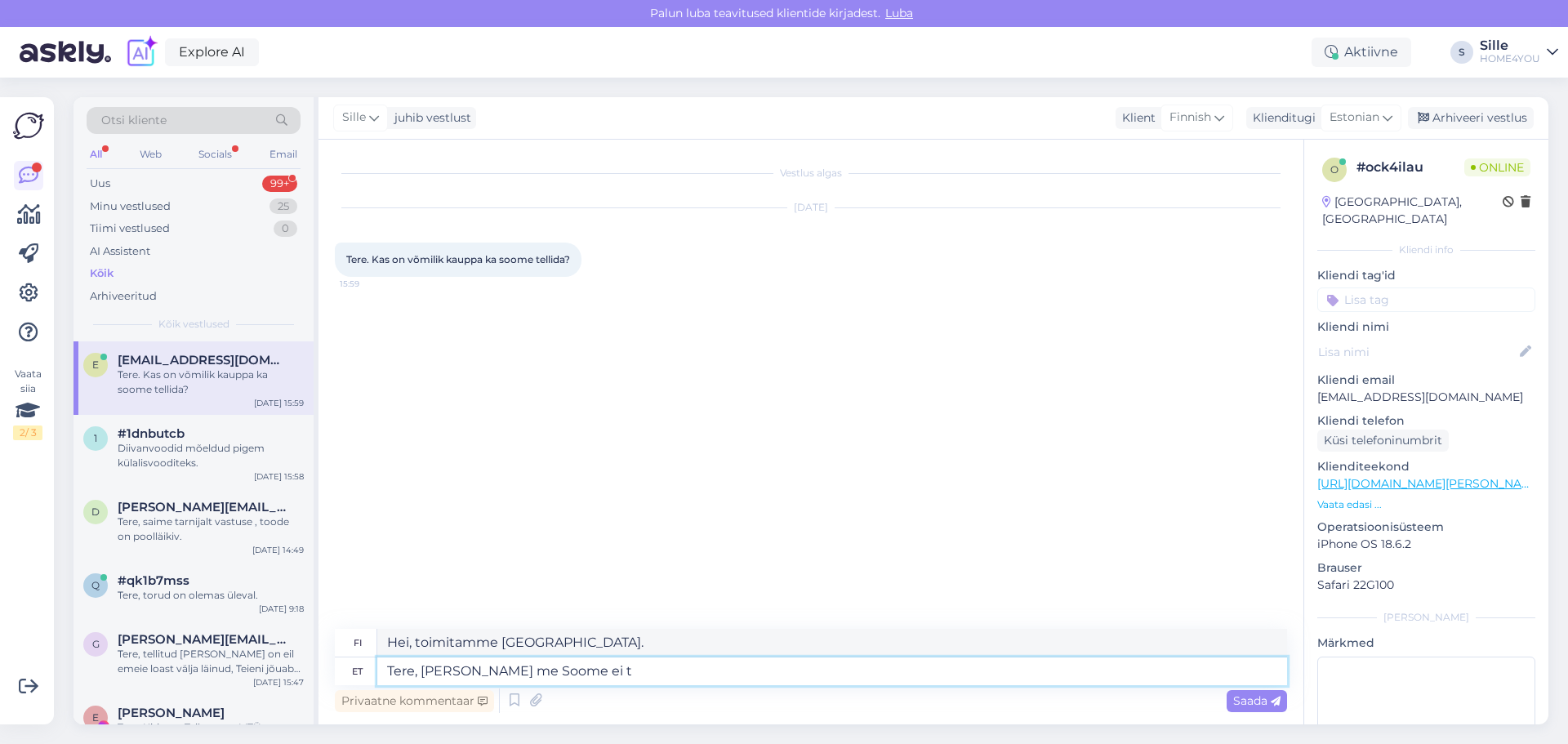
type textarea "Hei, emme toimita Suomeen."
type textarea "Tere, [PERSON_NAME] me Soome ei toimeta"
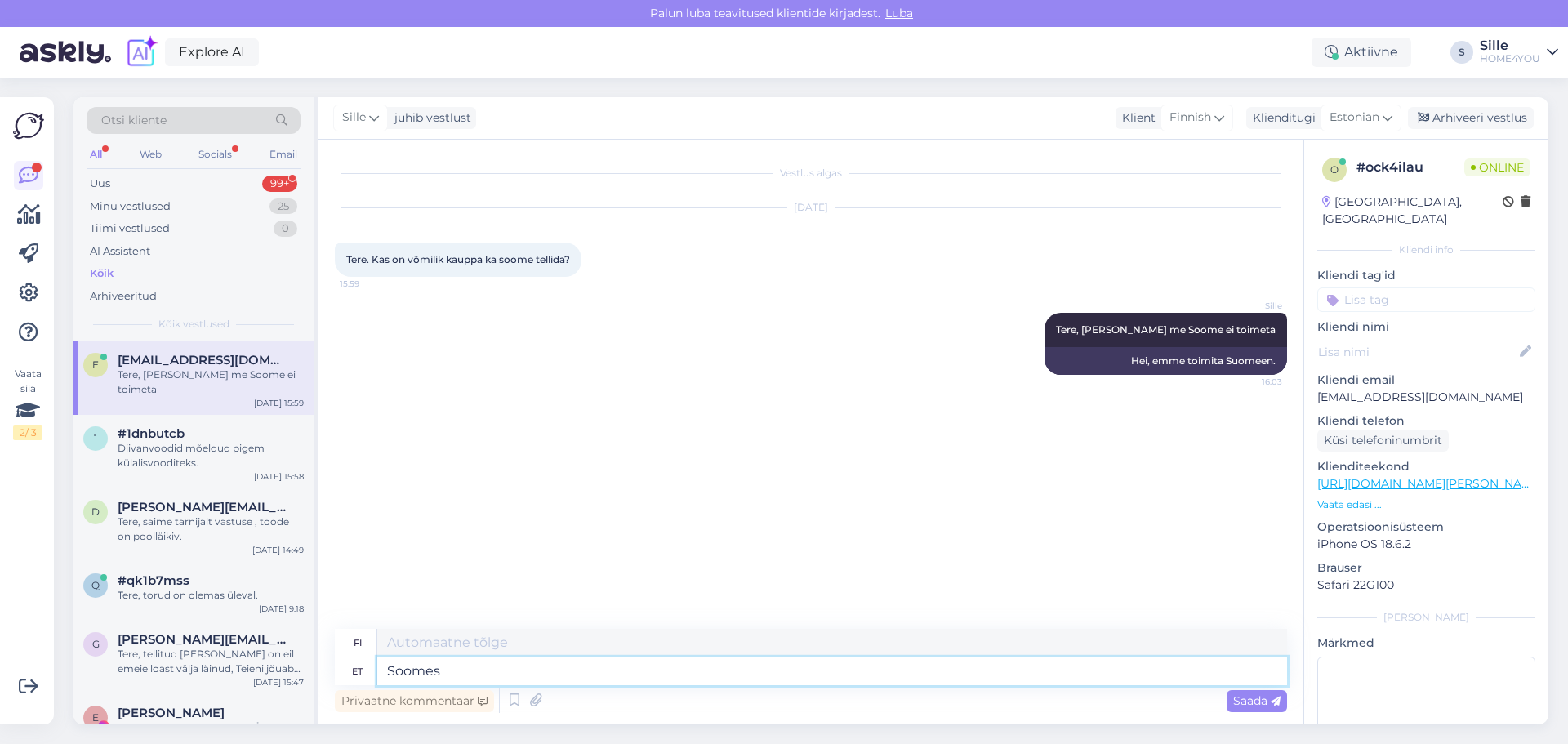
type textarea "Soomes o"
type textarea "[GEOGRAPHIC_DATA]"
type textarea "Soomes on"
type textarea "Suomessa on"
type textarea "Soomes on meil"
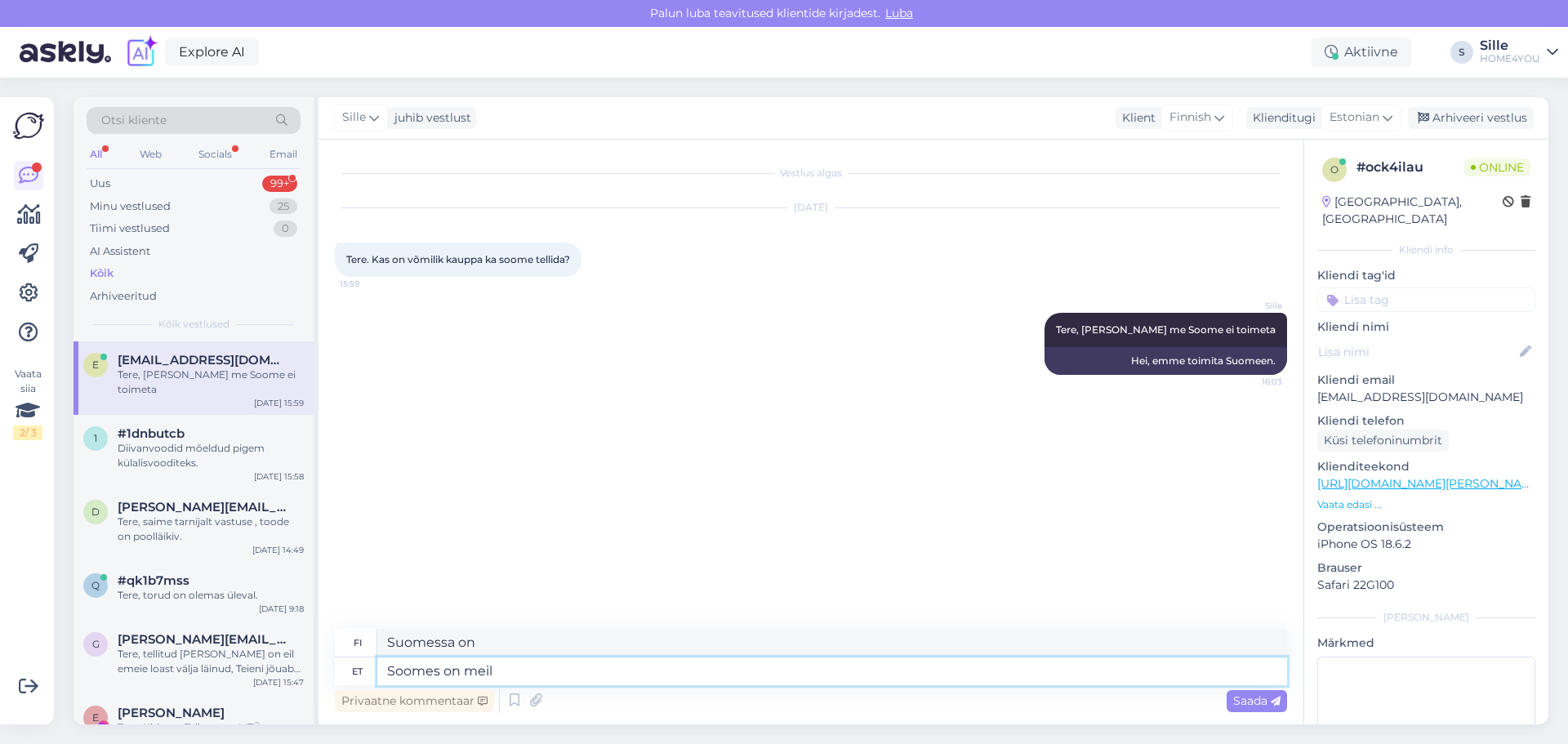
type textarea "Suomessa meillä on"
type textarea "Soomes on meil edasim"
type textarea "[GEOGRAPHIC_DATA] meillä on enemmän"
type textarea "Soomes on meil edasimüüjad"
type textarea "Meillä on jälleenmyyjiä [GEOGRAPHIC_DATA]"
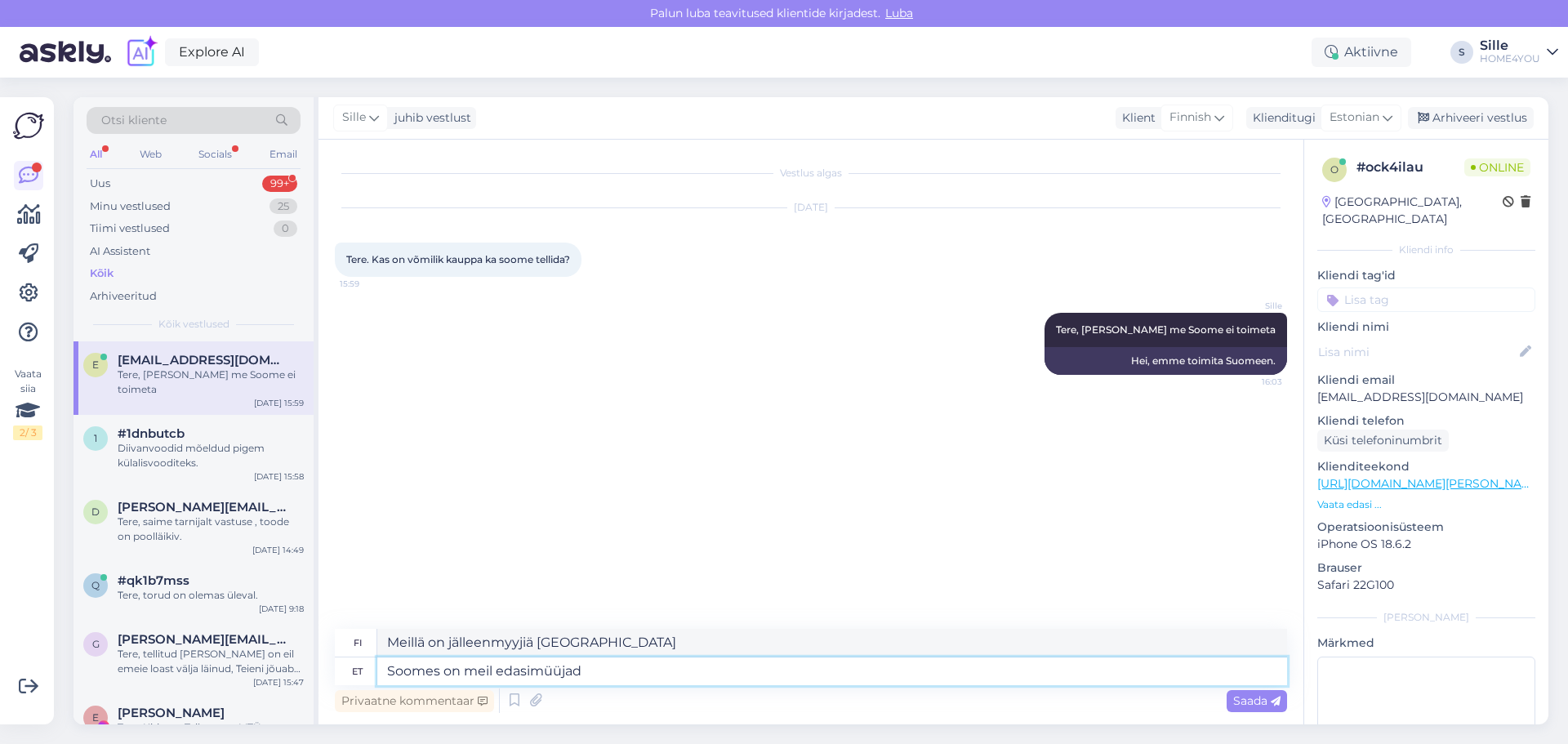
type textarea "Soomes on meil edasimüüjad."
type textarea "Meillä on jälleenmyyjiä [GEOGRAPHIC_DATA]."
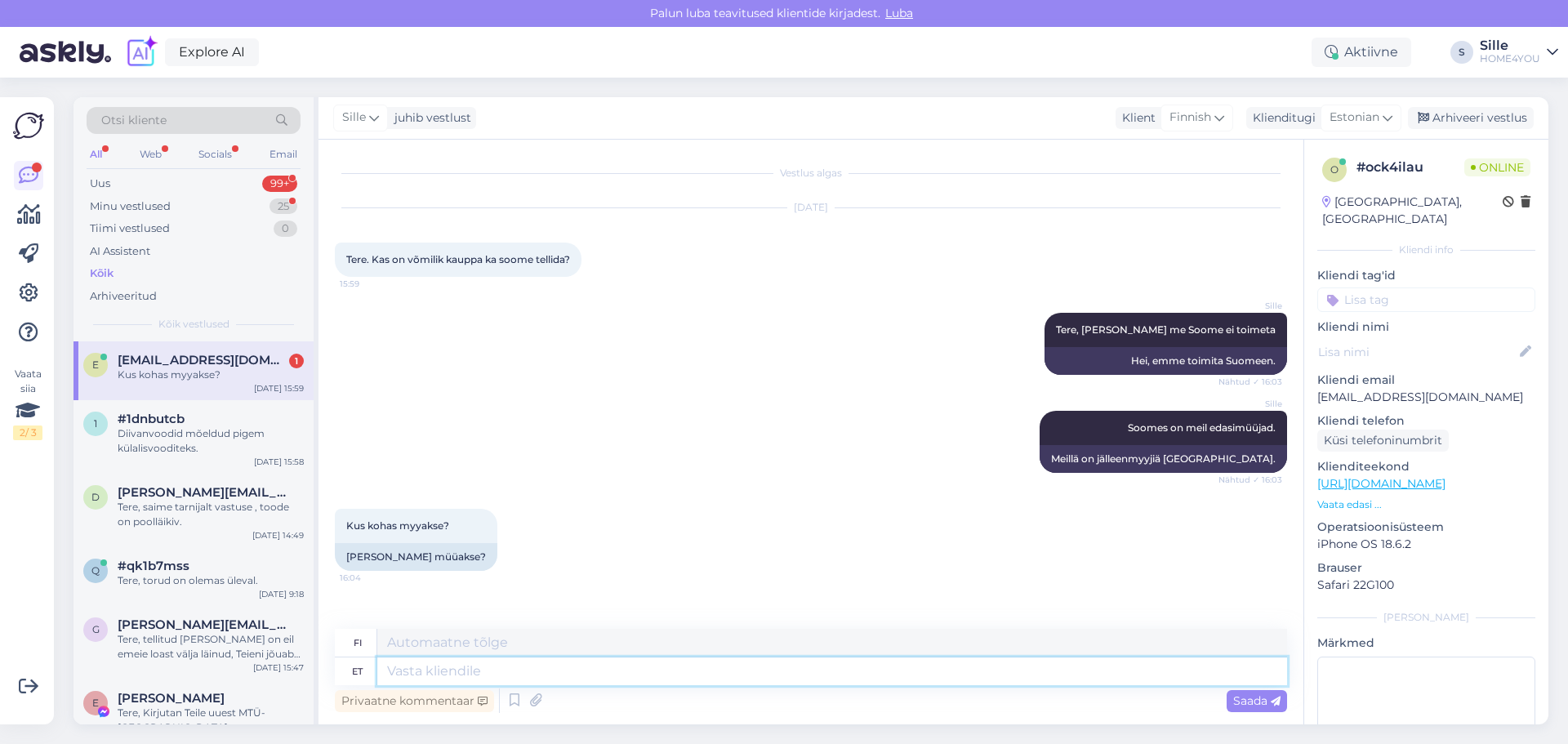
click at [434, 676] on textarea at bounding box center [832, 672] width 910 height 28
paste textarea "[URL][DOMAIN_NAME]"
type textarea "[URL][DOMAIN_NAME]"
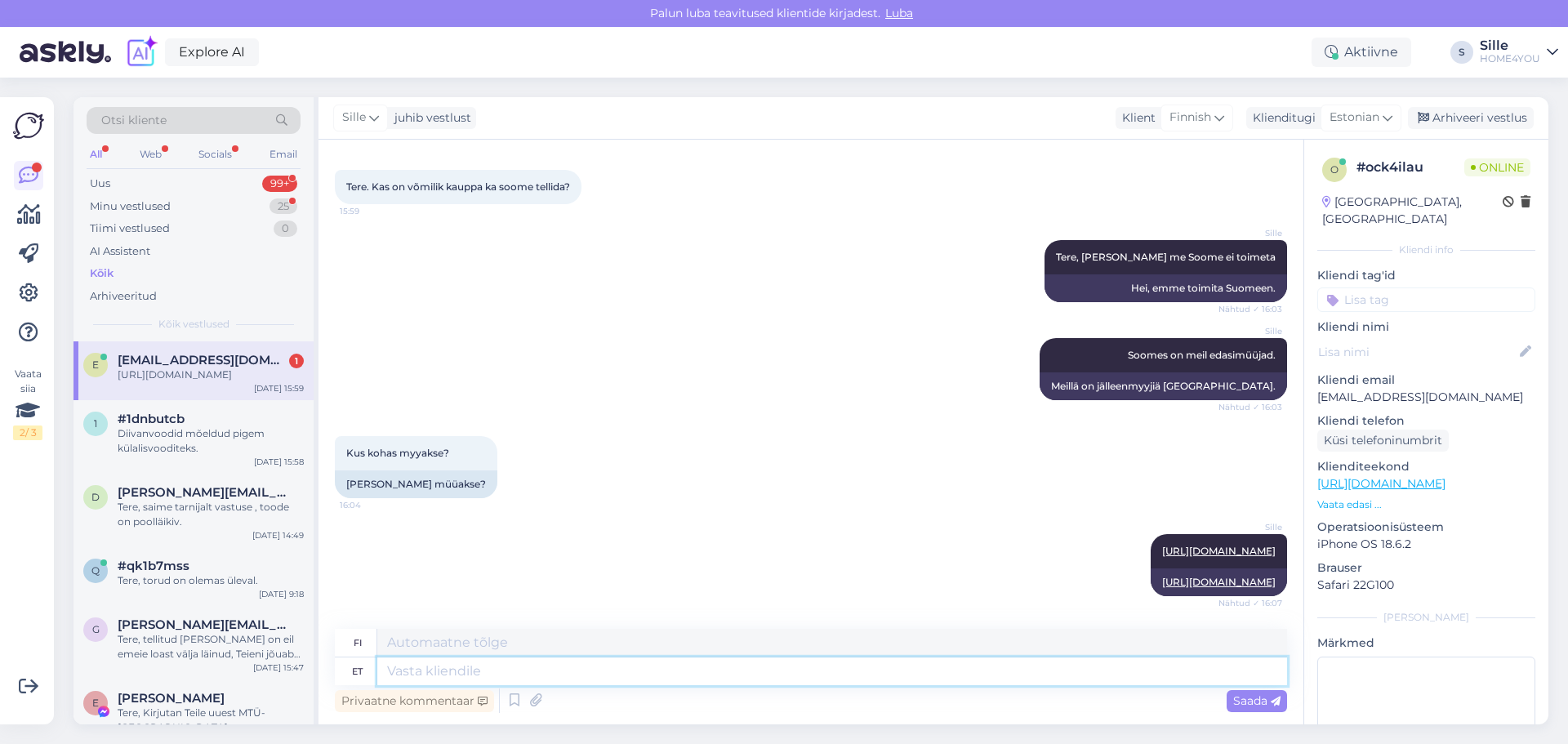
click at [477, 668] on textarea at bounding box center [832, 672] width 910 height 28
paste textarea "[URL][DOMAIN_NAME]"
type textarea "[URL][DOMAIN_NAME]"
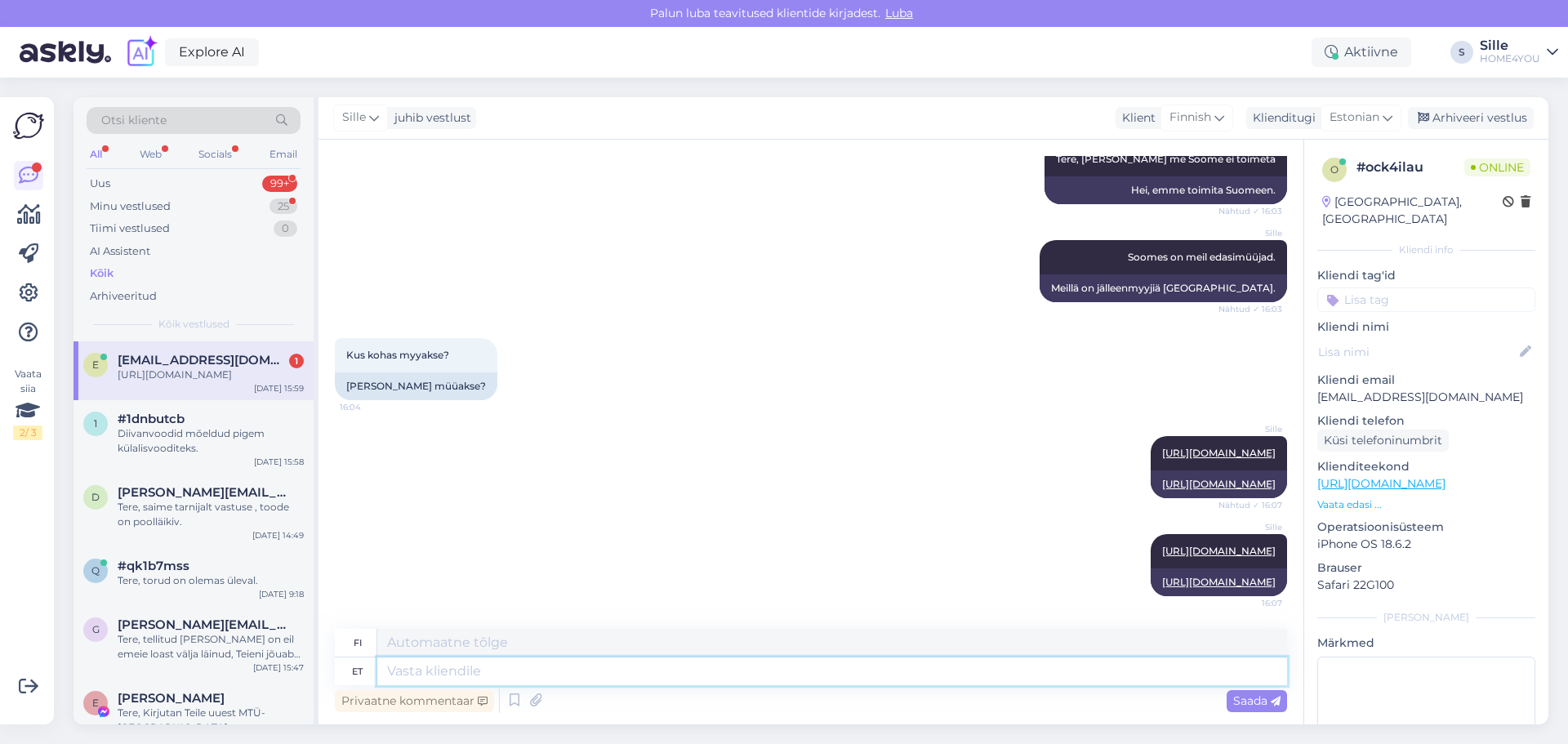
click at [453, 668] on textarea at bounding box center [832, 672] width 910 height 28
paste textarea "[URL][DOMAIN_NAME]"
type textarea "[URL][DOMAIN_NAME]"
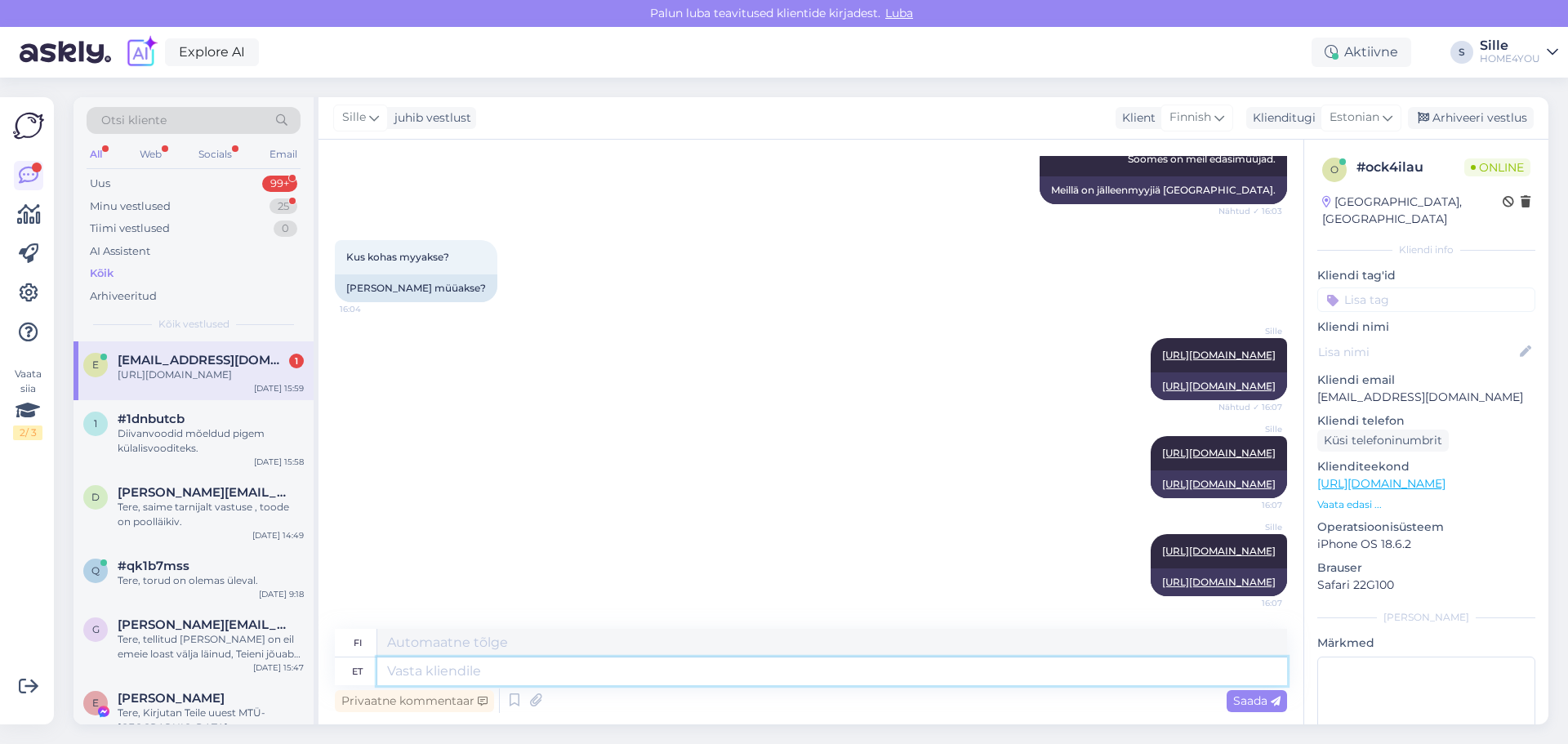
click at [423, 675] on textarea at bounding box center [832, 672] width 910 height 28
paste textarea "[URL][DOMAIN_NAME]"
type textarea "[URL][DOMAIN_NAME]"
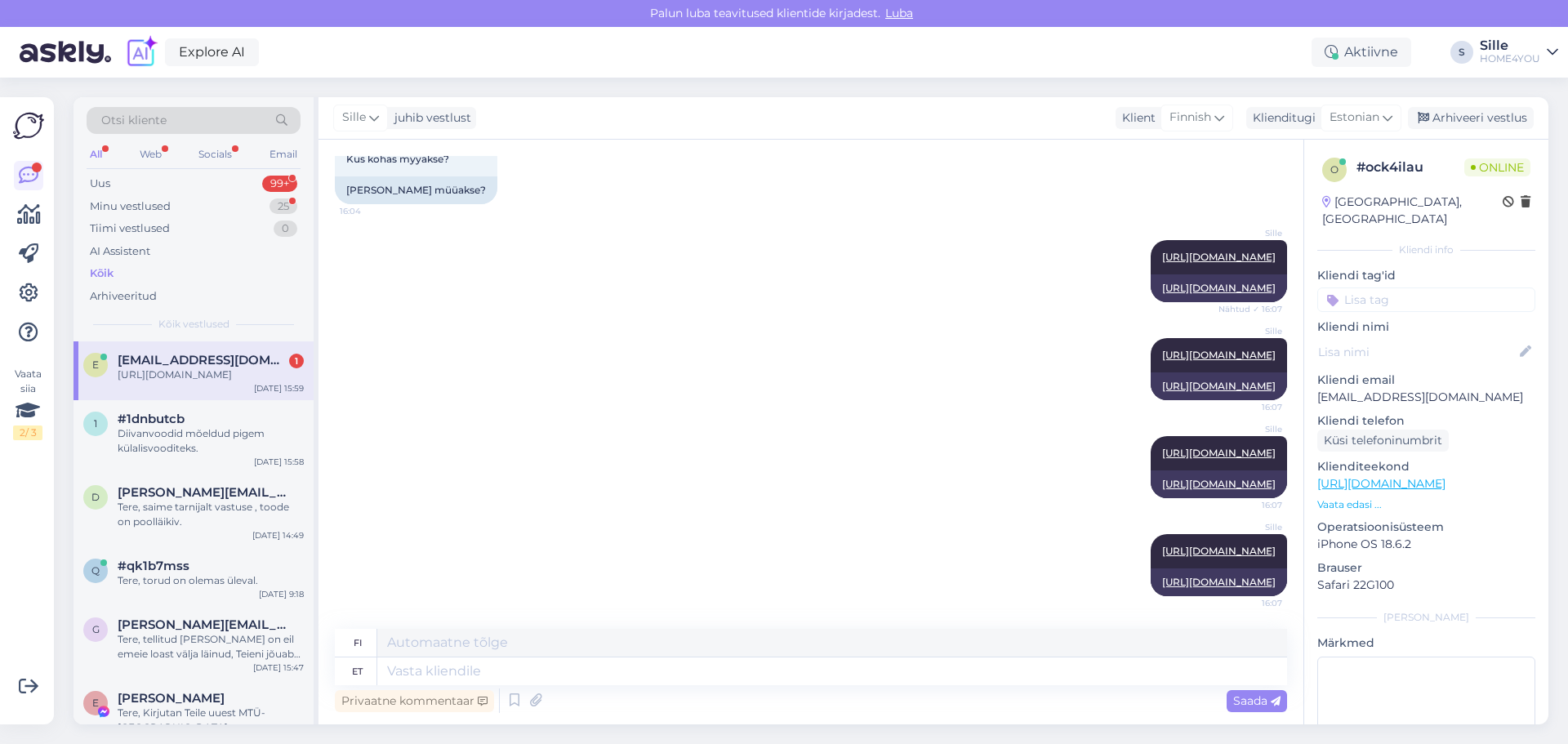
click at [186, 348] on div "e [EMAIL_ADDRESS][DOMAIN_NAME] 1 [URL][DOMAIN_NAME] [DATE] 15:59" at bounding box center [193, 371] width 240 height 59
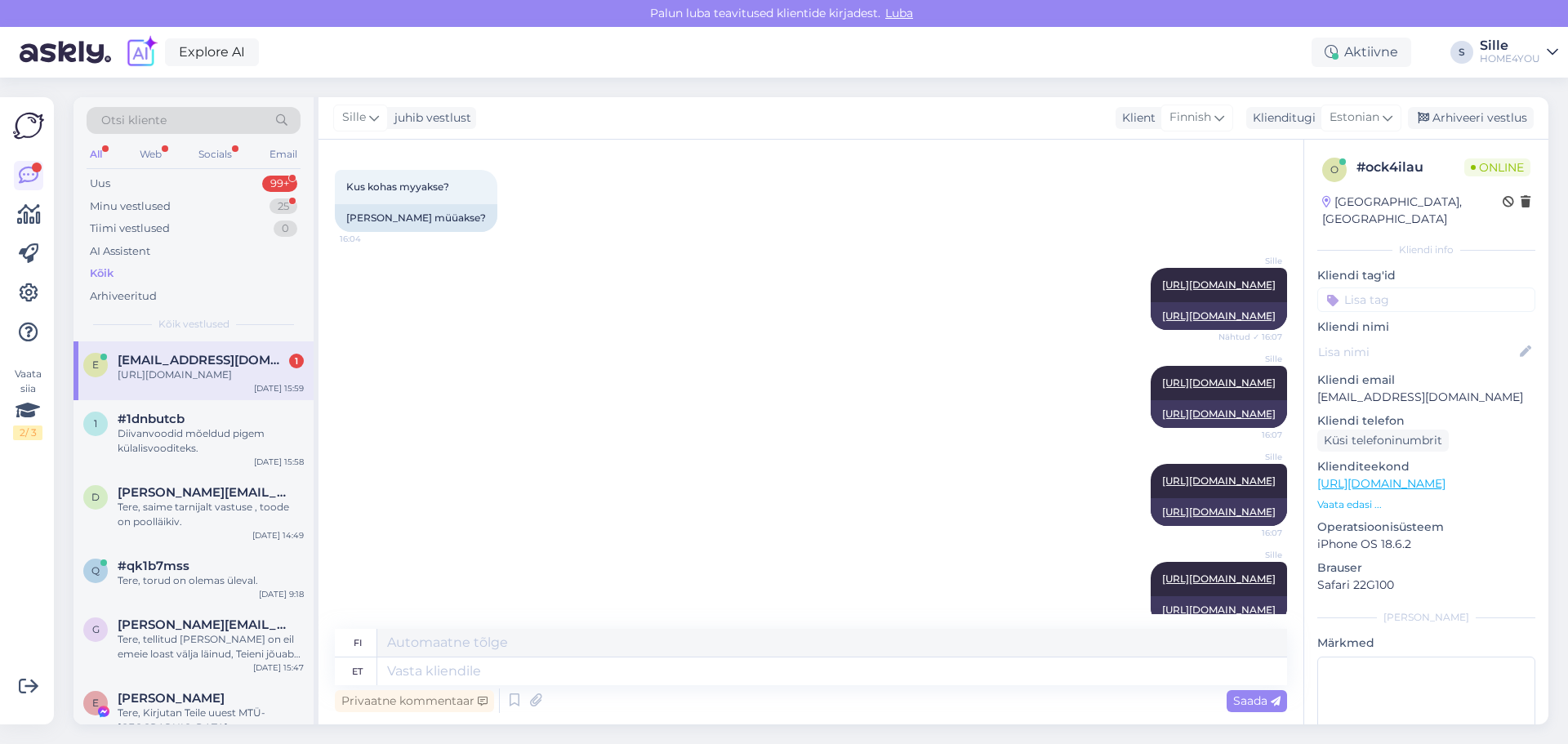
scroll to position [0, 0]
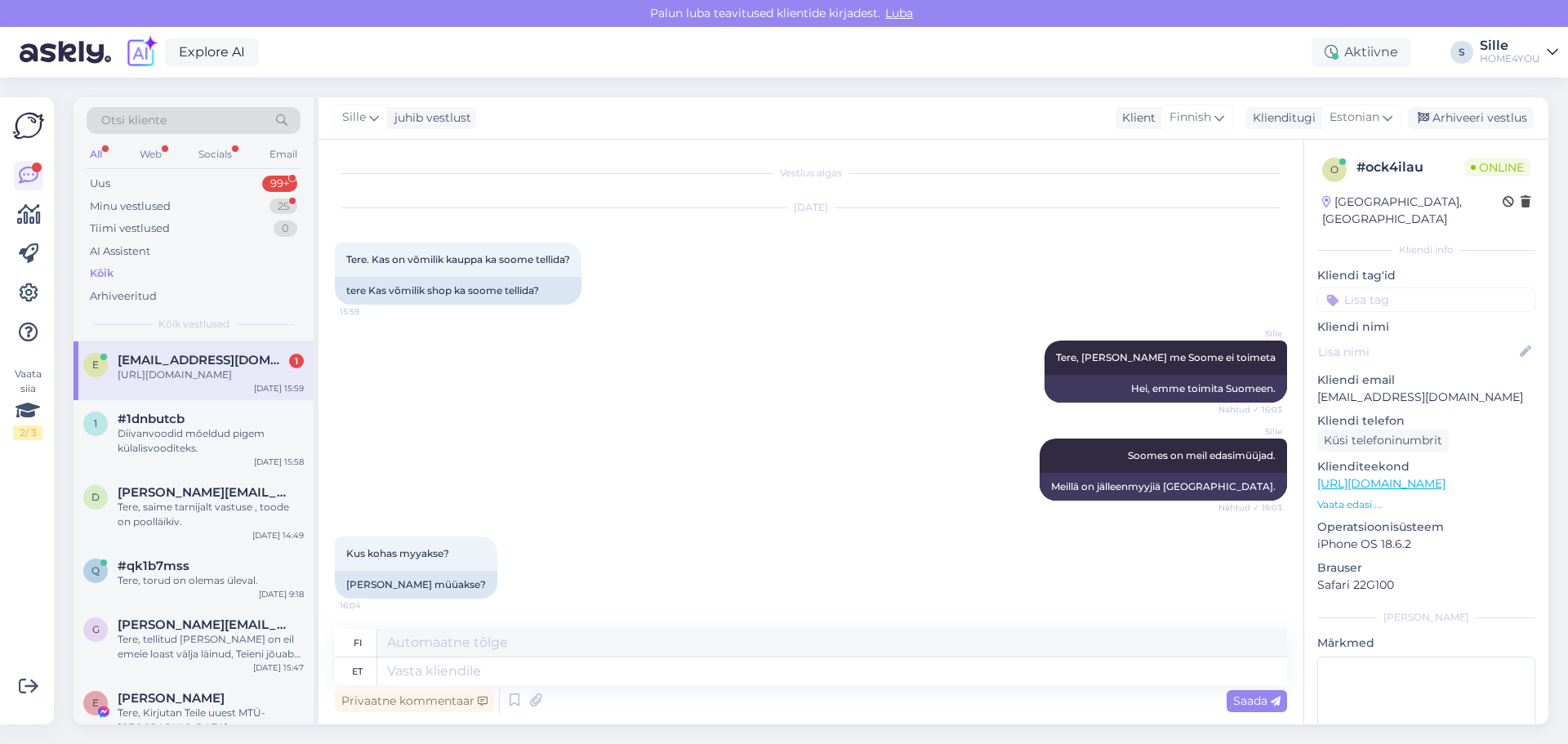
click at [168, 370] on div "[URL][DOMAIN_NAME]" at bounding box center [211, 375] width 187 height 15
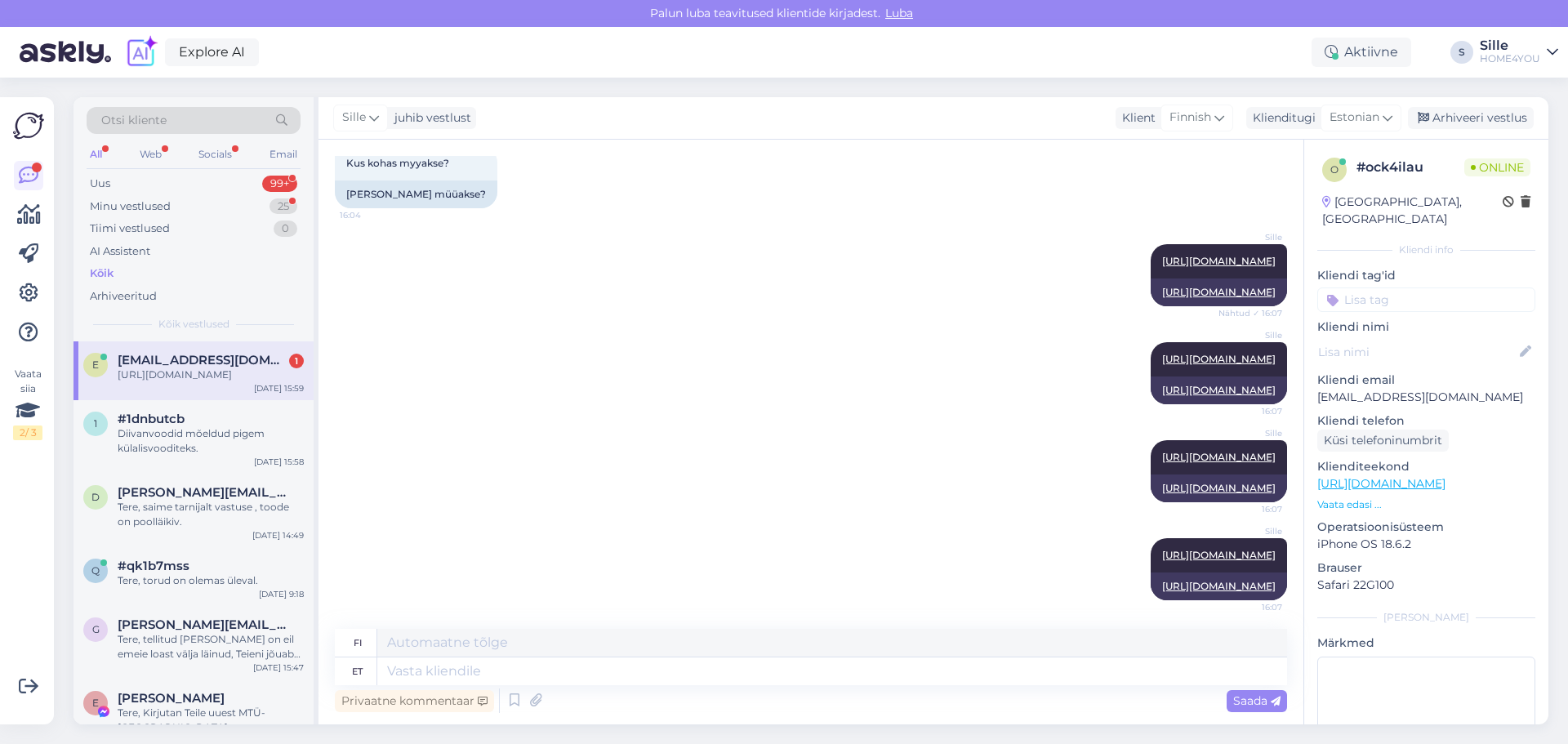
scroll to position [395, 0]
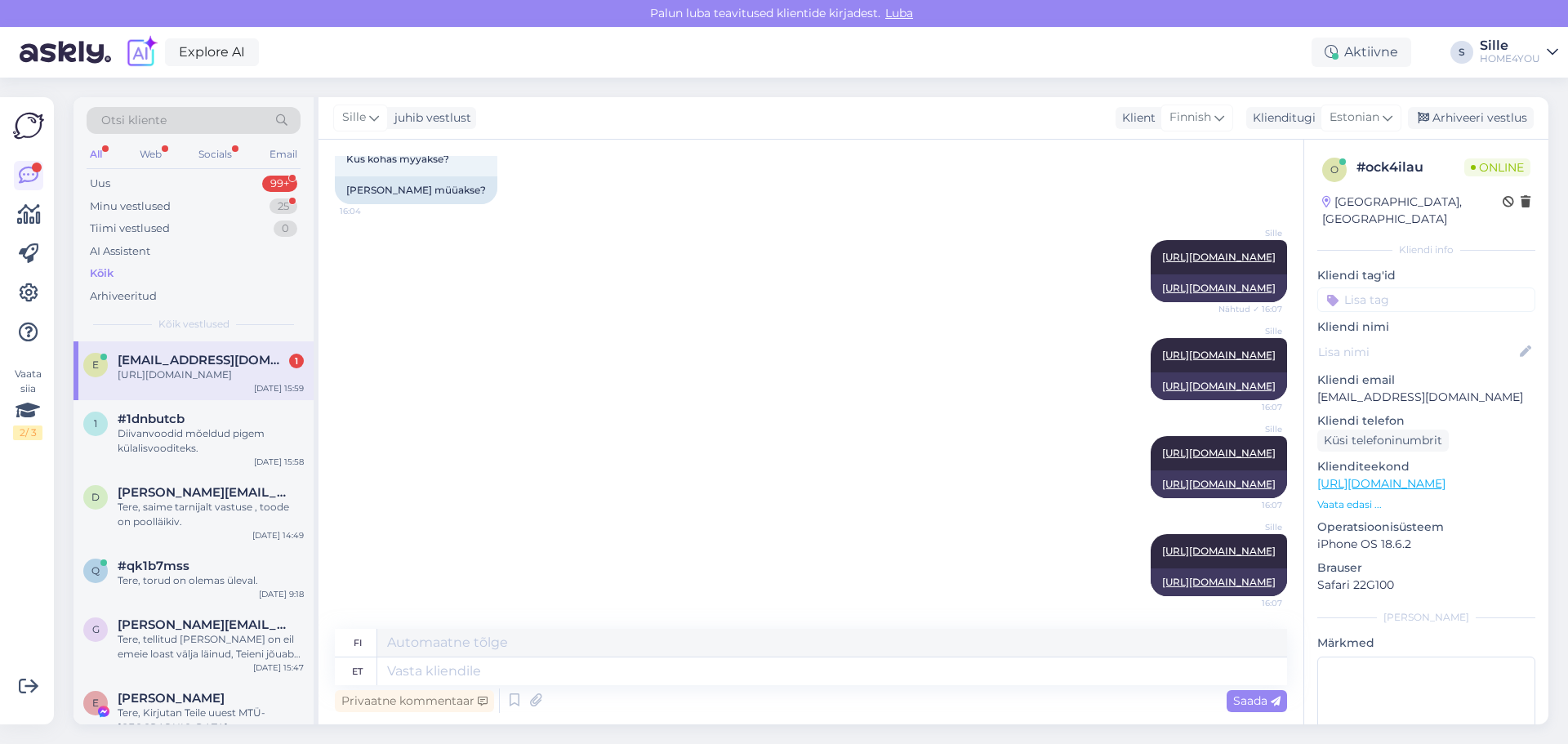
click at [588, 696] on div "Privaatne kommentaar Saada" at bounding box center [810, 700] width 952 height 31
click at [580, 683] on textarea at bounding box center [832, 672] width 910 height 28
click at [187, 426] on div "Diivanvoodid mõeldud pigem külalisvooditeks." at bounding box center [211, 441] width 187 height 30
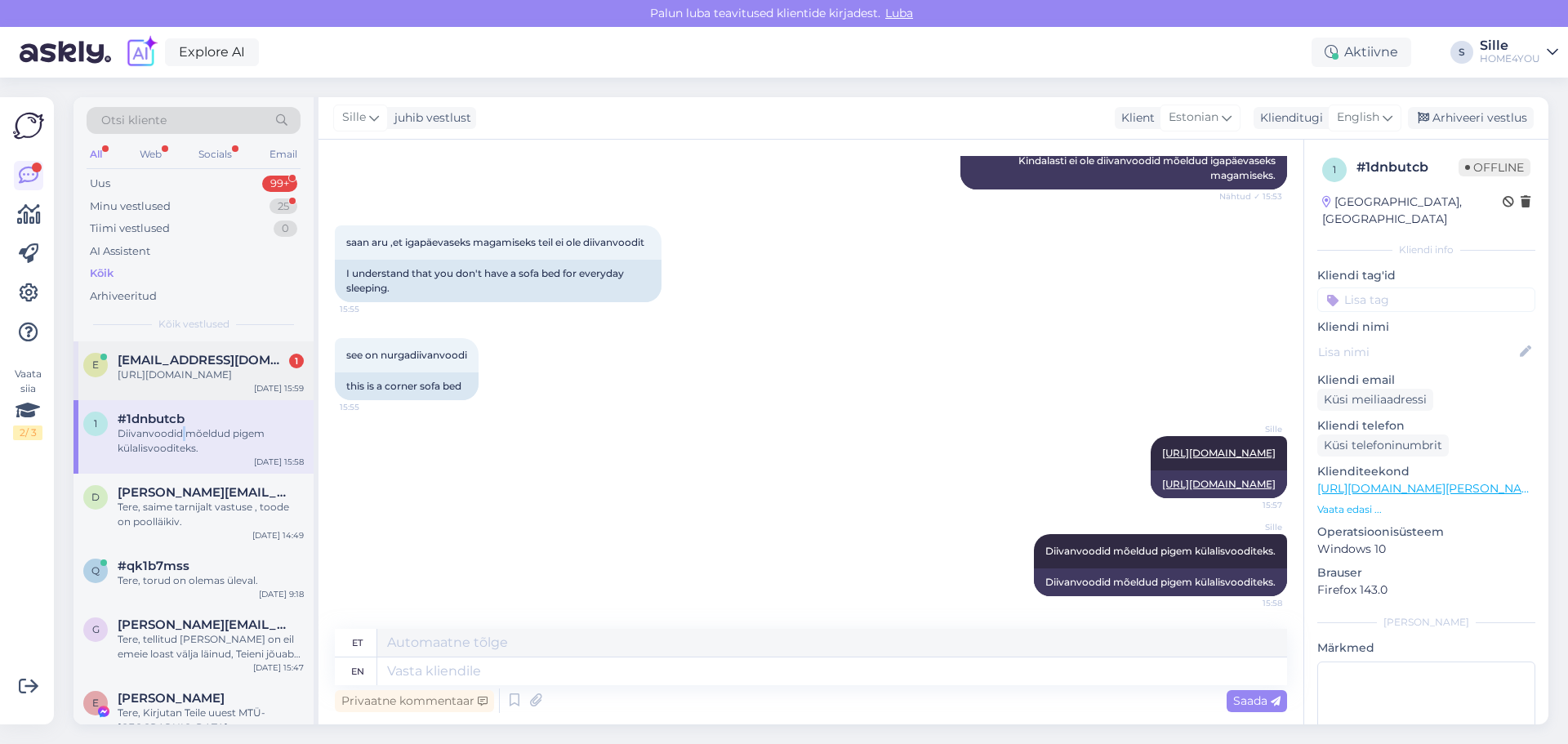
click at [182, 373] on div "[URL][DOMAIN_NAME]" at bounding box center [211, 375] width 187 height 15
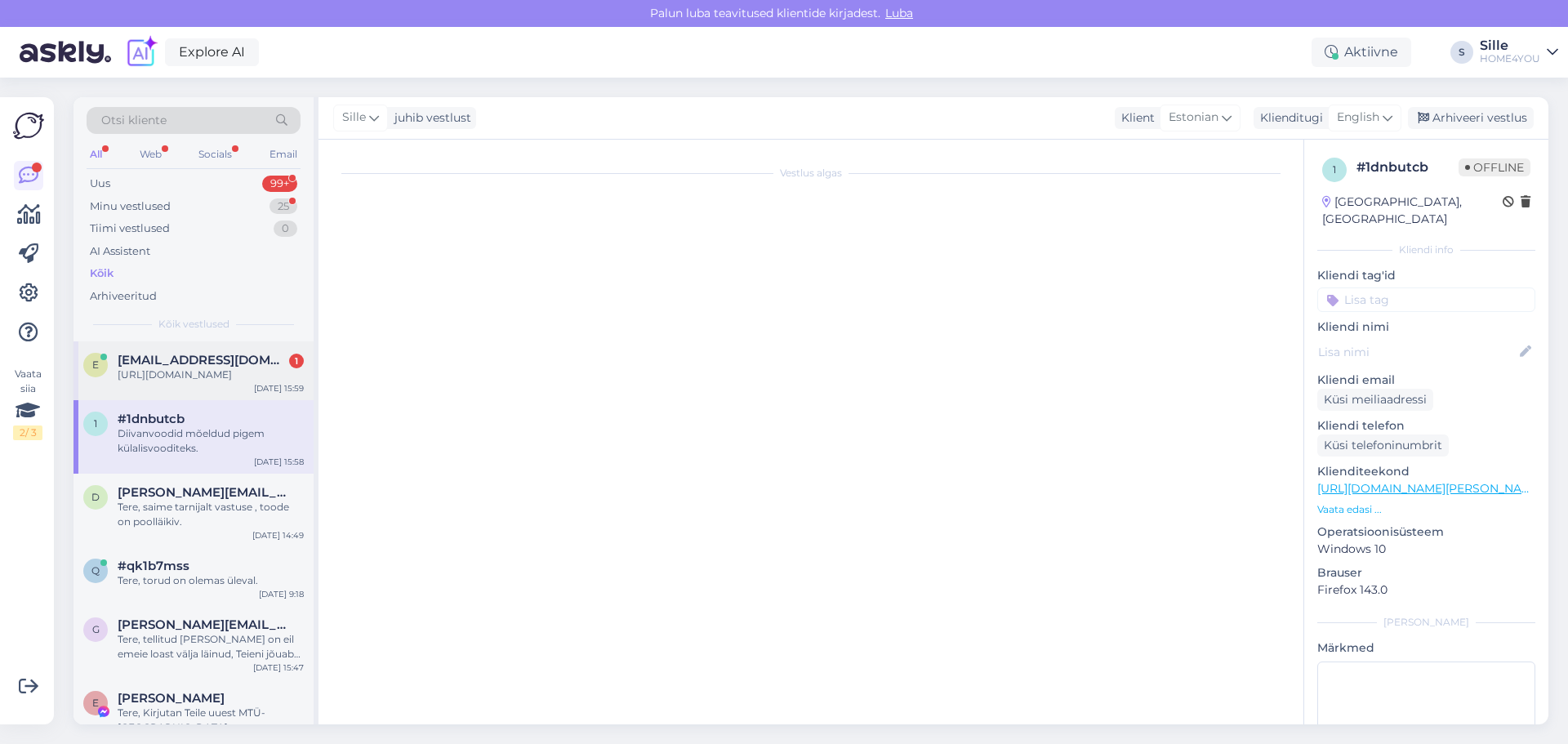
scroll to position [34, 0]
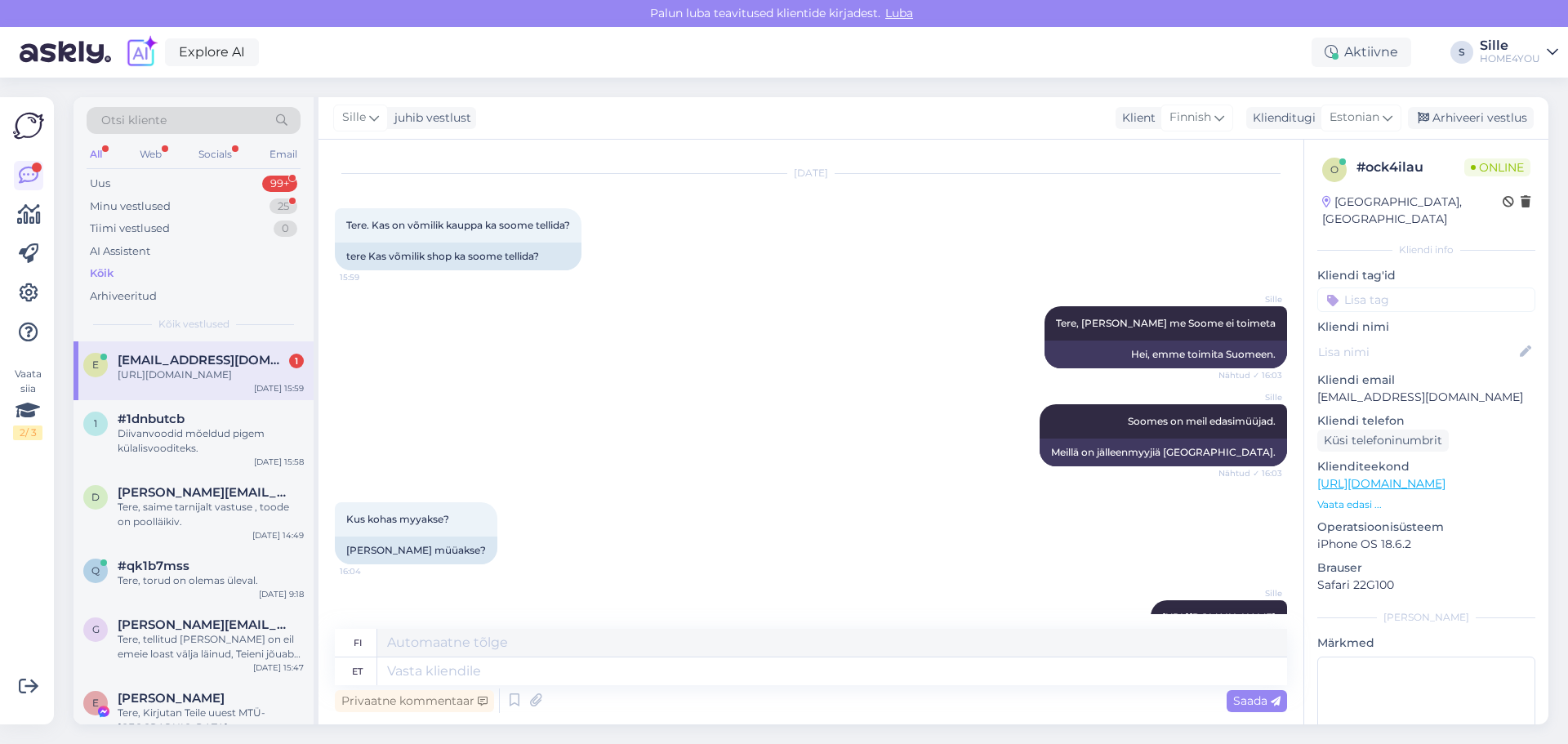
click at [577, 545] on div "Kus kohas myyakse? 16:04 [PERSON_NAME] müüakse?" at bounding box center [810, 534] width 952 height 98
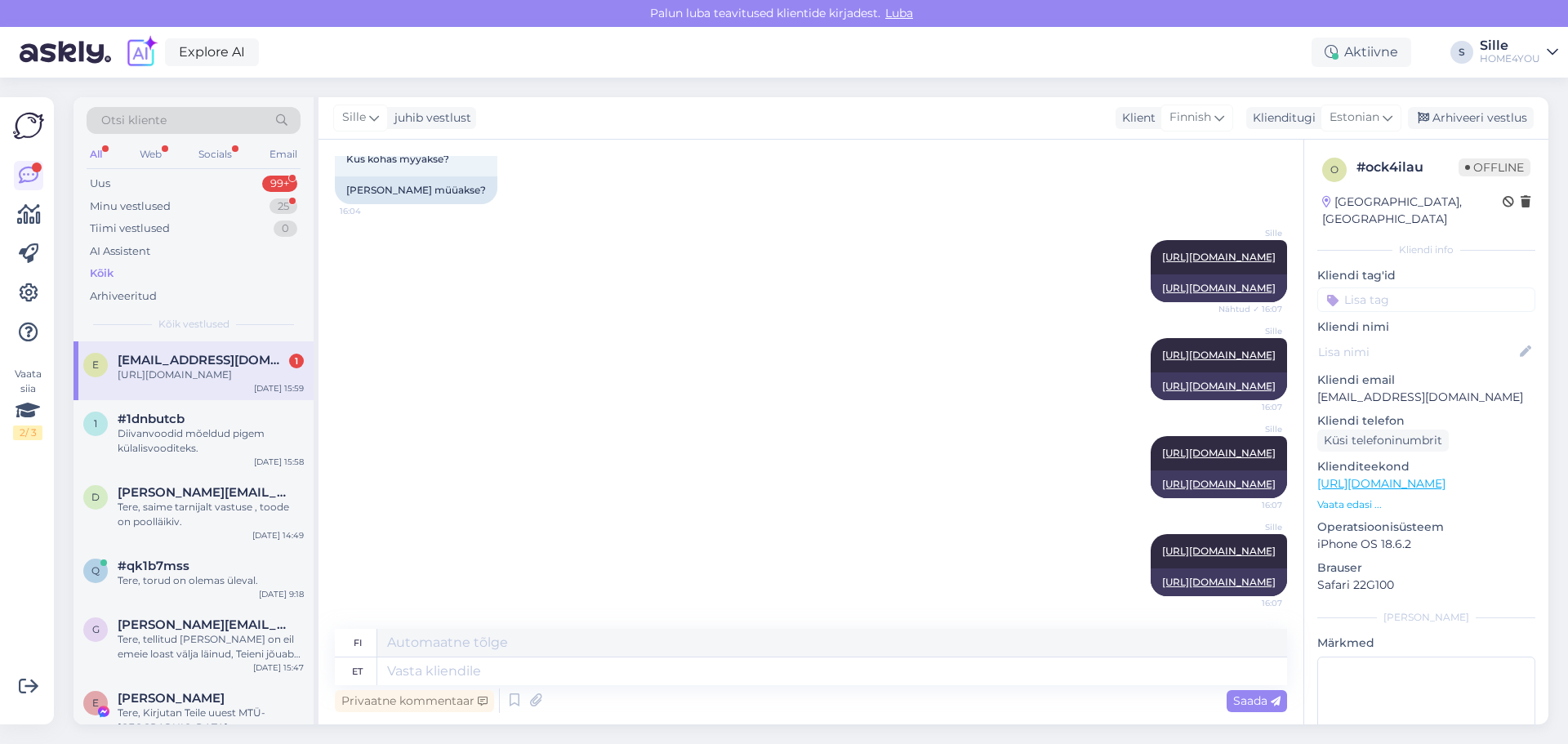
click at [109, 268] on div "Kõik" at bounding box center [102, 274] width 24 height 17
click at [174, 372] on div "[URL][DOMAIN_NAME]" at bounding box center [211, 375] width 187 height 15
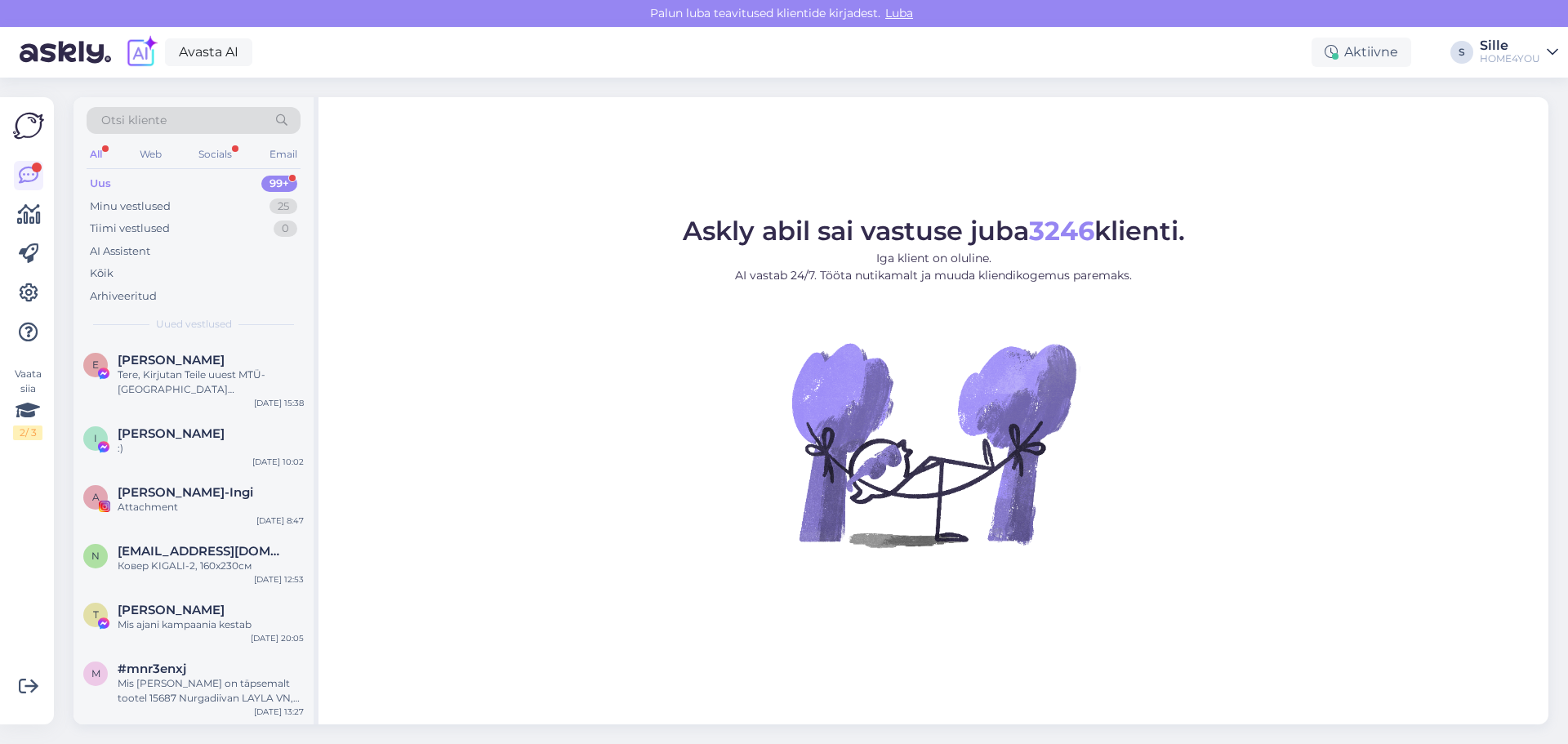
click at [197, 175] on div "Uus 99+" at bounding box center [193, 184] width 214 height 23
click at [177, 376] on div "Tere, Kirjutan Teile uuest MTÜ-[GEOGRAPHIC_DATA][PERSON_NAME]. Nimelt korraldam…" at bounding box center [211, 383] width 187 height 30
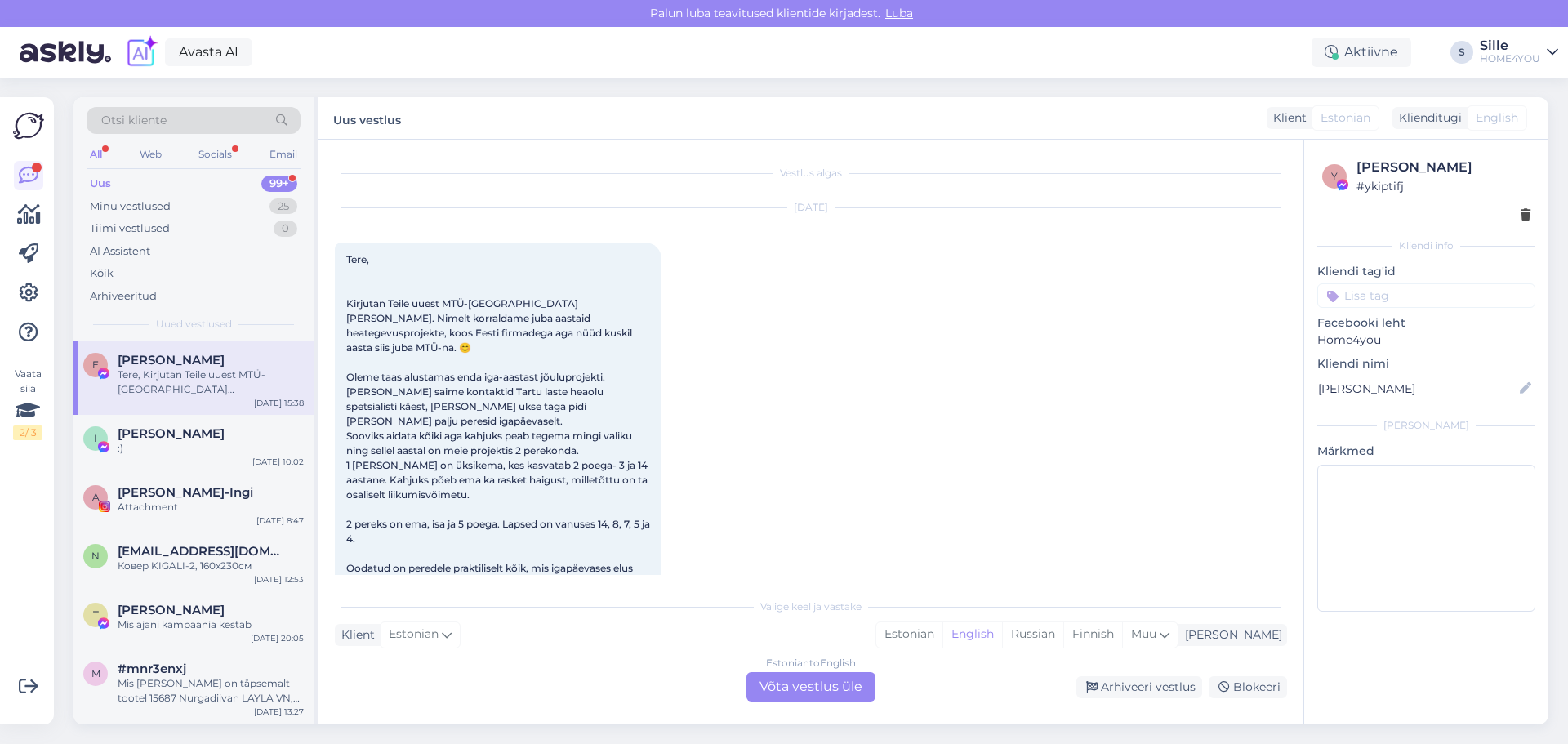
scroll to position [34, 0]
